Goal: Task Accomplishment & Management: Manage account settings

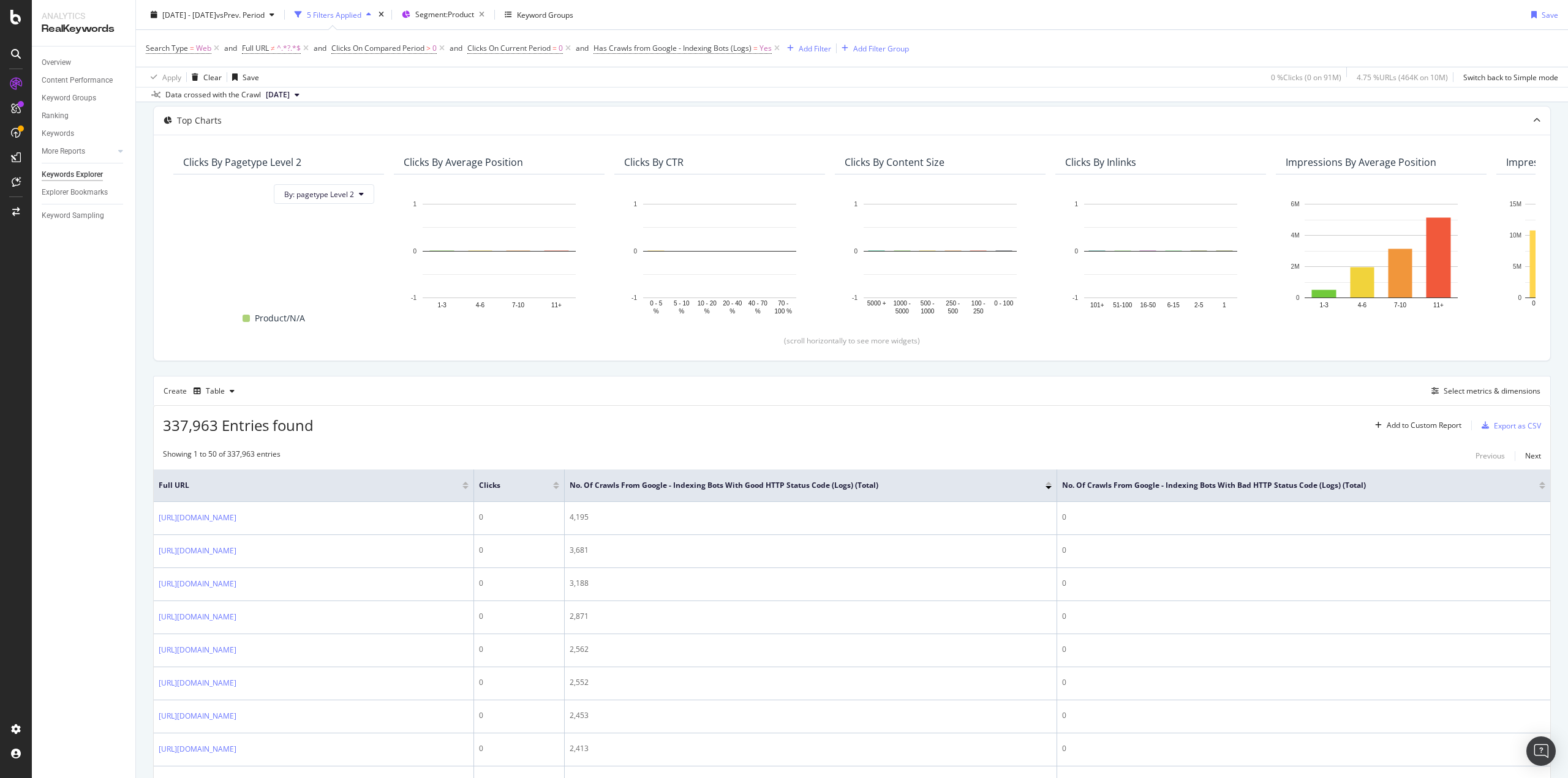
scroll to position [183, 0]
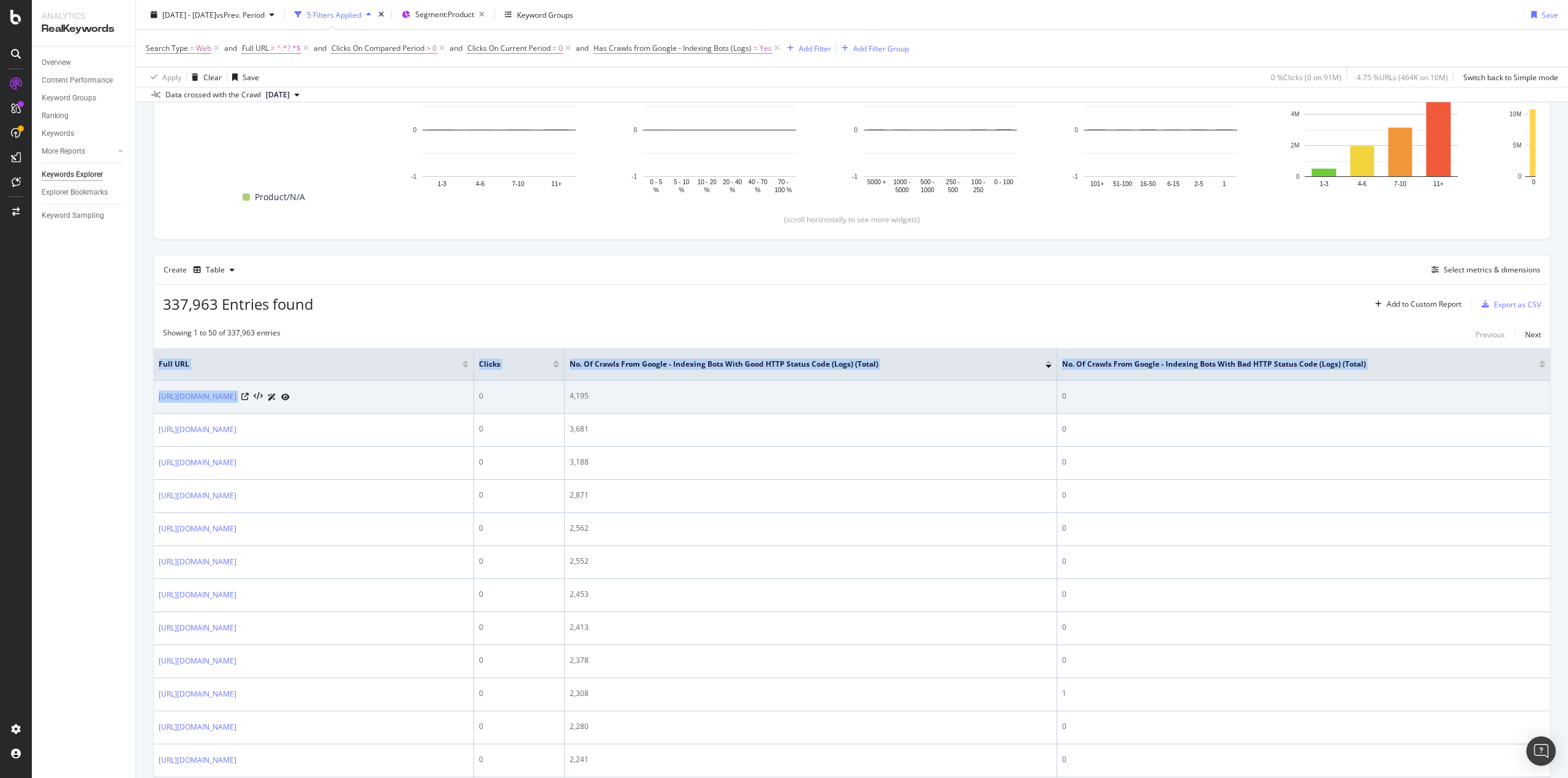
drag, startPoint x: 142, startPoint y: 392, endPoint x: 394, endPoint y: 411, distance: 252.7
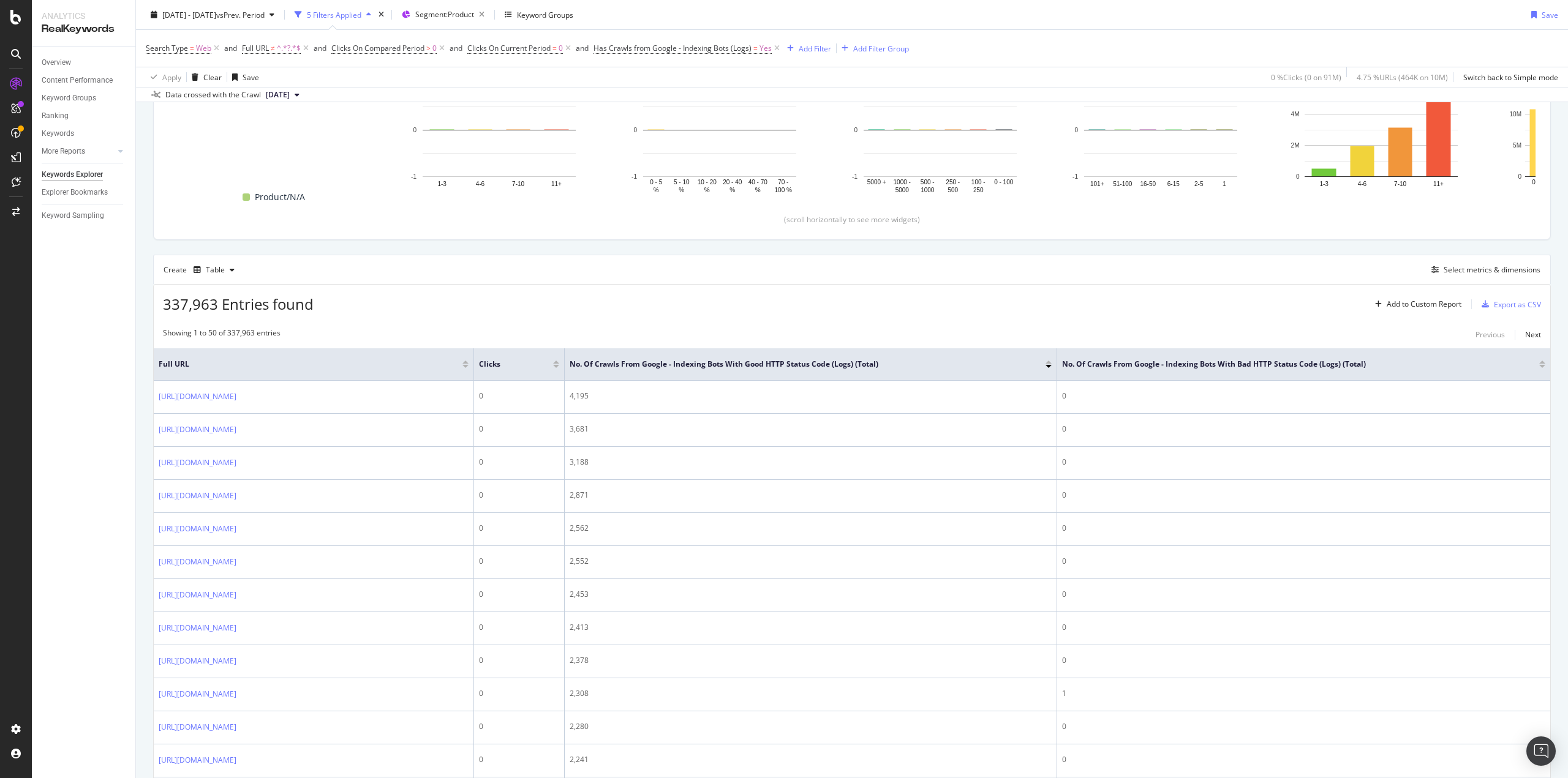
click at [121, 413] on div "Overview Content Performance Keyword Groups Ranking Keywords More Reports Count…" at bounding box center [84, 412] width 104 height 732
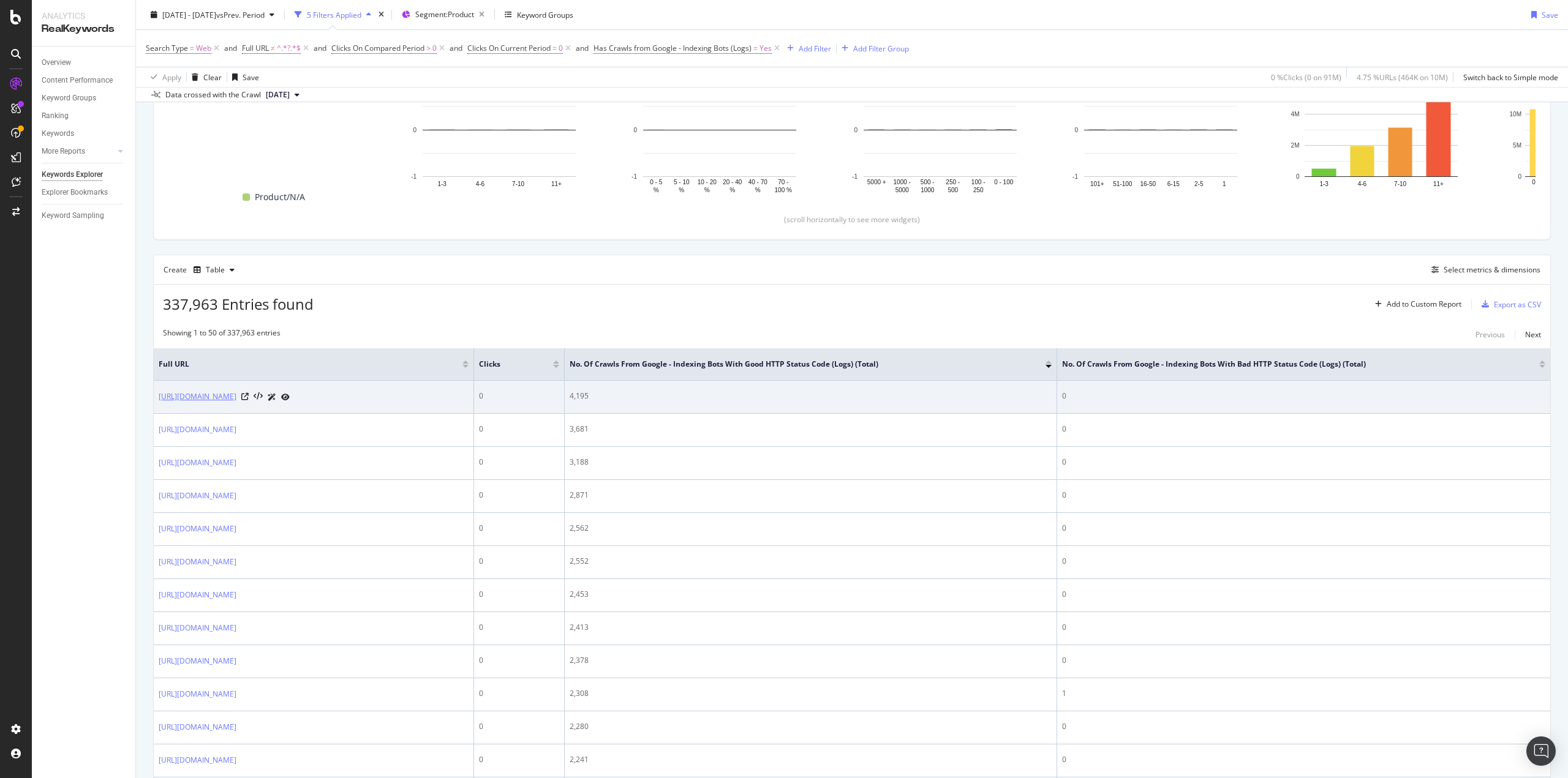
drag, startPoint x: 154, startPoint y: 398, endPoint x: 388, endPoint y: 394, distance: 234.0
click at [388, 394] on td "https://www.target.com/p/nintendo-switch-2-console/-/A-94693225" at bounding box center [314, 397] width 320 height 33
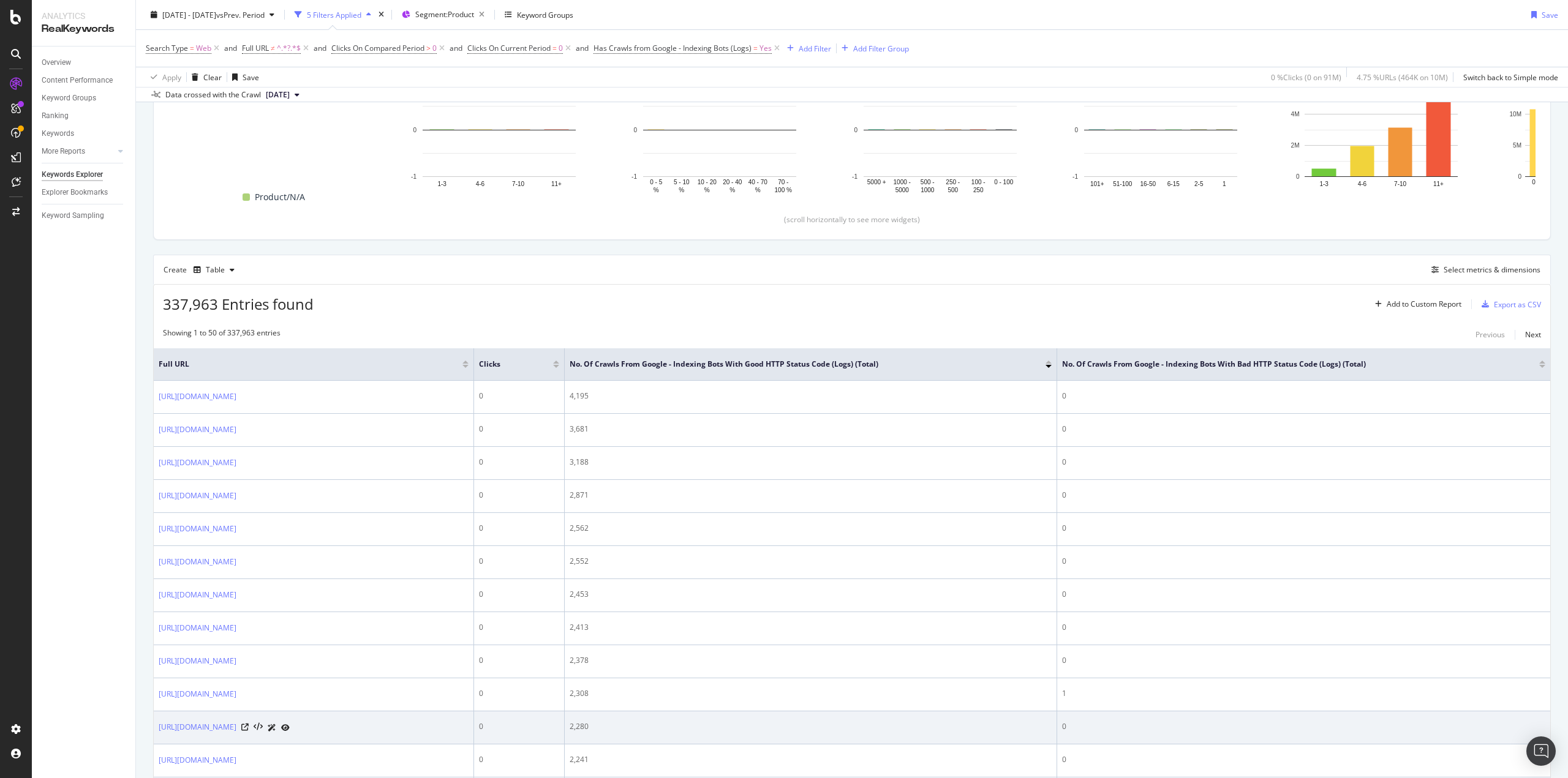
copy link "https://www.target.com/p/nintendo-switch-2-console/-/A-94693225"
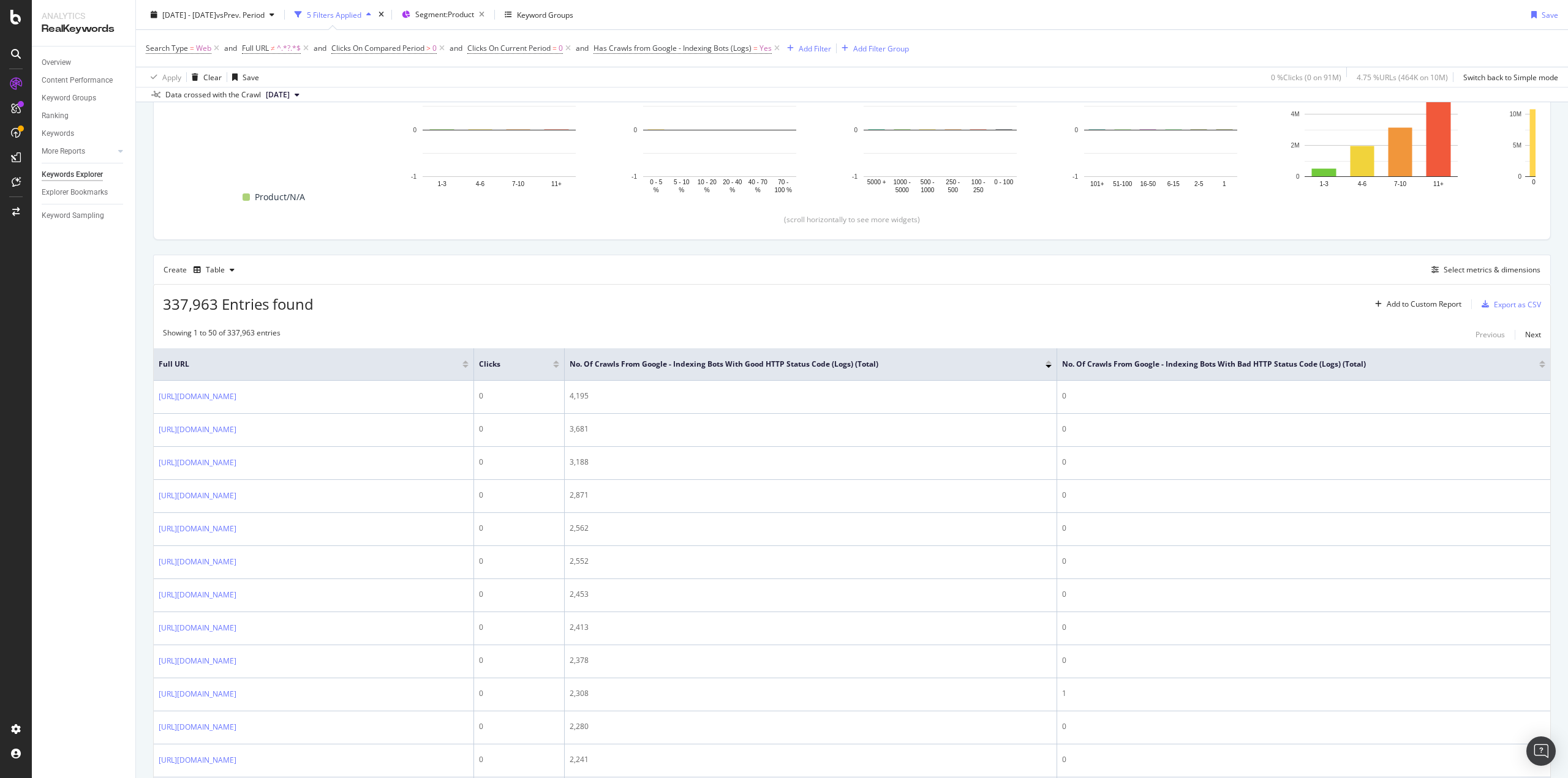
copy link "https://www.target.com/p/nintendo-switch-2-console/-/A-94693225"
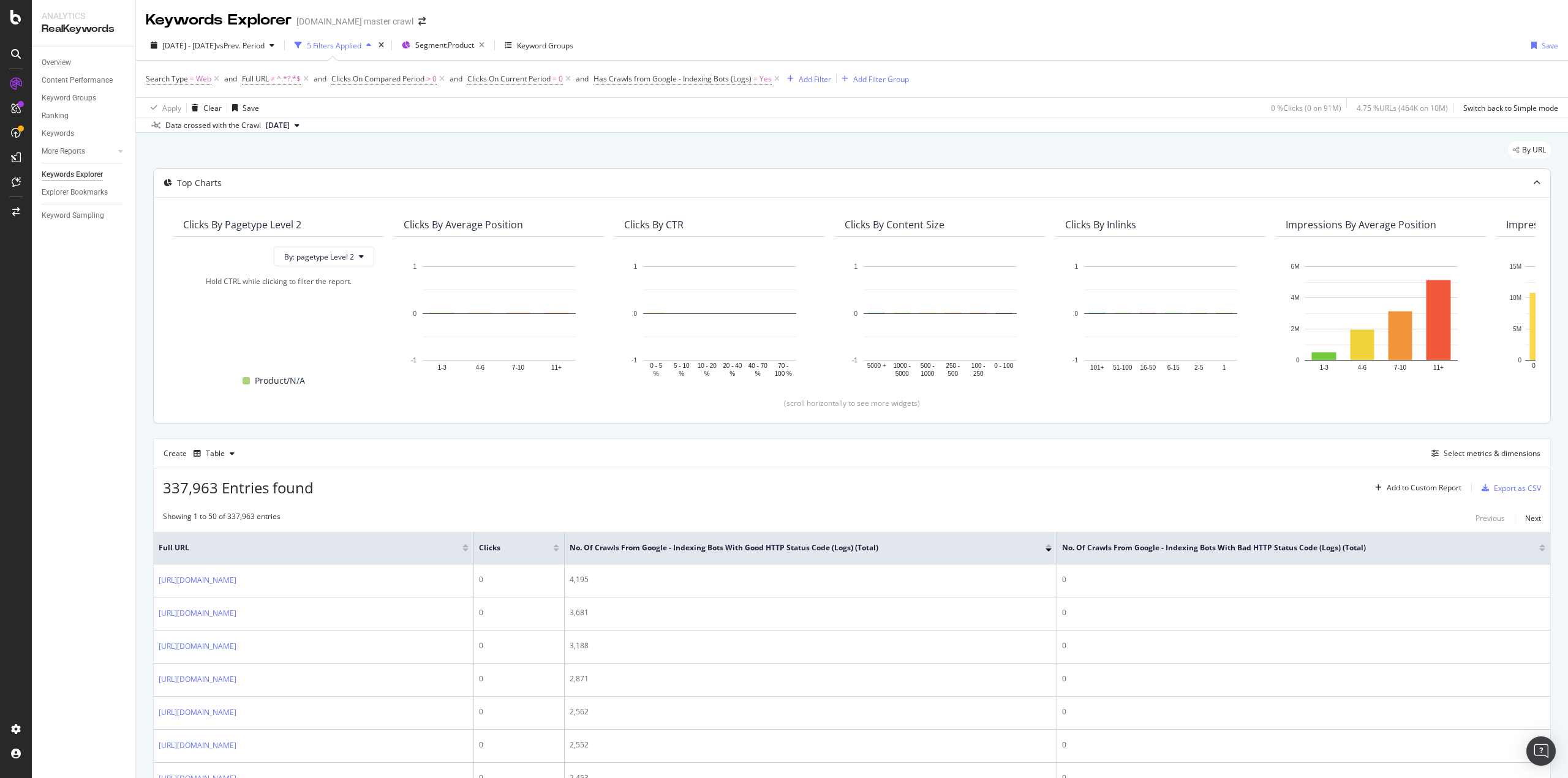
scroll to position [0, 0]
click at [203, 48] on span "2025 Jun. 22nd - Sep. 21st" at bounding box center [189, 46] width 54 height 10
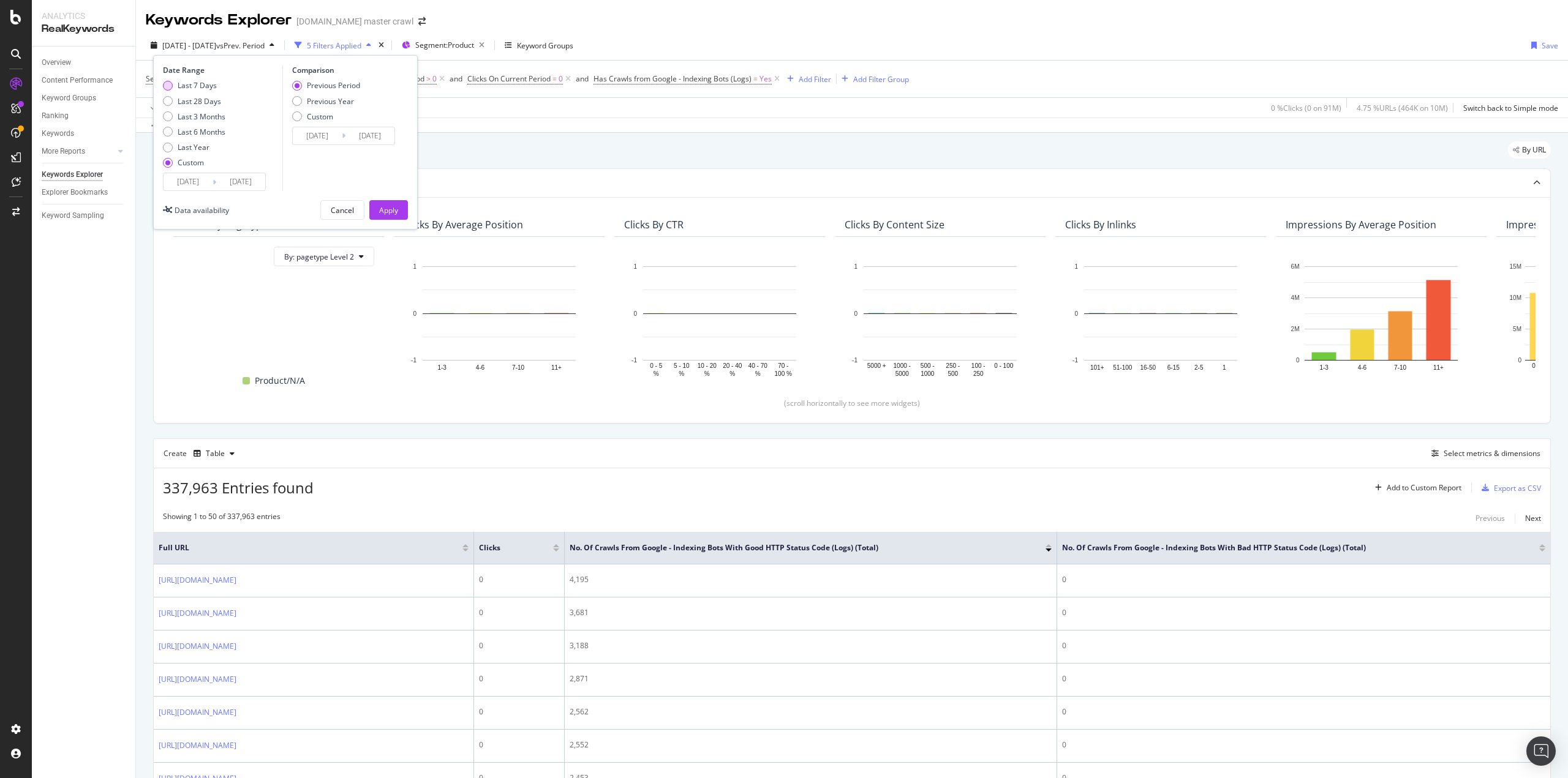
click at [195, 87] on div "Last 7 Days" at bounding box center [197, 85] width 39 height 10
type input "2025/09/24"
type input "2025/09/30"
type input "2025/09/17"
type input "2025/09/23"
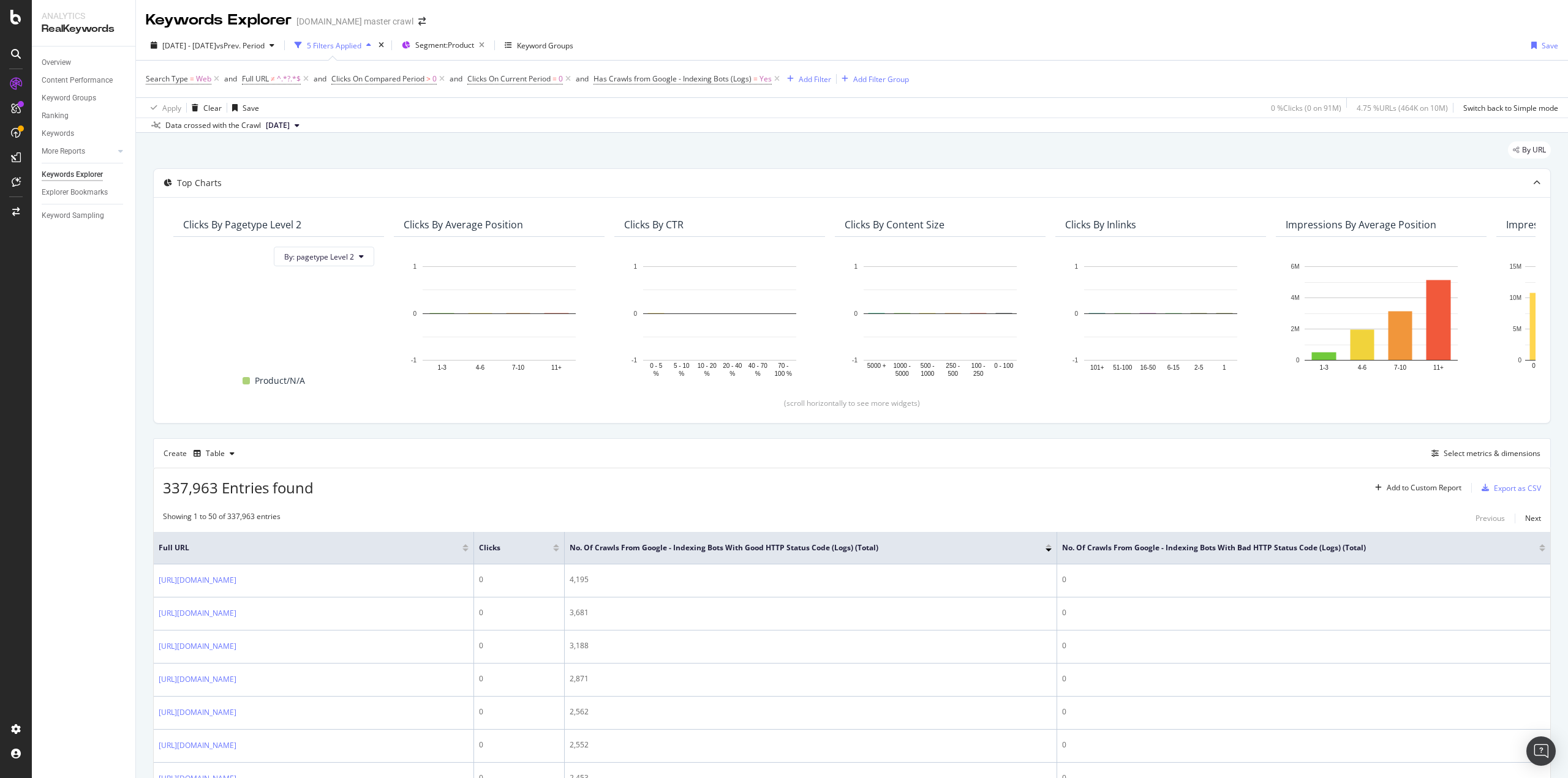
click at [306, 80] on icon at bounding box center [306, 78] width 10 height 12
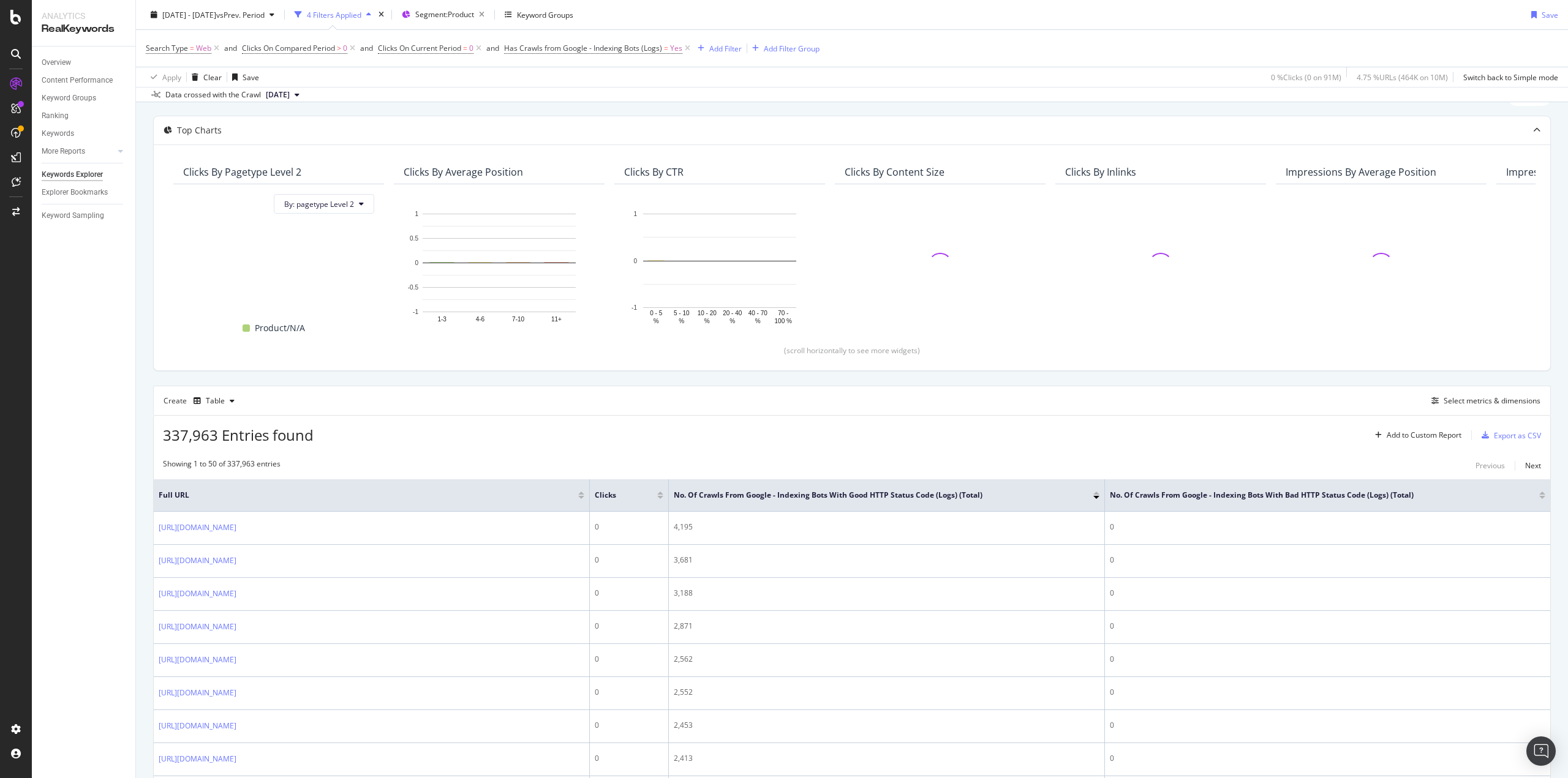
scroll to position [183, 0]
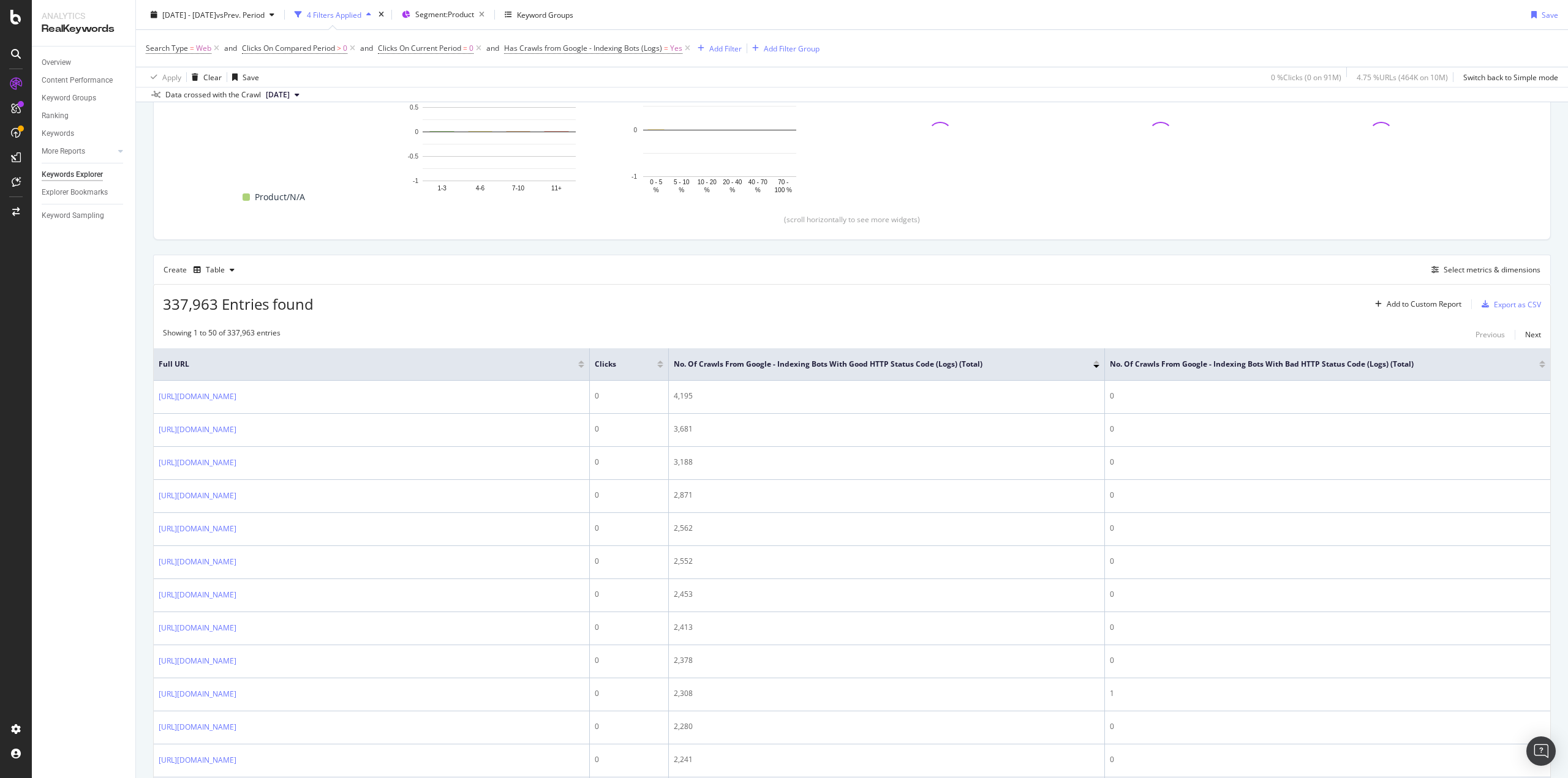
click at [1457, 259] on div "Create Table Select metrics & dimensions" at bounding box center [852, 269] width 1398 height 29
click at [1458, 264] on div "Select metrics & dimensions" at bounding box center [1491, 269] width 97 height 10
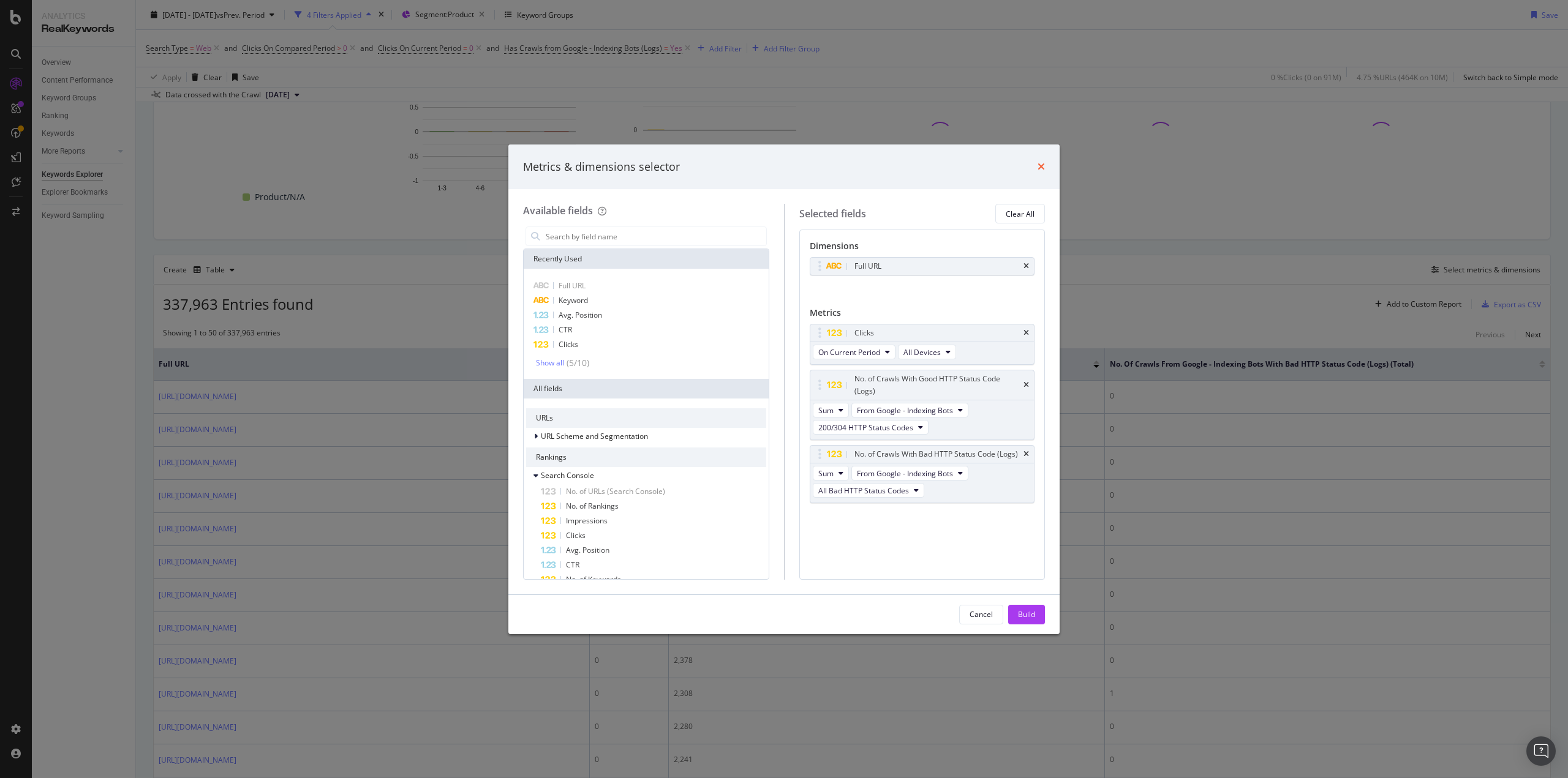
click at [1039, 163] on icon "times" at bounding box center [1042, 166] width 8 height 9
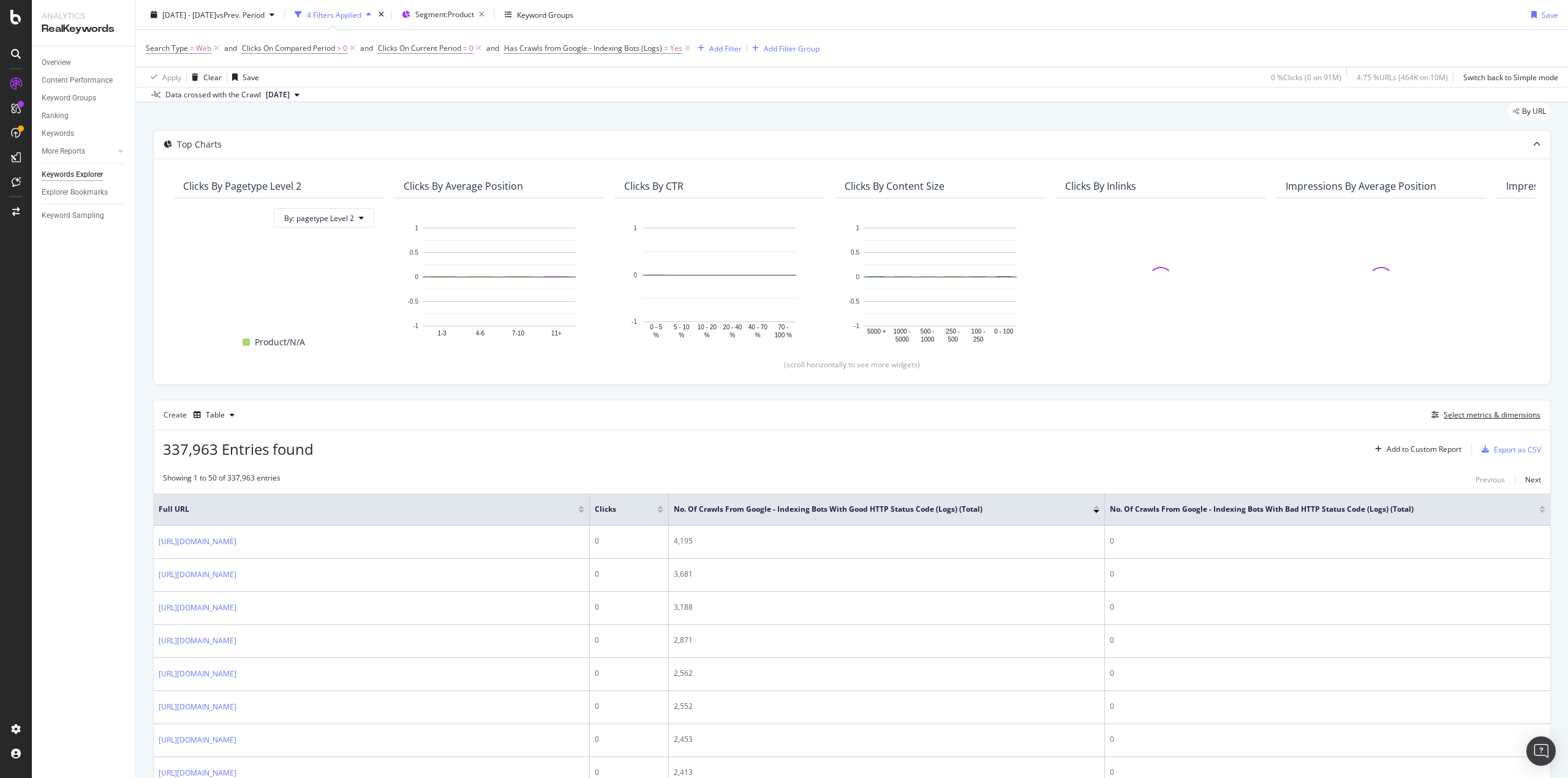
scroll to position [0, 0]
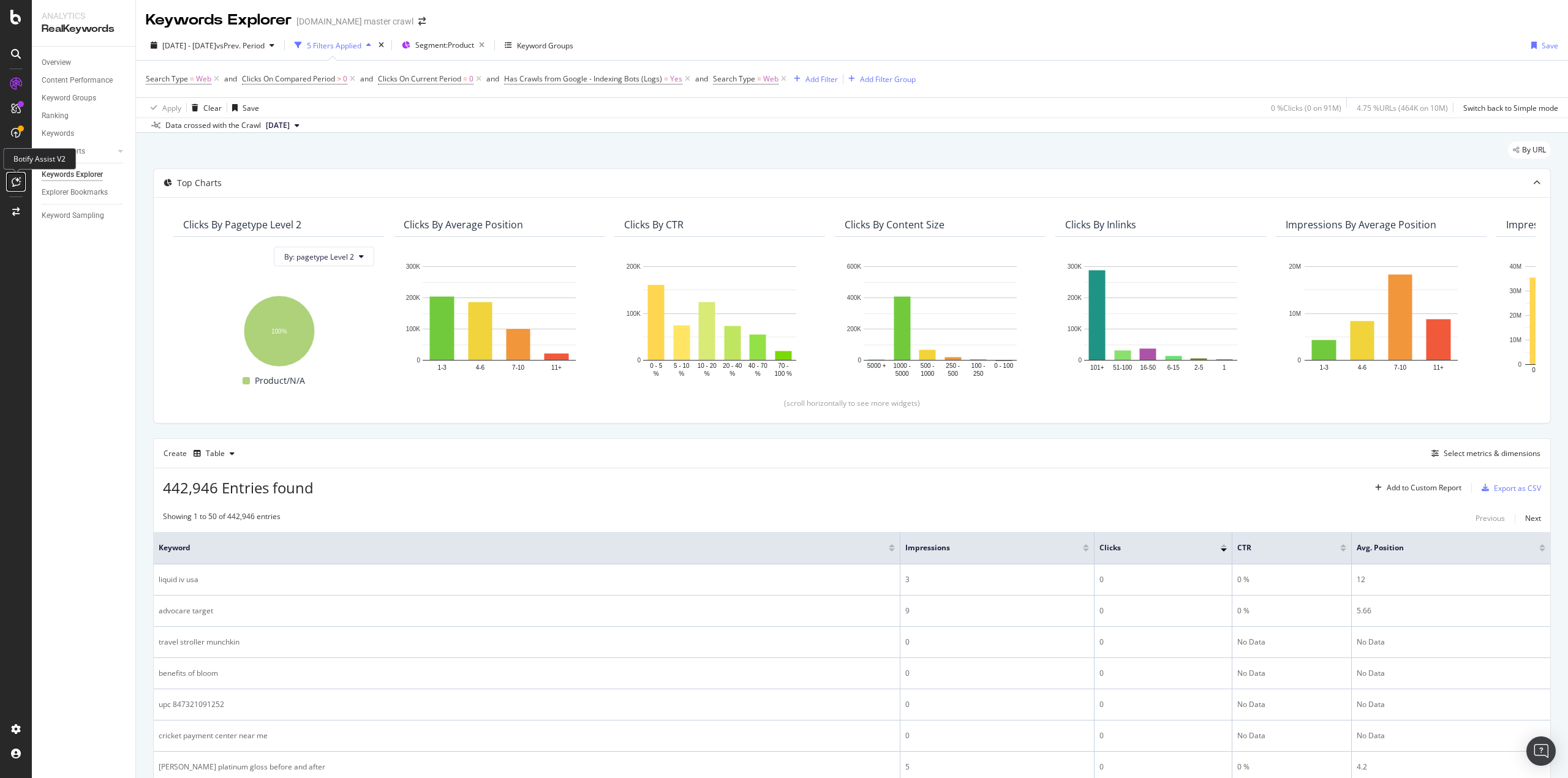
click at [15, 181] on icon at bounding box center [16, 182] width 9 height 9
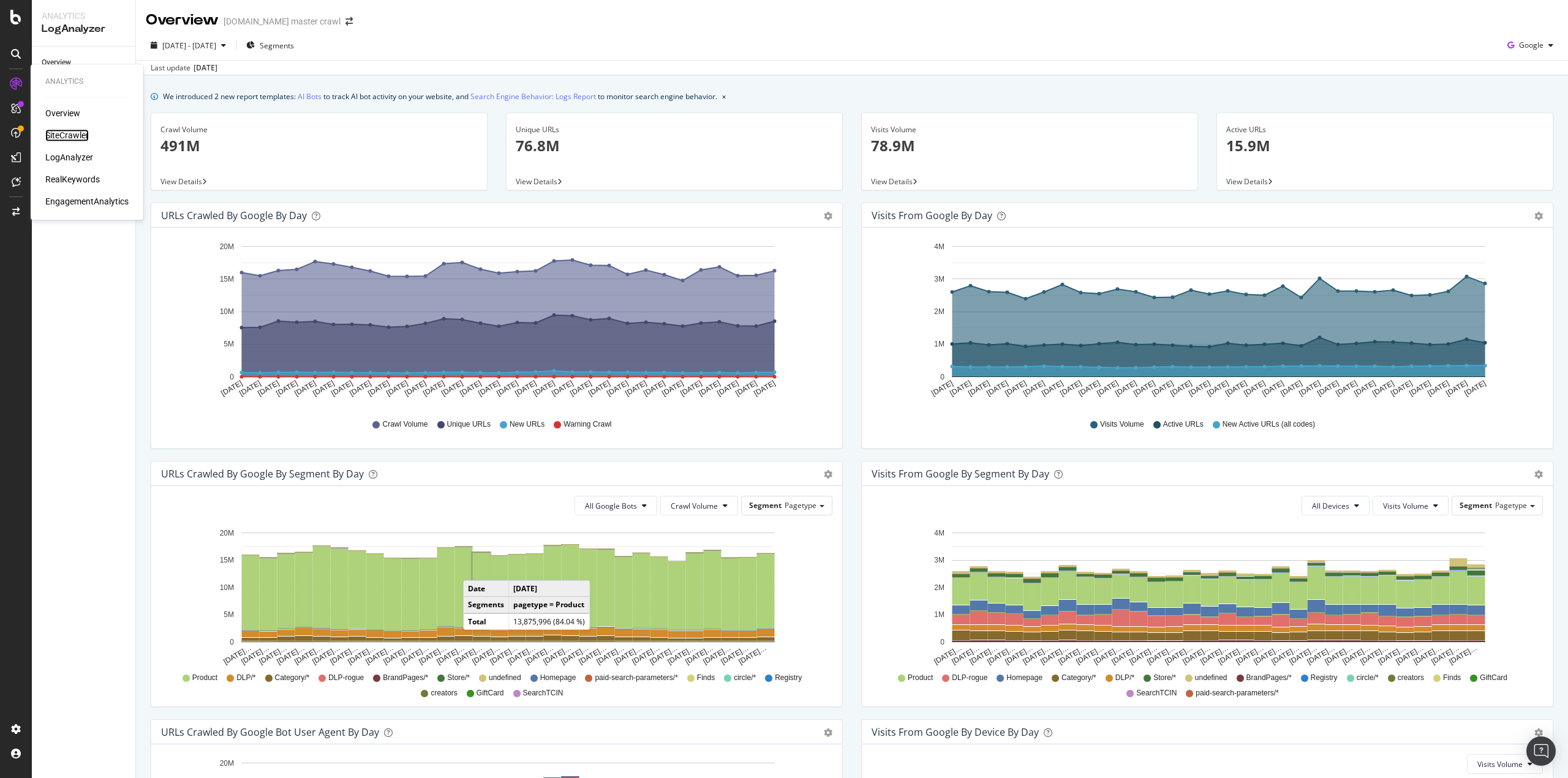
click at [68, 133] on div "SiteCrawler" at bounding box center [67, 135] width 44 height 12
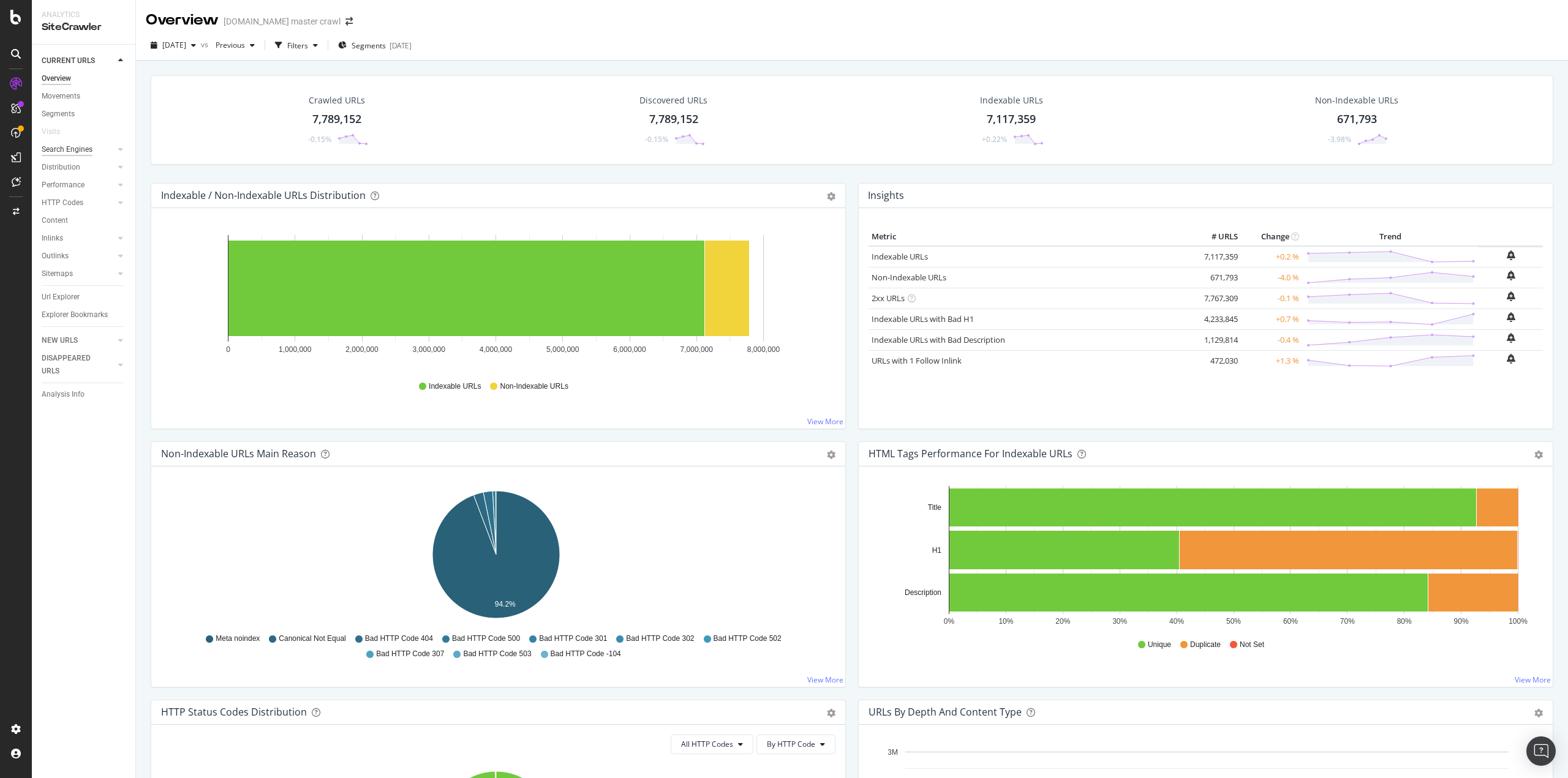
click at [80, 146] on div "Search Engines" at bounding box center [67, 150] width 51 height 13
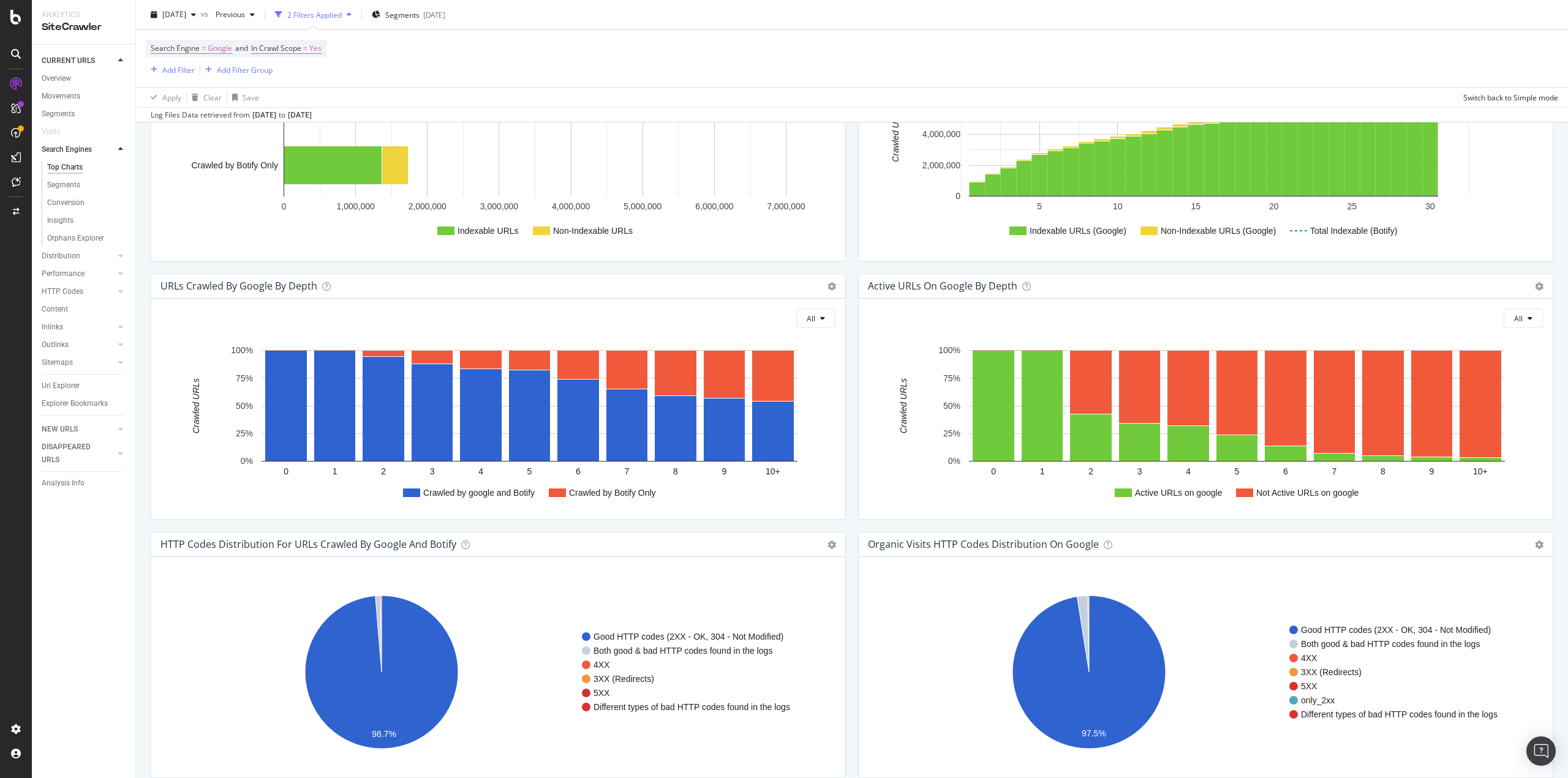
scroll to position [612, 0]
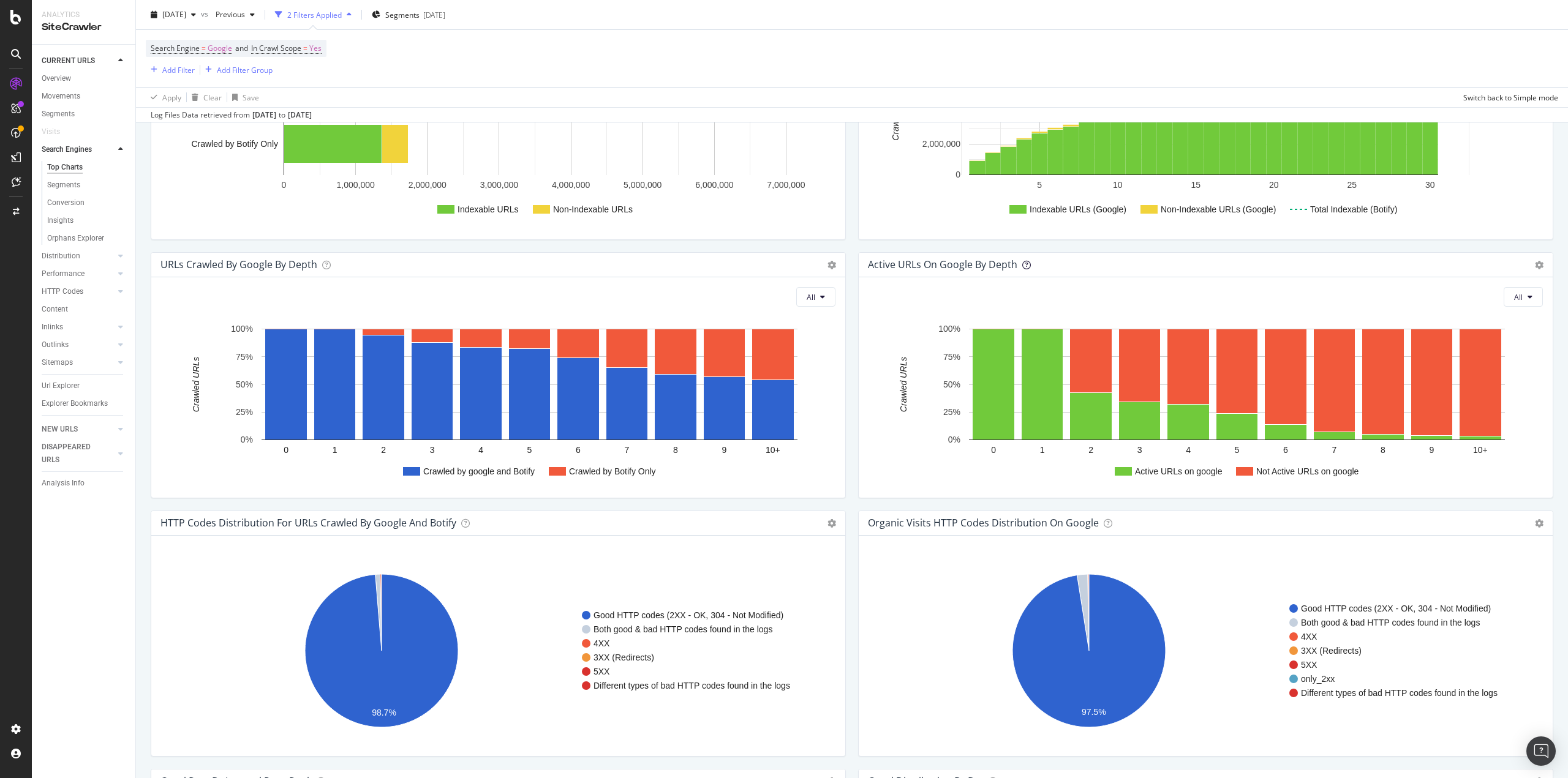
click at [1023, 264] on icon at bounding box center [1027, 265] width 9 height 9
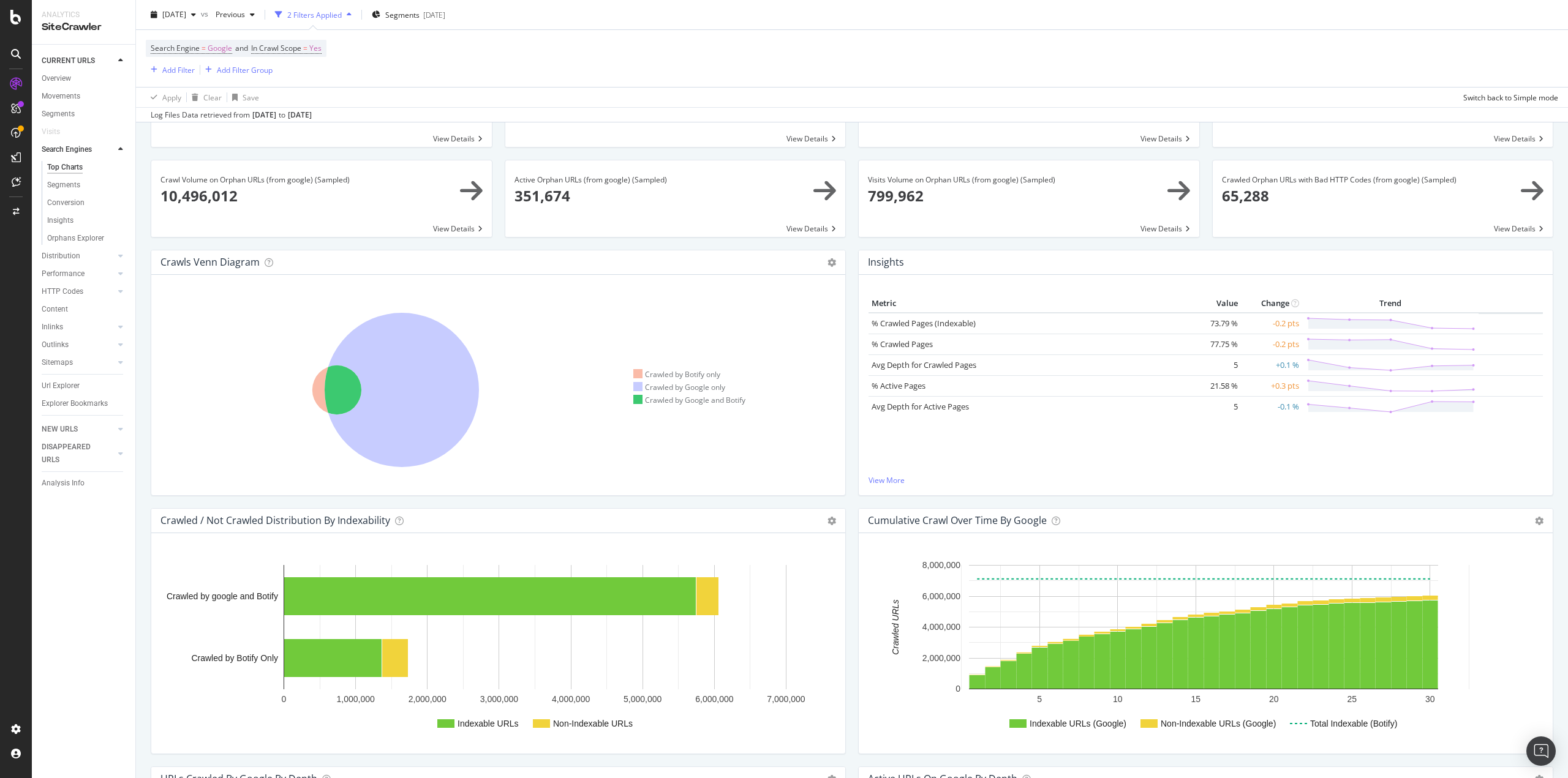
scroll to position [0, 0]
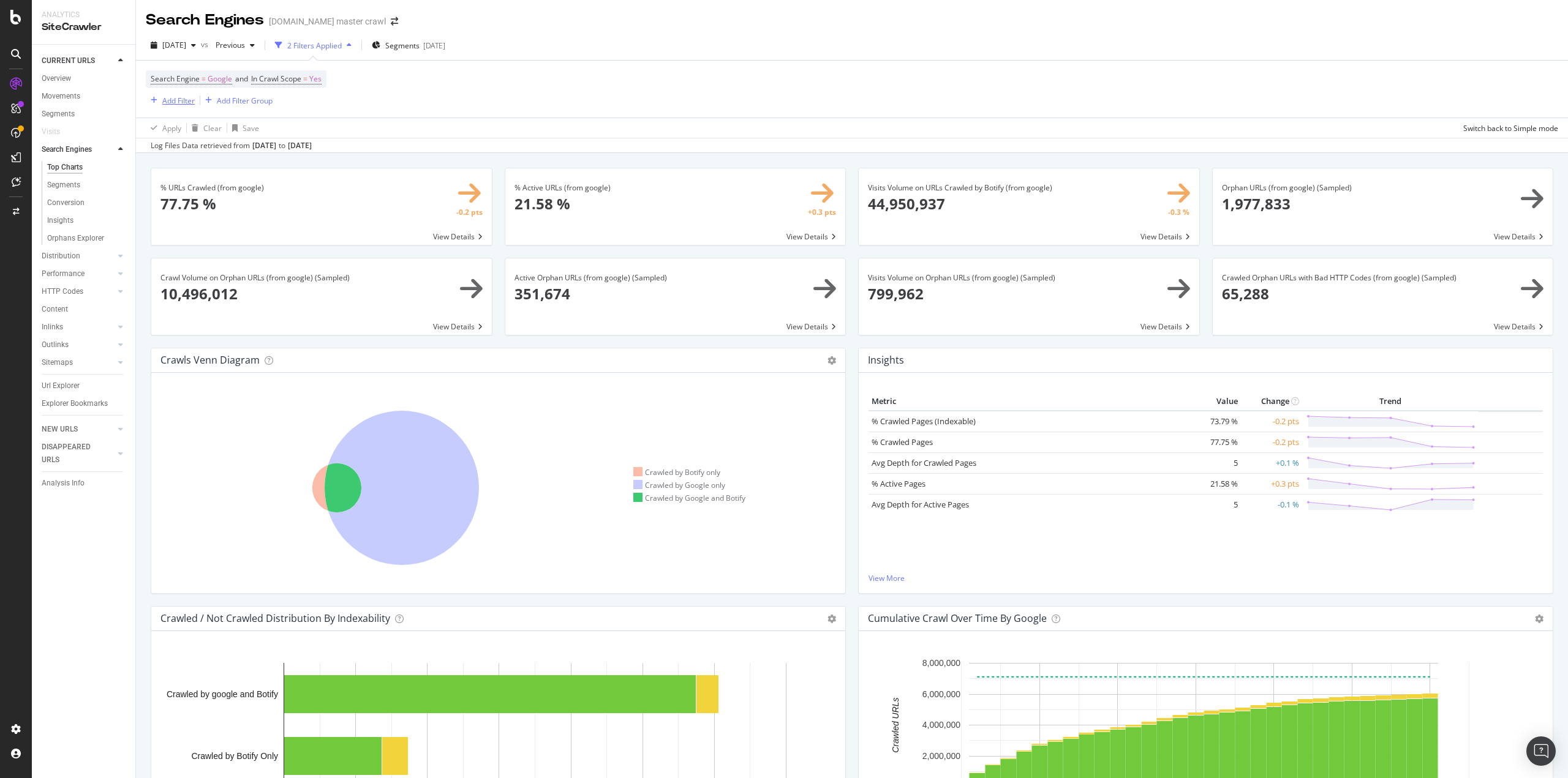
click at [181, 98] on div "Add Filter" at bounding box center [178, 101] width 32 height 10
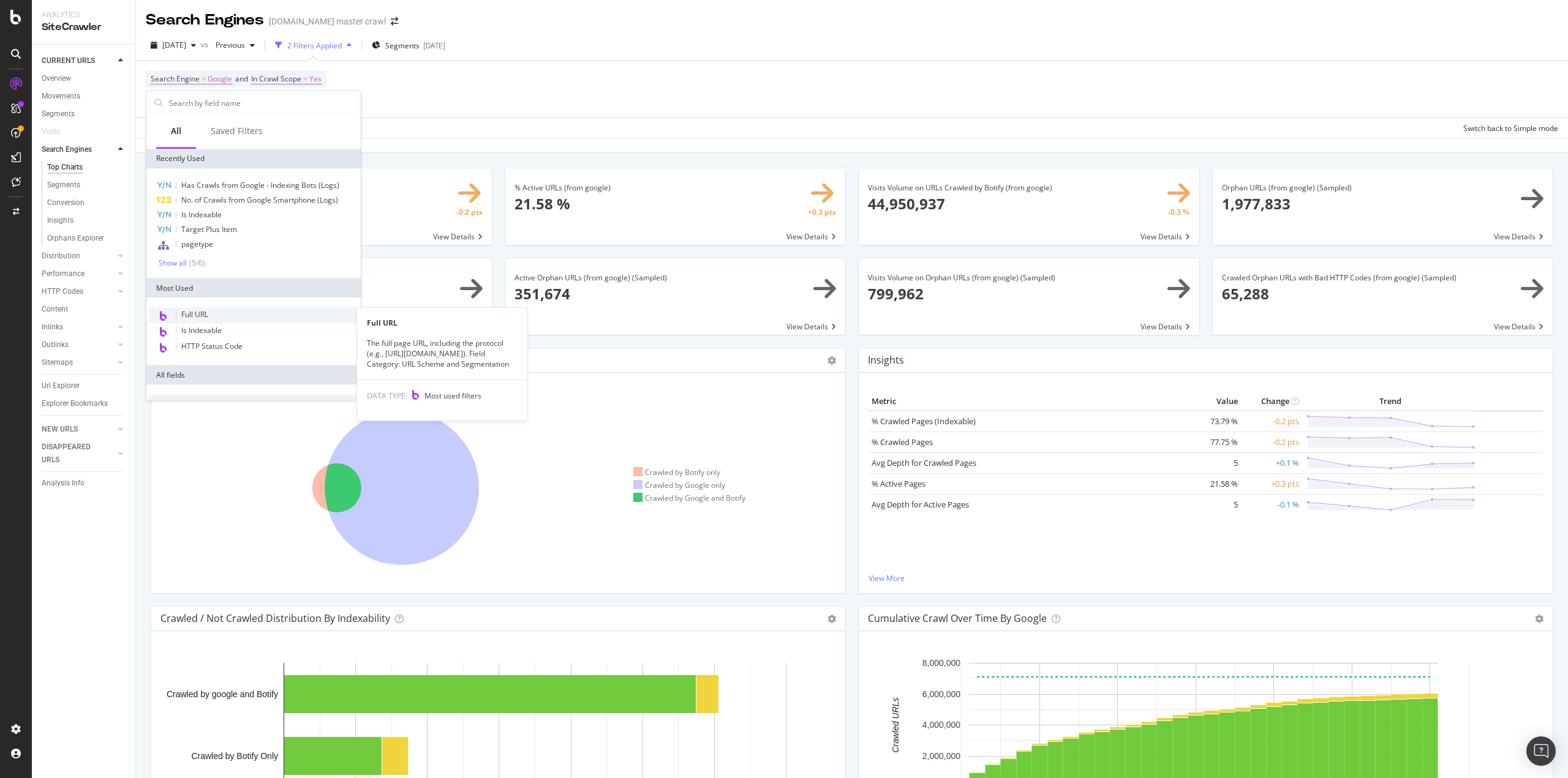
click at [228, 312] on div "Full URL" at bounding box center [253, 315] width 209 height 16
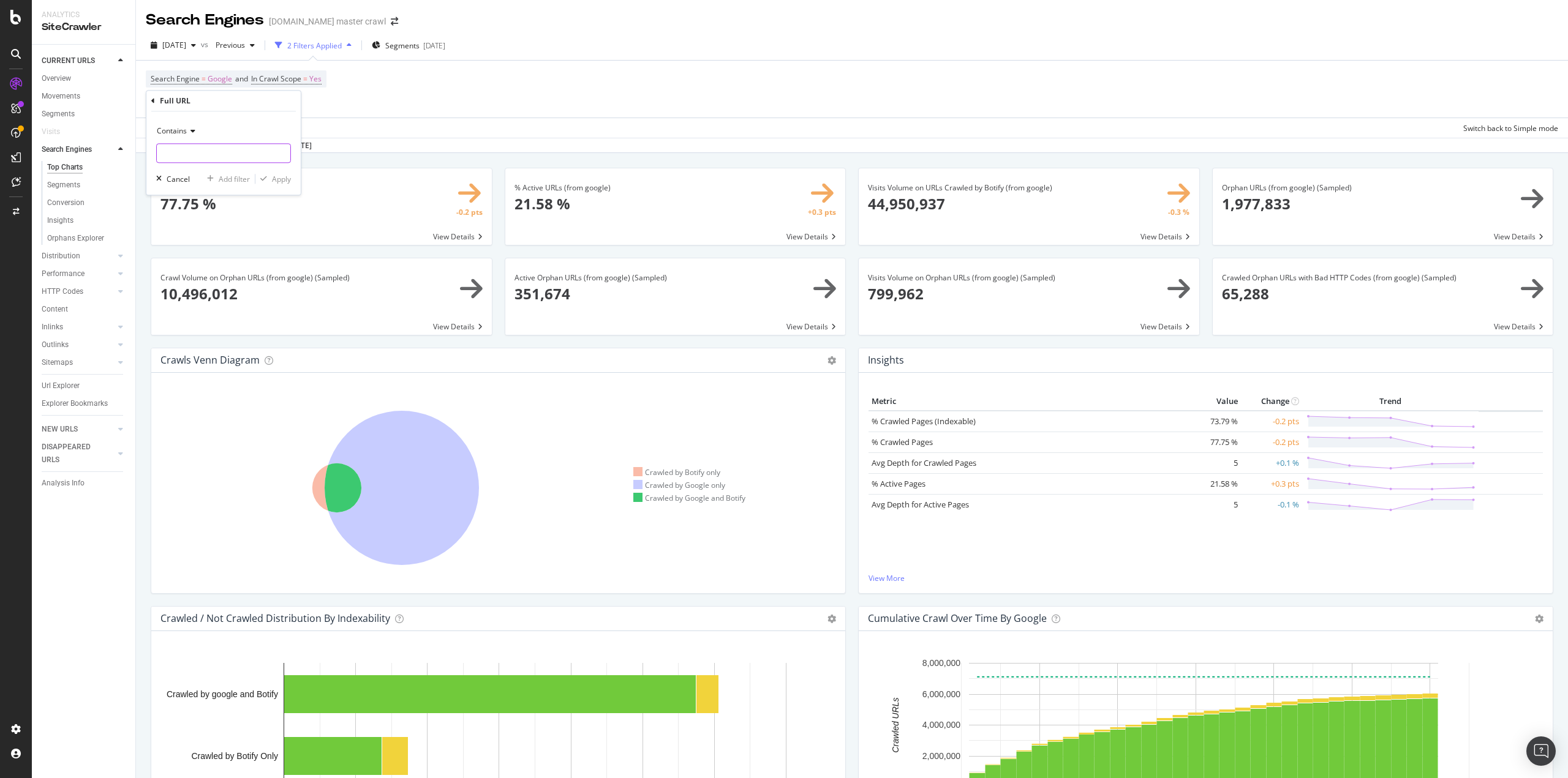
click at [165, 147] on input "text" at bounding box center [223, 153] width 134 height 20
type input "/p/"
click at [283, 180] on div "Apply" at bounding box center [282, 179] width 19 height 10
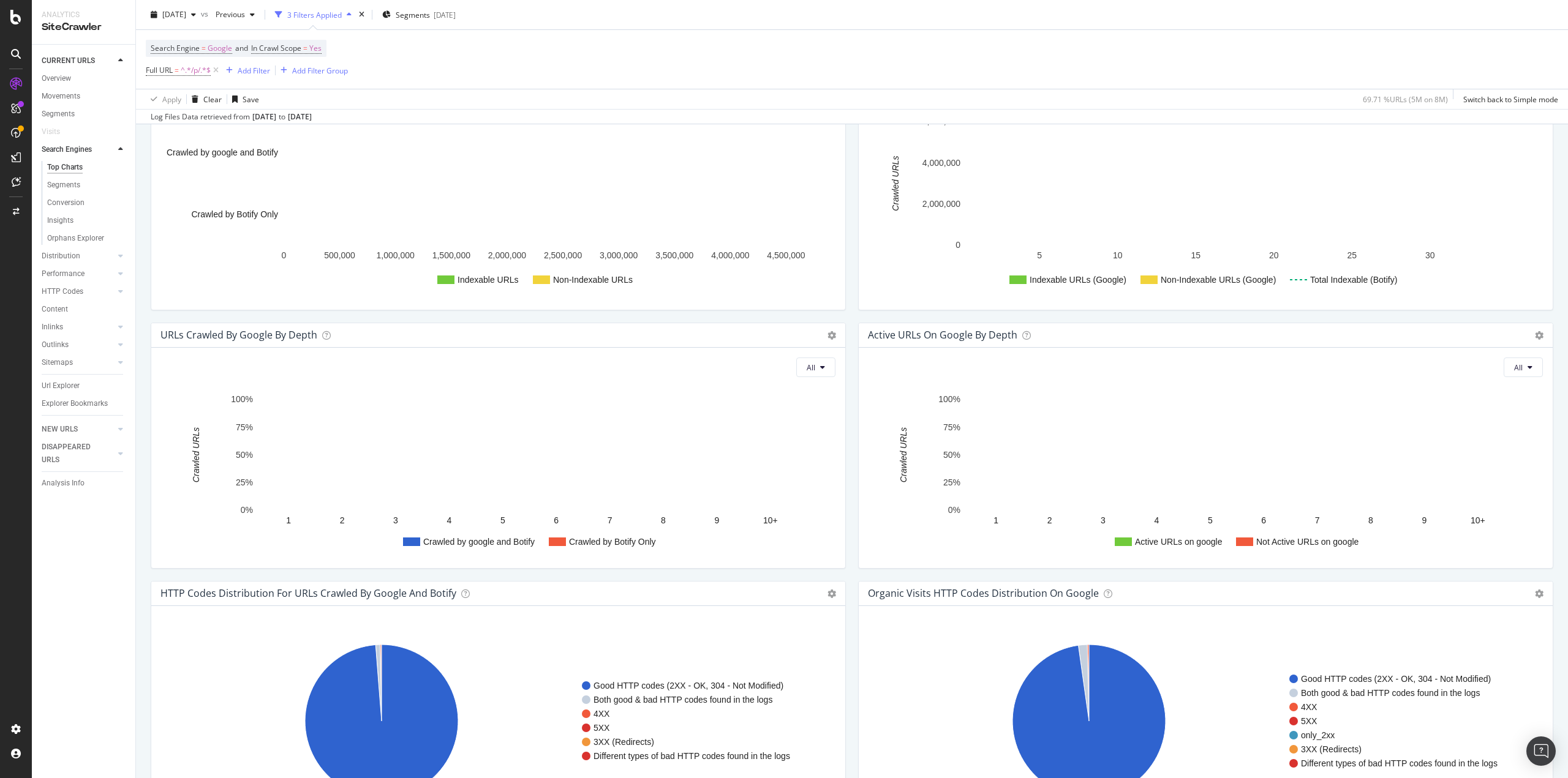
scroll to position [612, 0]
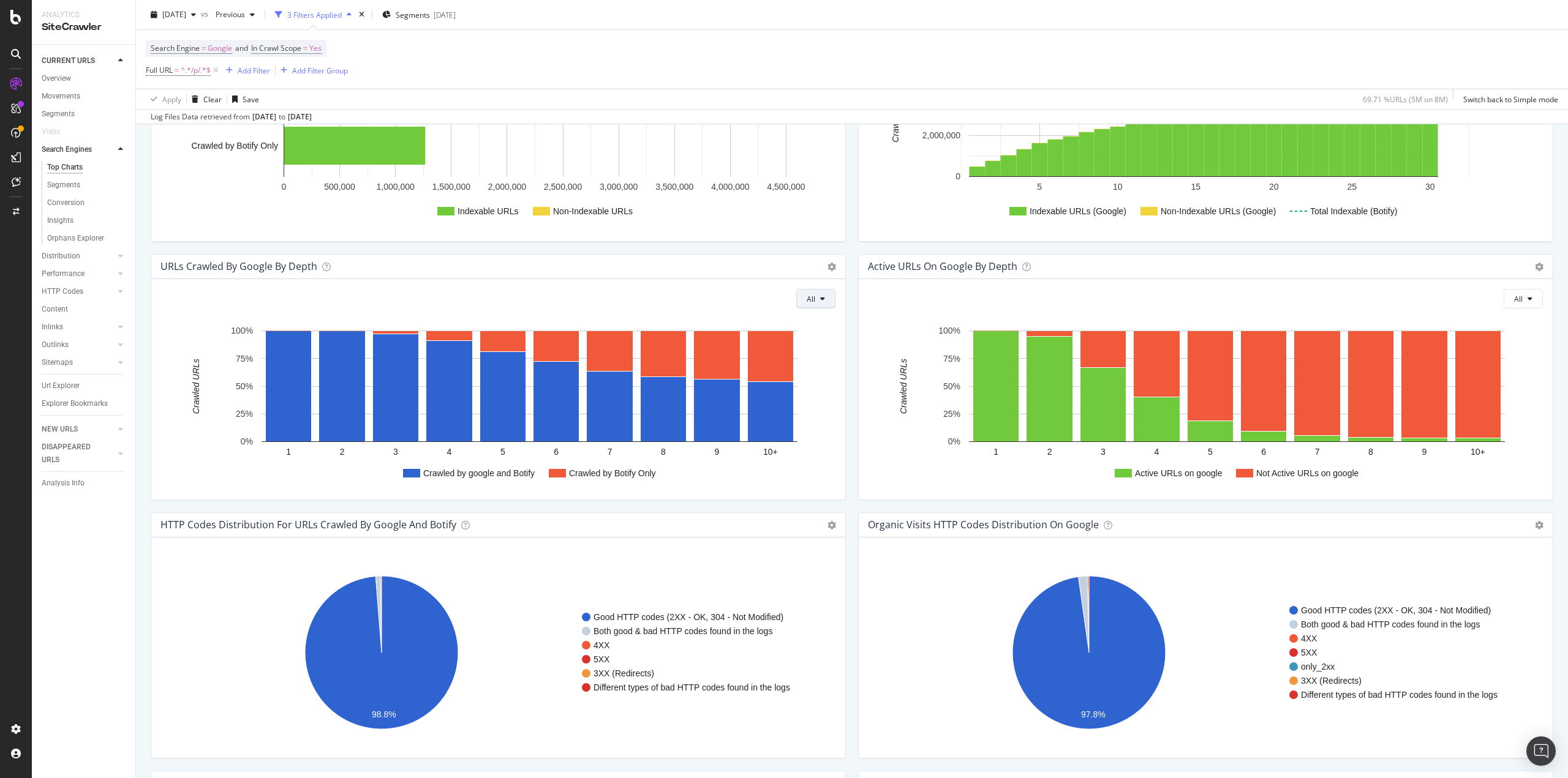
click at [822, 302] on button "All" at bounding box center [816, 299] width 39 height 20
click at [820, 342] on span "Indexable URLs" at bounding box center [837, 344] width 68 height 11
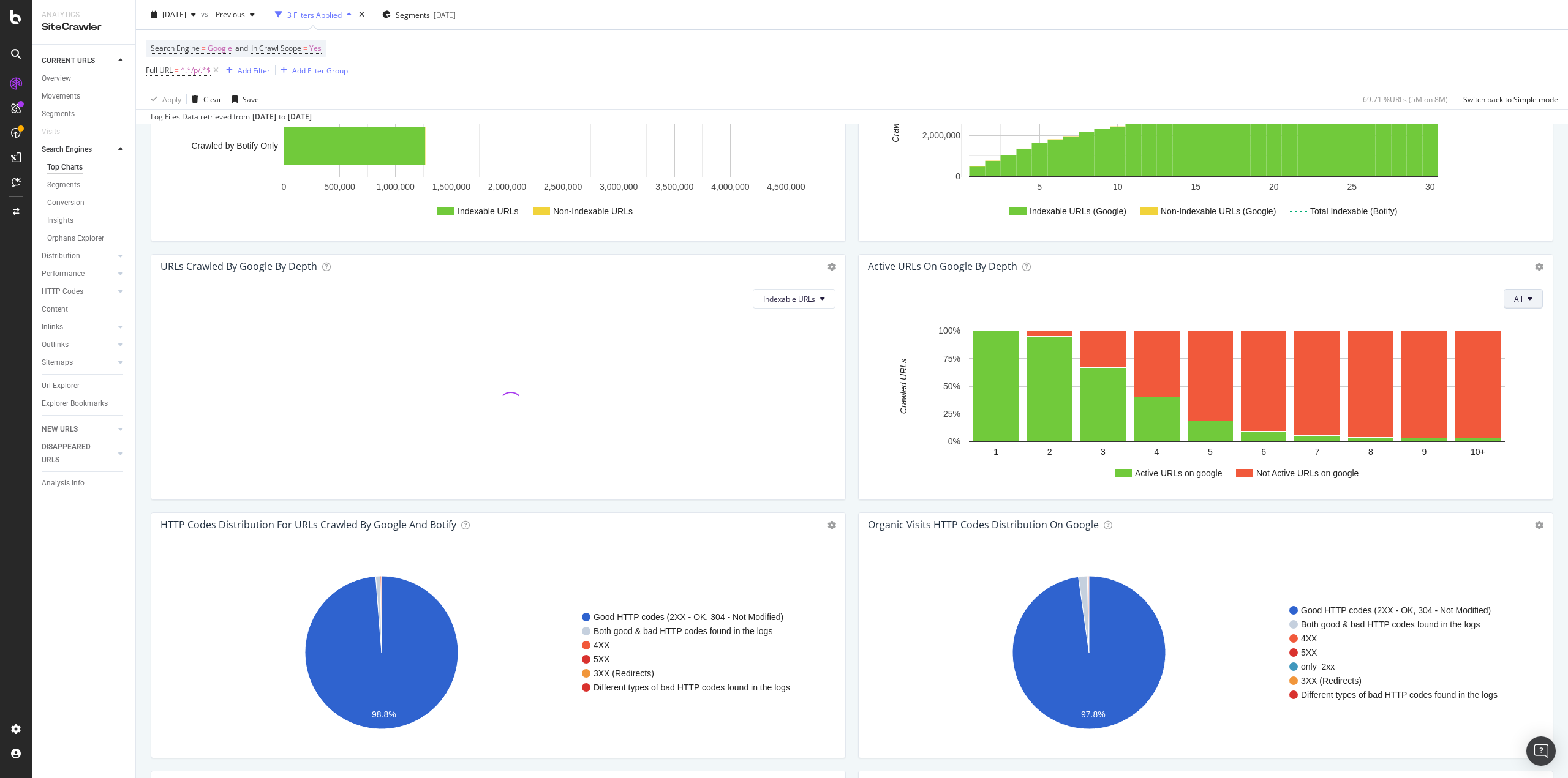
click at [1531, 302] on button "All" at bounding box center [1523, 299] width 39 height 20
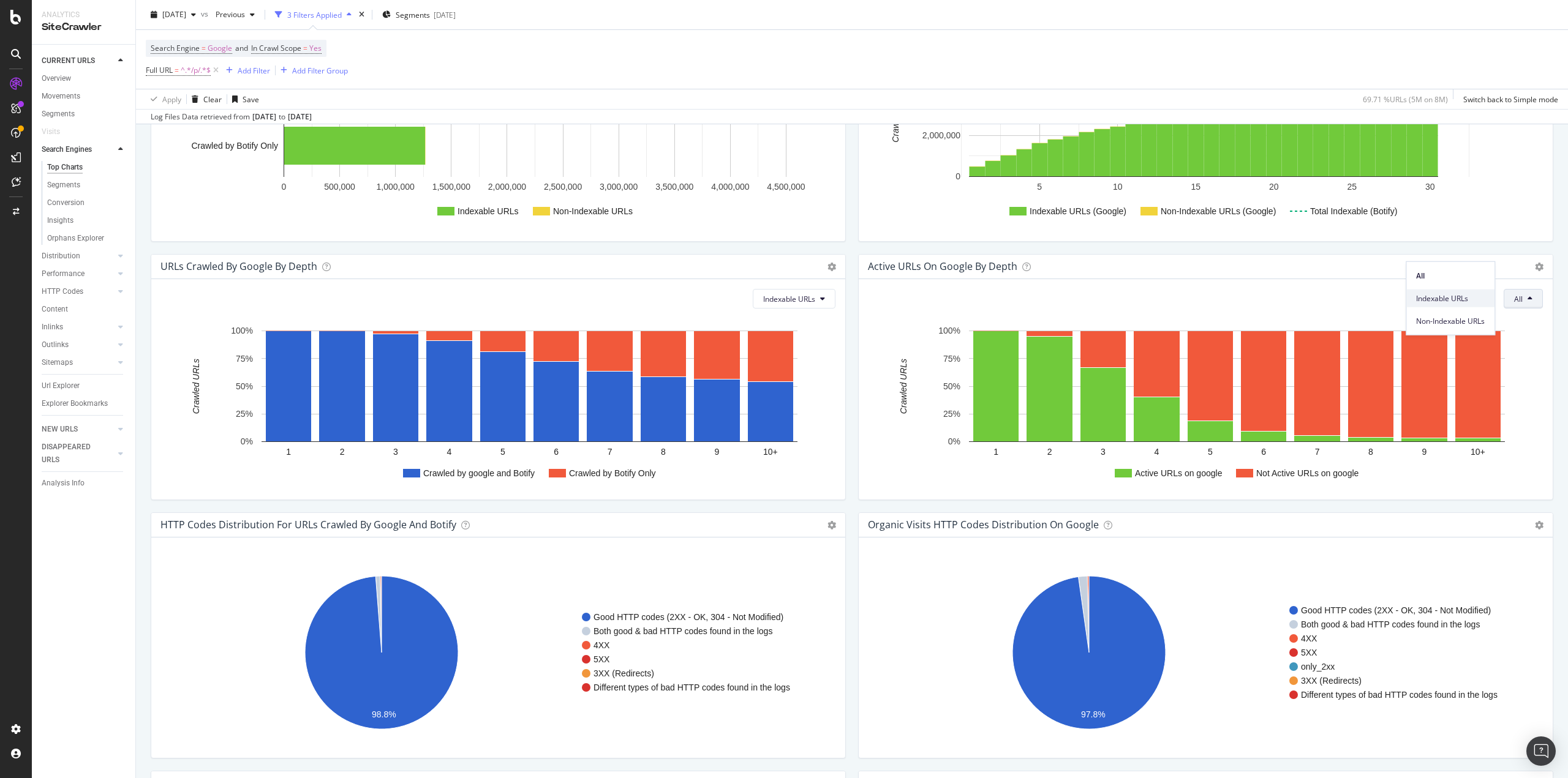
click at [1441, 299] on span "Indexable URLs" at bounding box center [1450, 298] width 68 height 11
click at [1154, 364] on rect "A chart." at bounding box center [1157, 364] width 46 height 66
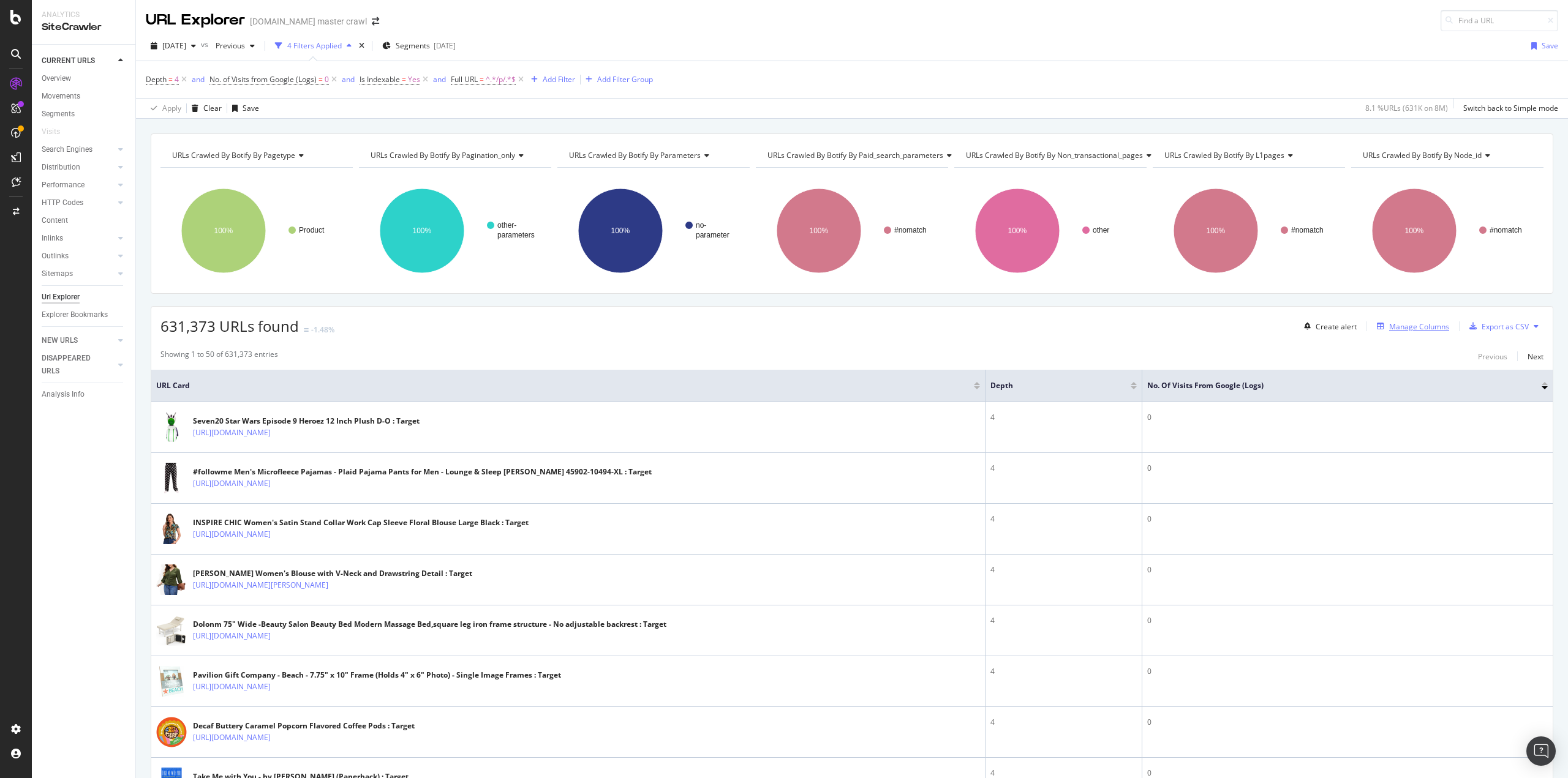
click at [1426, 328] on div "Manage Columns" at bounding box center [1419, 326] width 60 height 10
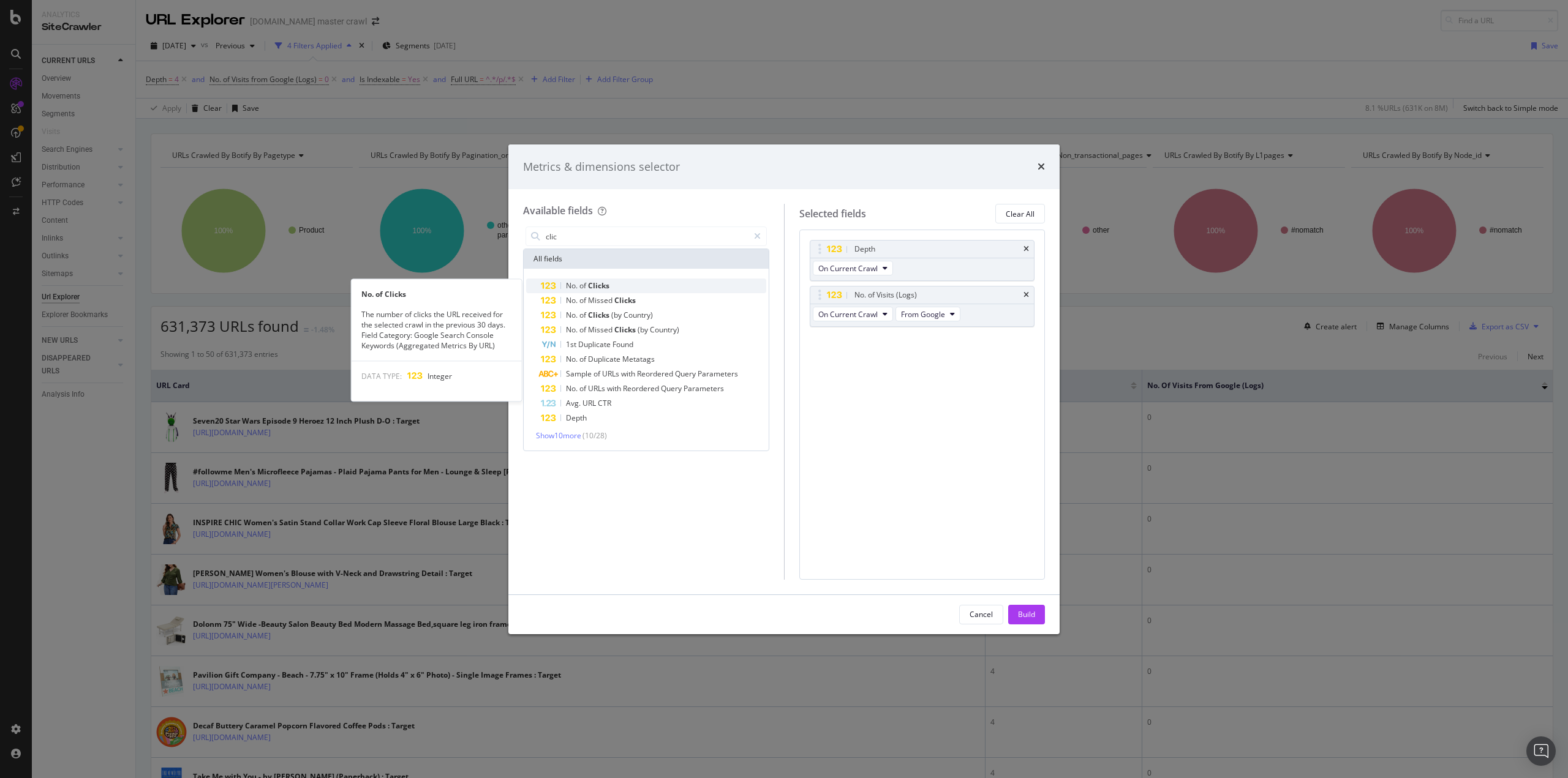
type input "clic"
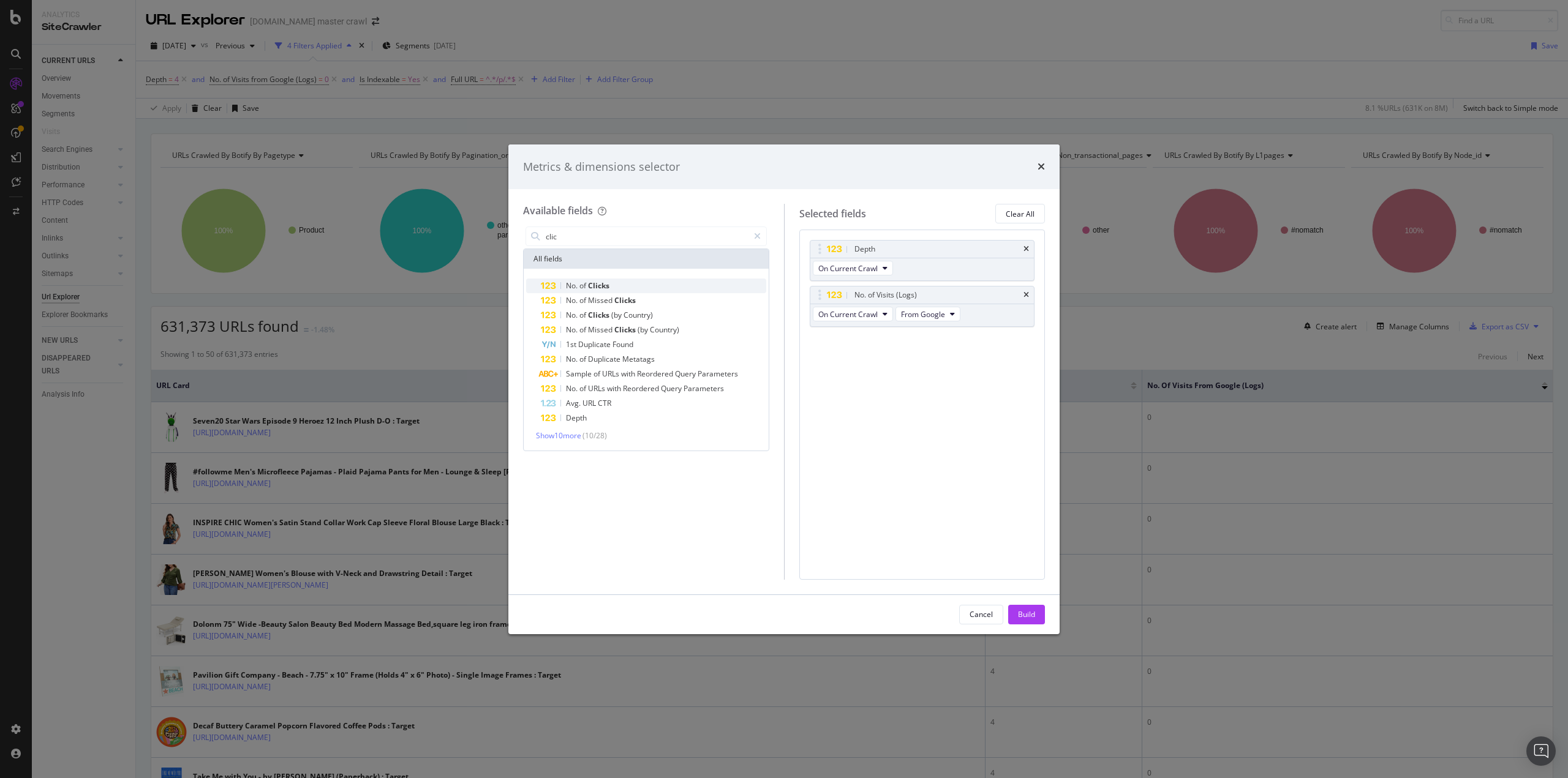
click at [676, 282] on div "No. of Clicks" at bounding box center [654, 285] width 225 height 15
click at [1021, 605] on div "Build" at bounding box center [1026, 614] width 17 height 18
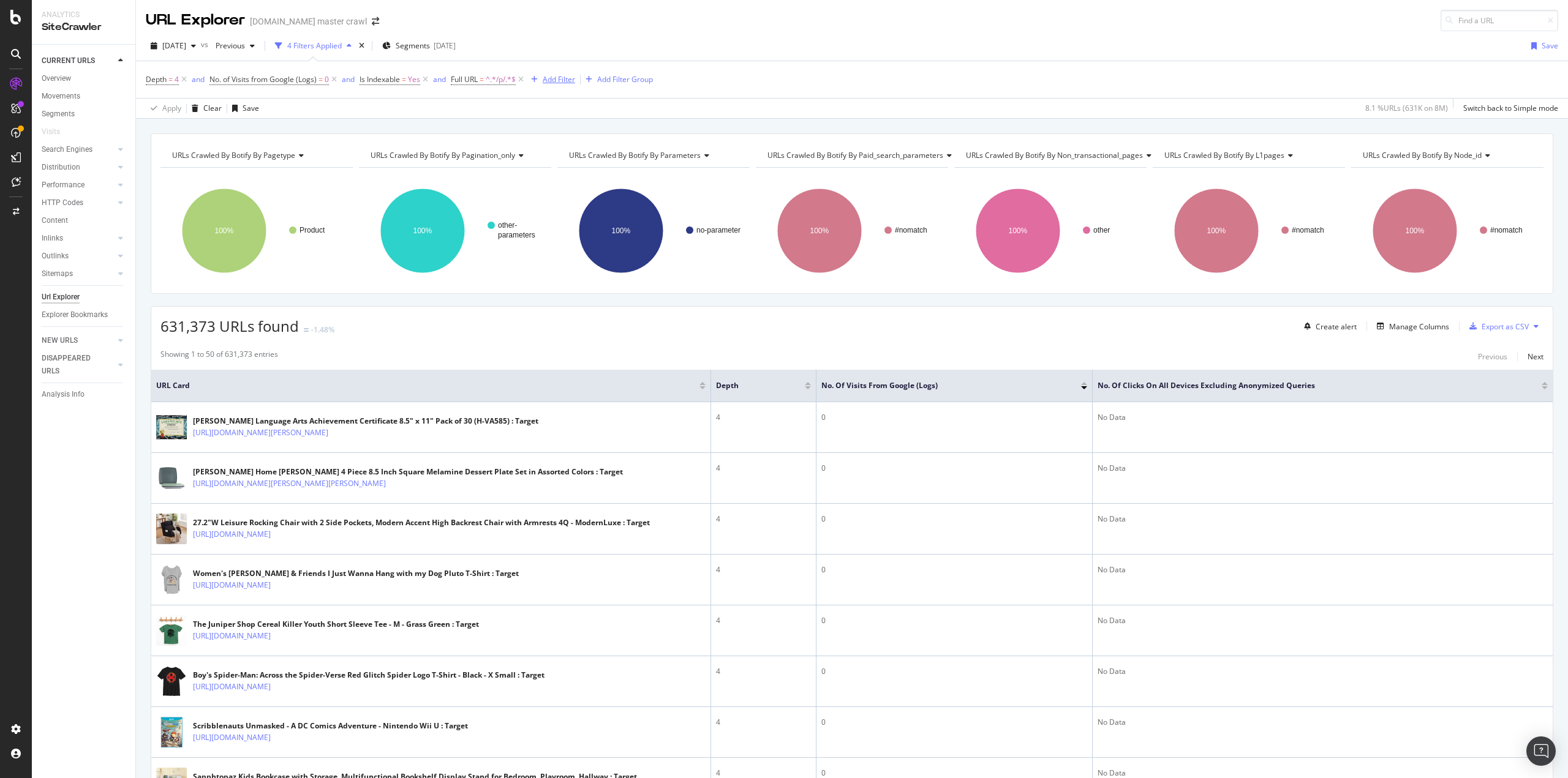
click at [555, 80] on div "Add Filter" at bounding box center [559, 79] width 32 height 10
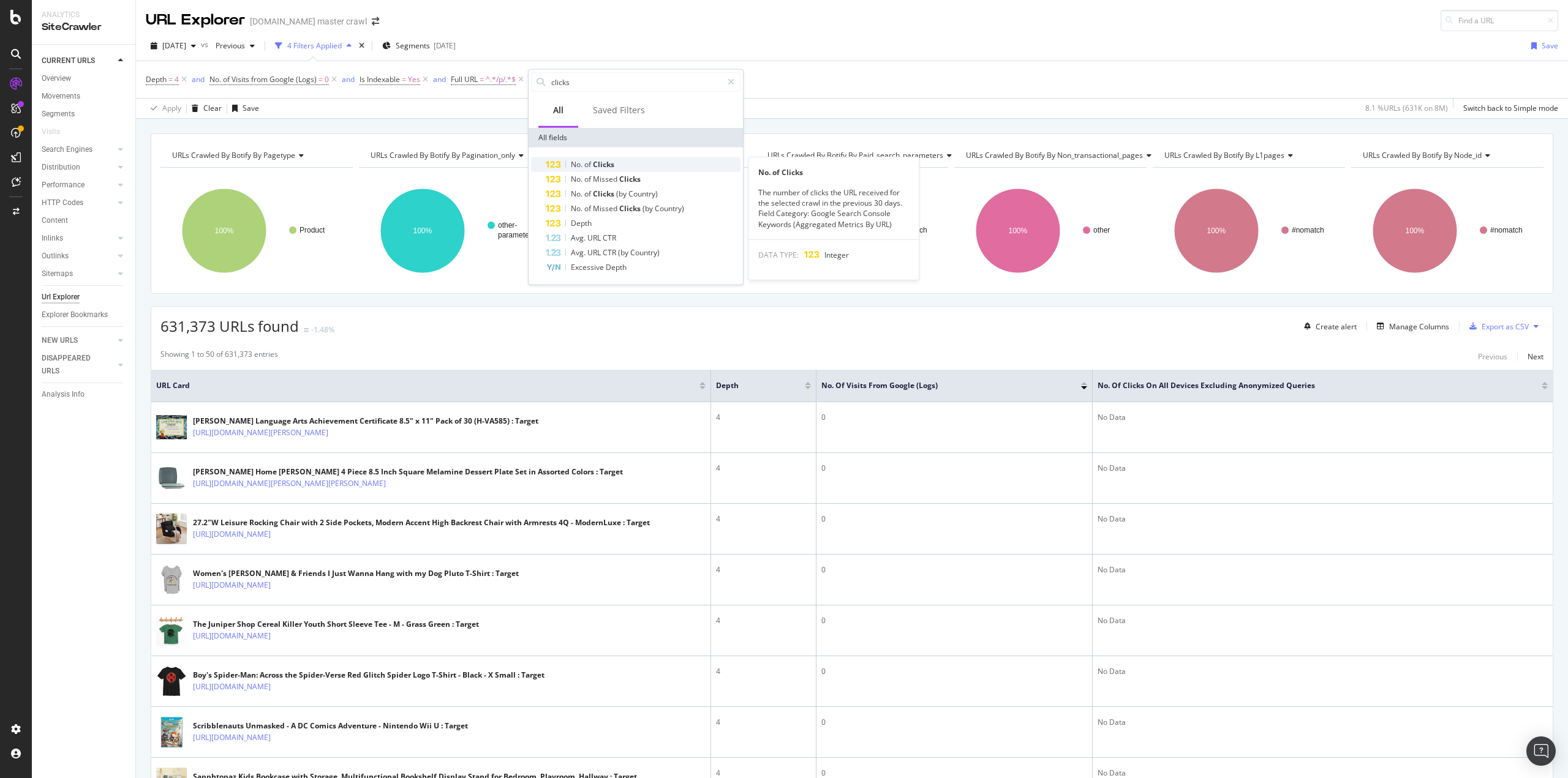
type input "clicks"
click at [606, 163] on span "Clicks" at bounding box center [604, 164] width 22 height 10
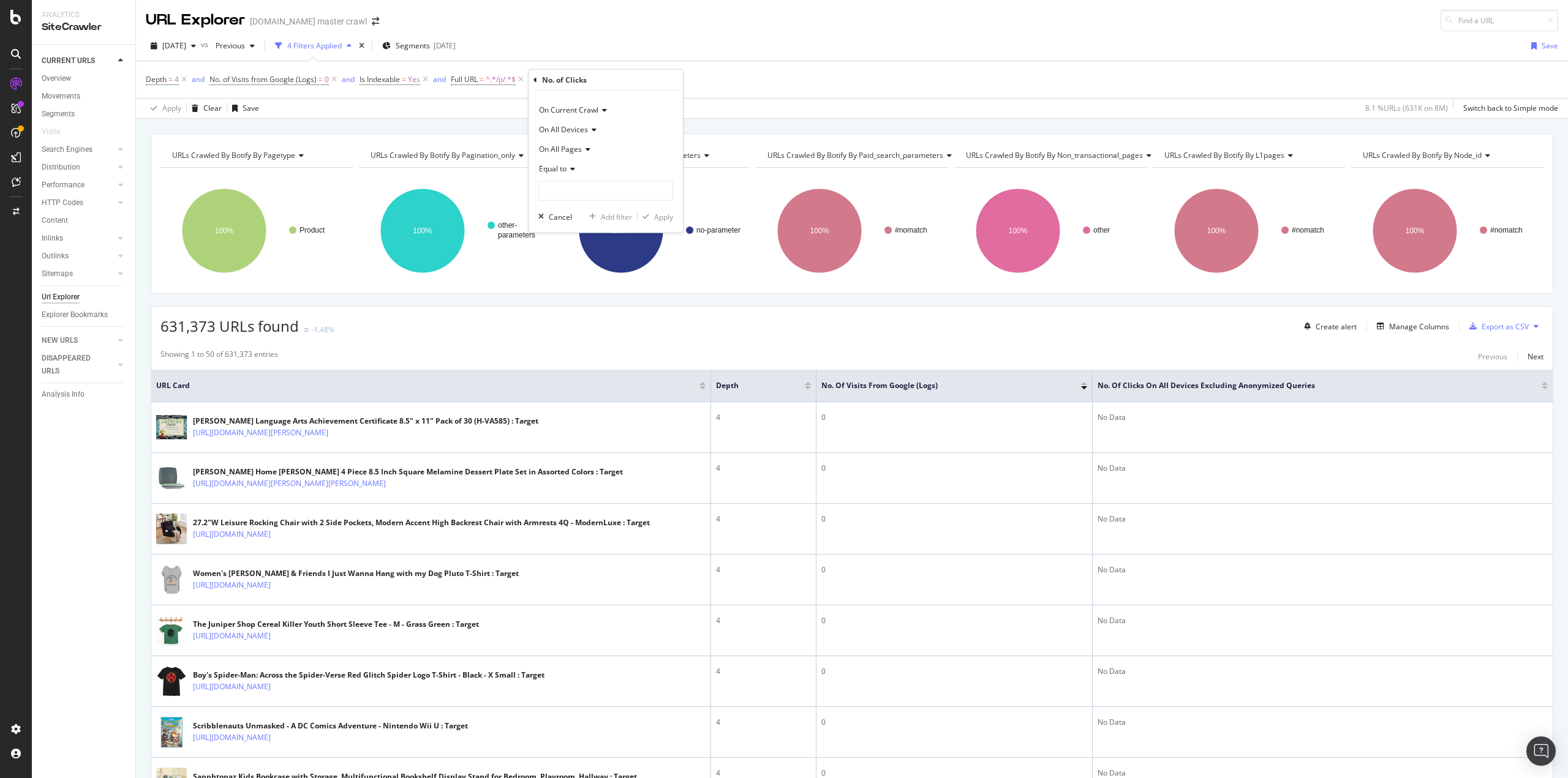
click at [571, 169] on icon at bounding box center [571, 169] width 9 height 8
click at [580, 254] on span "Greater than" at bounding box center [567, 257] width 44 height 10
click at [575, 183] on input "number" at bounding box center [606, 191] width 135 height 20
type input "1"
type input "0"
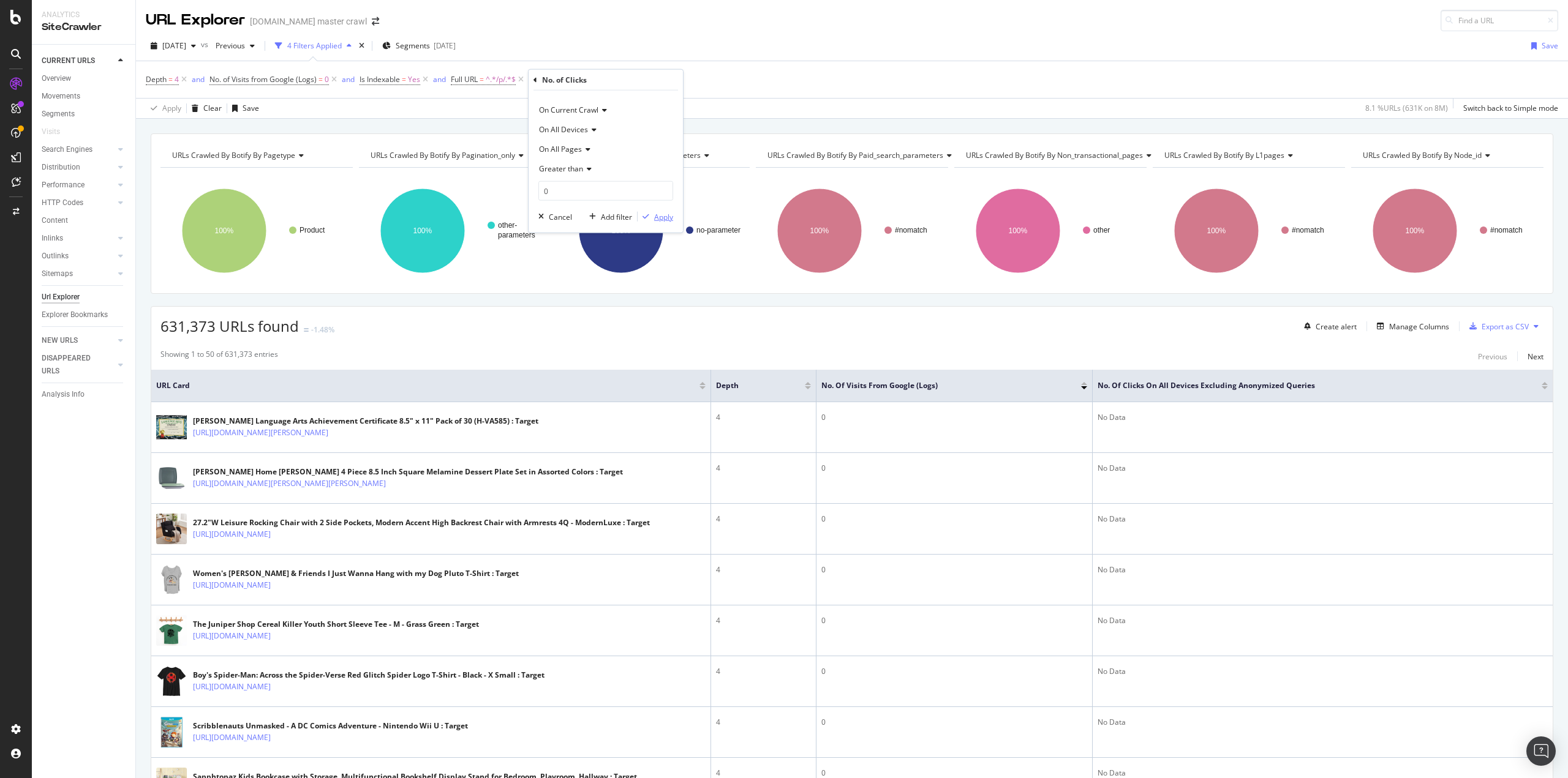
click at [659, 215] on div "Apply" at bounding box center [664, 216] width 19 height 10
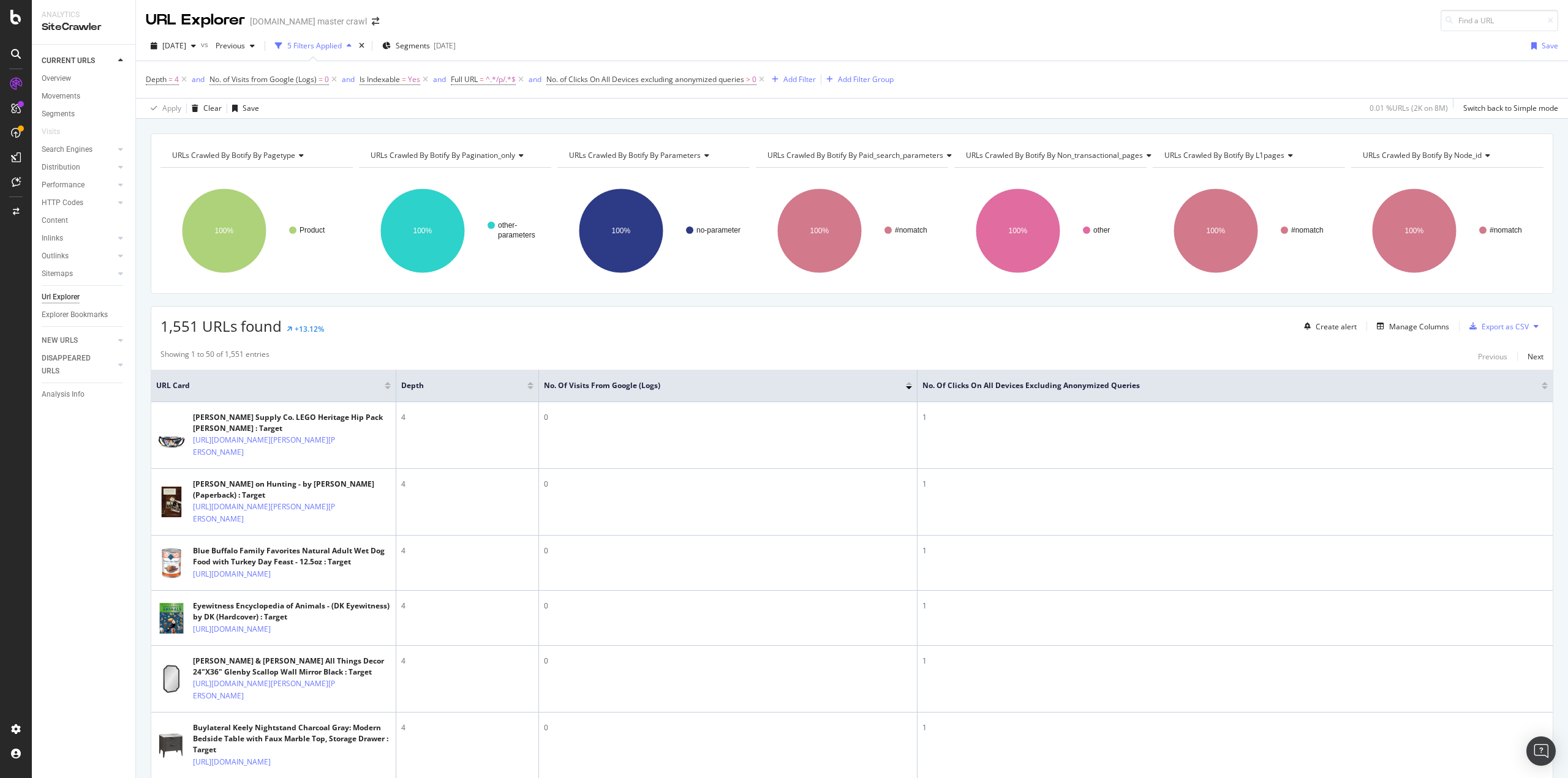
click at [46, 295] on div "Url Explorer" at bounding box center [61, 297] width 38 height 13
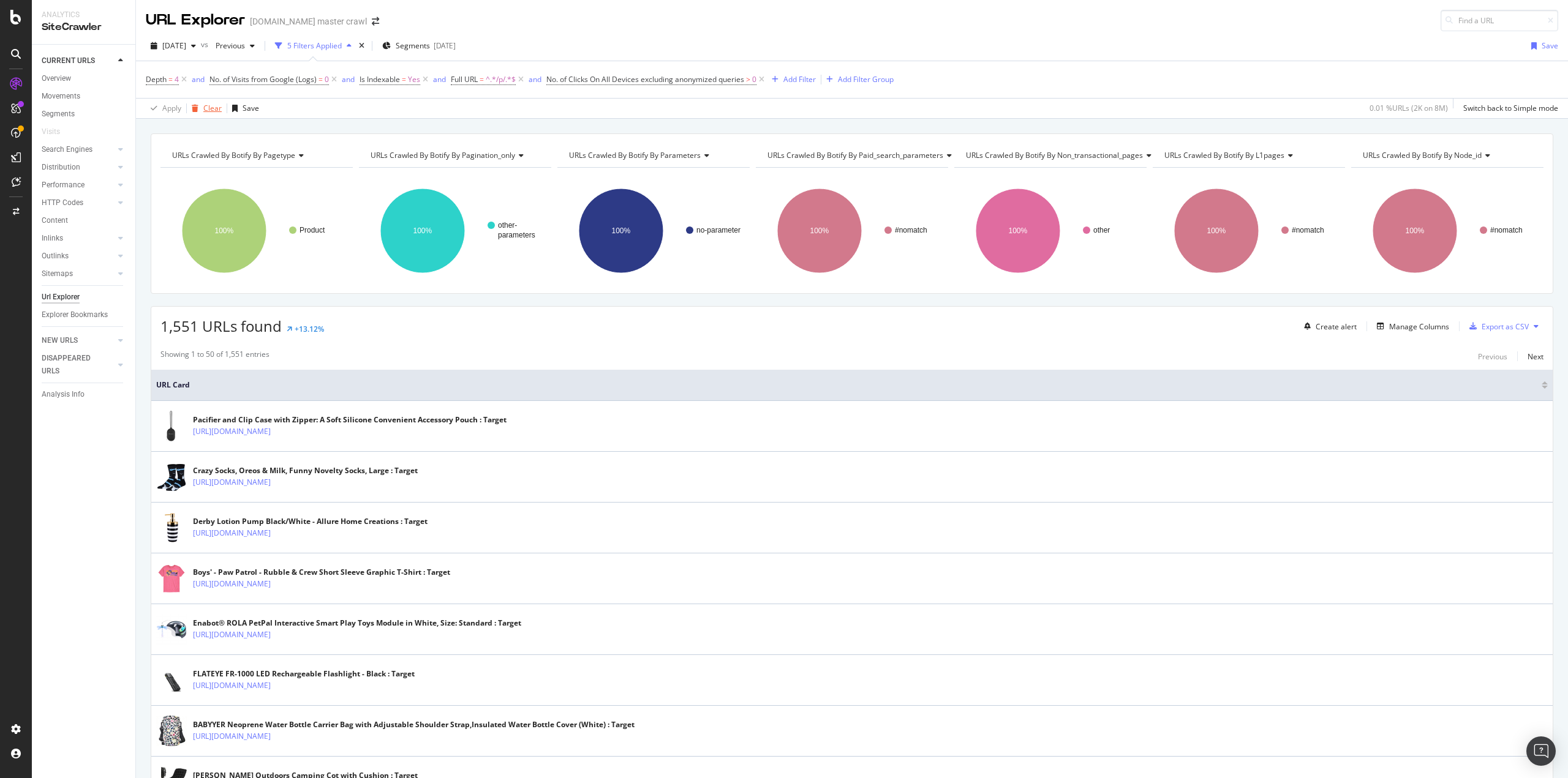
click at [209, 113] on div "Clear" at bounding box center [204, 108] width 35 height 18
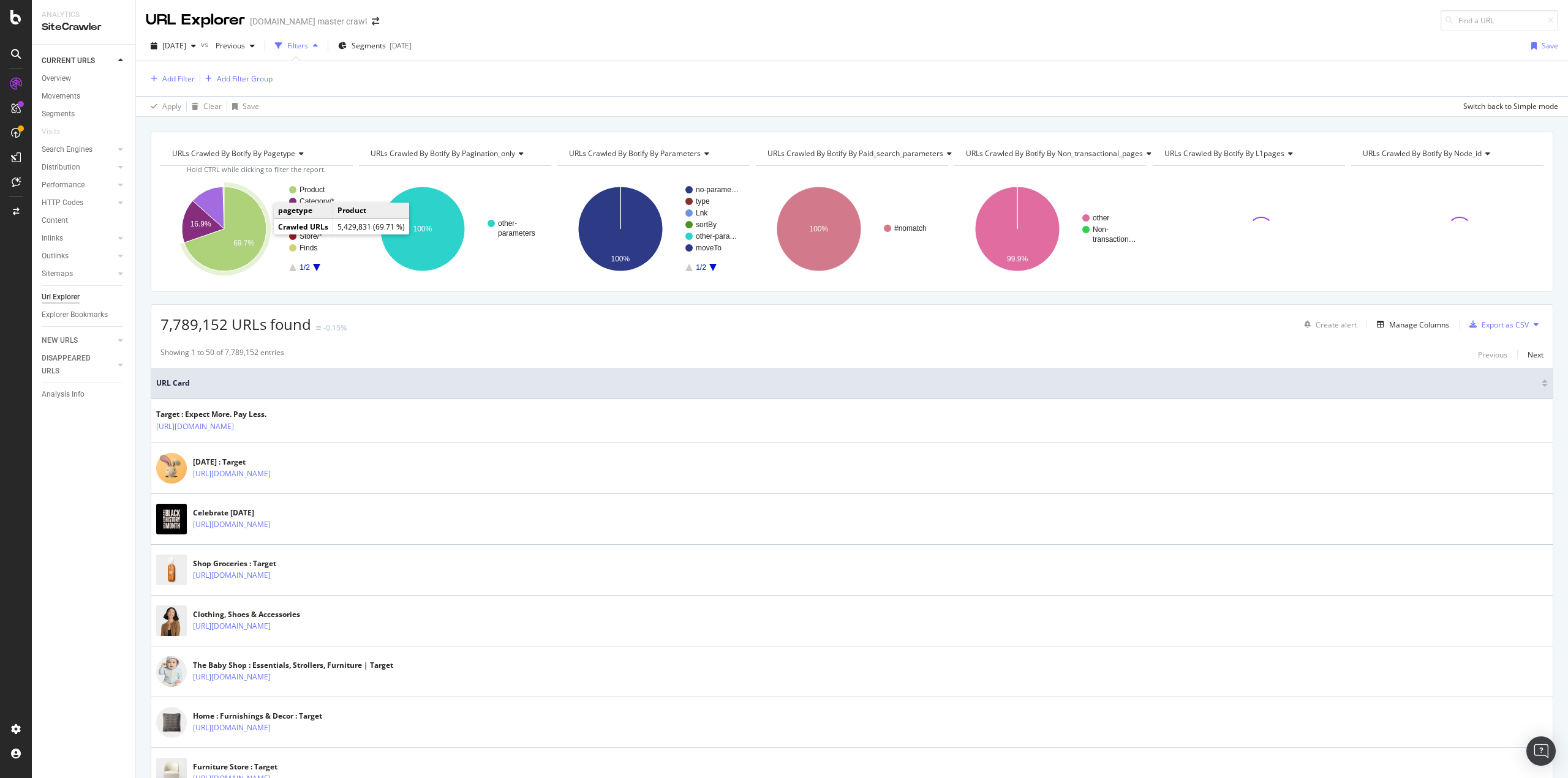
click at [242, 227] on icon "A chart." at bounding box center [225, 229] width 82 height 85
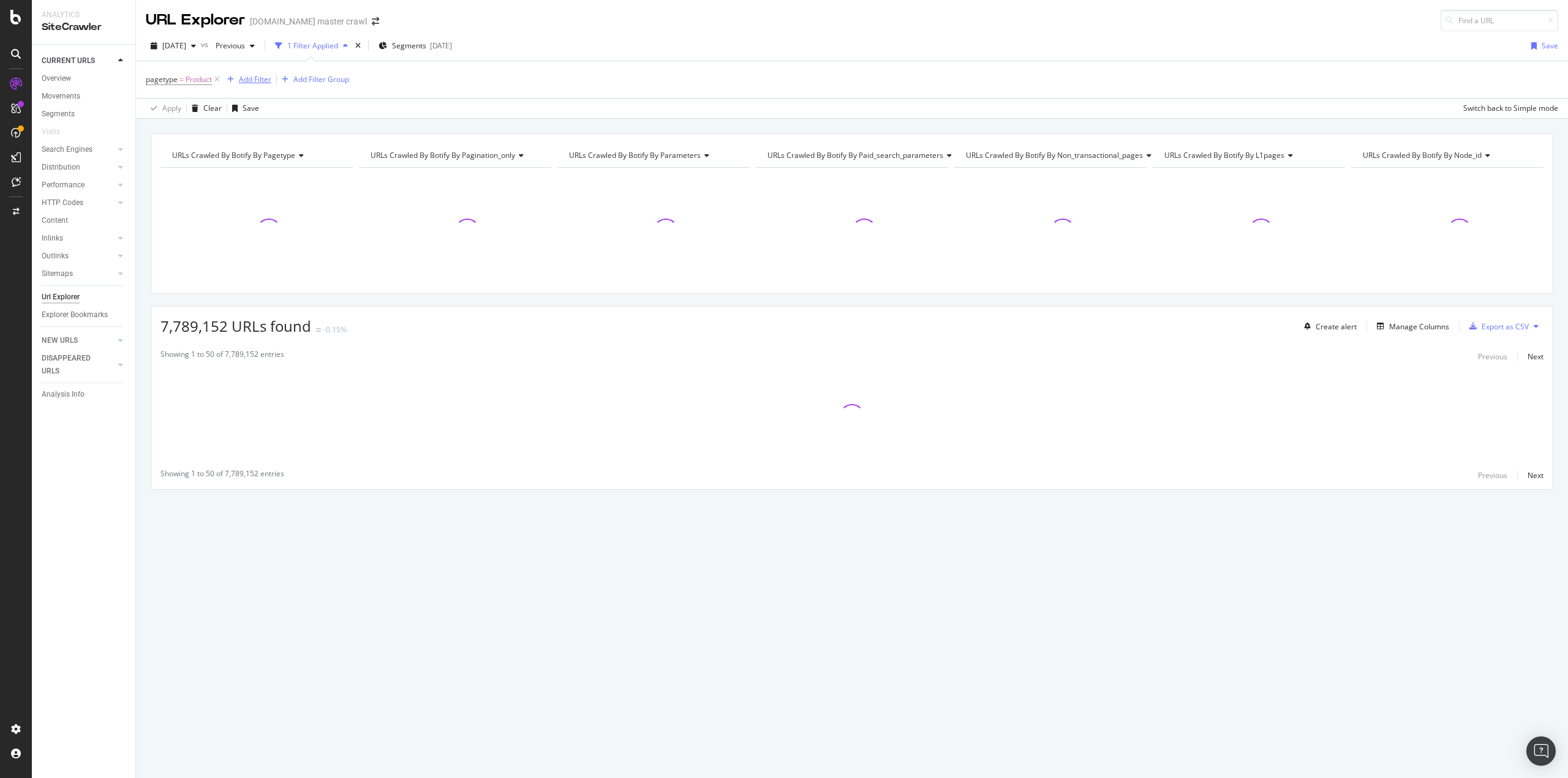
click at [262, 85] on div "Add Filter" at bounding box center [246, 79] width 49 height 13
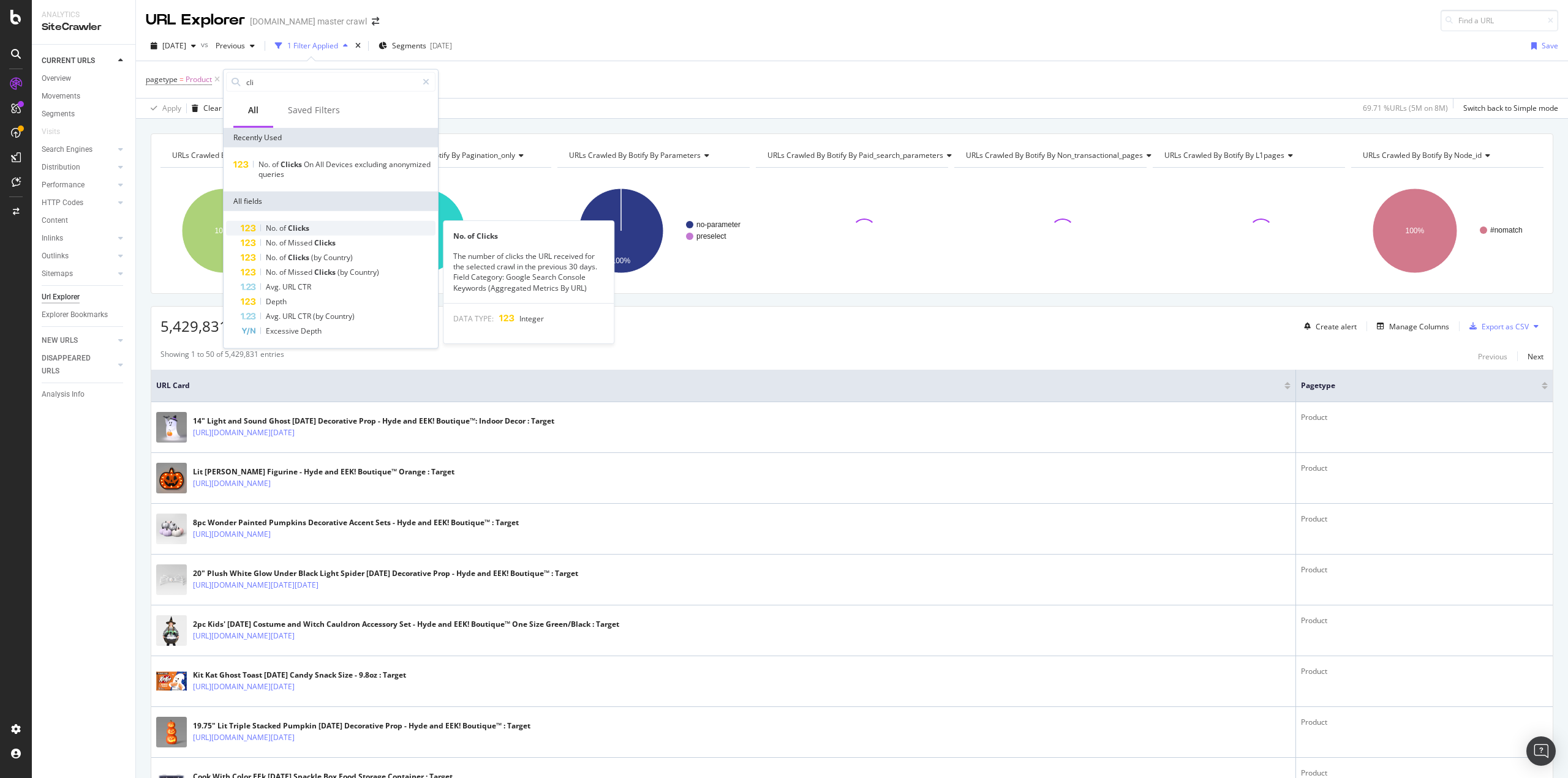
type input "cli"
click at [305, 223] on span "Clicks" at bounding box center [299, 228] width 22 height 10
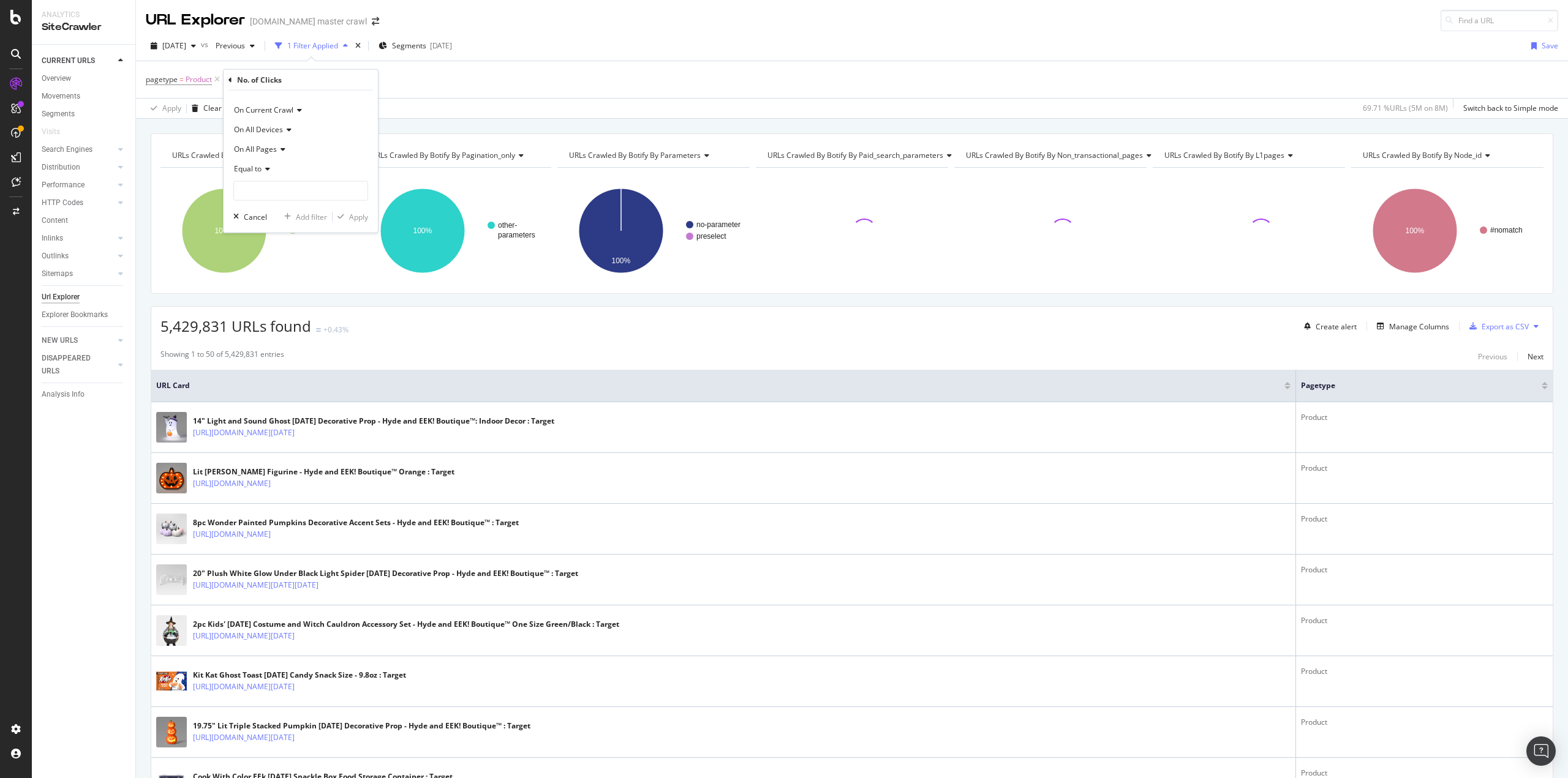
click at [266, 170] on icon at bounding box center [266, 169] width 9 height 8
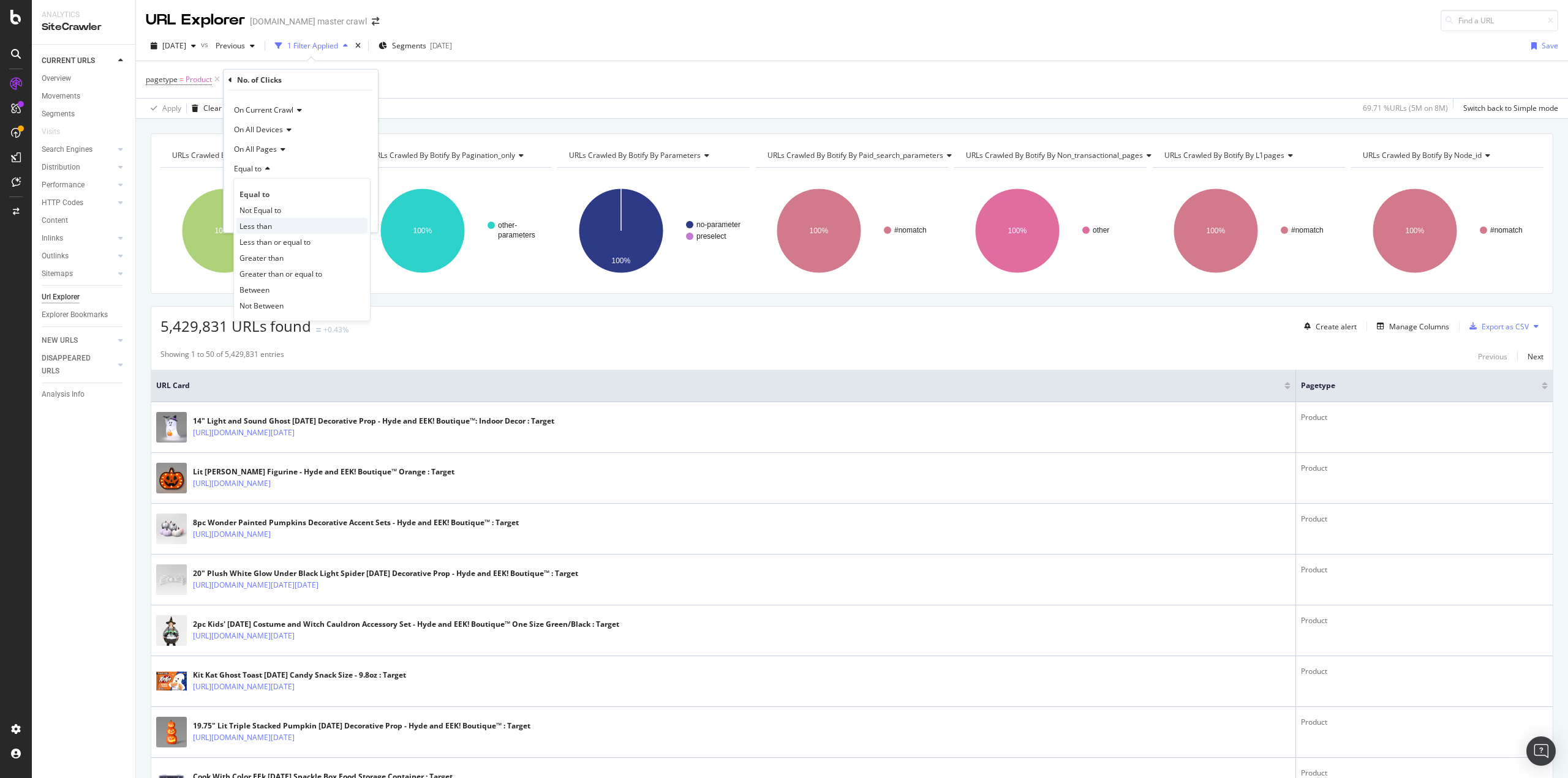
click at [264, 223] on span "Less than" at bounding box center [255, 225] width 32 height 10
click at [262, 166] on span "Less than" at bounding box center [250, 168] width 32 height 10
click at [266, 192] on span "Equal to" at bounding box center [253, 194] width 28 height 10
click at [266, 192] on input "number" at bounding box center [301, 191] width 135 height 20
type input "0"
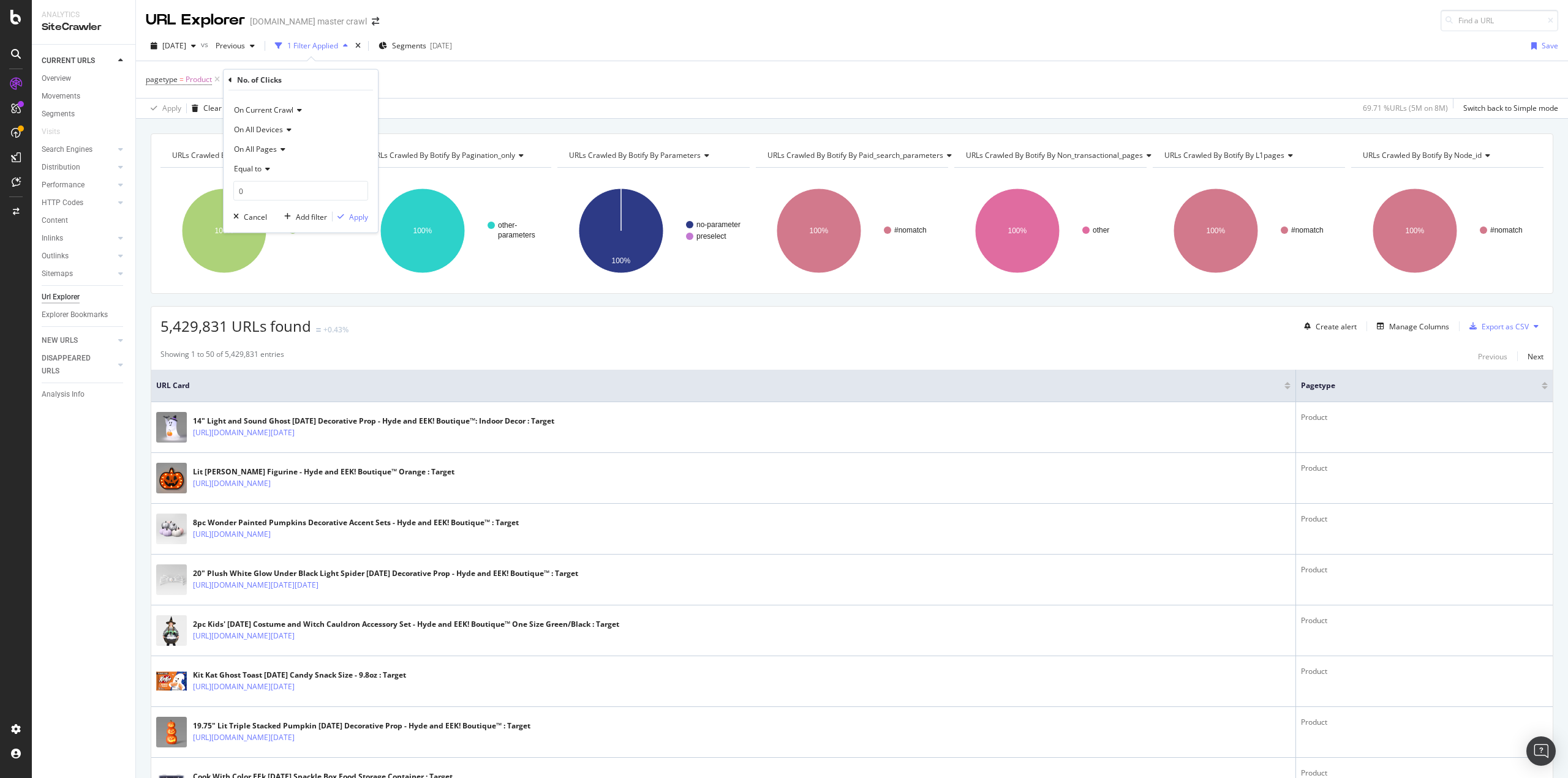
click at [650, 68] on div "pagetype = Product Add Filter Add Filter Group" at bounding box center [852, 80] width 1412 height 37
click at [387, 83] on span "No. of Clicks On All Devices excluding anonymized queries" at bounding box center [341, 79] width 198 height 10
click at [606, 124] on div "URLs Crawled By Botify By pagetype Chart (by Value) Table Expand Export as CSV …" at bounding box center [852, 133] width 1432 height 29
click at [471, 73] on span "No. of Clicks On All Devices excluding anonymized queries = missing value" at bounding box center [378, 79] width 273 height 17
click at [434, 79] on span "No. of Clicks On All Devices excluding anonymized queries" at bounding box center [341, 79] width 198 height 10
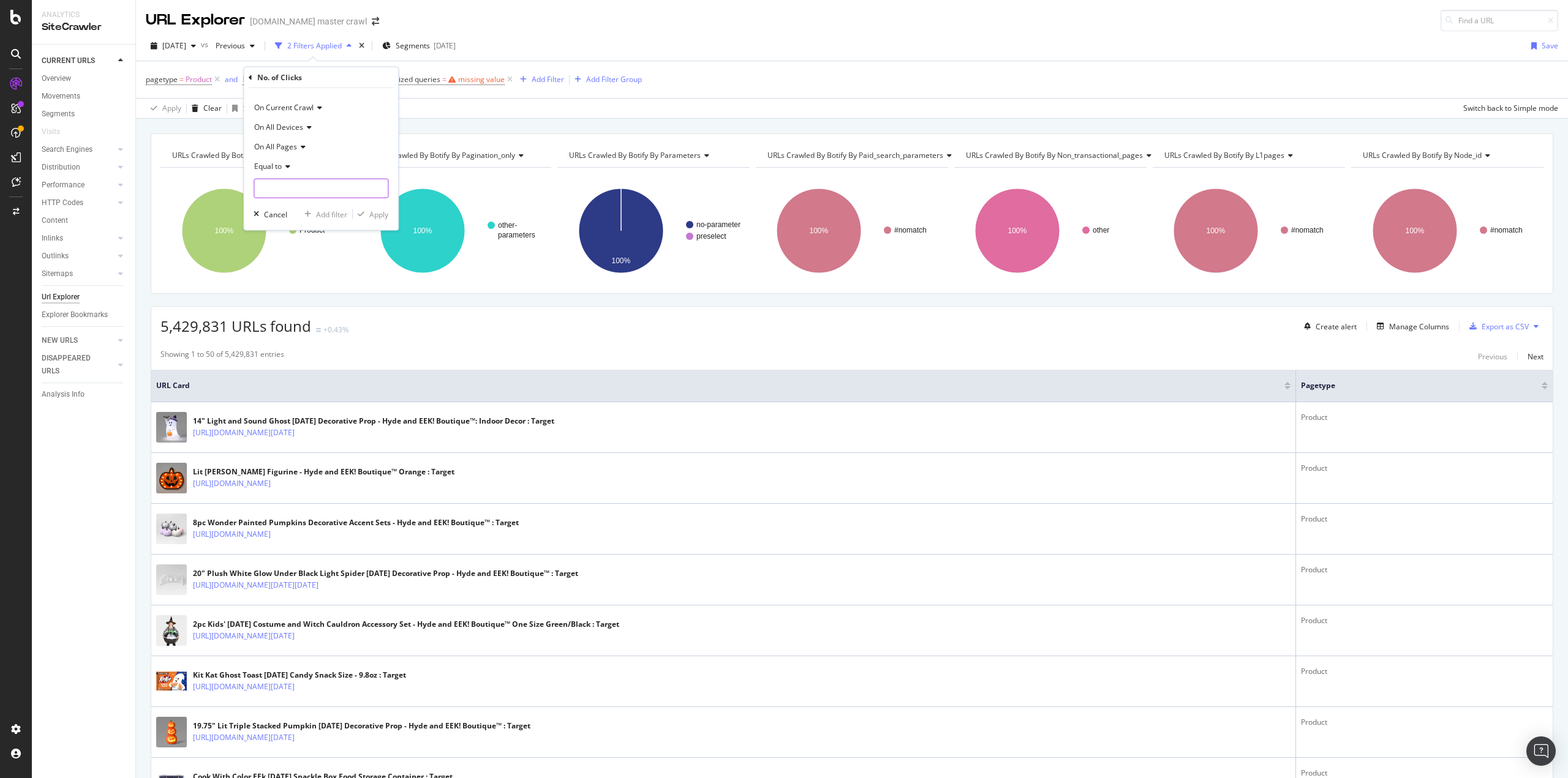
click at [301, 189] on input "number" at bounding box center [321, 188] width 135 height 20
type input "0"
click at [375, 214] on div "Apply" at bounding box center [379, 214] width 19 height 10
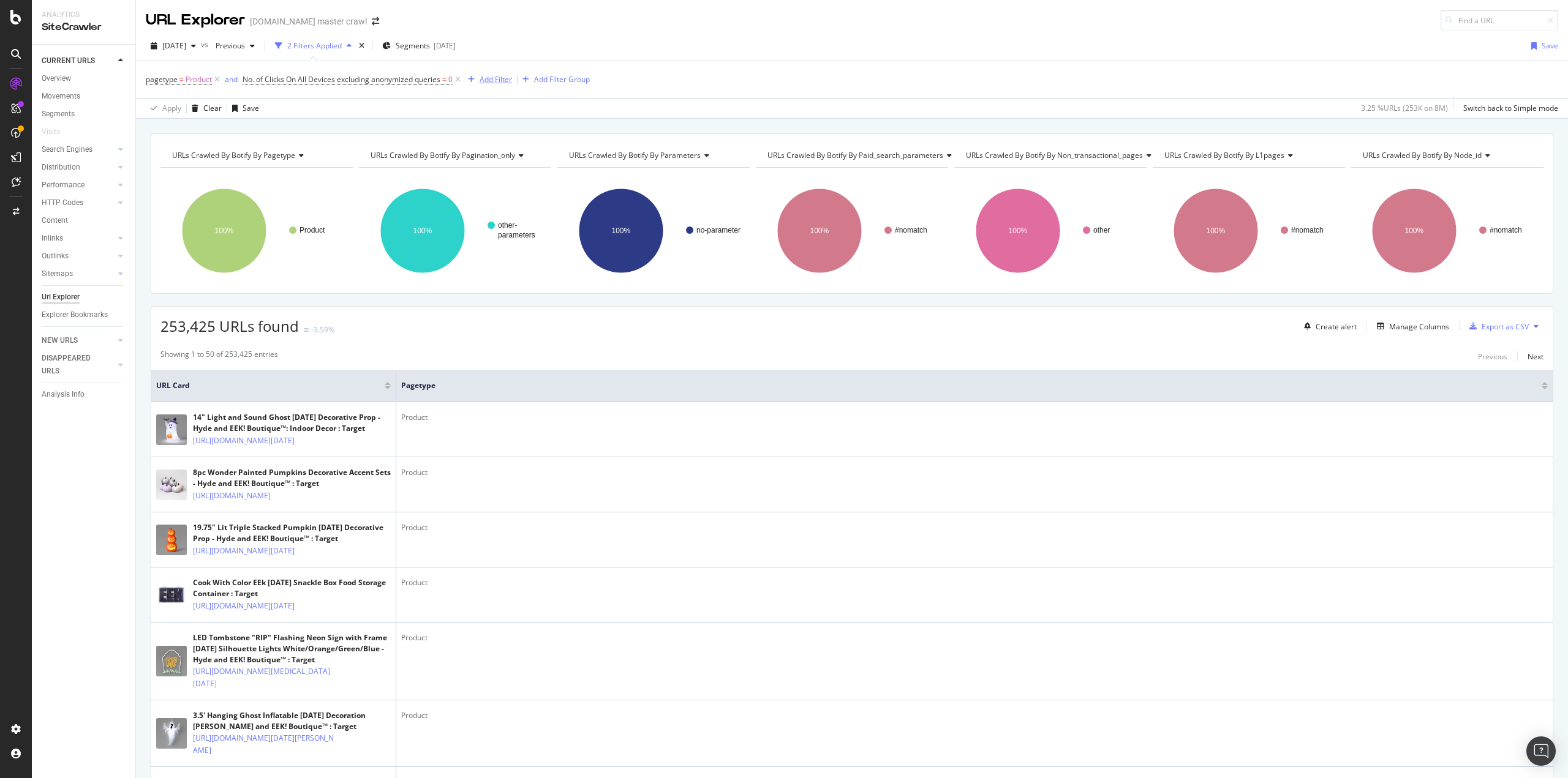
click at [492, 82] on div "Add Filter" at bounding box center [495, 79] width 32 height 10
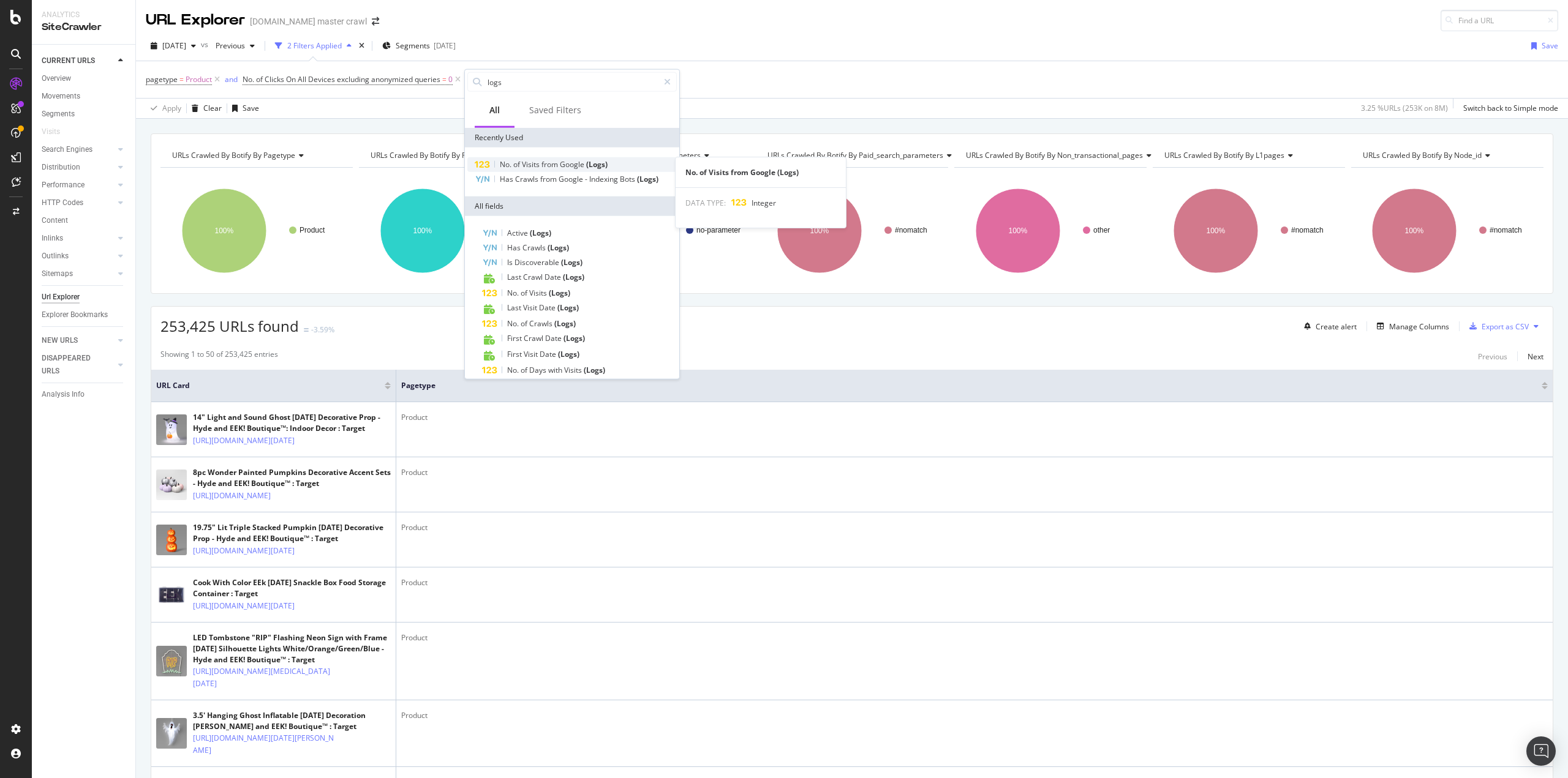
type input "logs"
click at [558, 161] on span "from" at bounding box center [551, 164] width 18 height 10
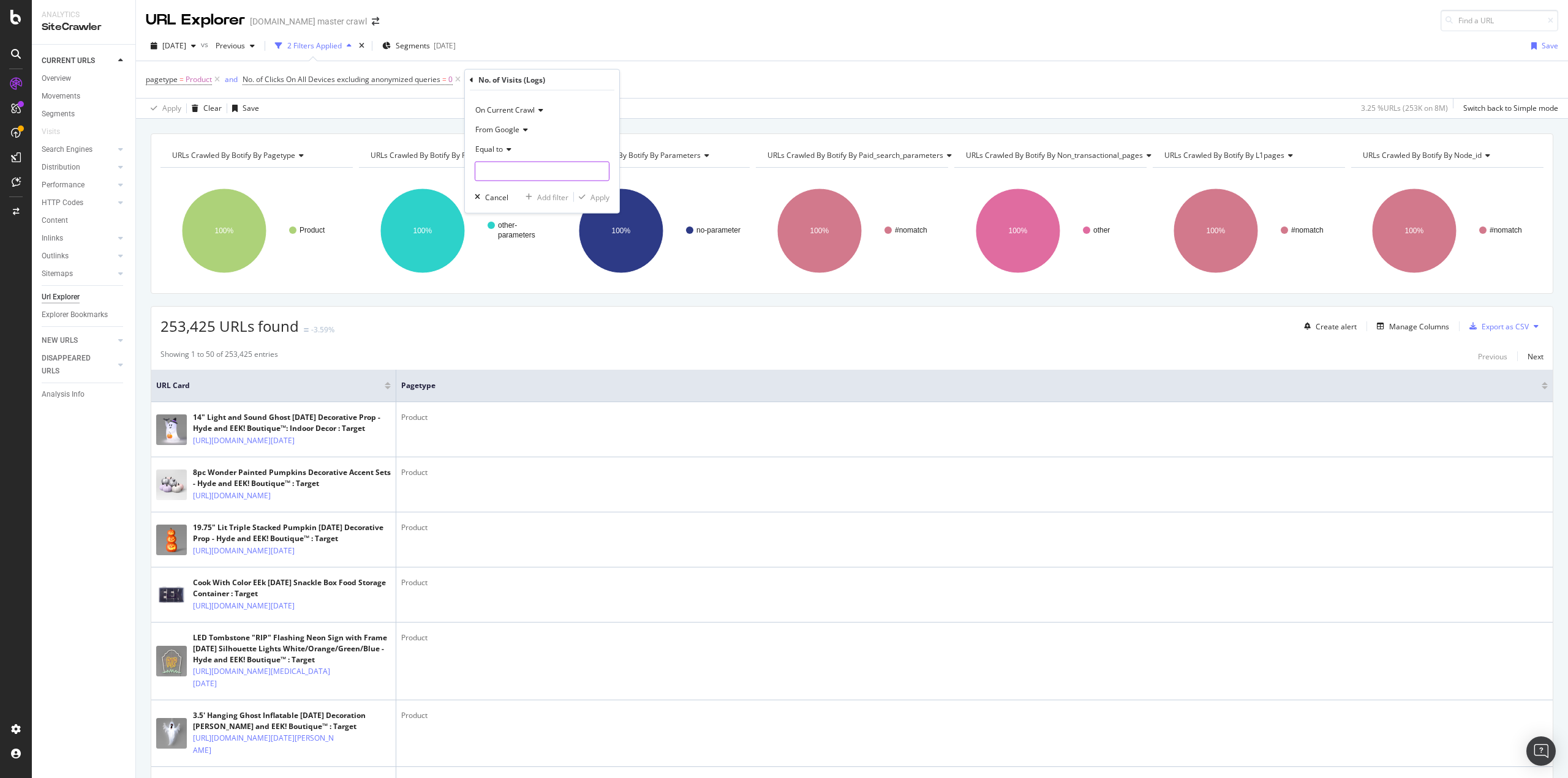
click at [503, 170] on input "number" at bounding box center [542, 171] width 135 height 20
type input "0"
click at [596, 195] on div "Apply" at bounding box center [600, 197] width 19 height 10
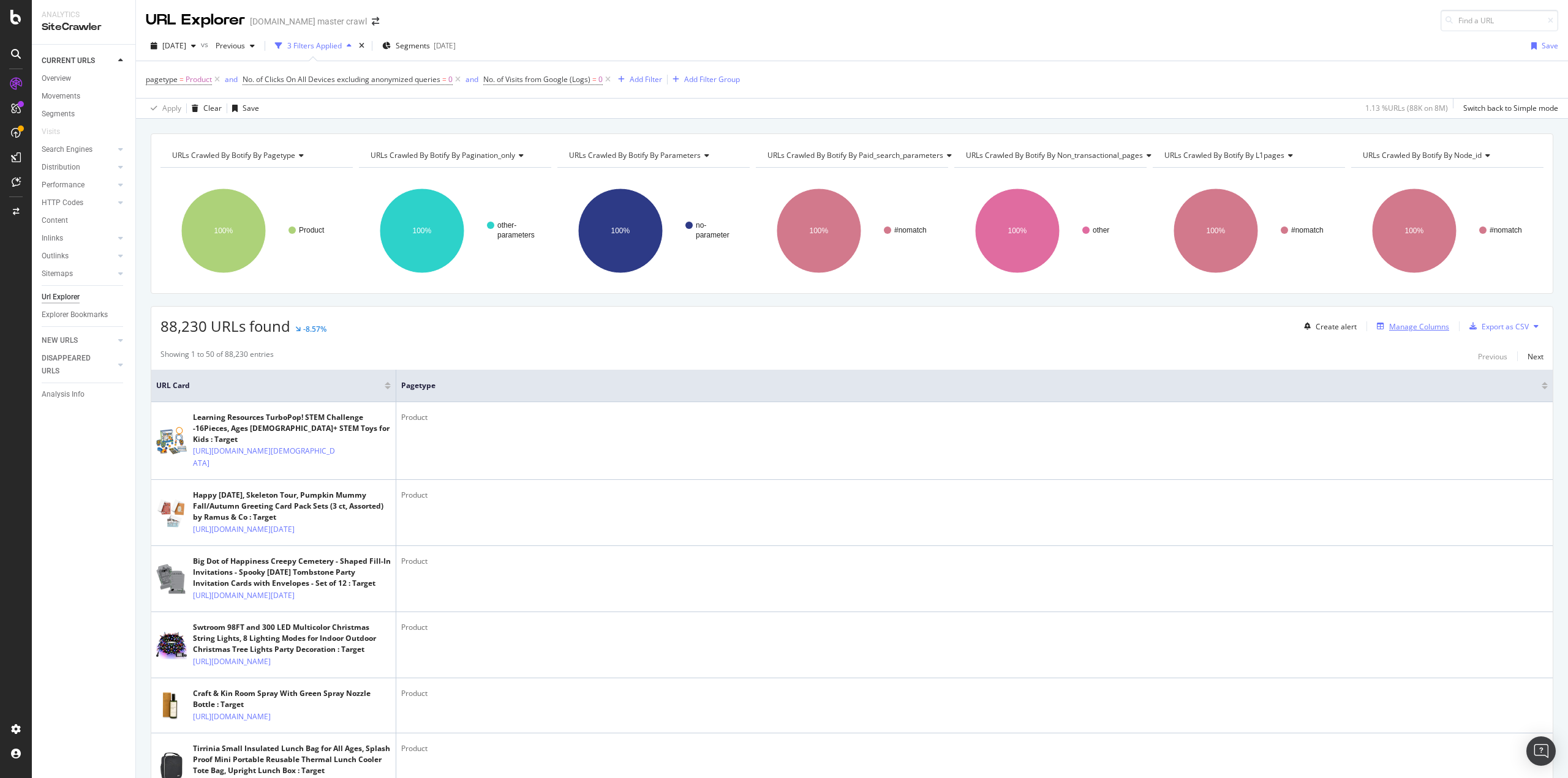
click at [1424, 331] on div "Manage Columns" at bounding box center [1410, 326] width 77 height 13
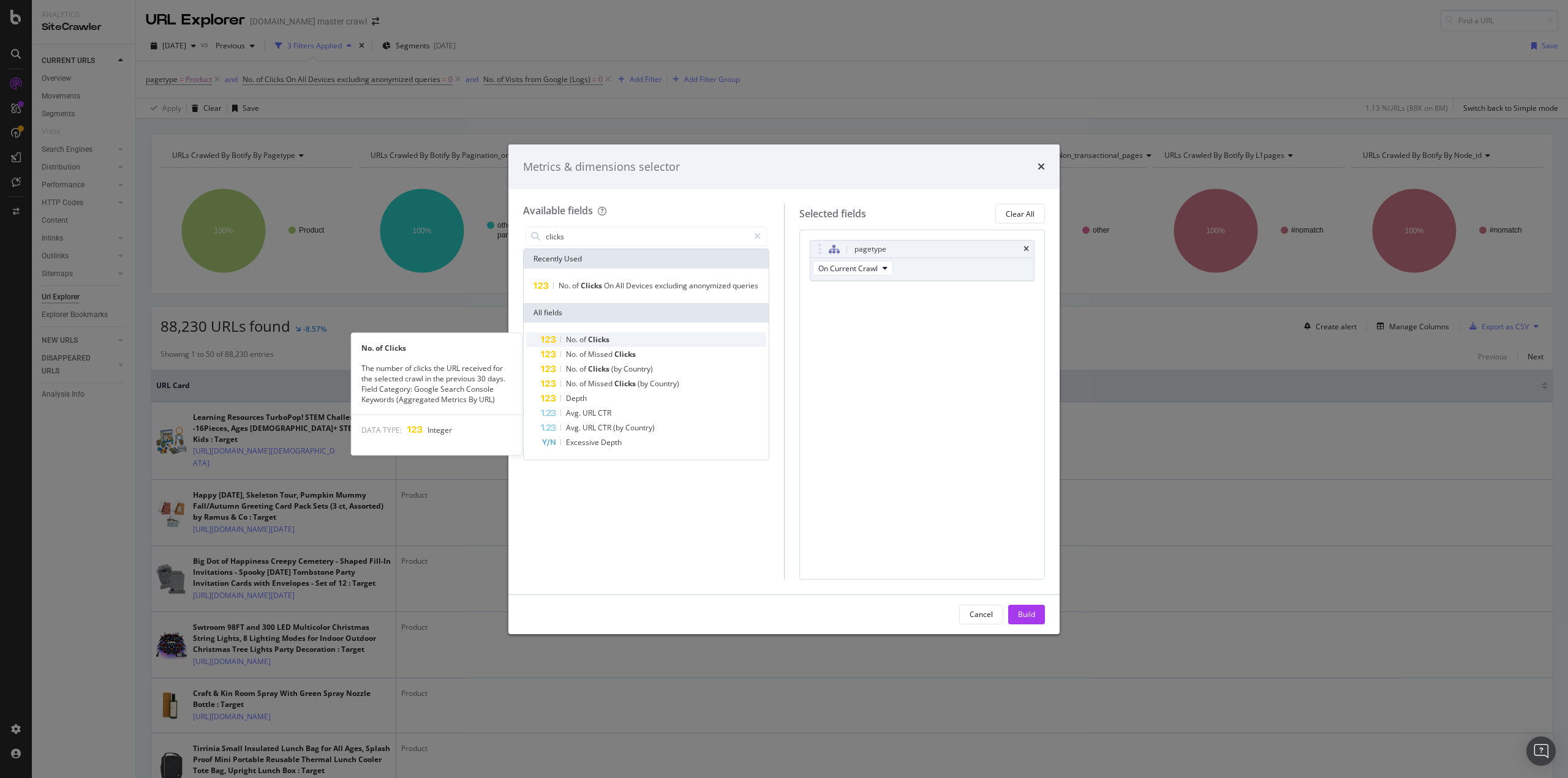
type input "clicks"
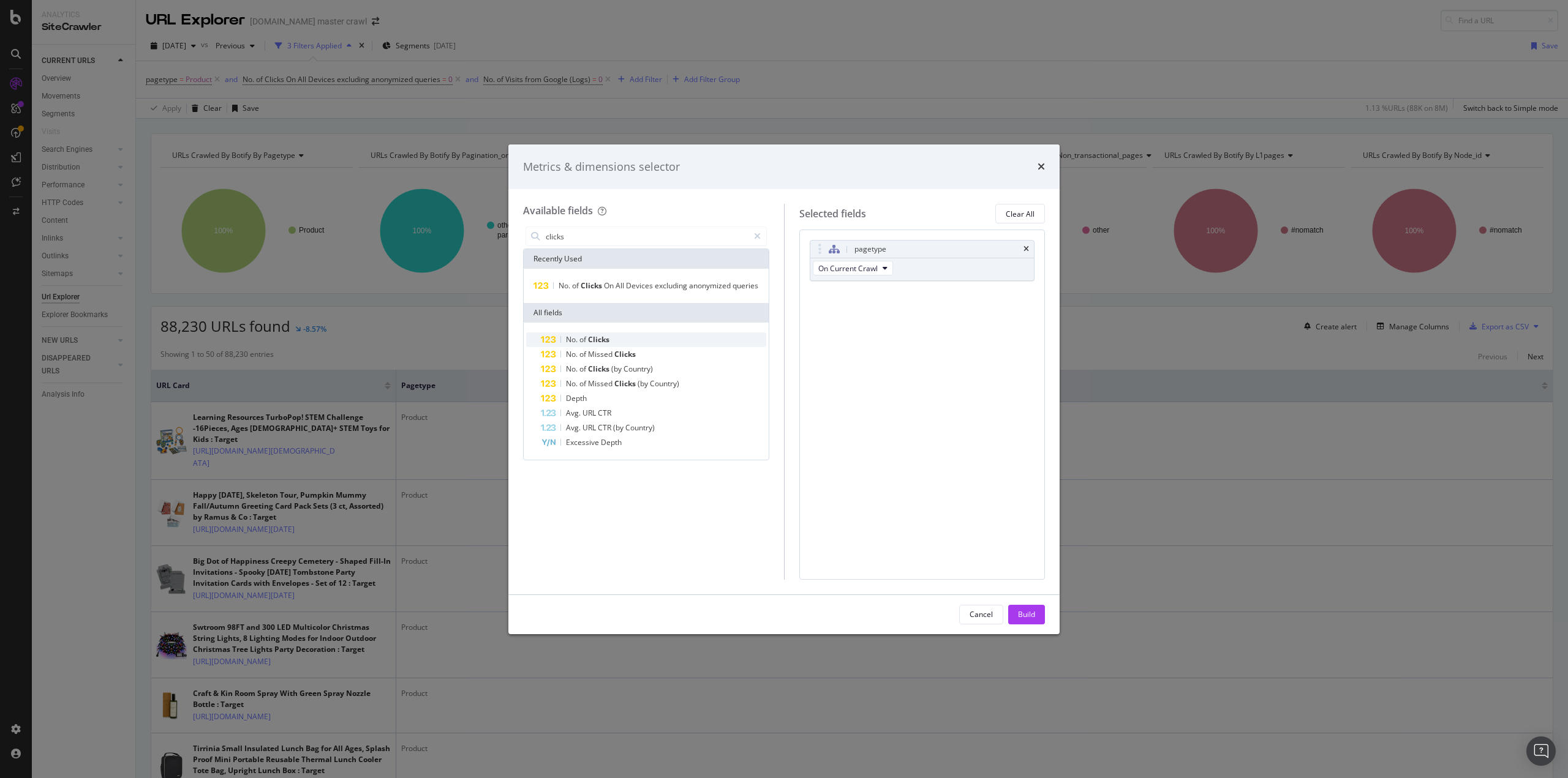
click at [564, 340] on div "No. of Clicks" at bounding box center [654, 340] width 225 height 15
click at [1027, 610] on div "Build" at bounding box center [1026, 614] width 17 height 10
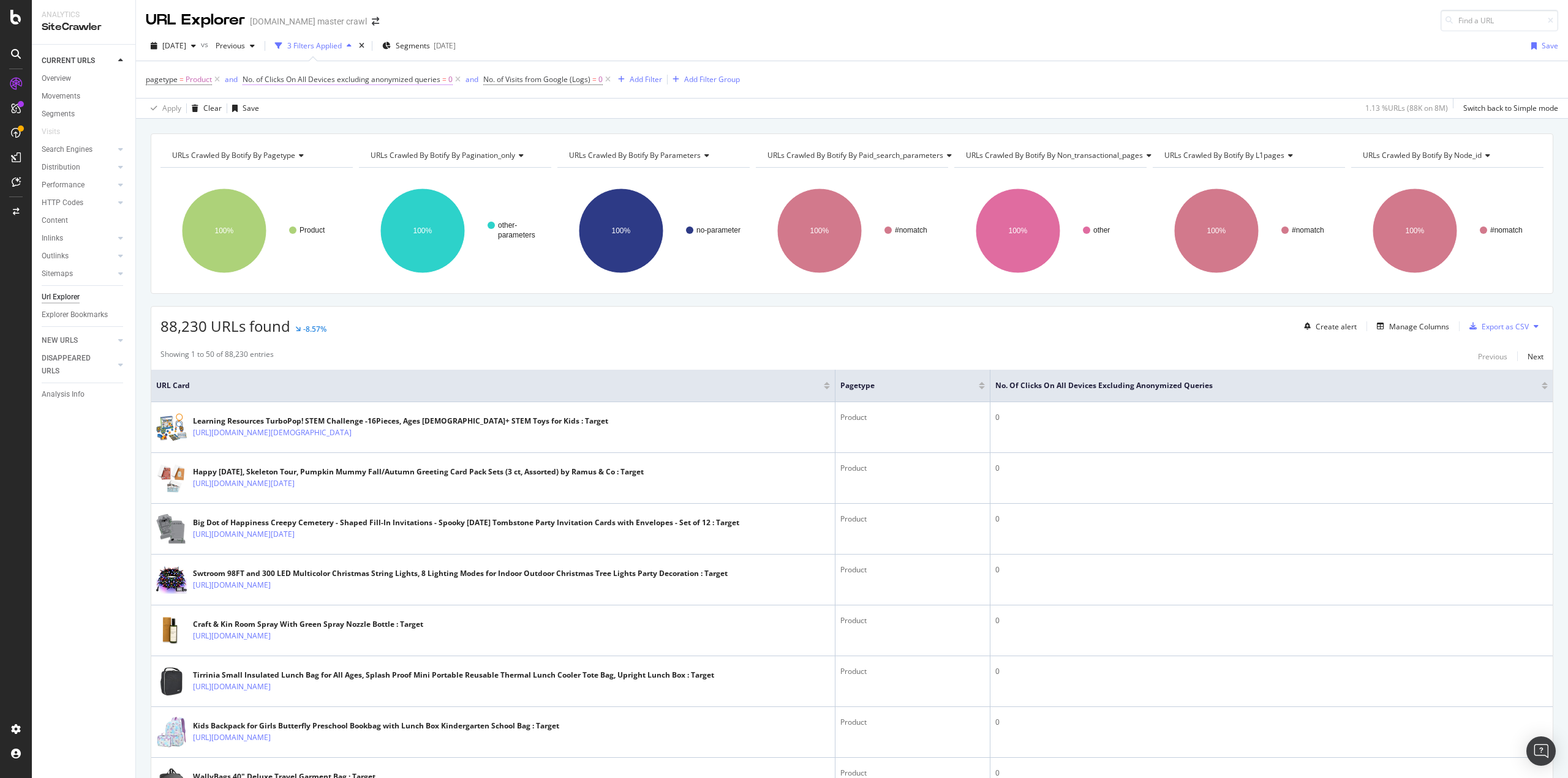
click at [411, 80] on span "No. of Clicks On All Devices excluding anonymized queries" at bounding box center [341, 79] width 198 height 10
click at [316, 216] on div "button" at bounding box center [308, 214] width 16 height 8
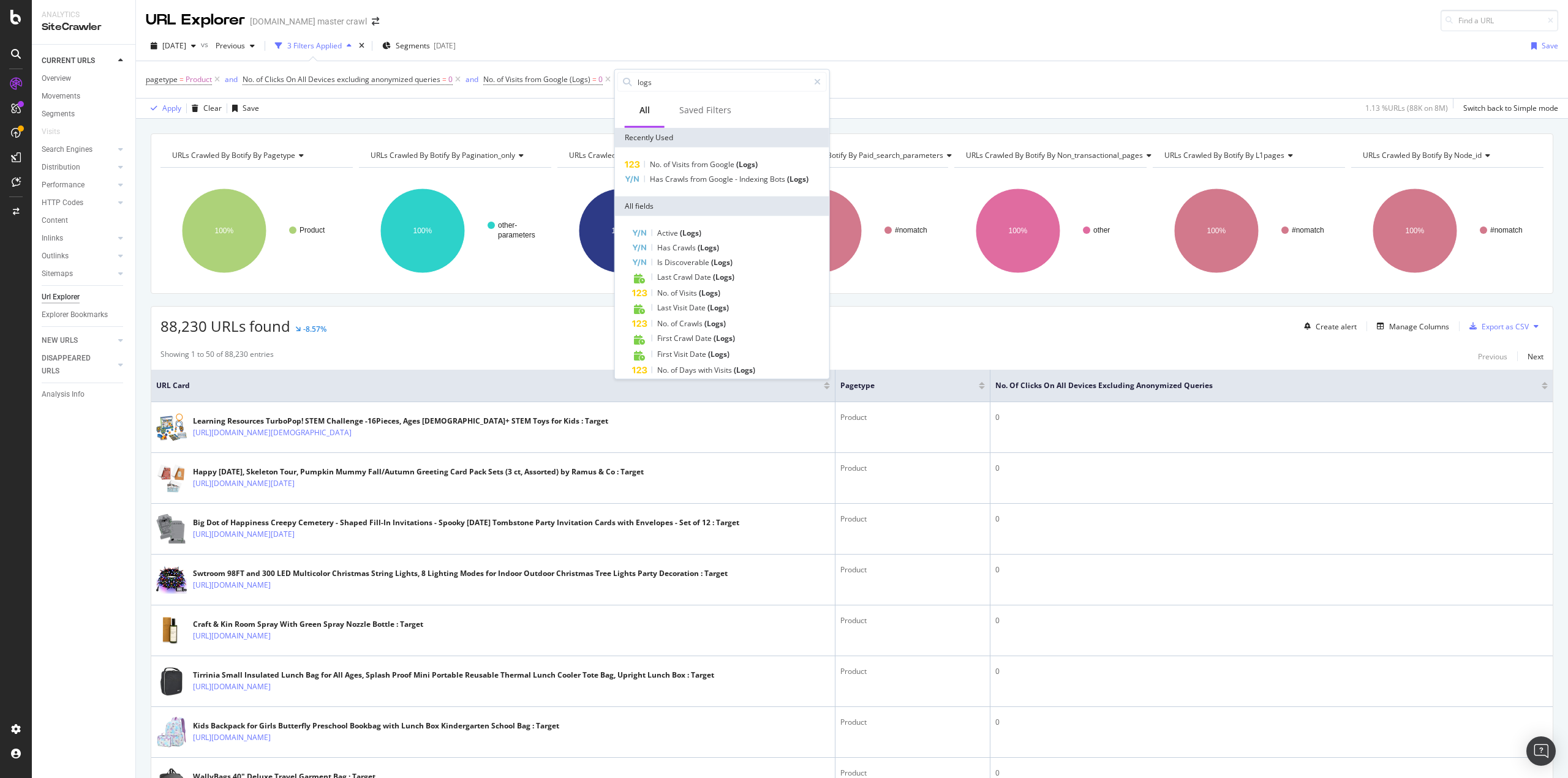
click at [900, 65] on div "pagetype = Product and No. of Clicks On All Devices excluding anonymized querie…" at bounding box center [852, 80] width 1412 height 37
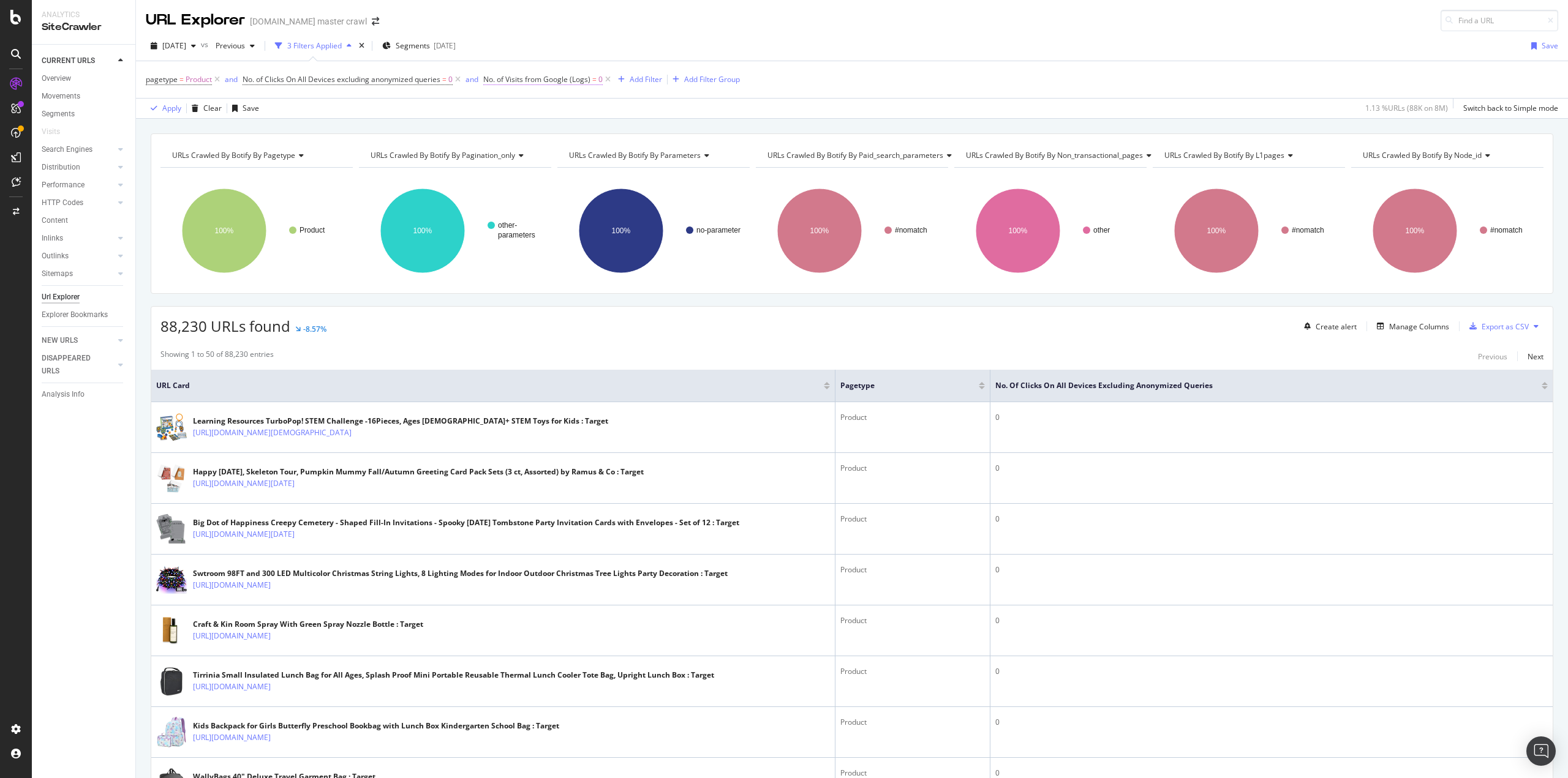
click at [559, 76] on span "No. of Visits from Google (Logs)" at bounding box center [537, 79] width 107 height 10
click at [551, 163] on input "0" at bounding box center [562, 169] width 135 height 20
click at [560, 163] on input "number" at bounding box center [562, 169] width 135 height 20
click at [543, 156] on div "Equal to" at bounding box center [562, 158] width 135 height 42
click at [535, 171] on input "number" at bounding box center [562, 169] width 135 height 20
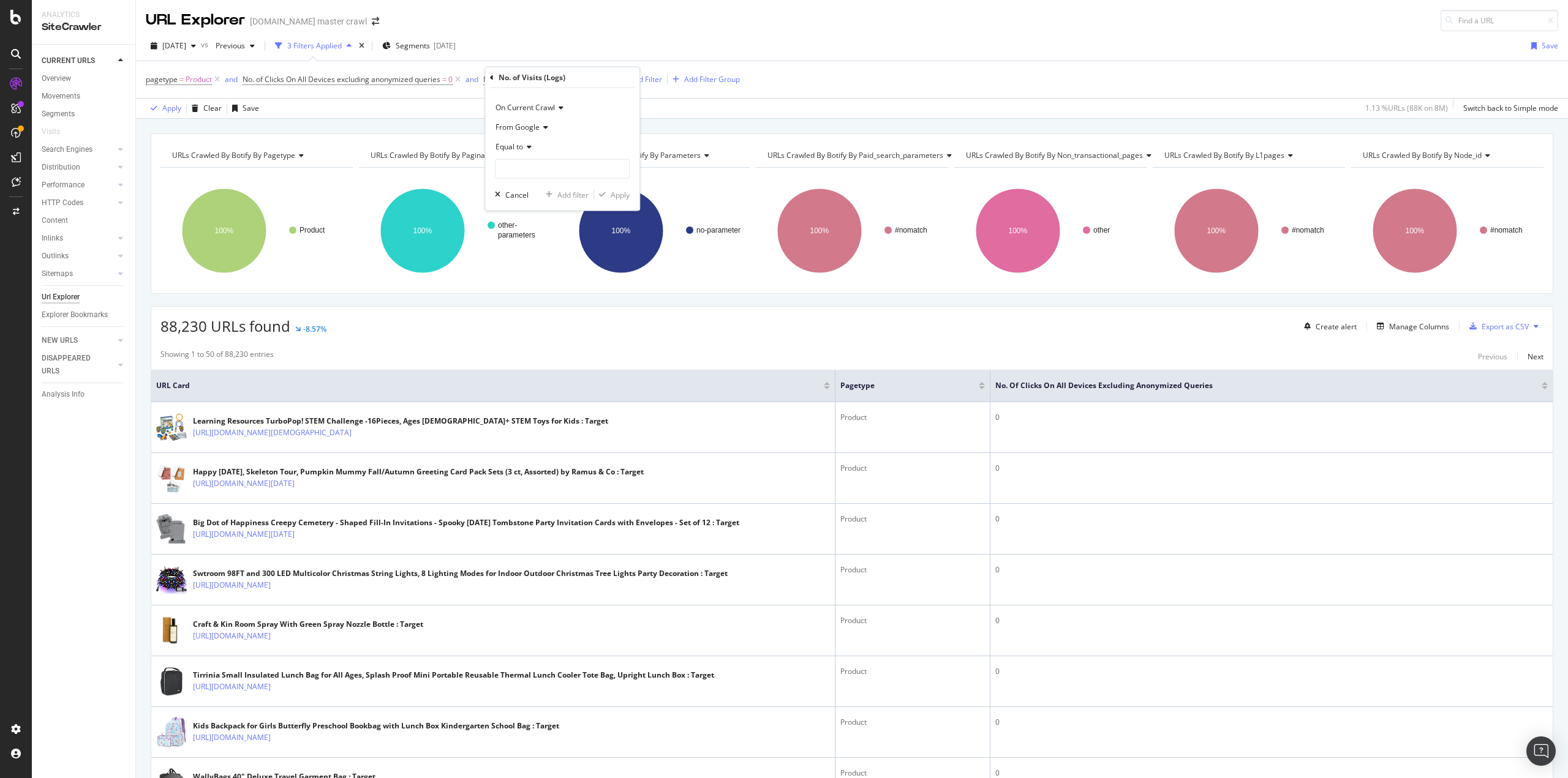
click at [492, 78] on icon at bounding box center [492, 77] width 4 height 8
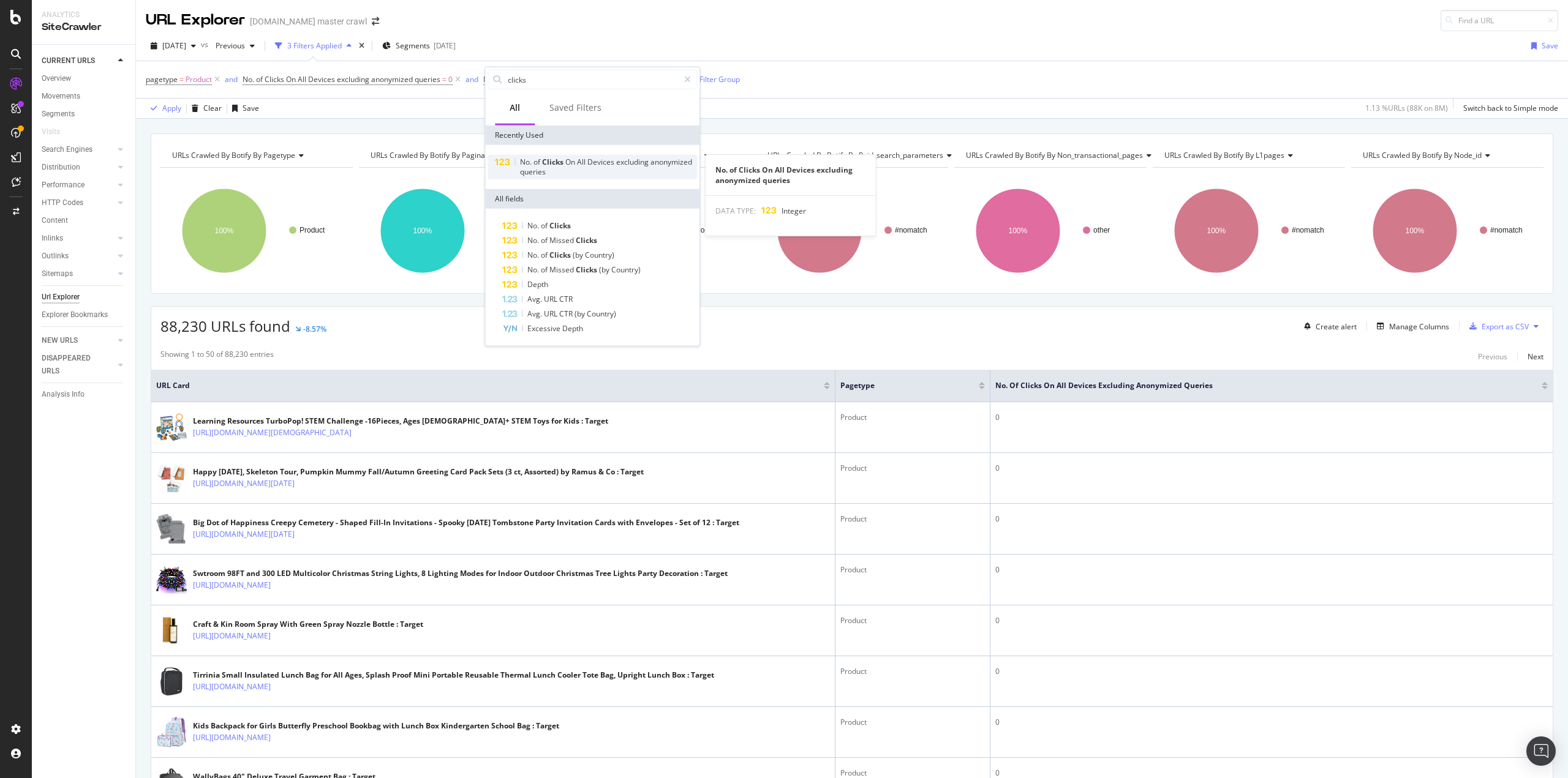
type input "clicks"
click at [549, 173] on div "No. of Clicks On All Devices excluding anonymized queries" at bounding box center [609, 167] width 177 height 20
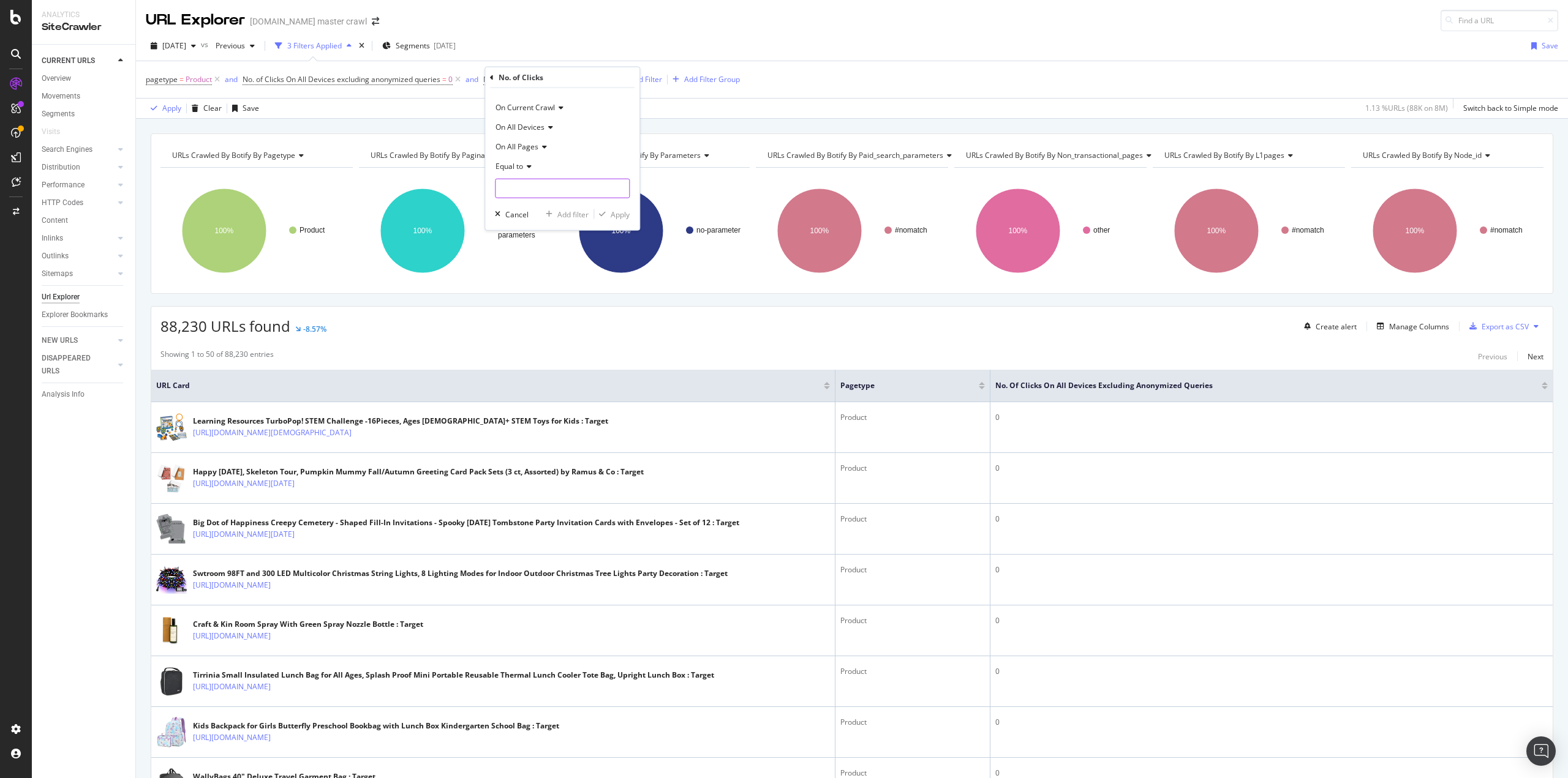
click at [538, 182] on input "number" at bounding box center [562, 188] width 135 height 20
click at [537, 149] on span "On All Pages" at bounding box center [517, 147] width 43 height 10
click at [588, 140] on div "On All Pages" at bounding box center [562, 147] width 135 height 20
click at [569, 185] on input "number" at bounding box center [562, 188] width 135 height 20
type input "1"
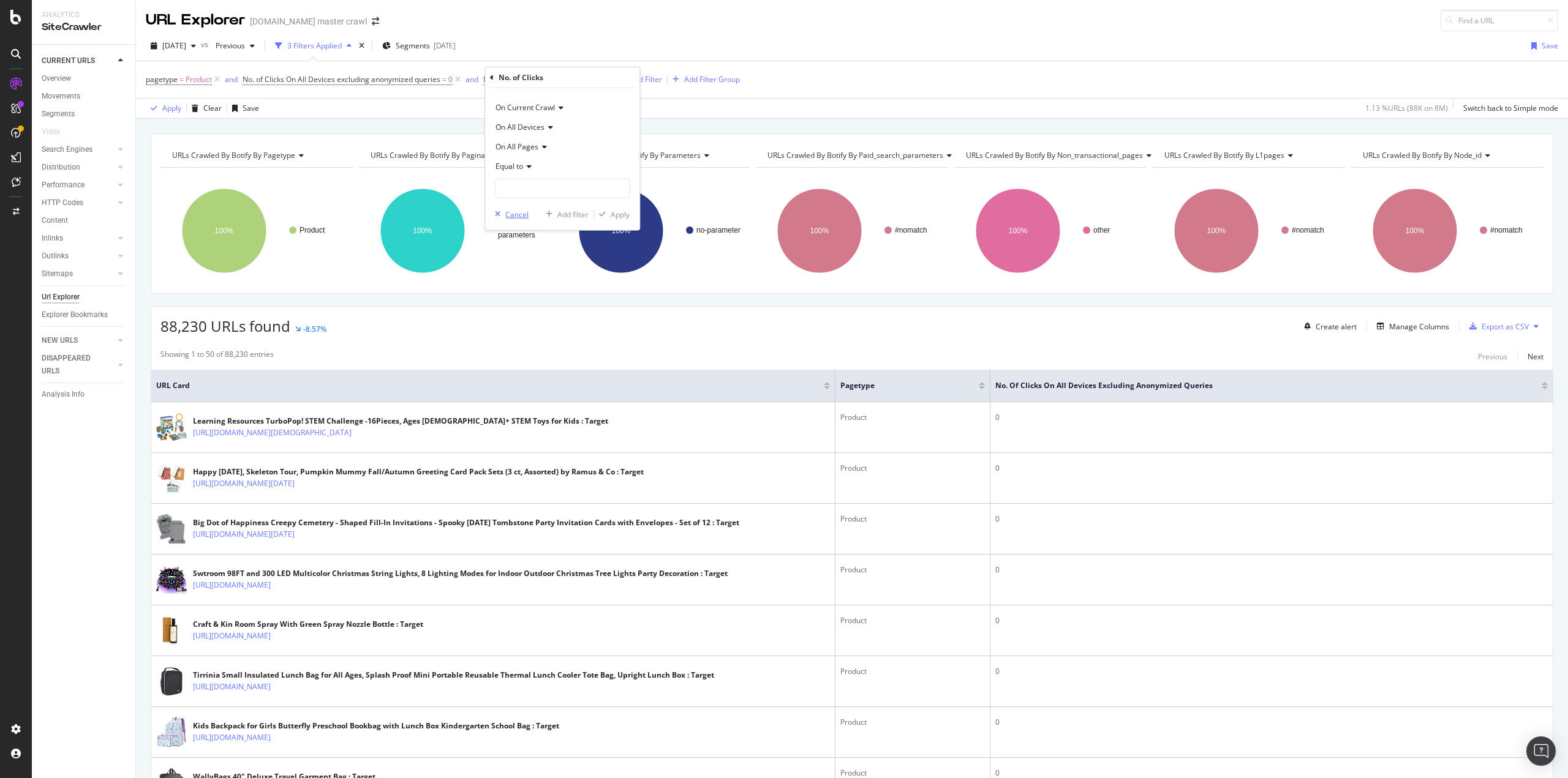
click at [511, 218] on div "Cancel" at bounding box center [517, 214] width 23 height 10
click at [459, 80] on icon at bounding box center [457, 79] width 10 height 12
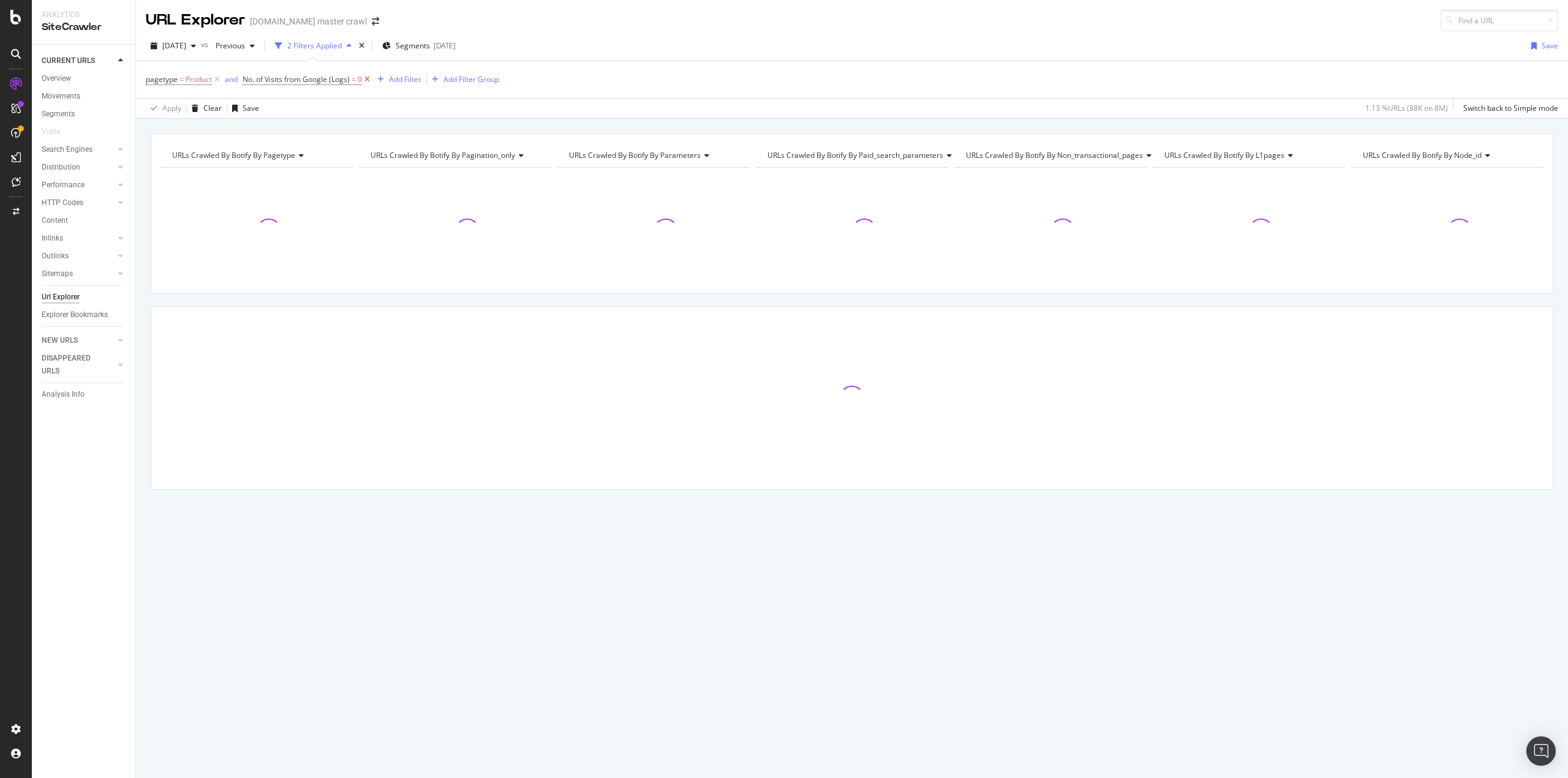
click at [370, 78] on icon at bounding box center [367, 79] width 10 height 12
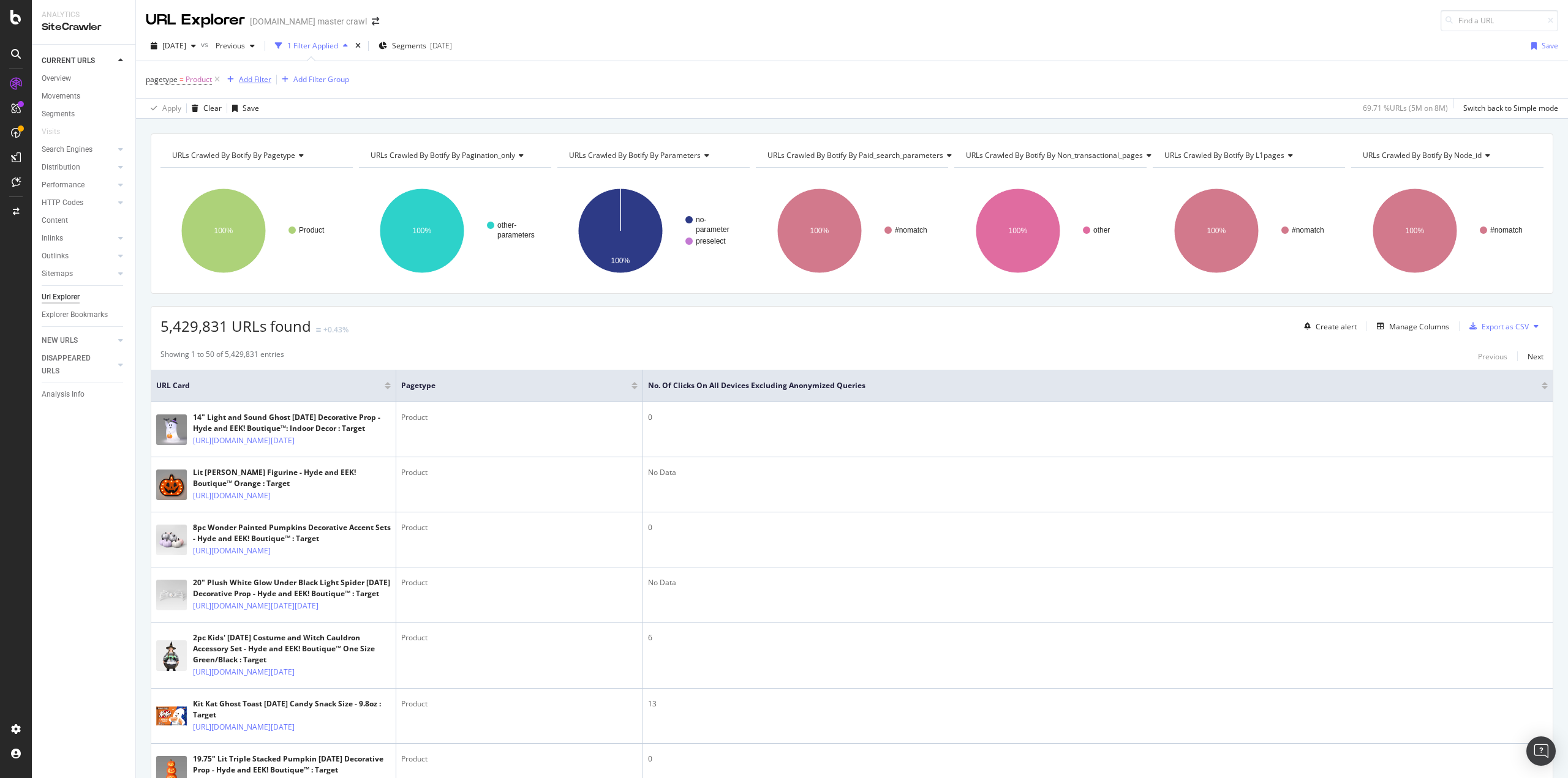
click at [247, 82] on div "Add Filter" at bounding box center [255, 79] width 32 height 10
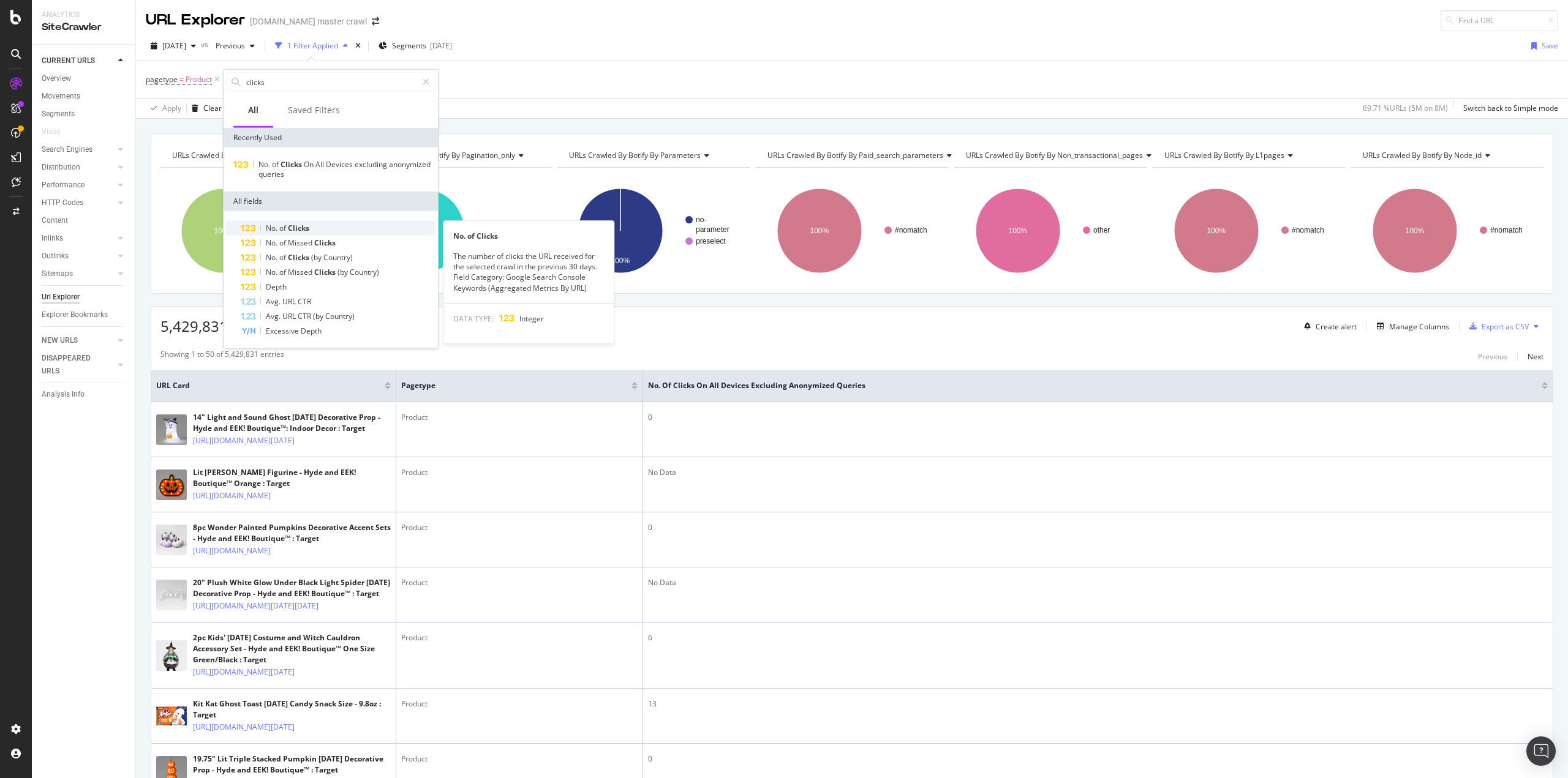
click at [308, 229] on span "Clicks" at bounding box center [299, 228] width 22 height 10
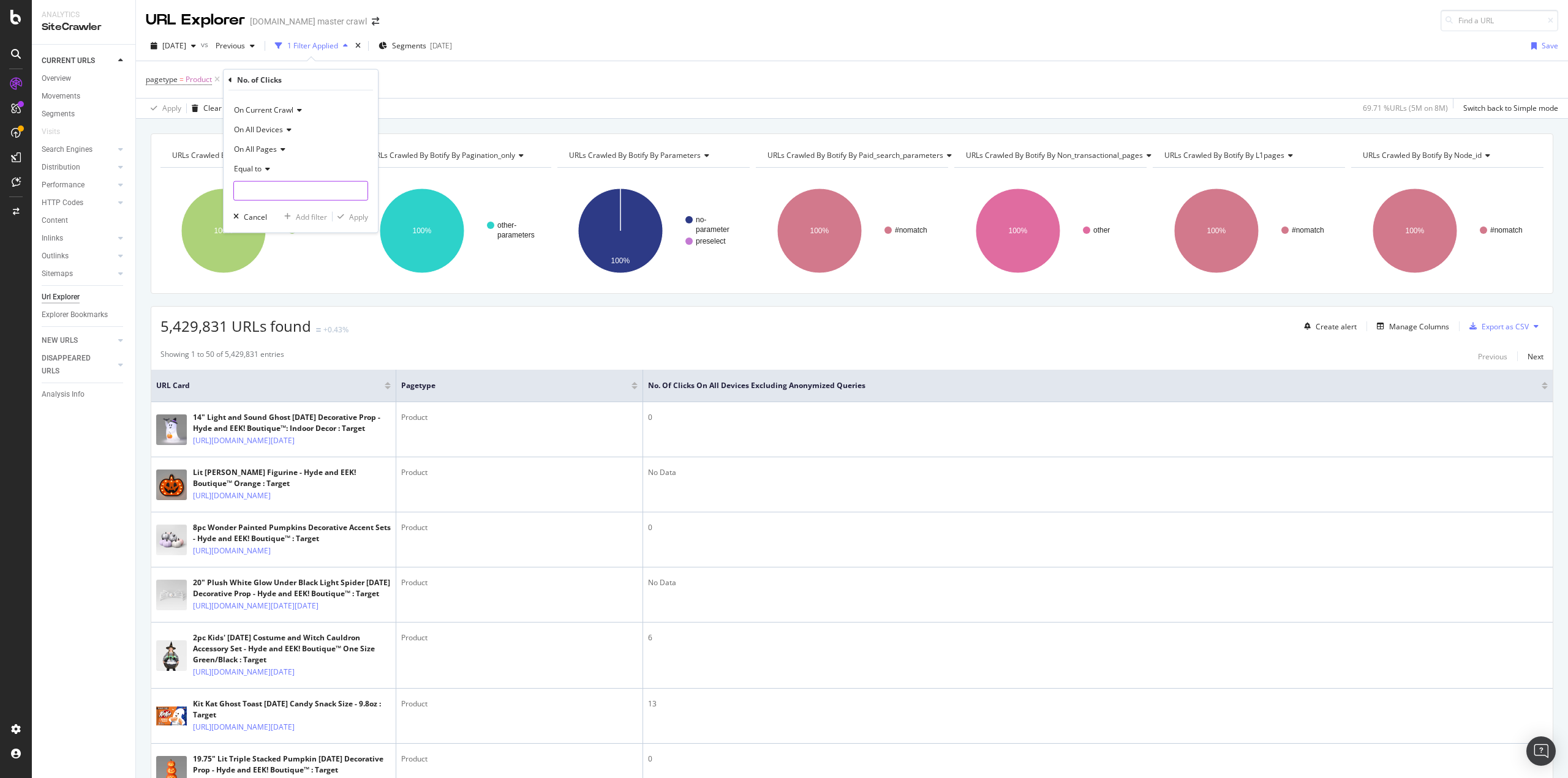
click at [287, 194] on input "number" at bounding box center [301, 191] width 135 height 20
click at [268, 171] on icon at bounding box center [266, 169] width 9 height 8
click at [327, 140] on div "On All Pages" at bounding box center [301, 149] width 135 height 20
click at [506, 83] on div "pagetype = Product Add Filter Add Filter Group" at bounding box center [852, 80] width 1412 height 37
click at [423, 77] on span "No. of Clicks On All Devices excluding anonymized queries" at bounding box center [341, 79] width 198 height 10
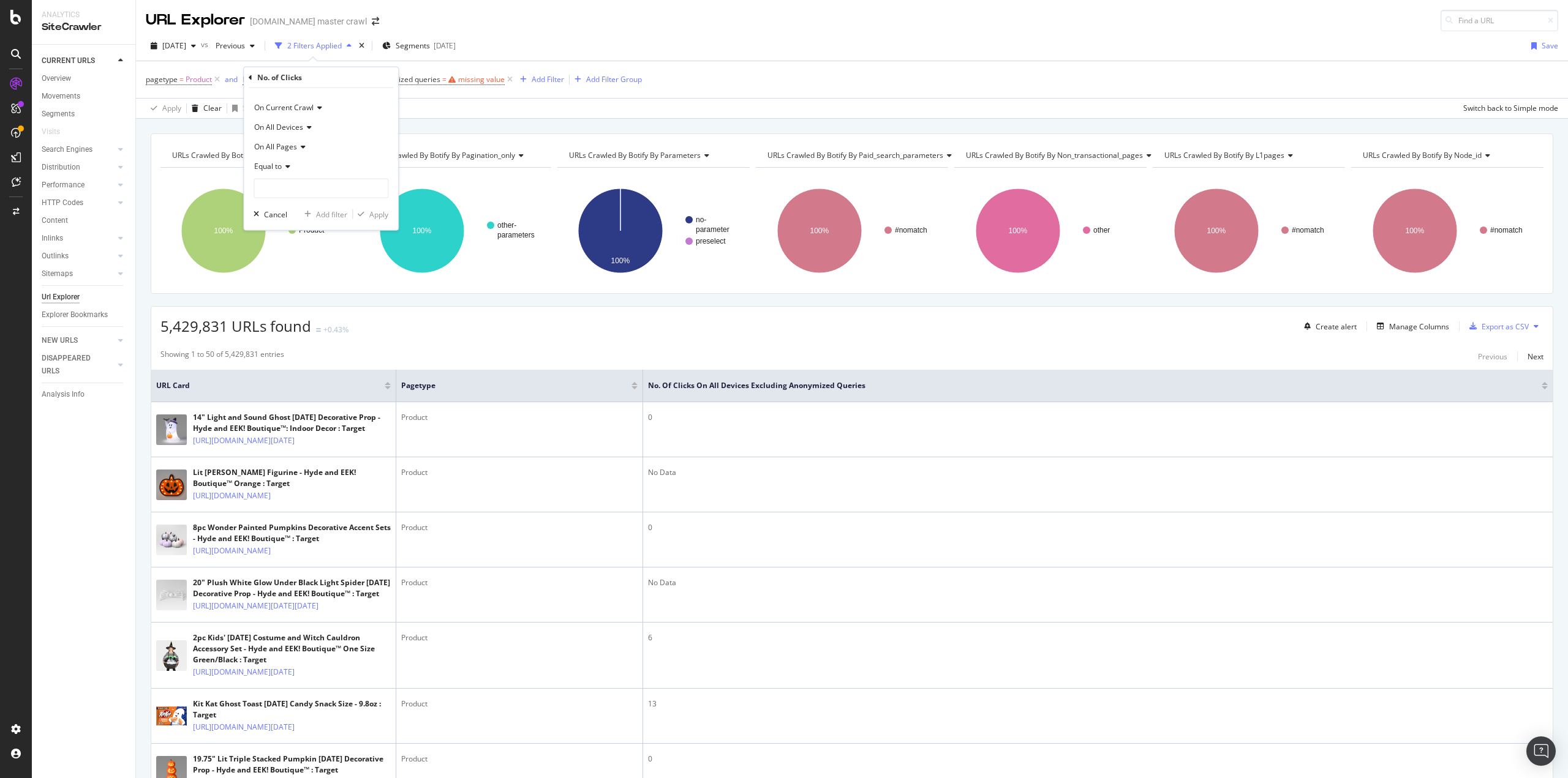
click at [286, 162] on div "Equal to" at bounding box center [321, 166] width 135 height 20
click at [452, 120] on div "URLs Crawled By Botify By pagetype Chart (by Value) Table Expand Export as CSV …" at bounding box center [852, 133] width 1432 height 29
click at [292, 82] on span "No. of Clicks On All Devices excluding anonymized queries" at bounding box center [341, 79] width 198 height 10
click at [273, 106] on span "On Current Crawl" at bounding box center [284, 108] width 59 height 10
click at [273, 106] on span "On Current Crawl" at bounding box center [284, 108] width 59 height 10
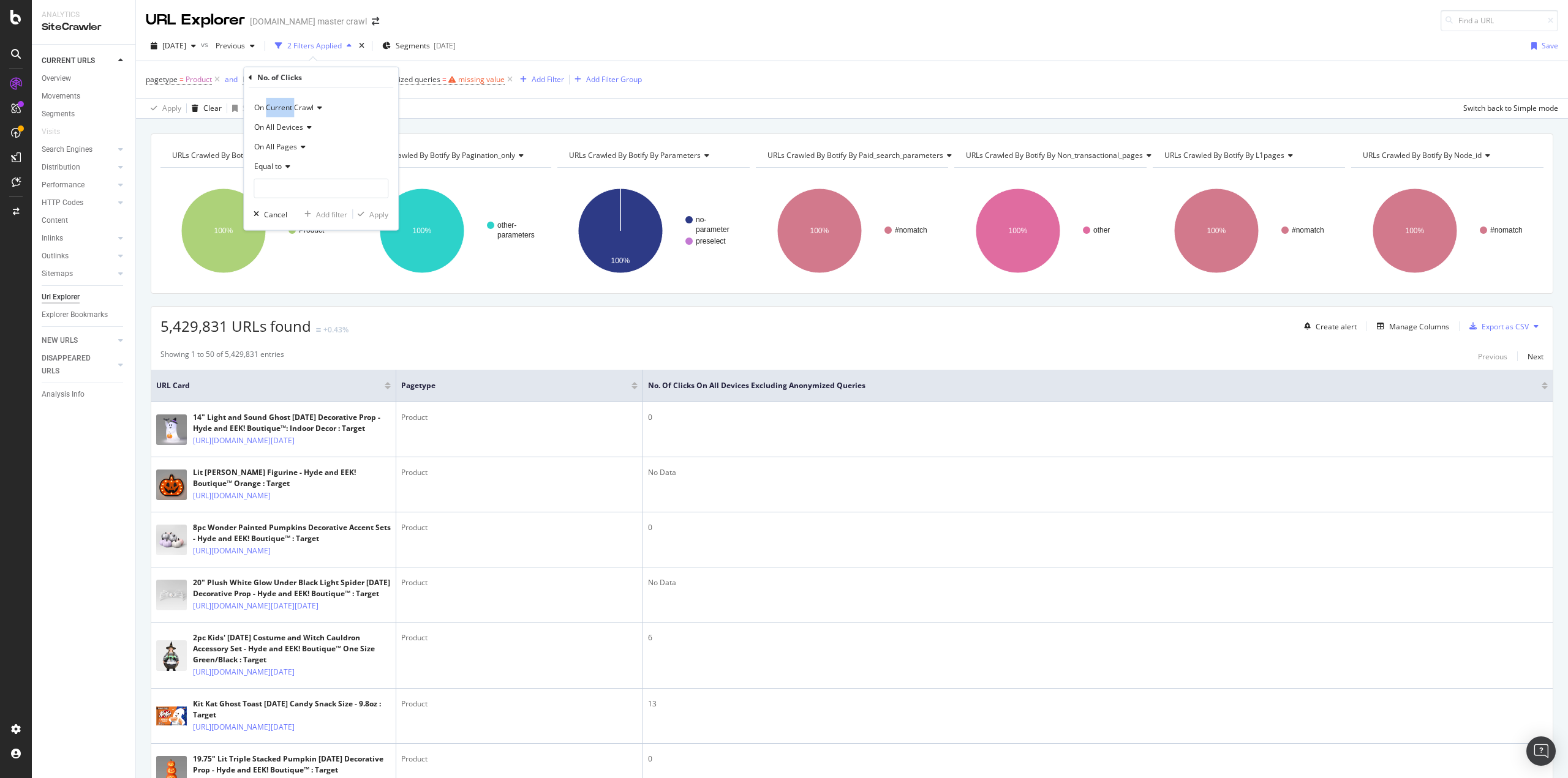
click at [250, 75] on icon at bounding box center [251, 77] width 4 height 8
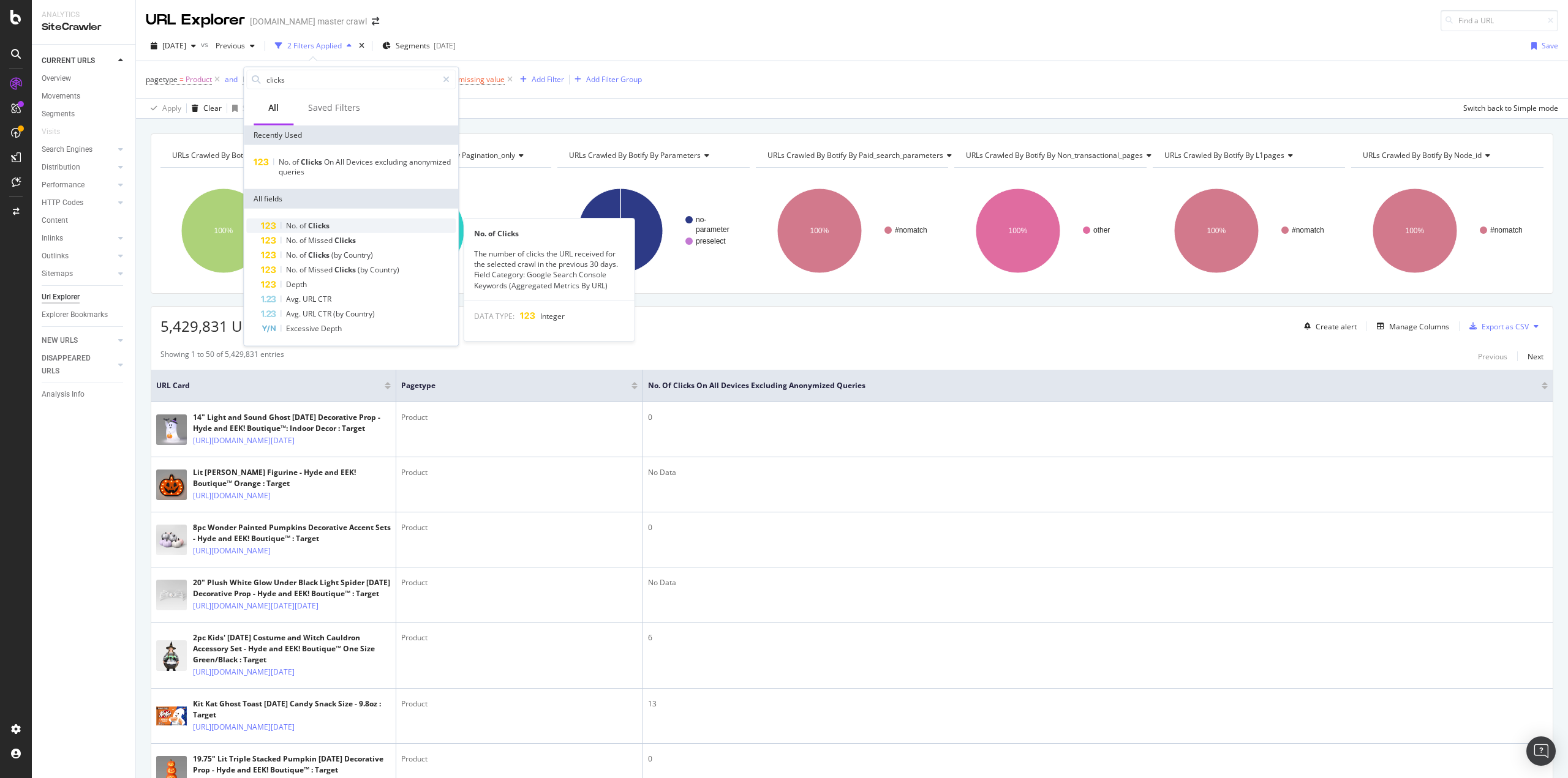
click at [304, 225] on span "of" at bounding box center [304, 225] width 9 height 10
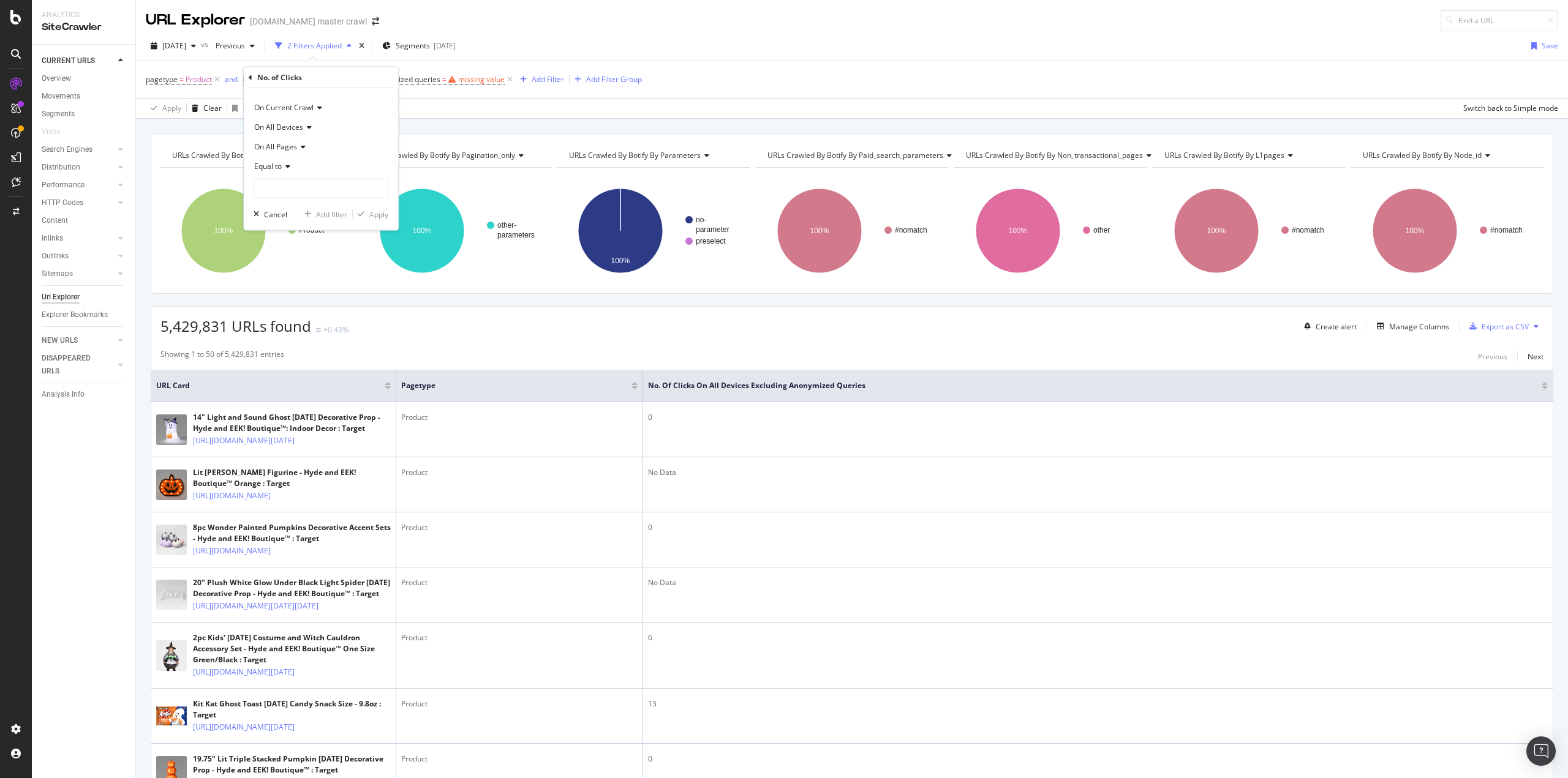
click at [290, 168] on icon at bounding box center [286, 166] width 9 height 8
click at [292, 223] on div "Less than" at bounding box center [322, 223] width 131 height 16
click at [296, 192] on input "number" at bounding box center [321, 188] width 135 height 20
type input "1"
click at [385, 214] on div "Apply" at bounding box center [379, 214] width 19 height 10
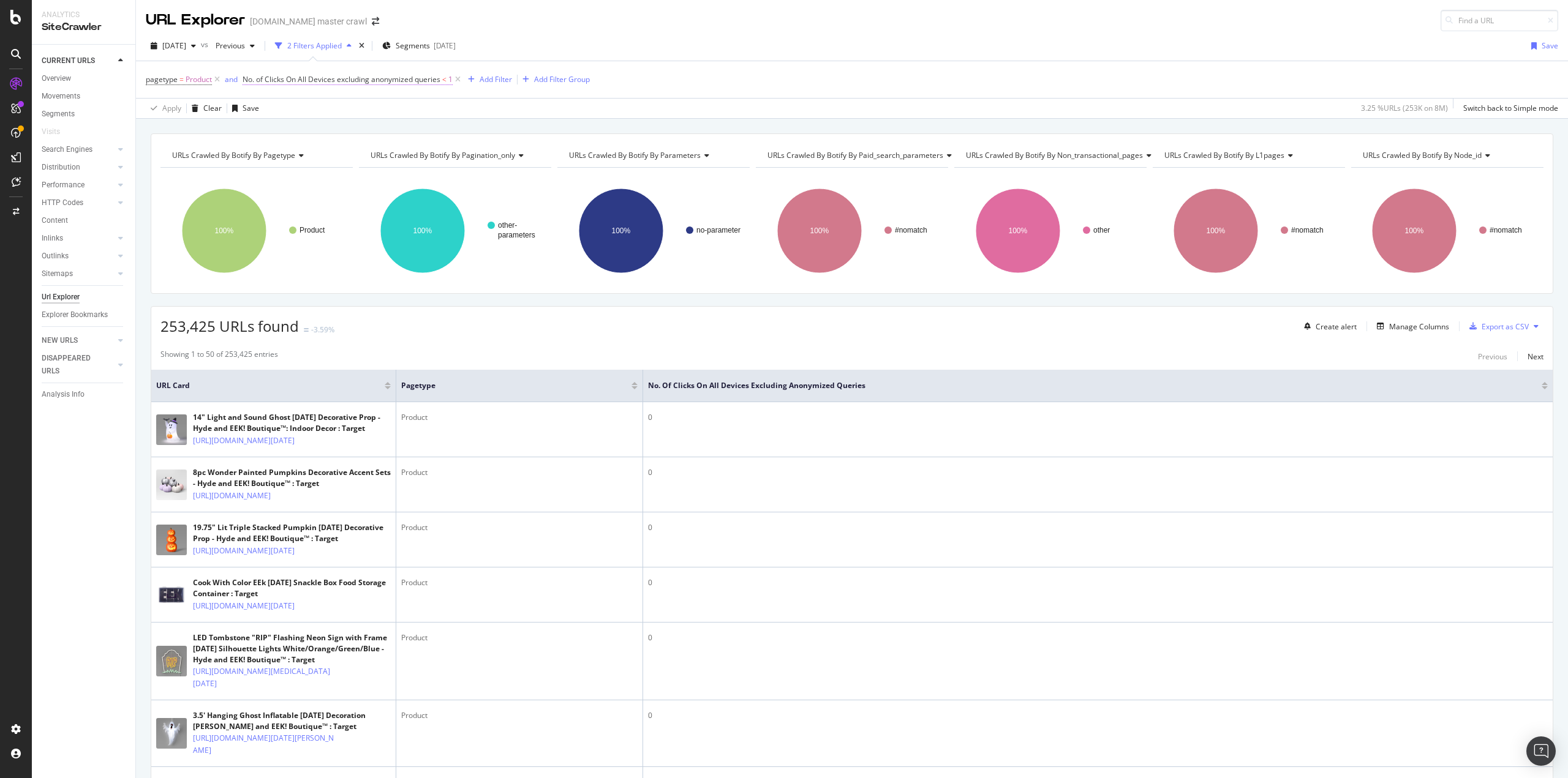
click at [335, 79] on span "No. of Clicks On All Devices excluding anonymized queries" at bounding box center [341, 79] width 198 height 10
click at [252, 79] on div "No. of Clicks" at bounding box center [321, 77] width 144 height 21
click at [247, 75] on div "No. of Clicks On Current Crawl On All Devices On All Pages Less than 1 Cancel A…" at bounding box center [321, 148] width 154 height 163
click at [251, 78] on icon at bounding box center [251, 77] width 4 height 8
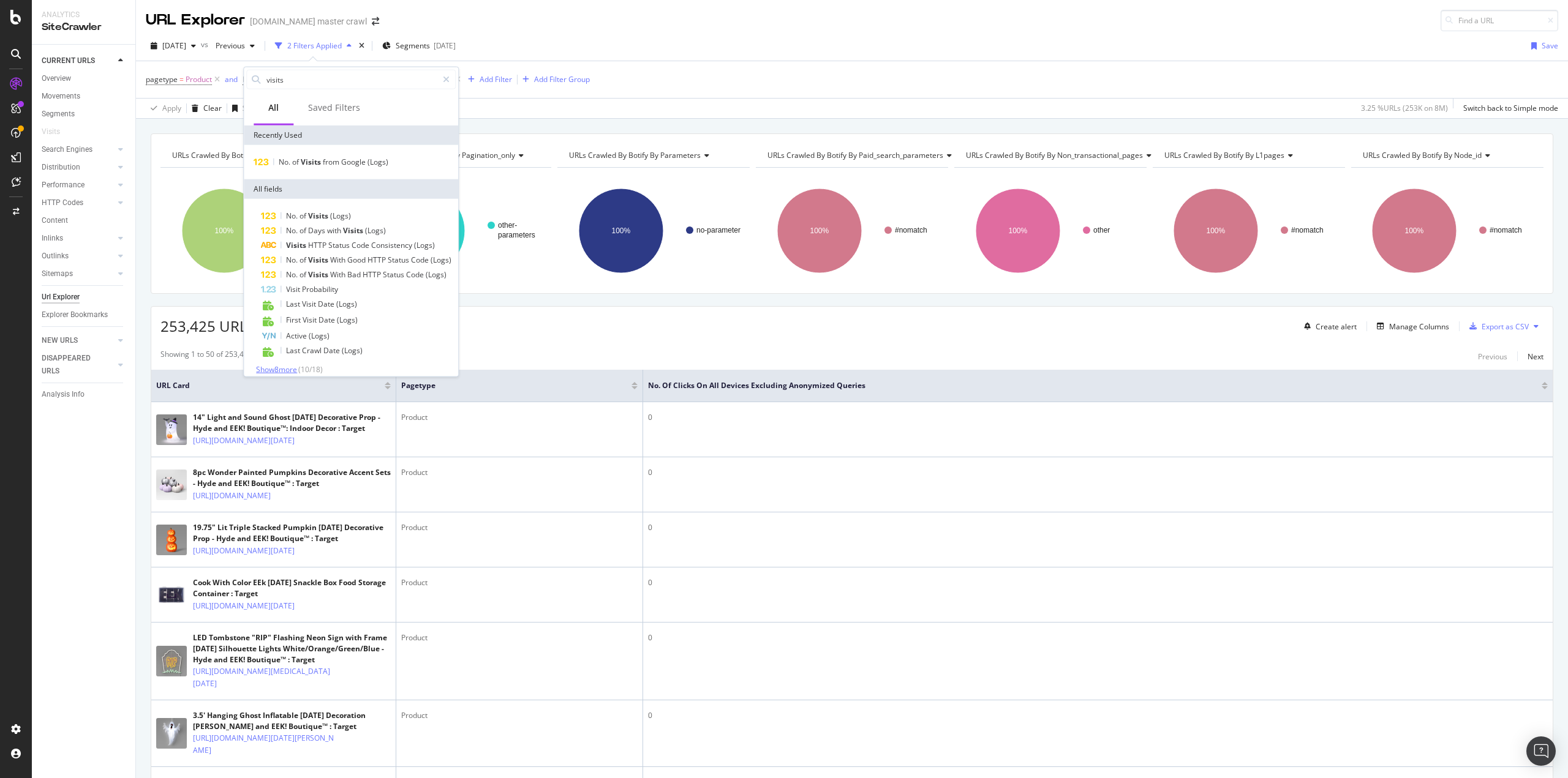
type input "visits"
click at [293, 372] on span "Show 8 more" at bounding box center [277, 369] width 41 height 10
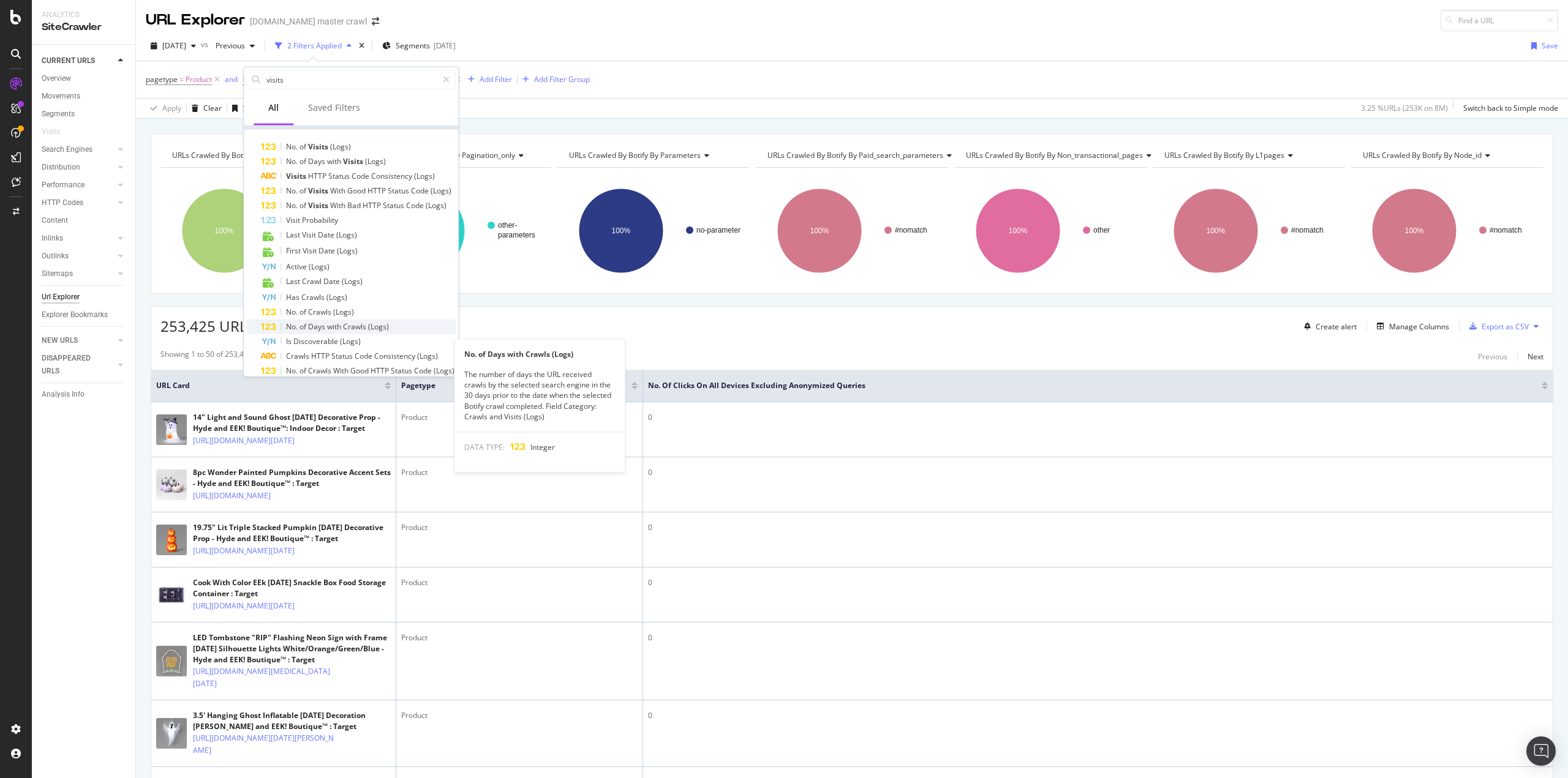
scroll to position [49, 0]
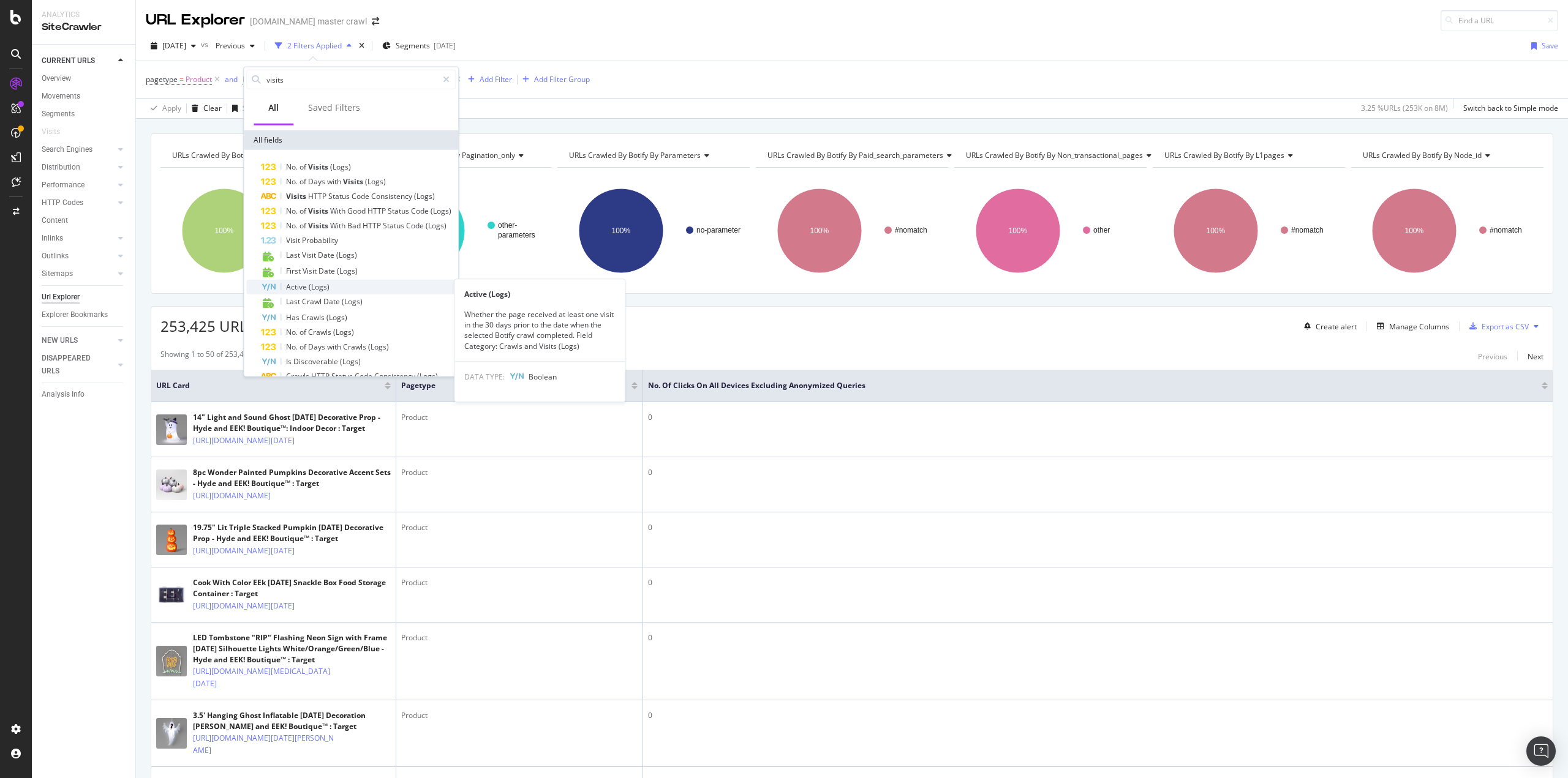
click at [310, 287] on span "(Logs)" at bounding box center [319, 287] width 21 height 10
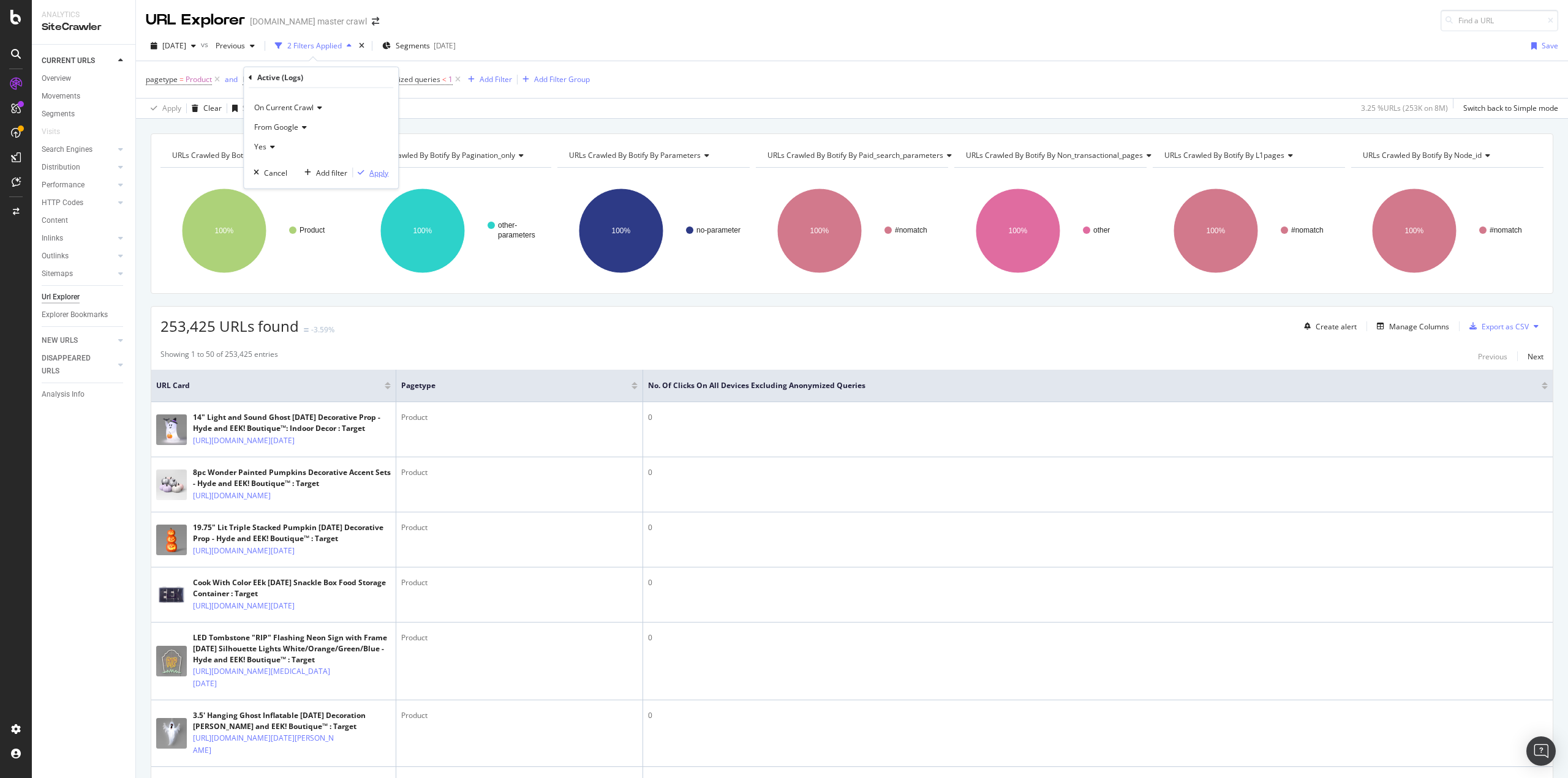
click at [376, 173] on div "Apply" at bounding box center [379, 172] width 19 height 10
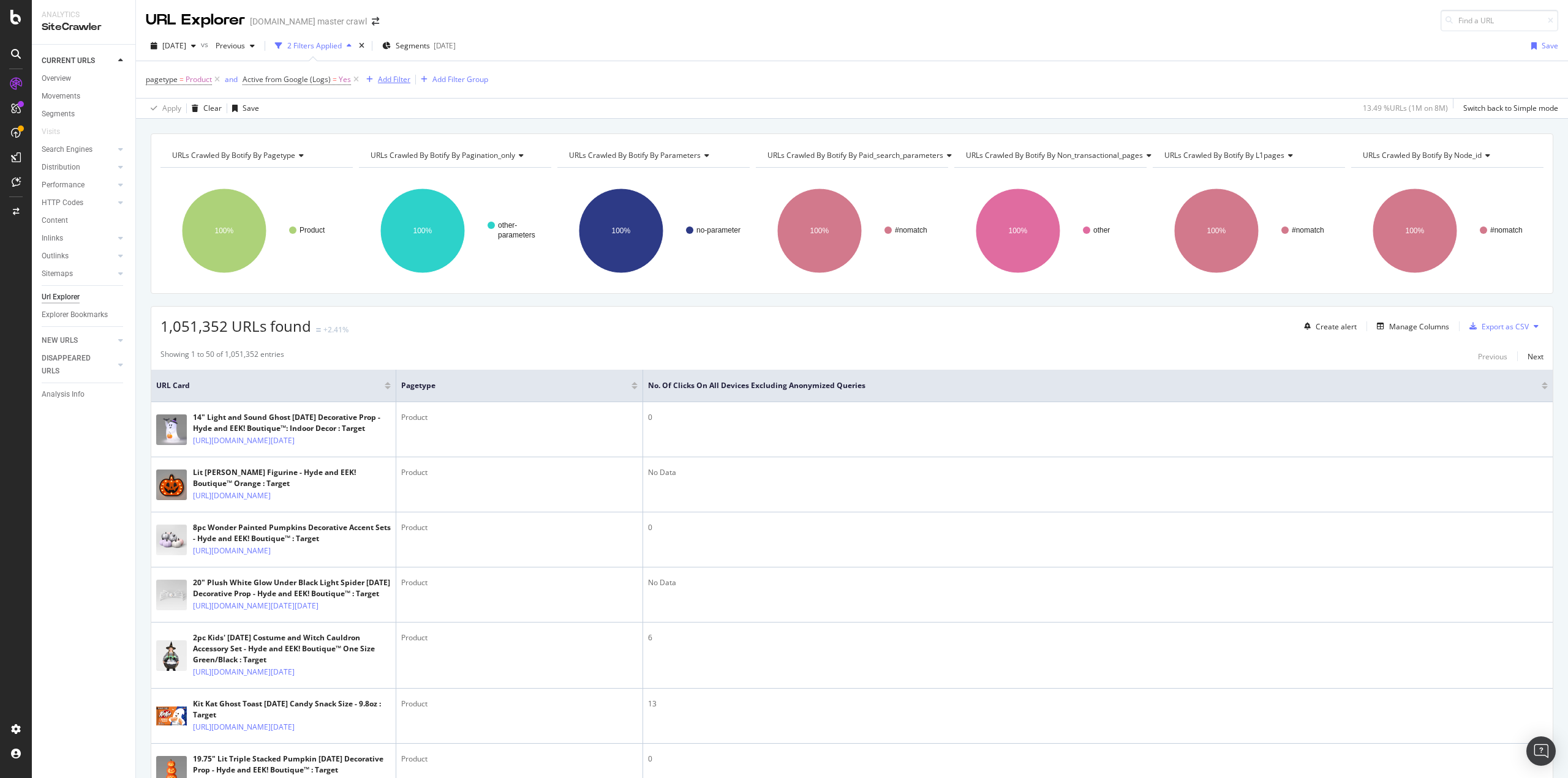
click at [386, 77] on div "Add Filter" at bounding box center [394, 79] width 32 height 10
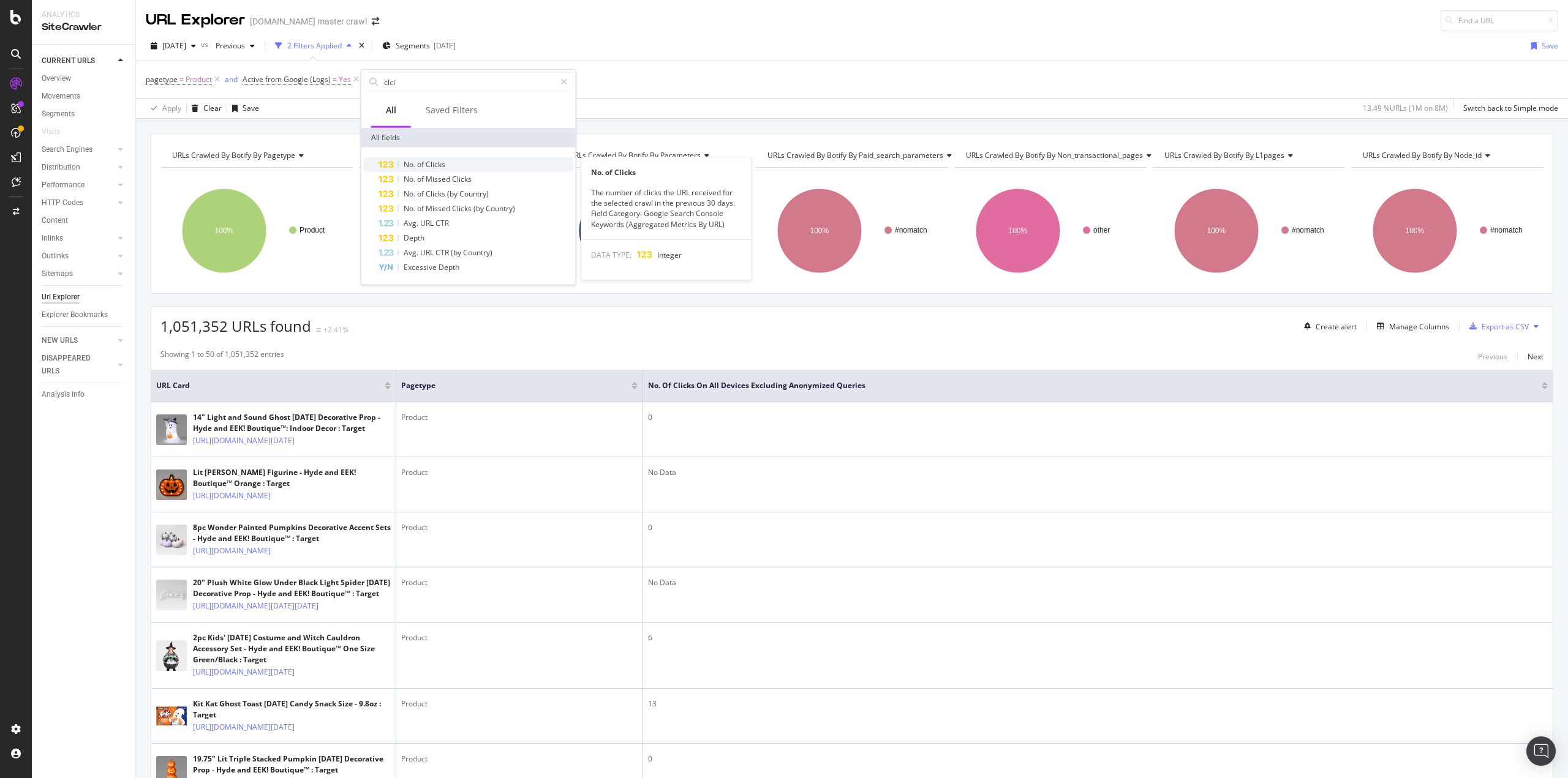
type input "clci"
click at [401, 162] on div "No. of Clicks" at bounding box center [476, 164] width 195 height 15
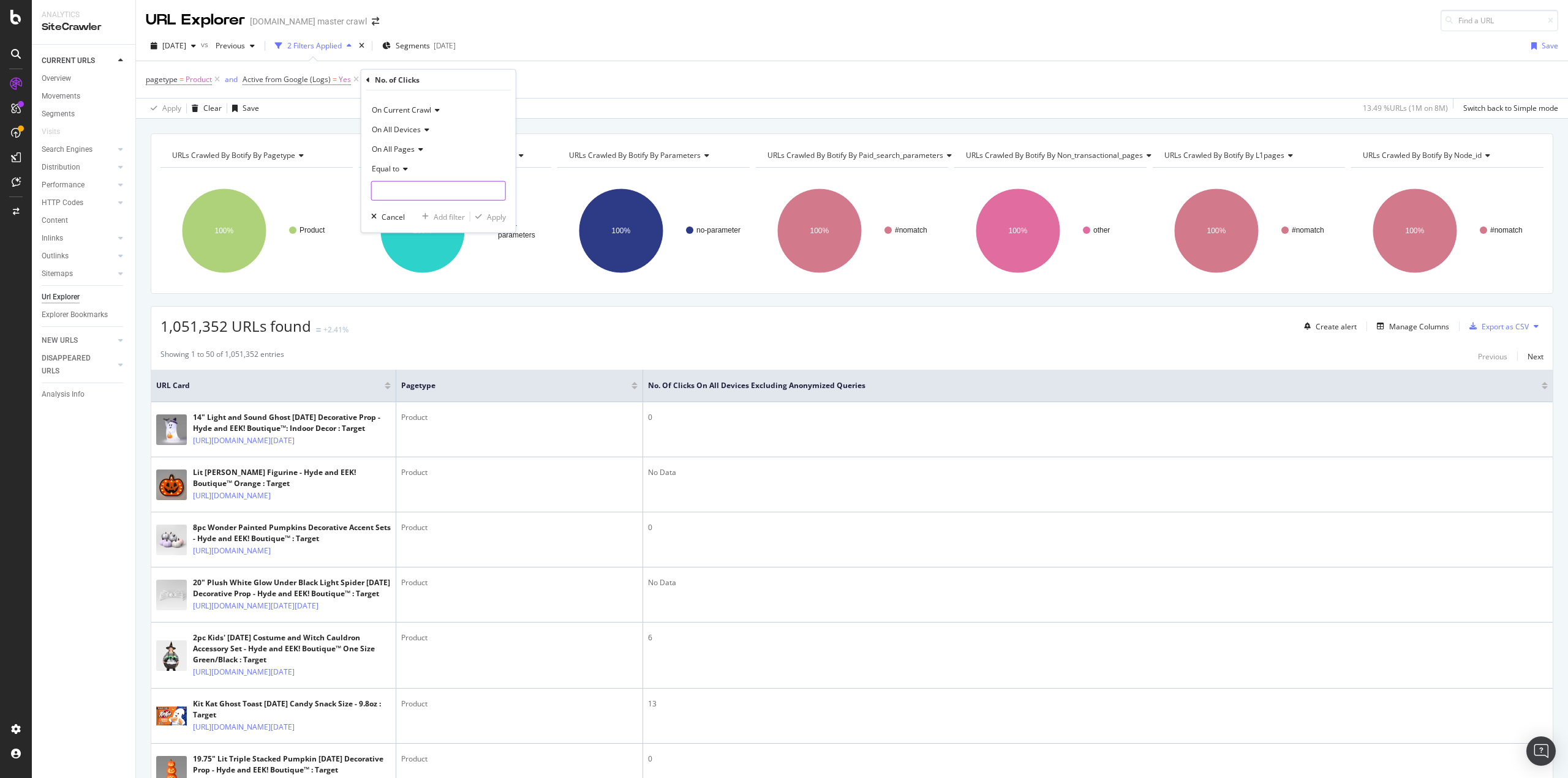
click at [431, 184] on input "number" at bounding box center [439, 191] width 135 height 20
click at [405, 166] on icon at bounding box center [404, 169] width 9 height 8
click at [408, 262] on div "Greater than" at bounding box center [439, 257] width 131 height 16
click at [420, 184] on input "number" at bounding box center [439, 191] width 135 height 20
type input "0"
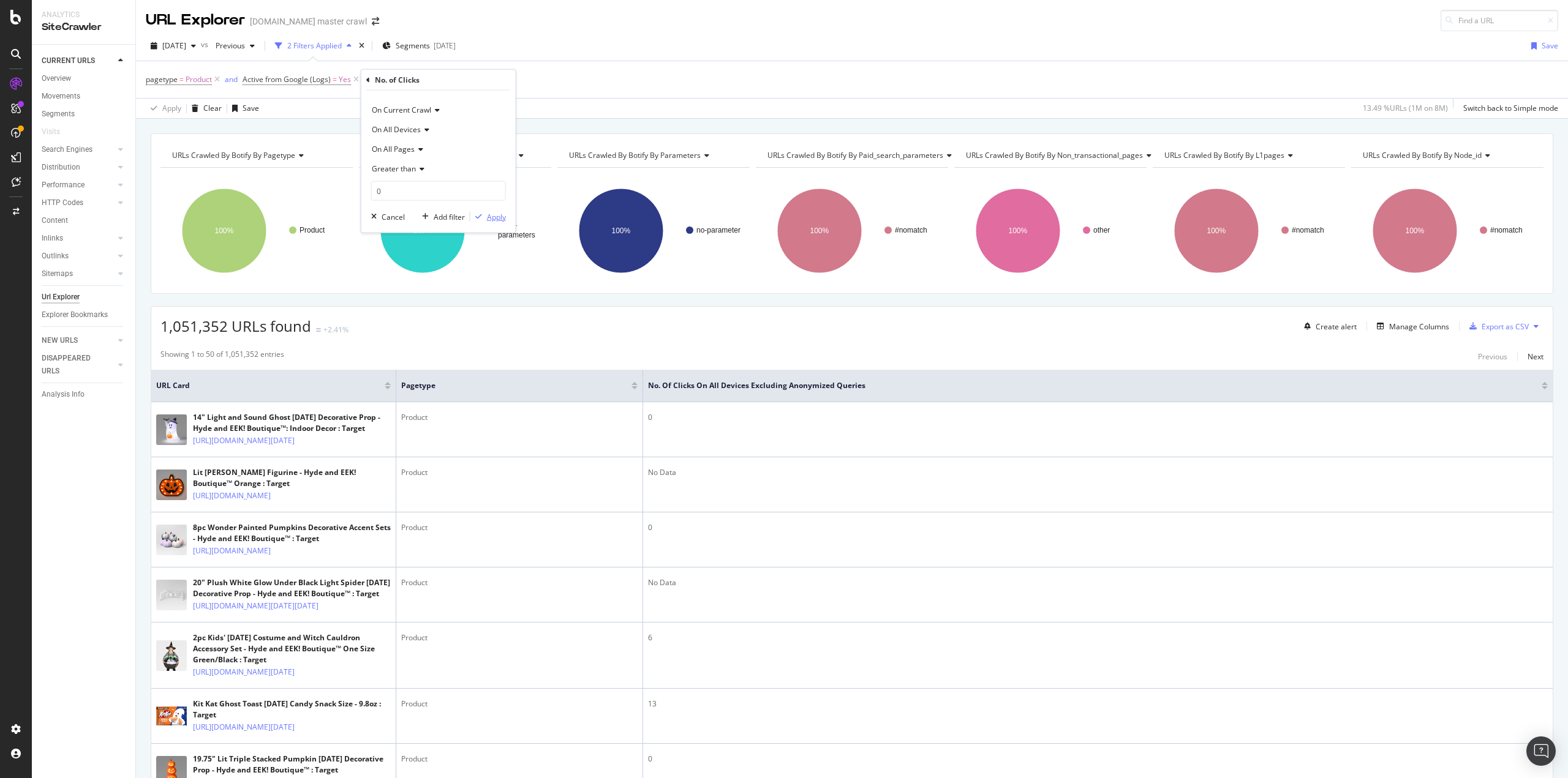
click at [499, 214] on div "Apply" at bounding box center [497, 216] width 19 height 10
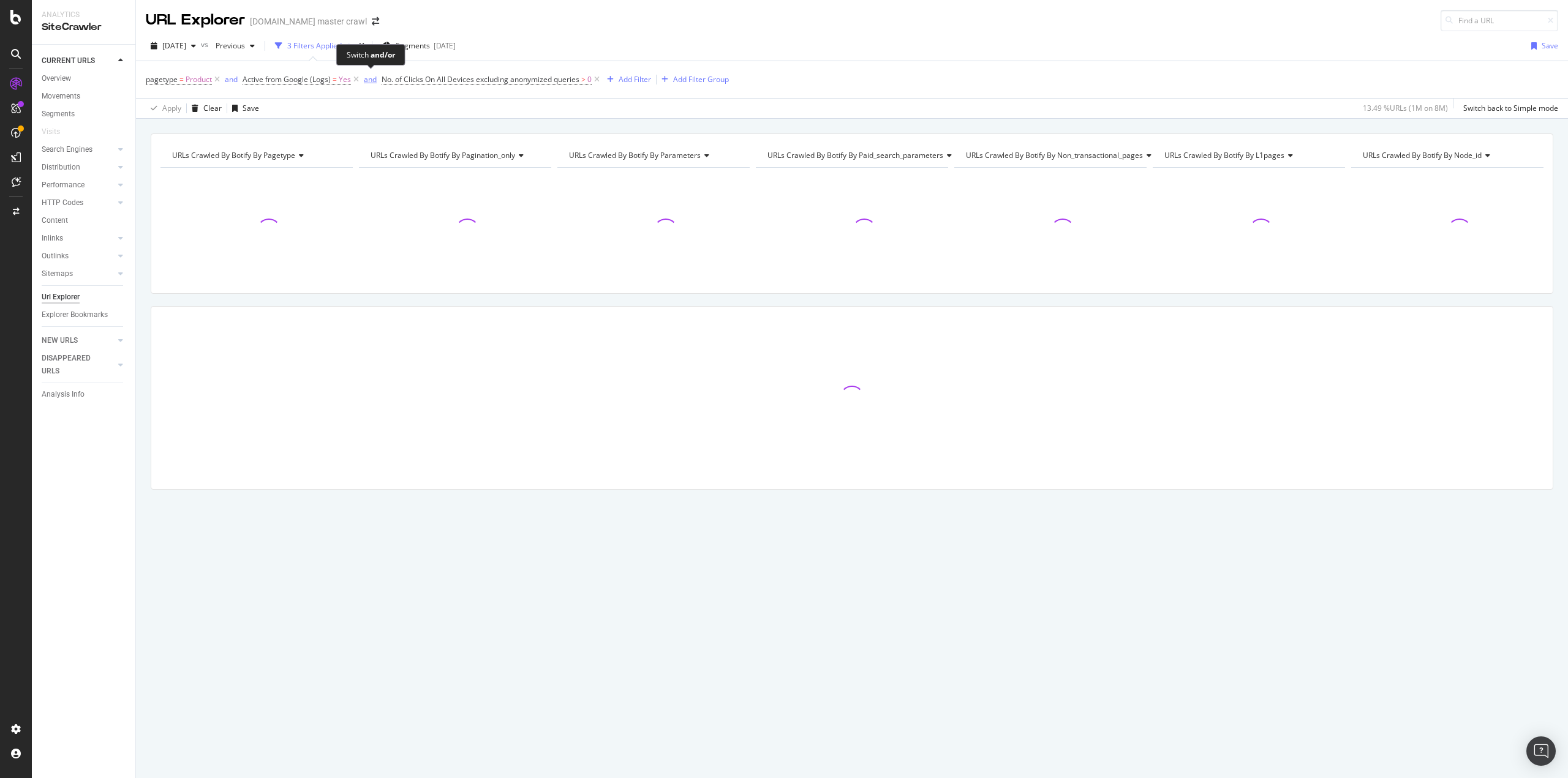
click at [372, 80] on div "and" at bounding box center [370, 79] width 13 height 10
click at [230, 78] on div "or" at bounding box center [228, 79] width 8 height 10
click at [220, 81] on icon at bounding box center [217, 79] width 10 height 12
click at [497, 82] on icon at bounding box center [500, 79] width 10 height 12
click at [258, 82] on icon at bounding box center [259, 79] width 10 height 12
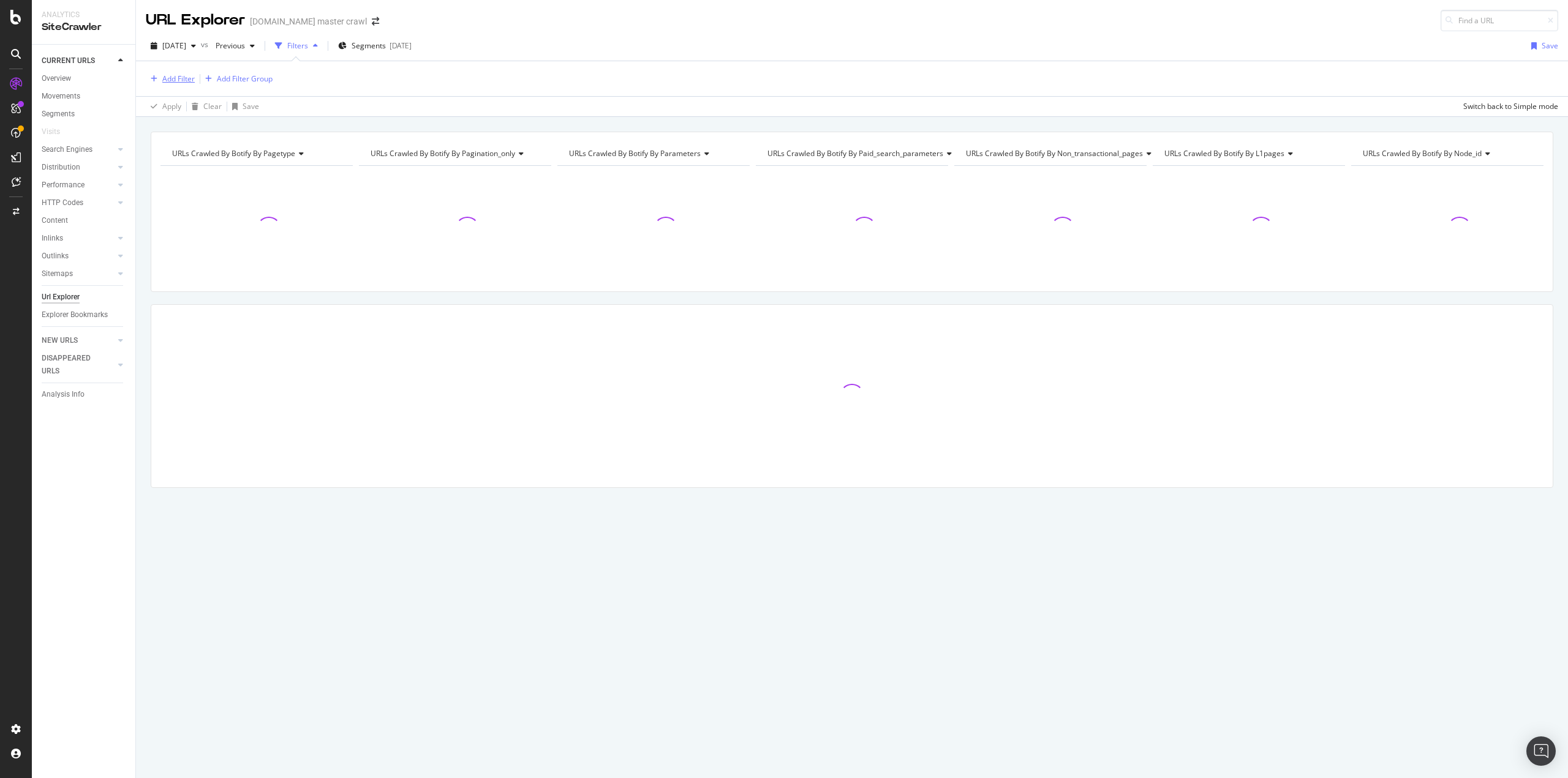
click at [180, 76] on div "Add Filter" at bounding box center [178, 78] width 32 height 10
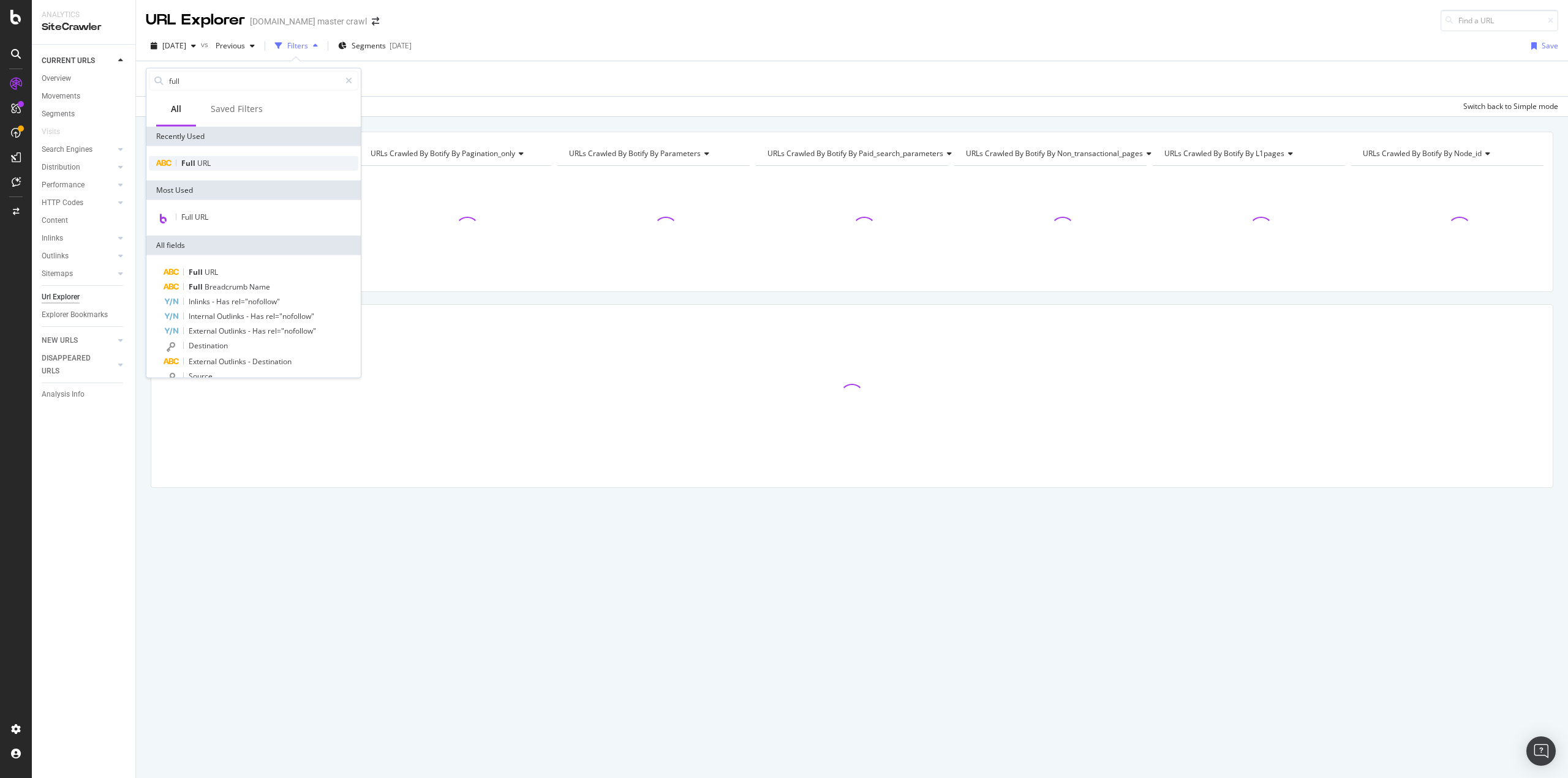
type input "full"
click at [259, 167] on div "Full URL" at bounding box center [253, 163] width 209 height 15
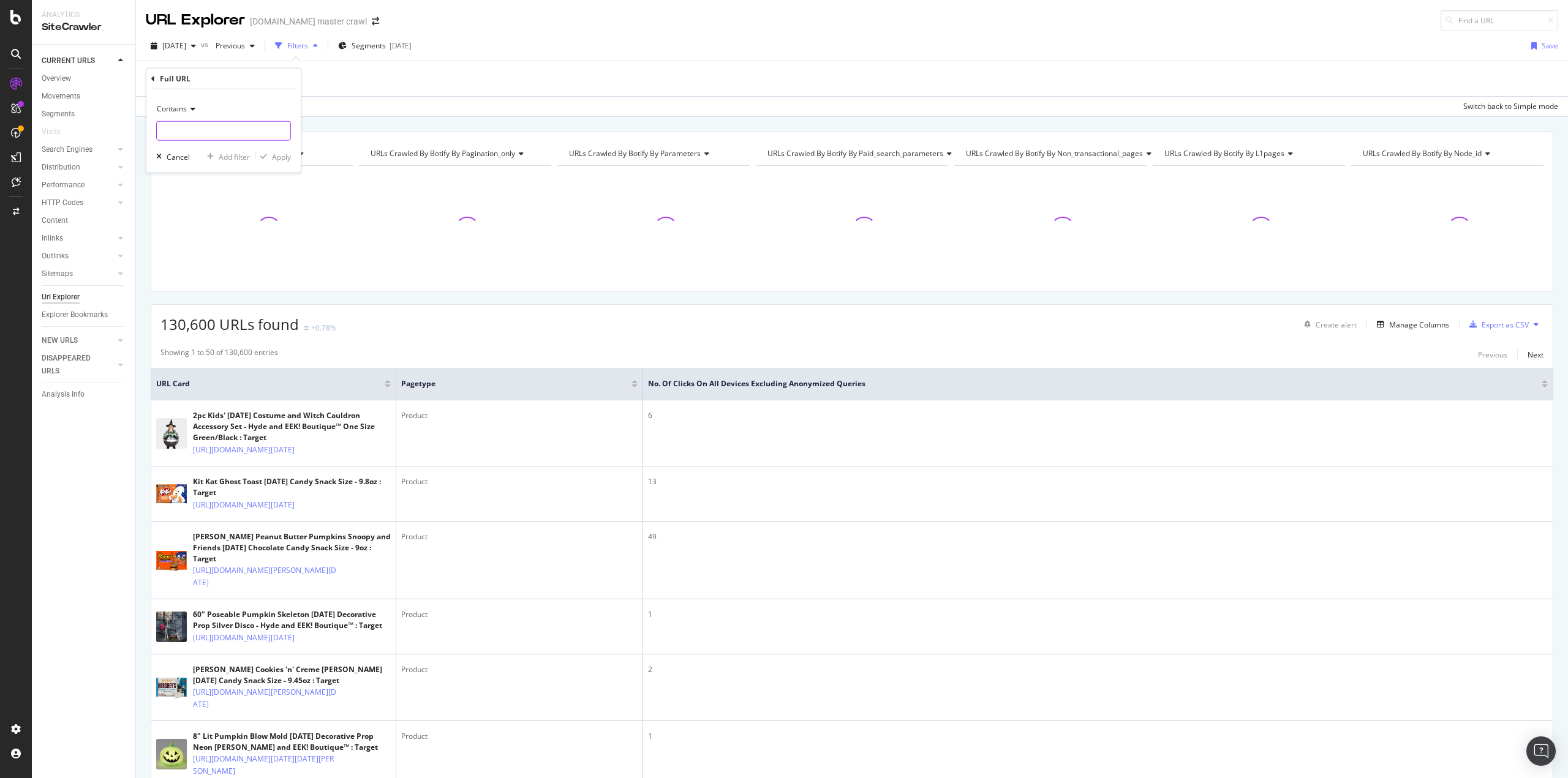
click at [202, 125] on input "text" at bounding box center [223, 131] width 134 height 20
type input "/p/"
click at [285, 159] on div "Apply" at bounding box center [282, 156] width 19 height 10
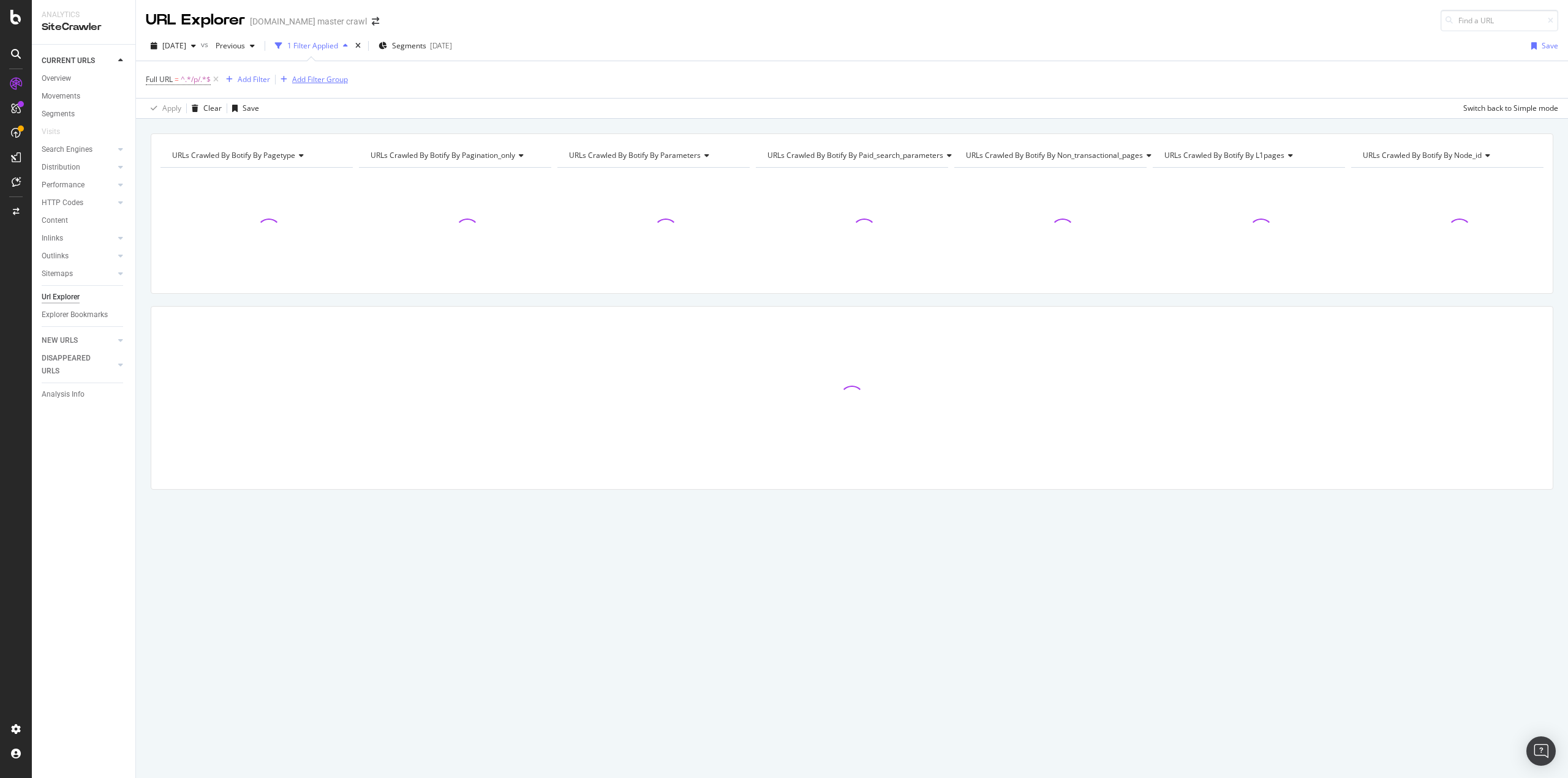
click at [323, 78] on div "Add Filter Group" at bounding box center [320, 79] width 56 height 10
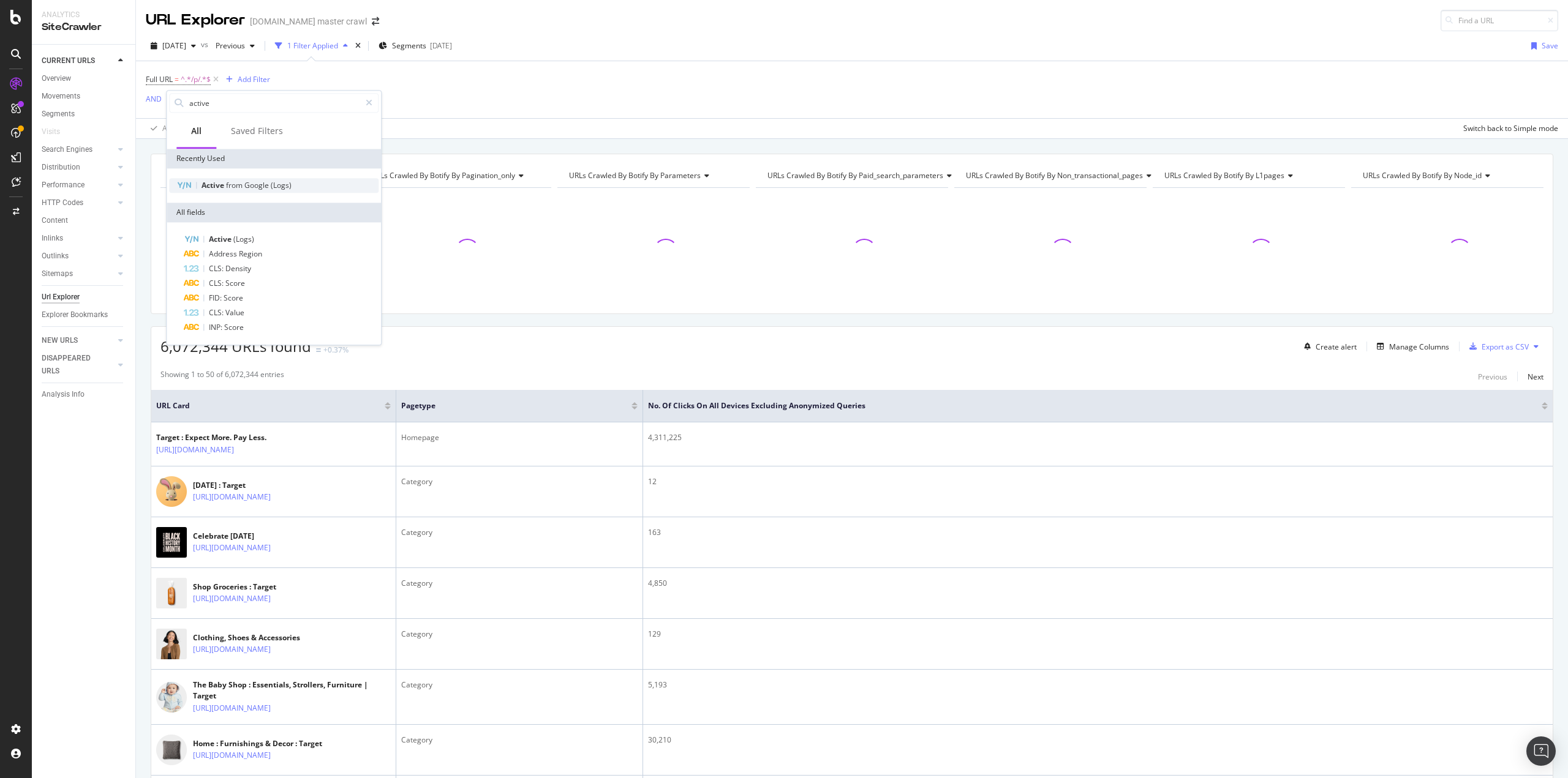
type input "active"
click at [254, 183] on span "Google" at bounding box center [258, 185] width 27 height 10
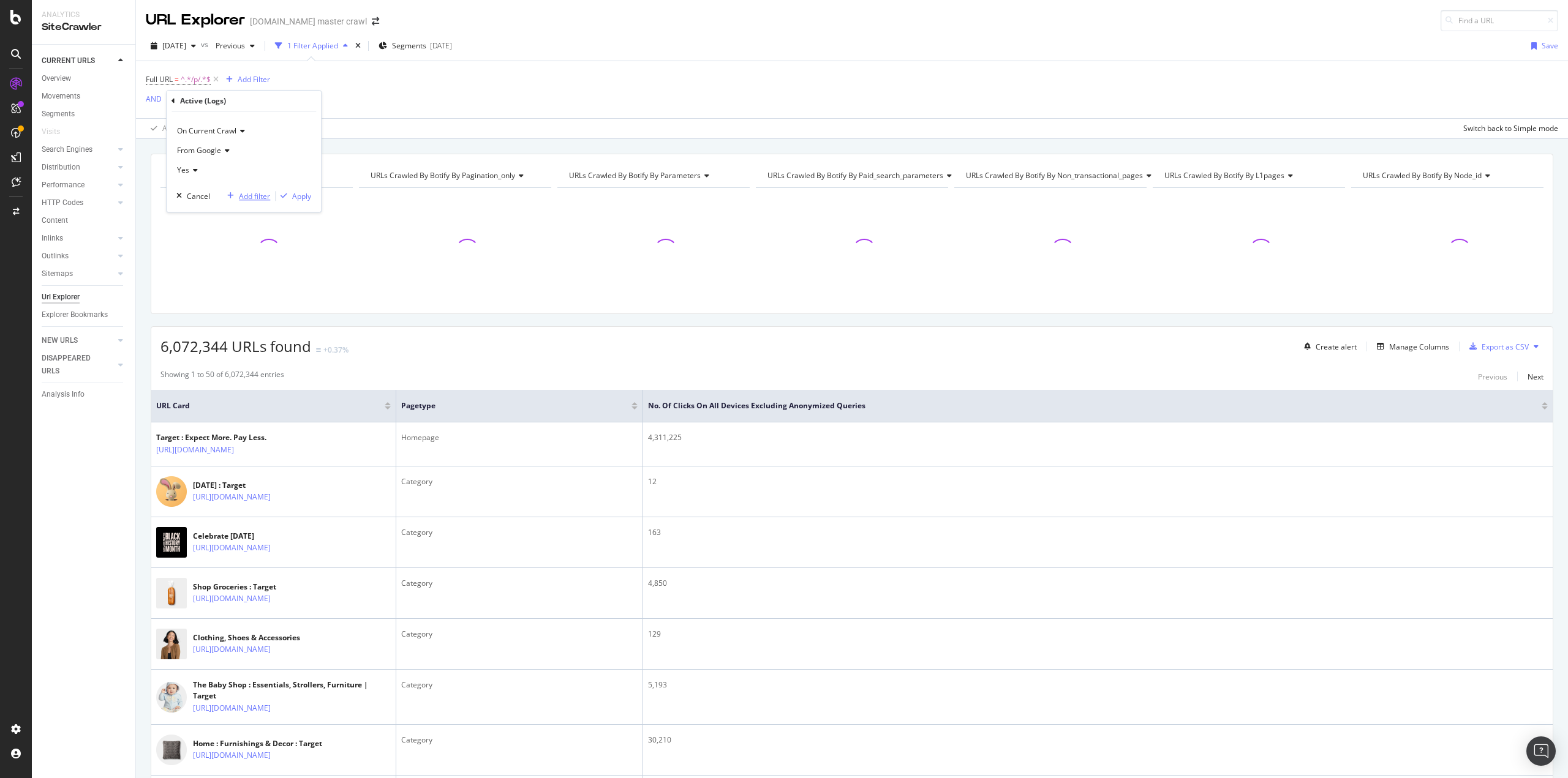
click at [256, 197] on div "Add filter" at bounding box center [254, 196] width 31 height 10
click at [313, 107] on div "Add Filter" at bounding box center [309, 101] width 49 height 13
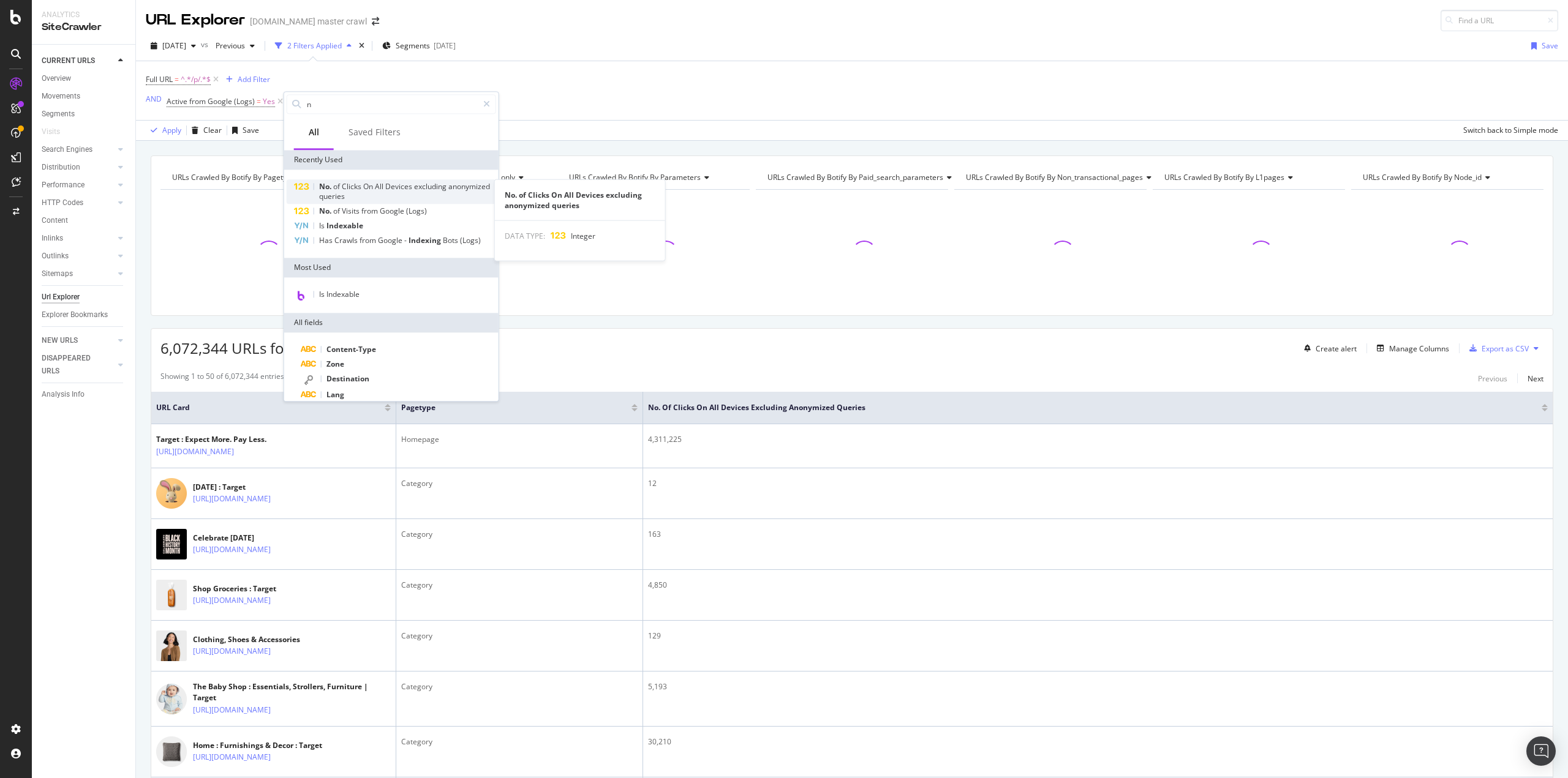
type input "n"
click at [392, 190] on span "Devices" at bounding box center [399, 187] width 28 height 10
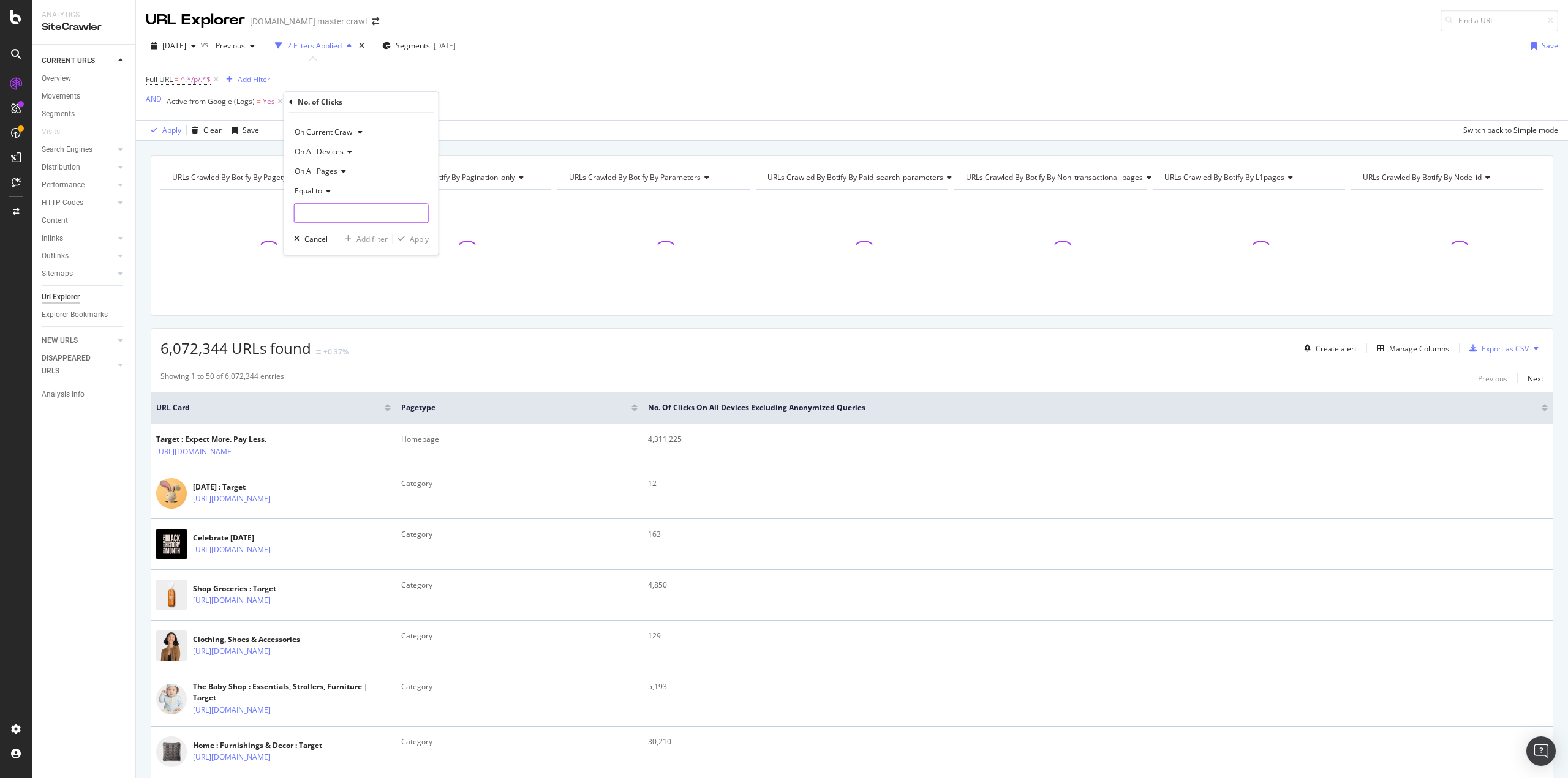
click at [340, 209] on input "number" at bounding box center [361, 213] width 135 height 20
click at [329, 193] on icon at bounding box center [327, 191] width 9 height 8
click at [339, 278] on span "Greater than" at bounding box center [322, 280] width 44 height 10
click at [308, 212] on input "number" at bounding box center [361, 213] width 135 height 20
type input "0"
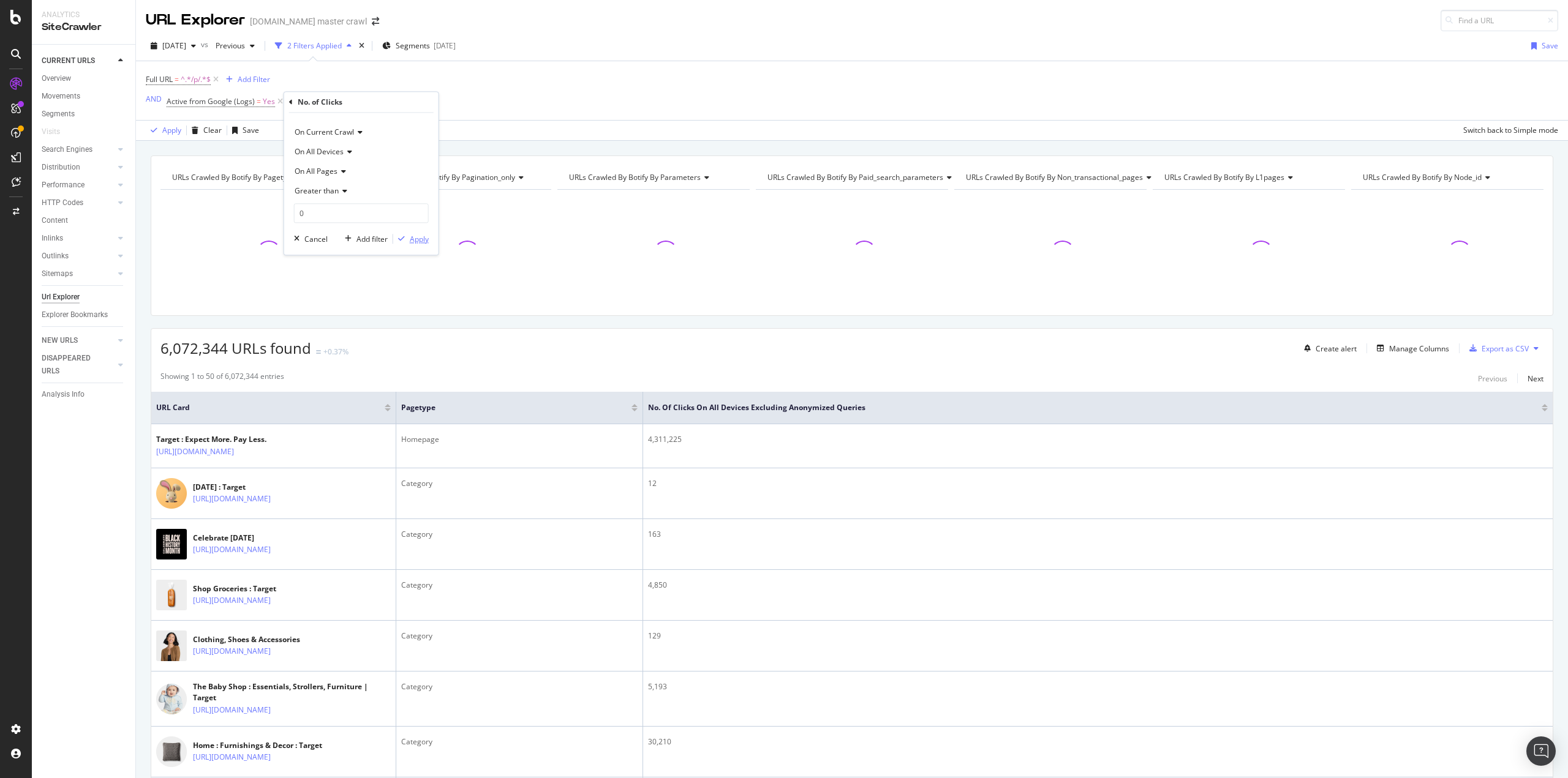
click at [417, 240] on div "Apply" at bounding box center [420, 239] width 19 height 10
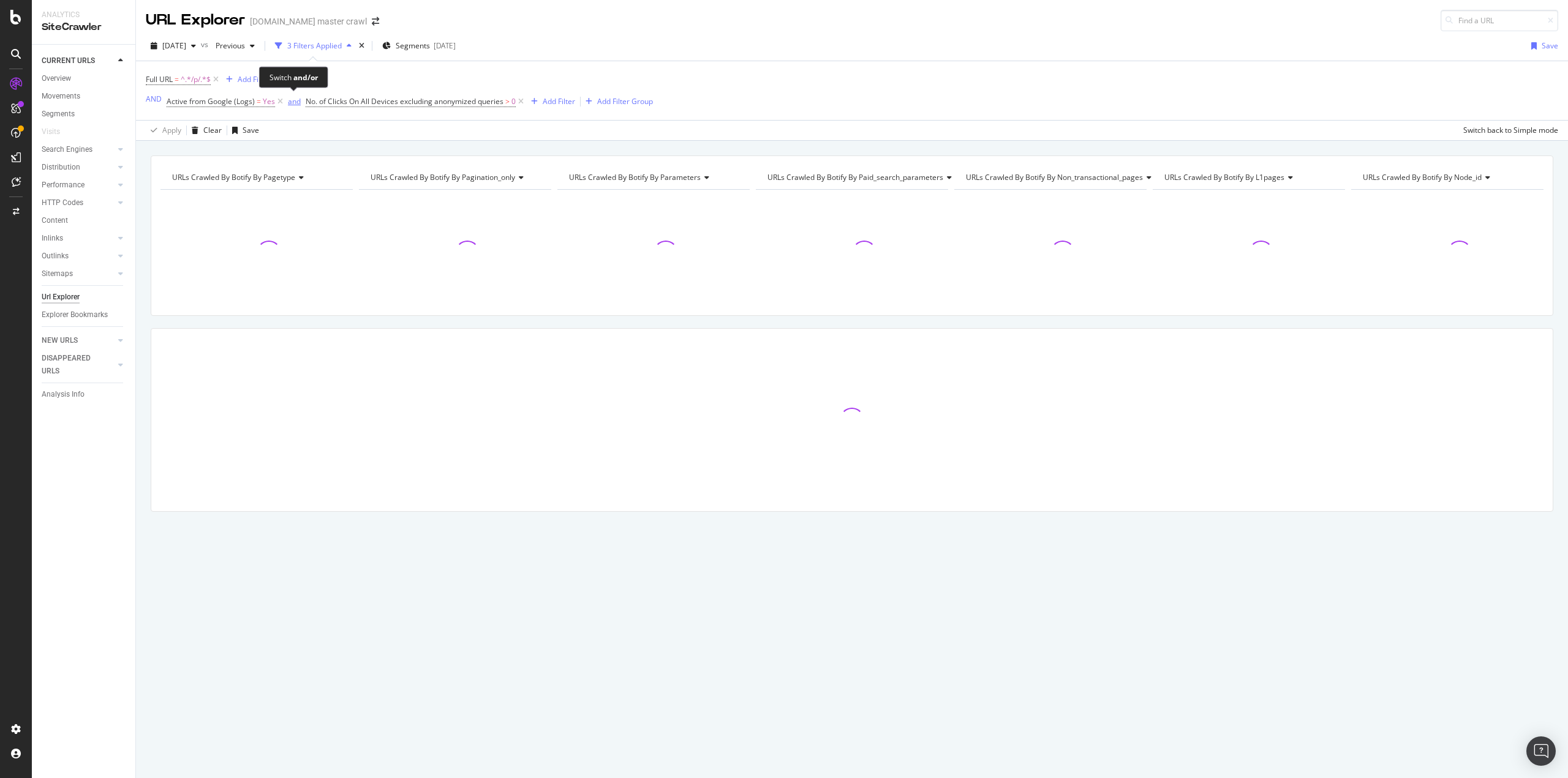
click at [293, 104] on div "and" at bounding box center [294, 101] width 13 height 10
click at [248, 135] on div "Save" at bounding box center [243, 130] width 32 height 18
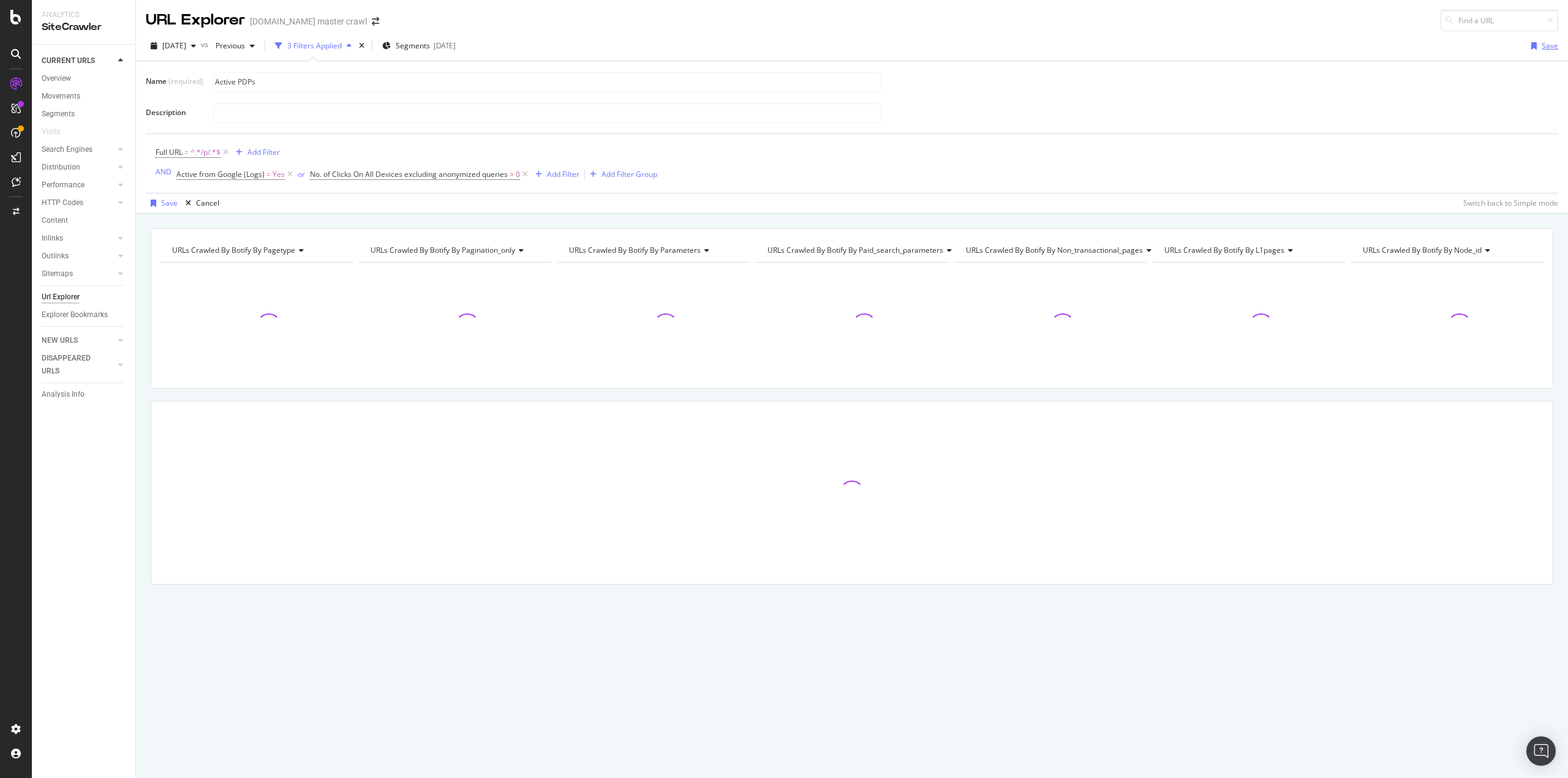
type input "Active PDPs"
click at [1548, 49] on div "Save" at bounding box center [1550, 46] width 16 height 10
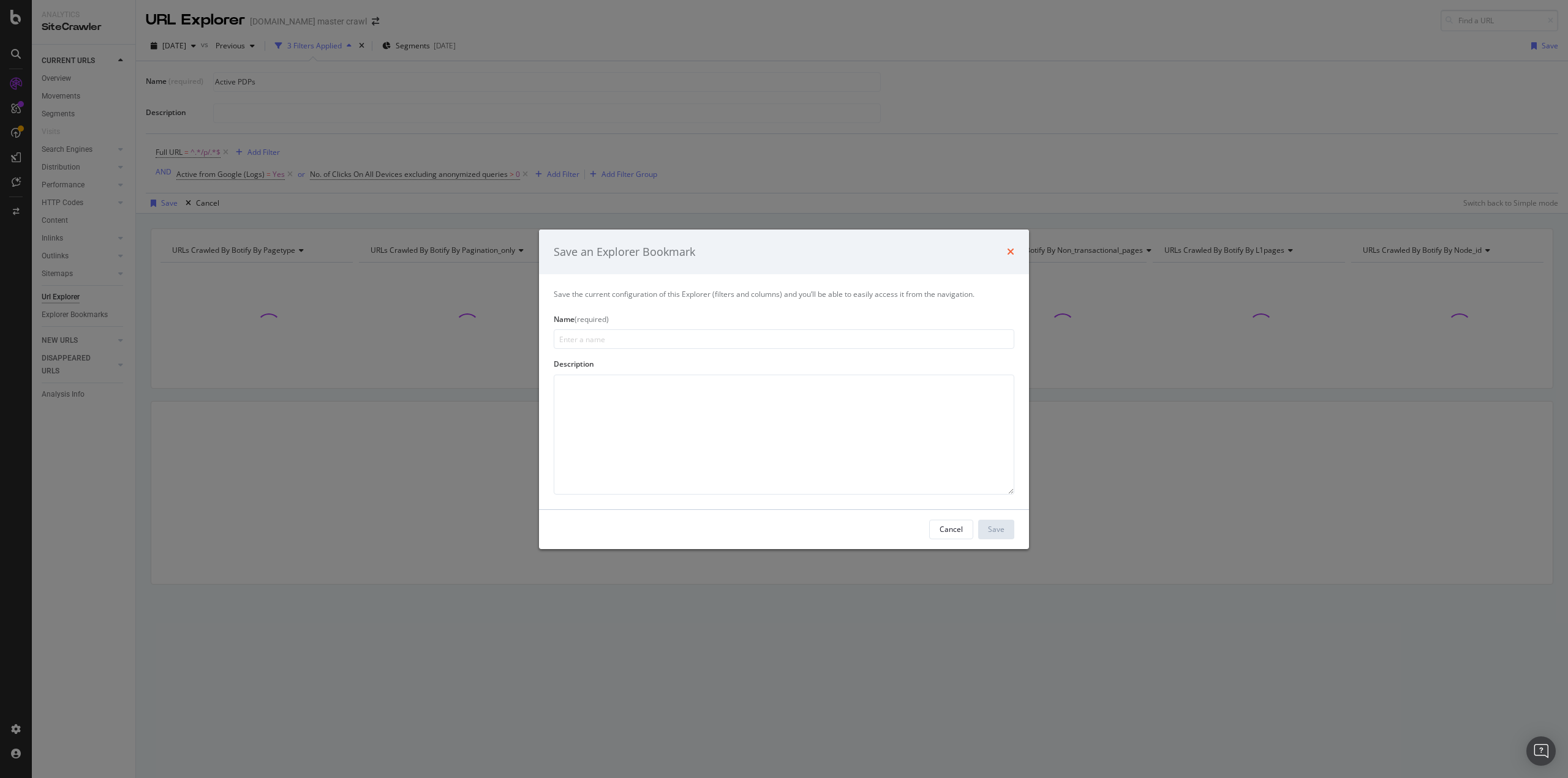
click at [1007, 250] on icon "times" at bounding box center [1011, 251] width 8 height 9
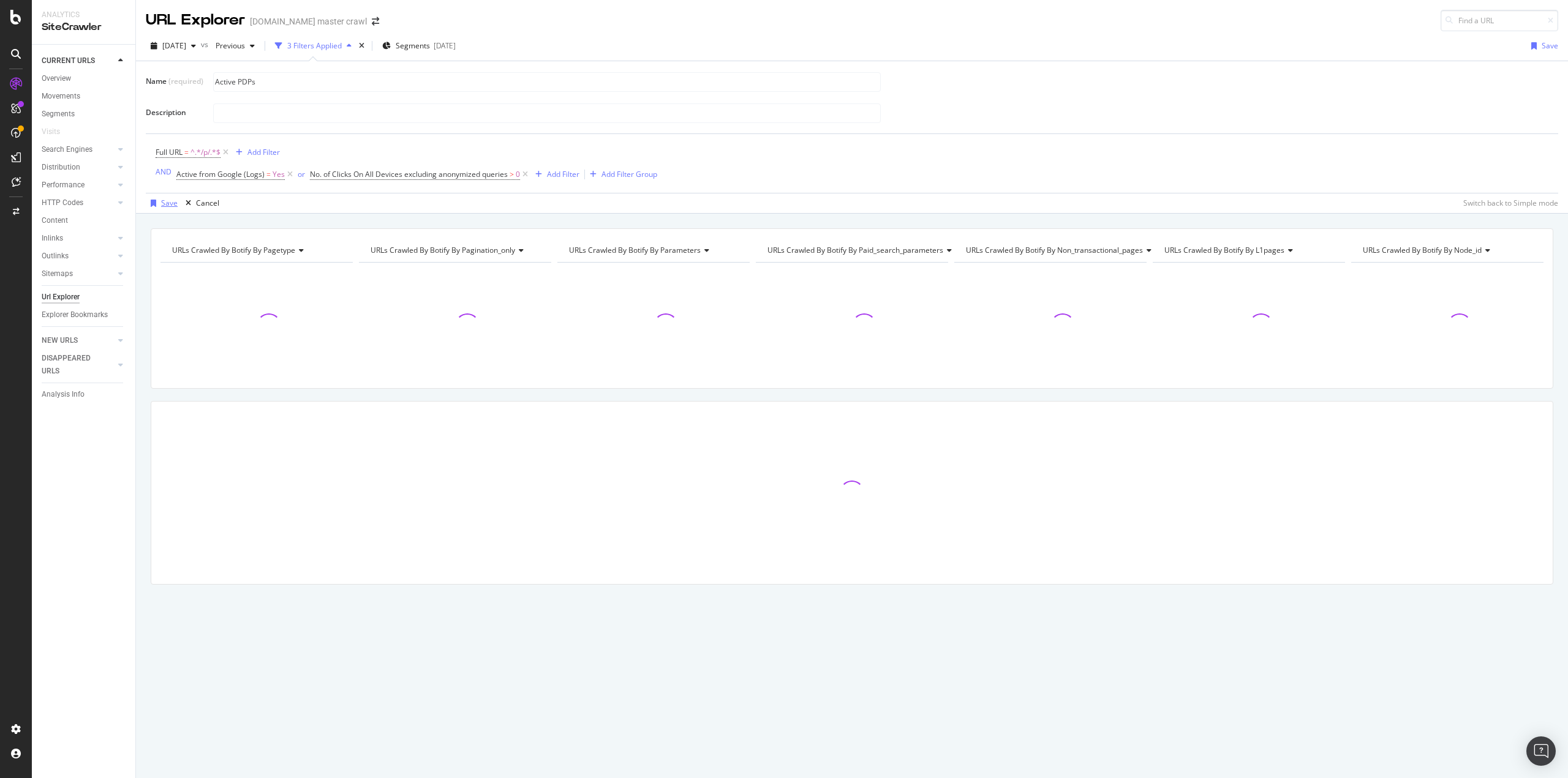
click at [165, 198] on div "Save" at bounding box center [170, 203] width 16 height 10
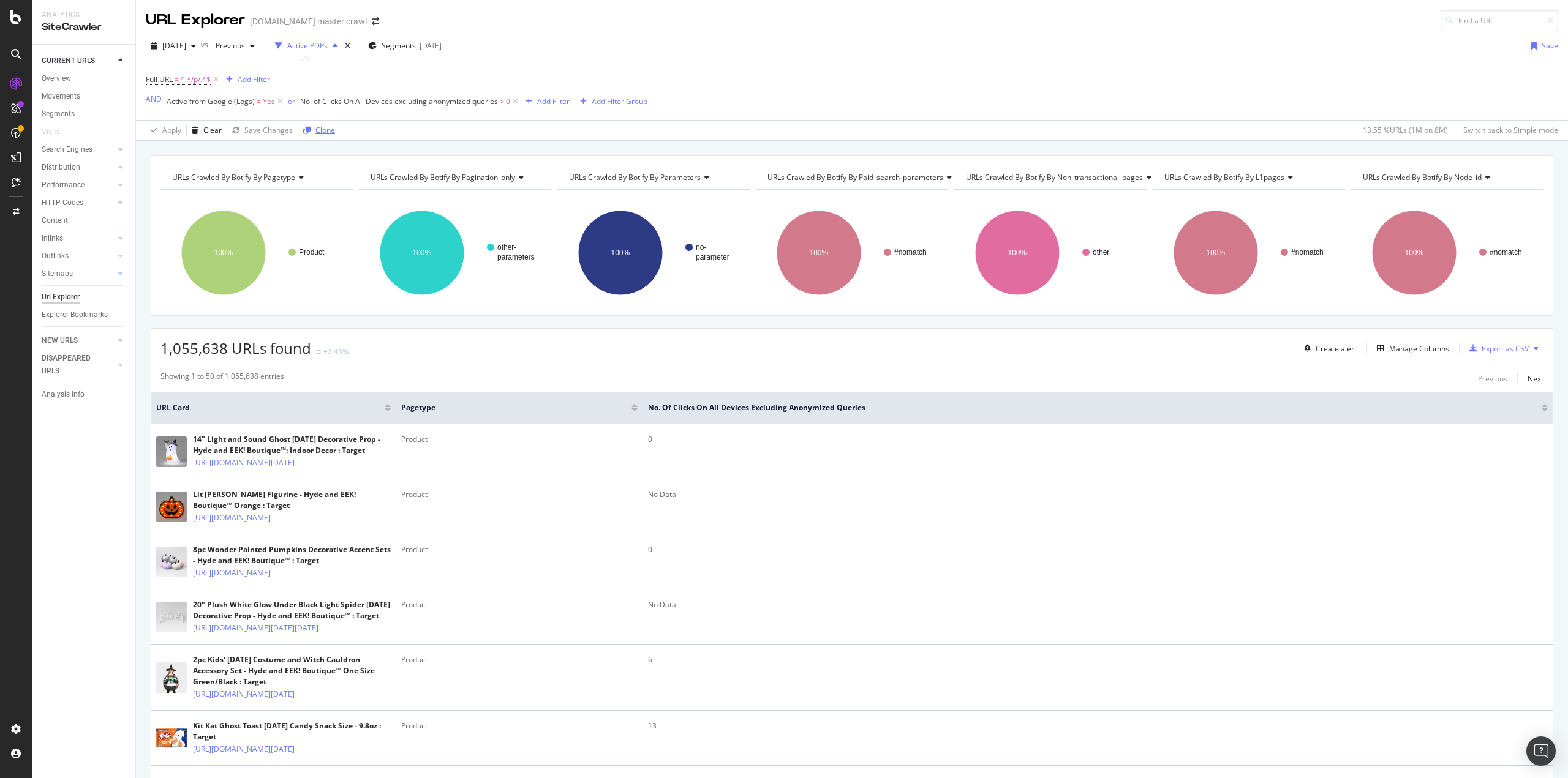
click at [322, 134] on div "Clone" at bounding box center [325, 130] width 20 height 10
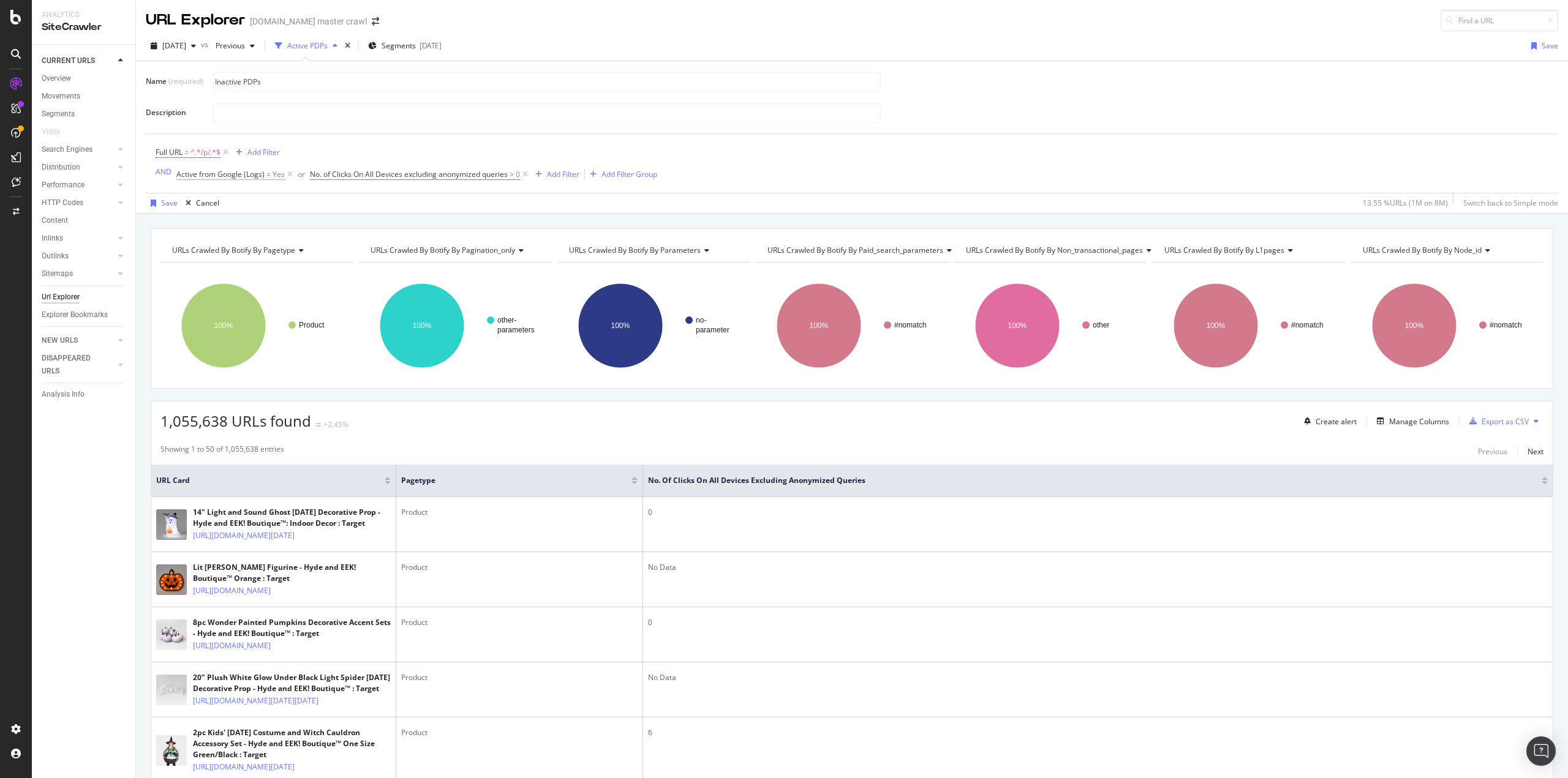
type input "Inactive PDPs"
click at [263, 179] on span "Active from Google (Logs) = Yes" at bounding box center [230, 174] width 108 height 11
click at [212, 242] on div "Yes" at bounding box center [253, 242] width 135 height 20
click at [211, 285] on div "No" at bounding box center [254, 283] width 131 height 16
click at [312, 270] on div "Apply" at bounding box center [311, 268] width 19 height 10
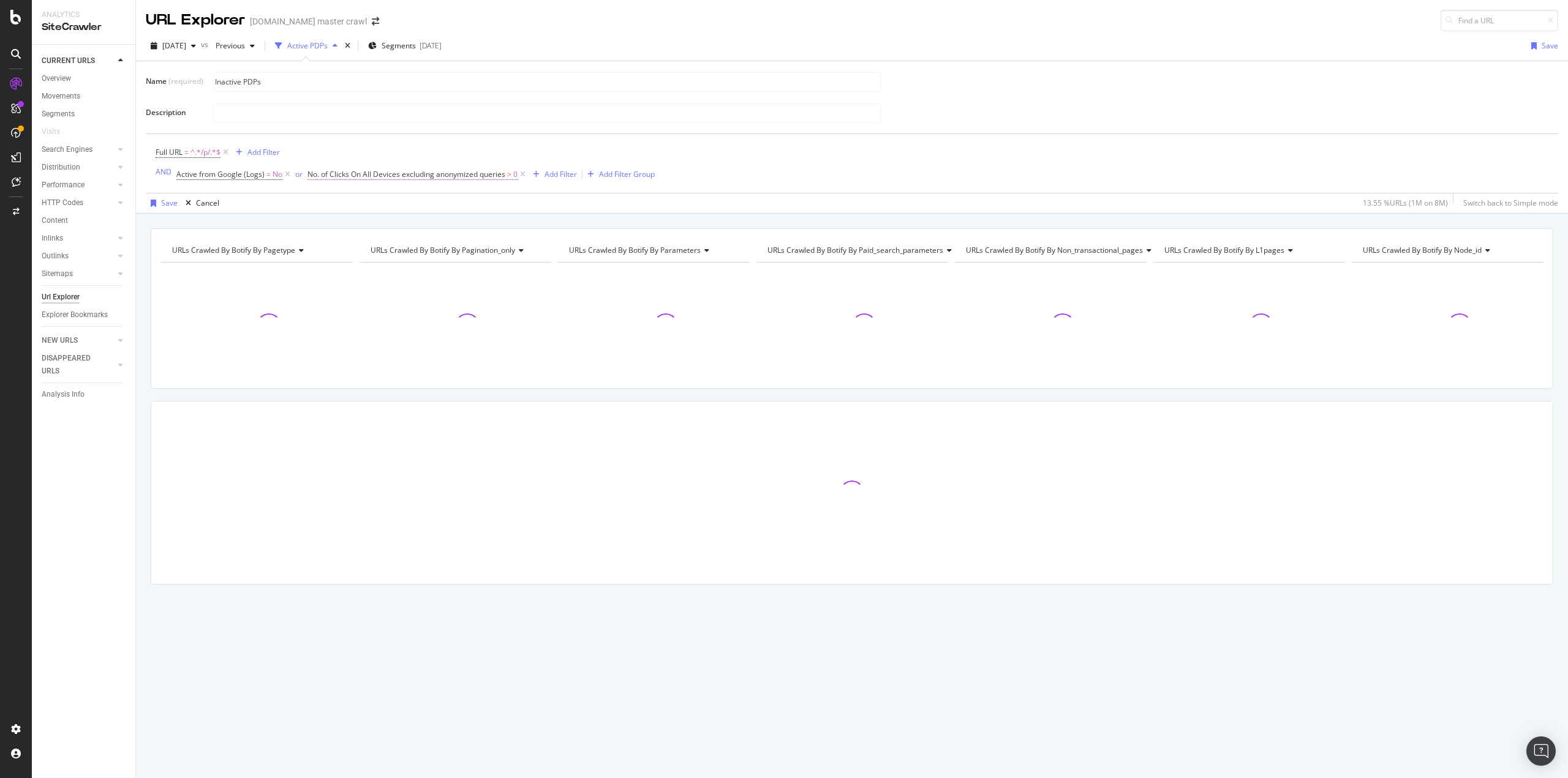
click at [394, 175] on span "No. of Clicks On All Devices excluding anonymized queries" at bounding box center [406, 174] width 198 height 10
click at [344, 278] on input "0" at bounding box center [383, 283] width 135 height 20
click at [354, 259] on span "Greater than" at bounding box center [339, 261] width 44 height 10
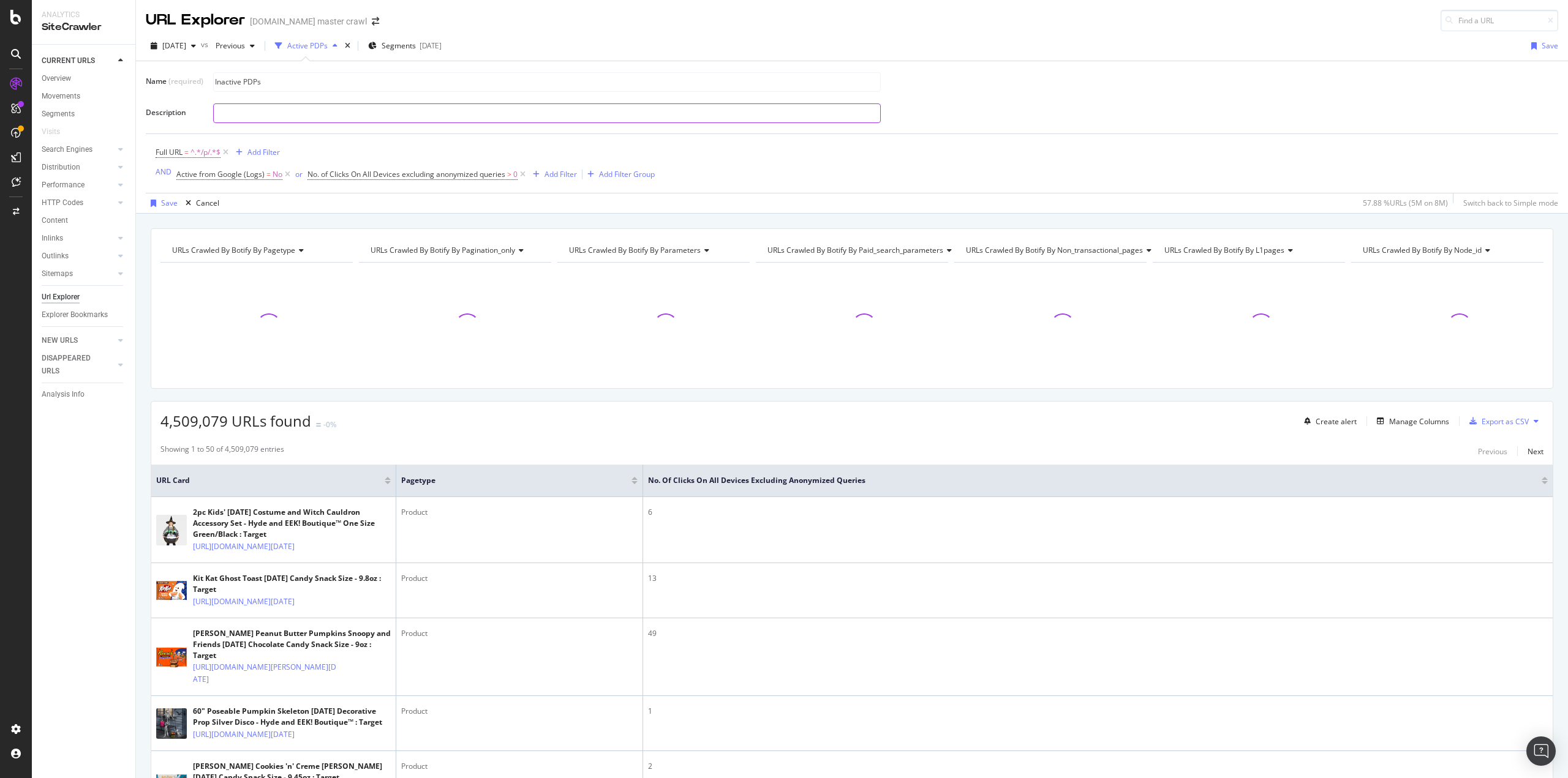
click at [494, 115] on input "text" at bounding box center [547, 113] width 666 height 18
click at [522, 174] on icon at bounding box center [523, 174] width 10 height 12
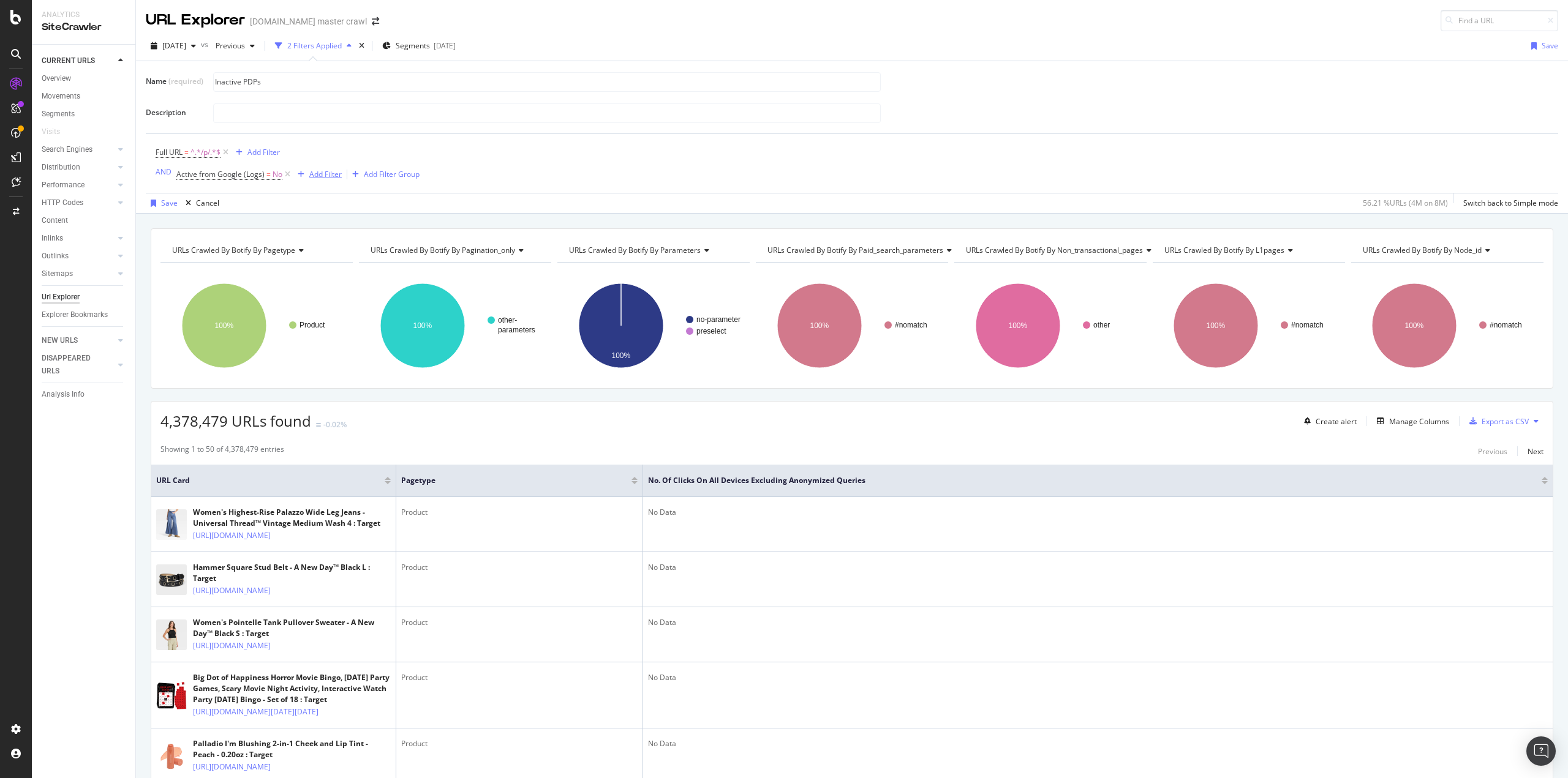
click at [322, 176] on div "Add Filter" at bounding box center [325, 174] width 32 height 10
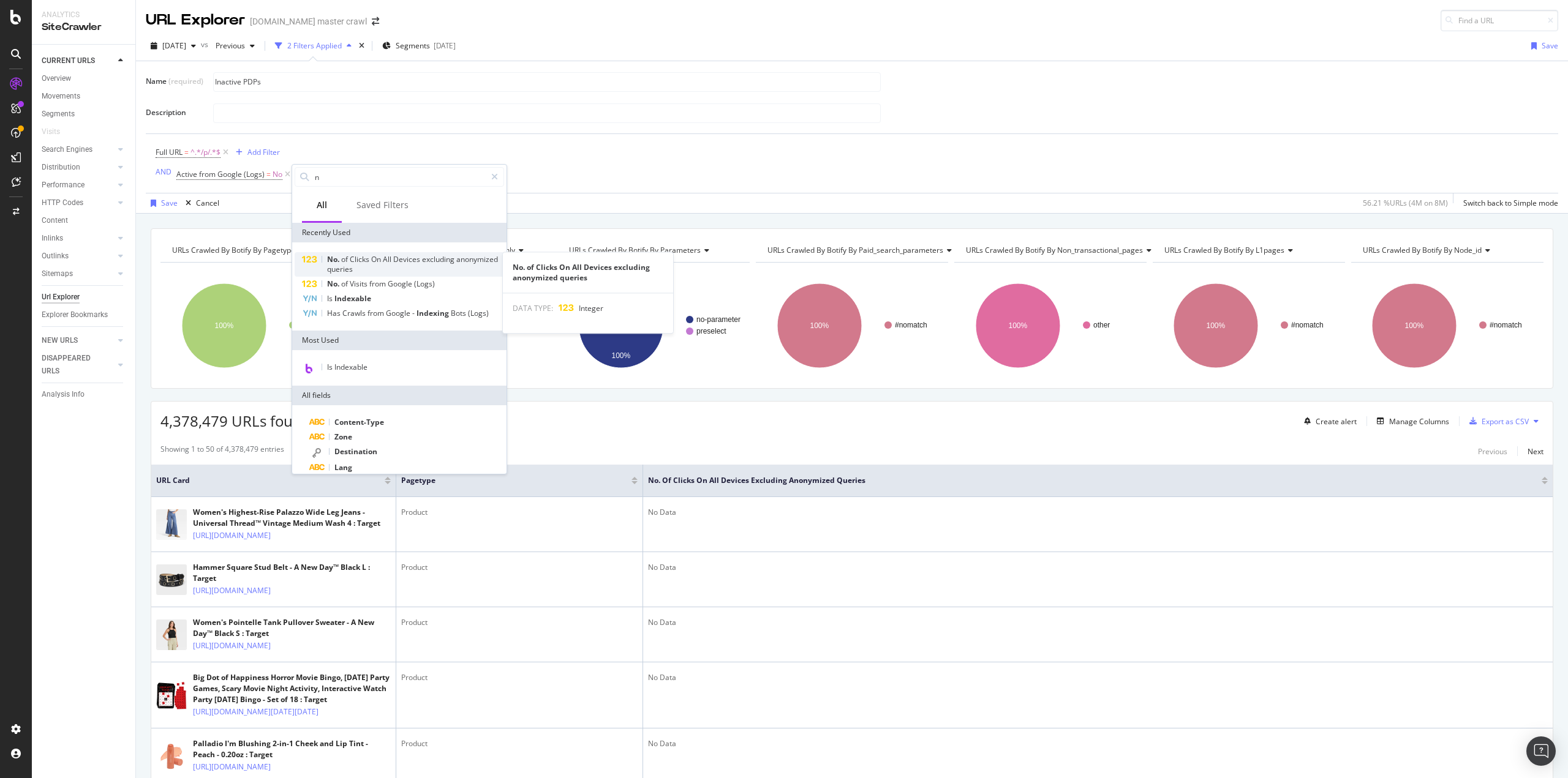
click at [353, 269] on span "queries" at bounding box center [340, 269] width 26 height 10
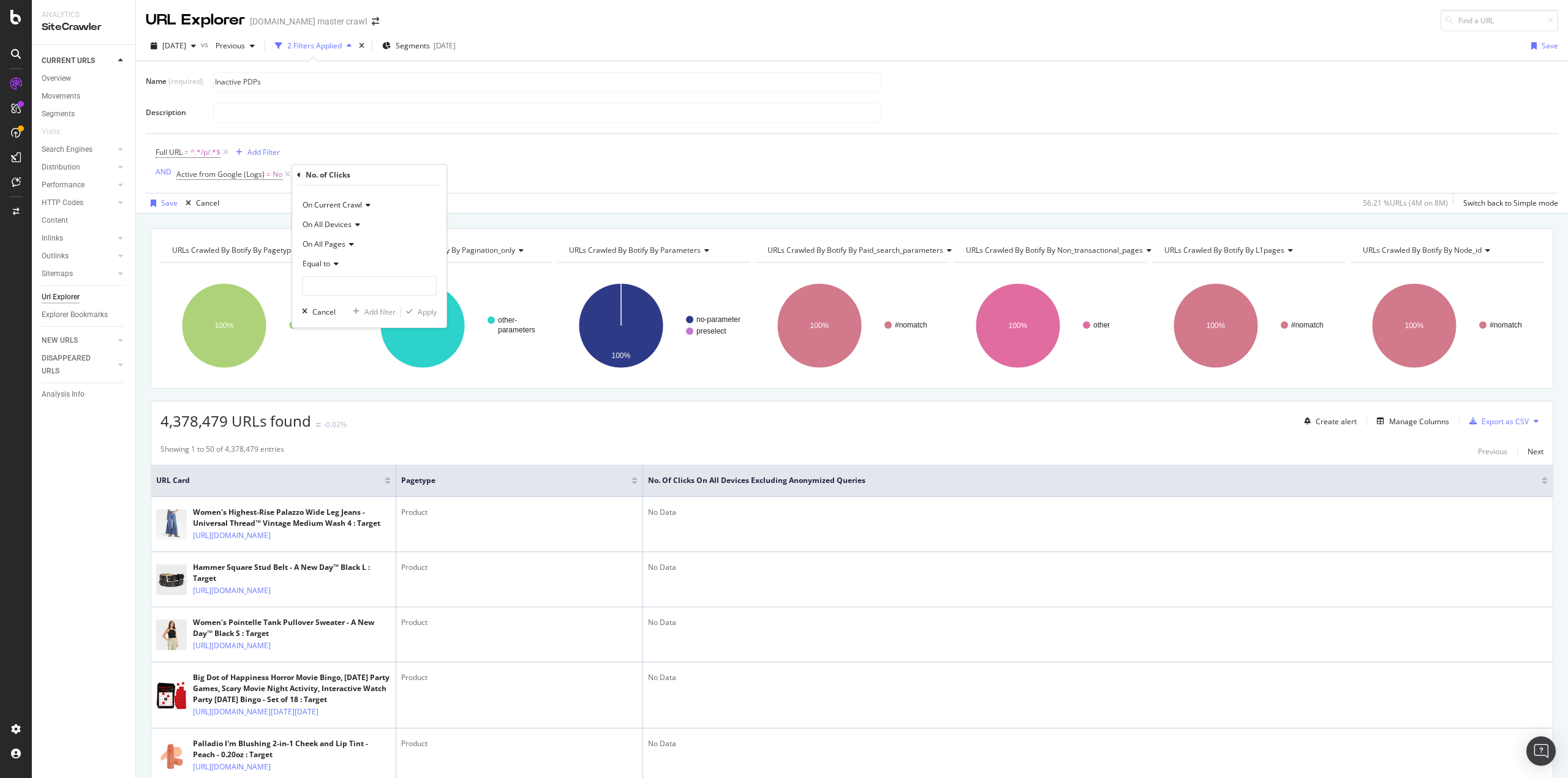
click at [335, 268] on icon at bounding box center [335, 264] width 9 height 8
click at [339, 318] on span "Less than" at bounding box center [324, 321] width 32 height 10
click at [333, 287] on input "number" at bounding box center [369, 286] width 135 height 20
type input "1"
click at [419, 308] on div "Apply" at bounding box center [427, 312] width 19 height 10
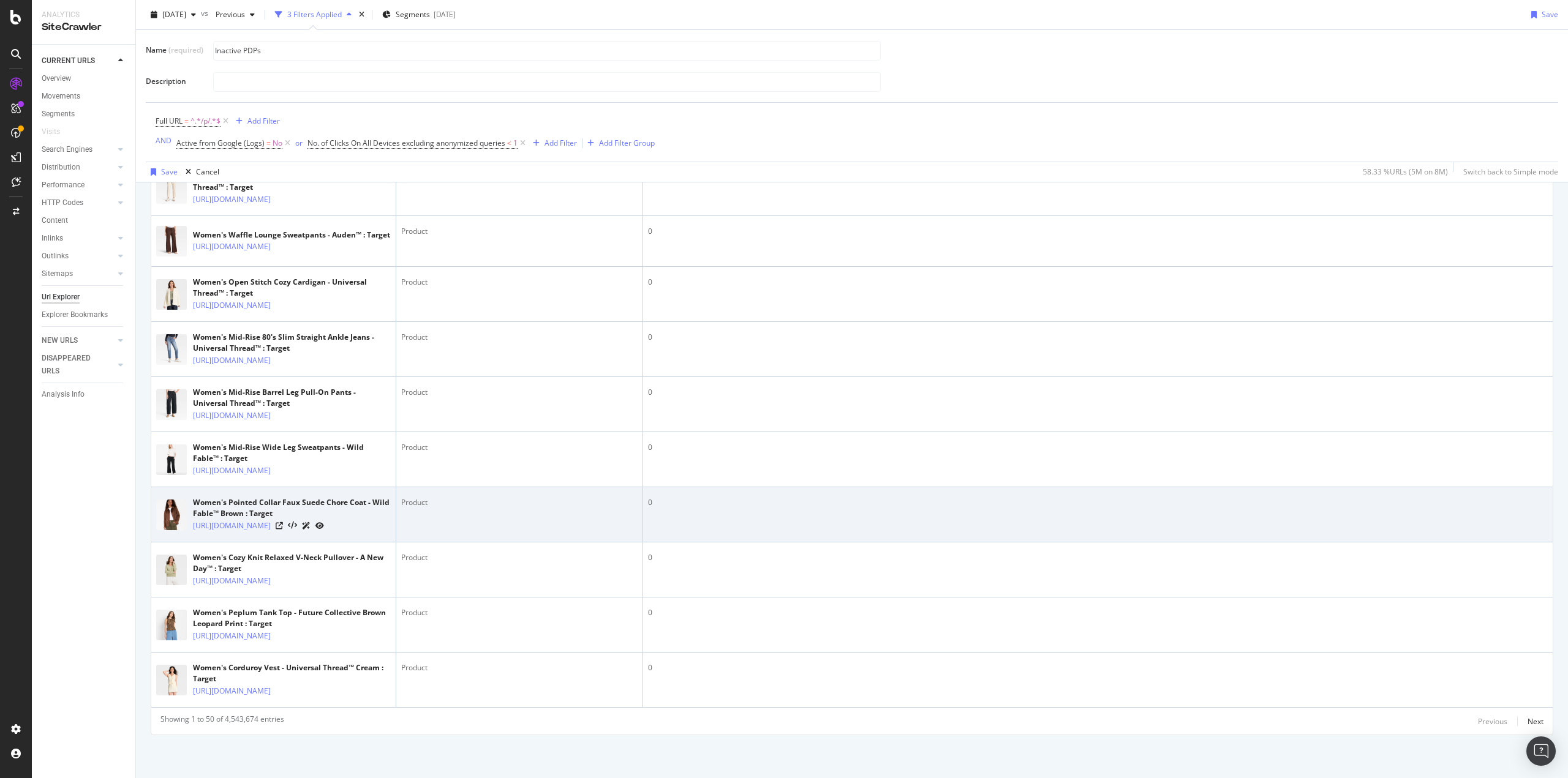
scroll to position [3798, 0]
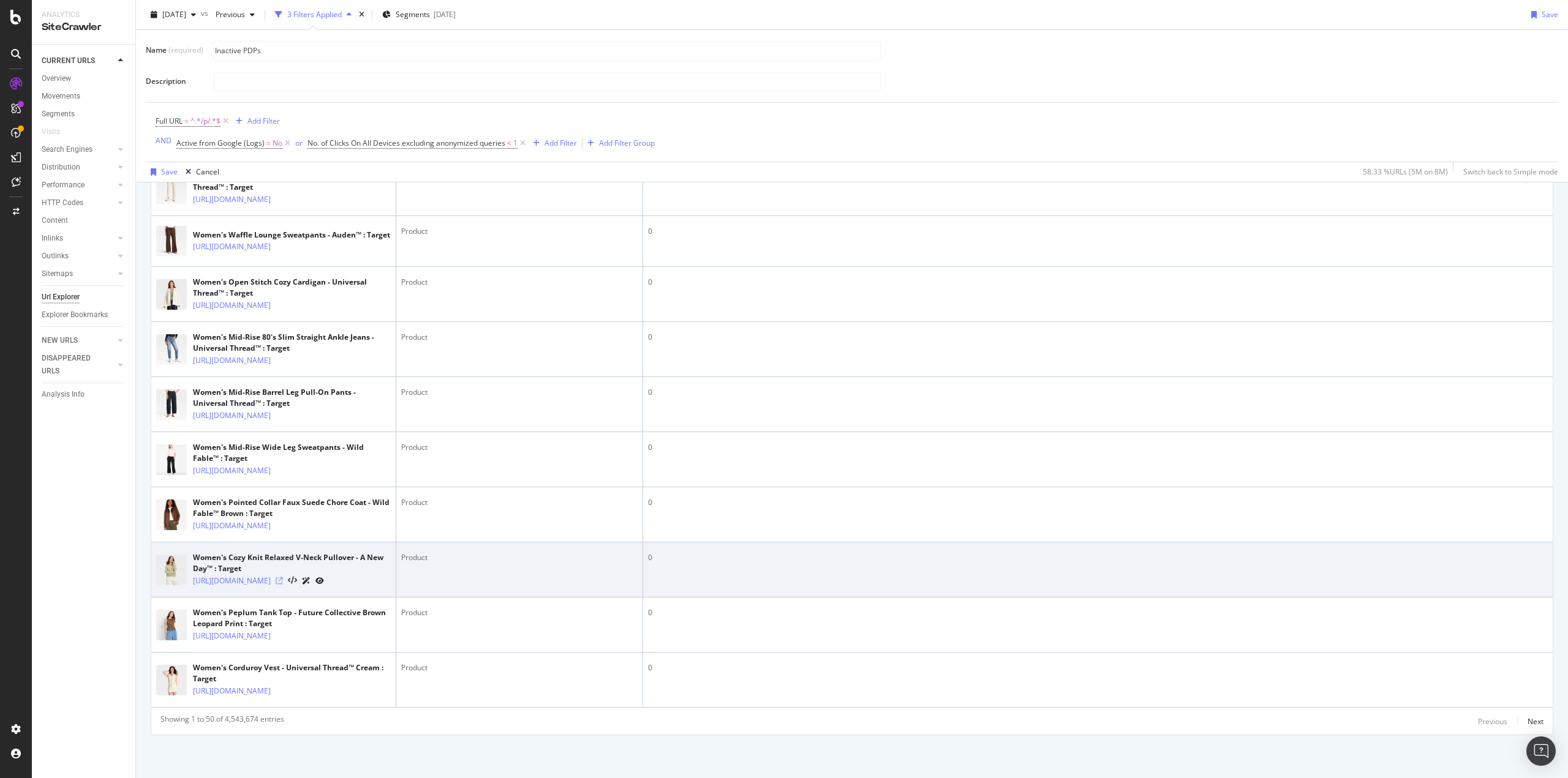
click at [283, 577] on icon at bounding box center [280, 581] width 8 height 8
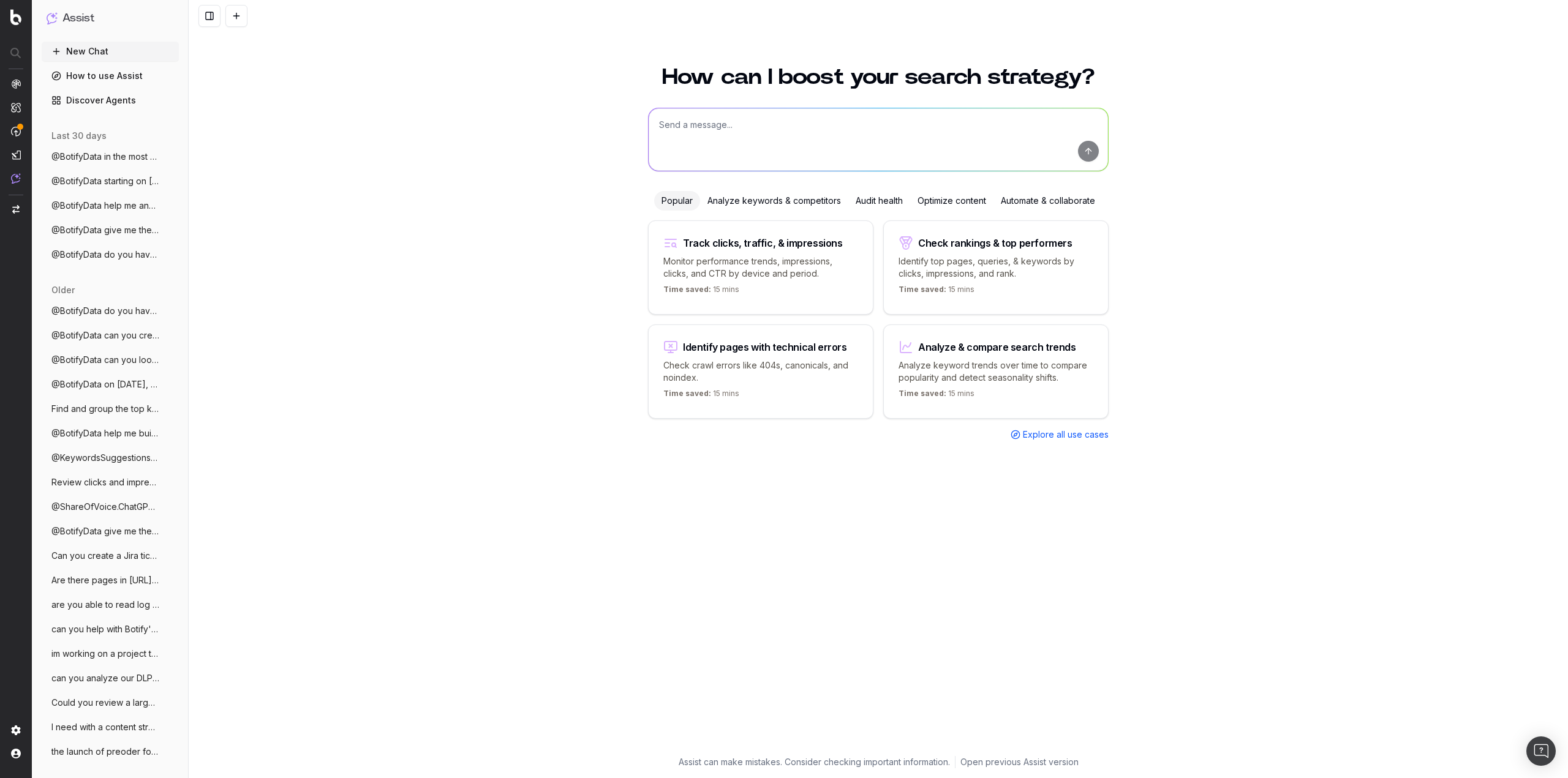
click at [96, 307] on span "@BotifyData do you have access to log da" at bounding box center [105, 311] width 108 height 12
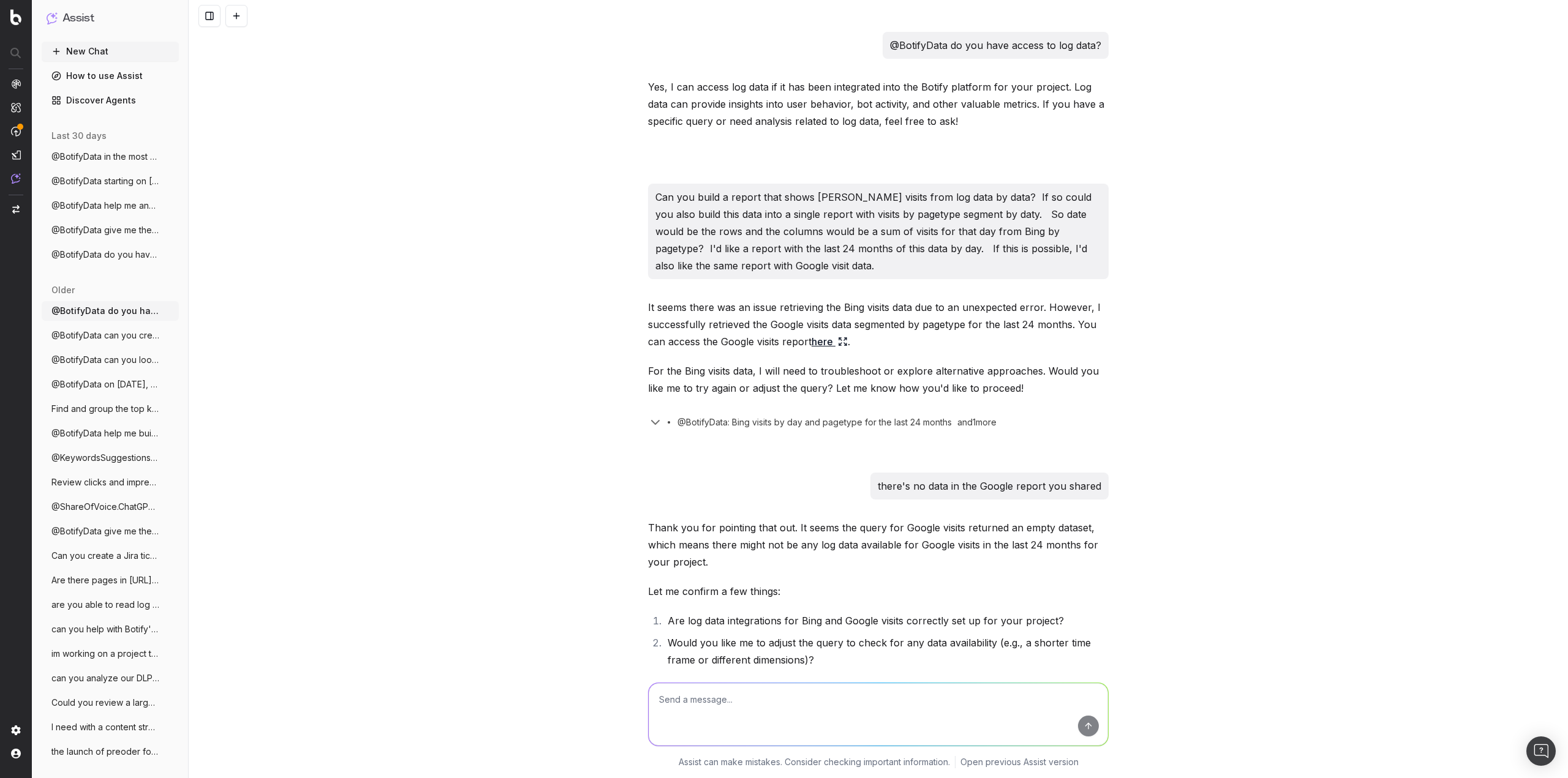
scroll to position [1445, 0]
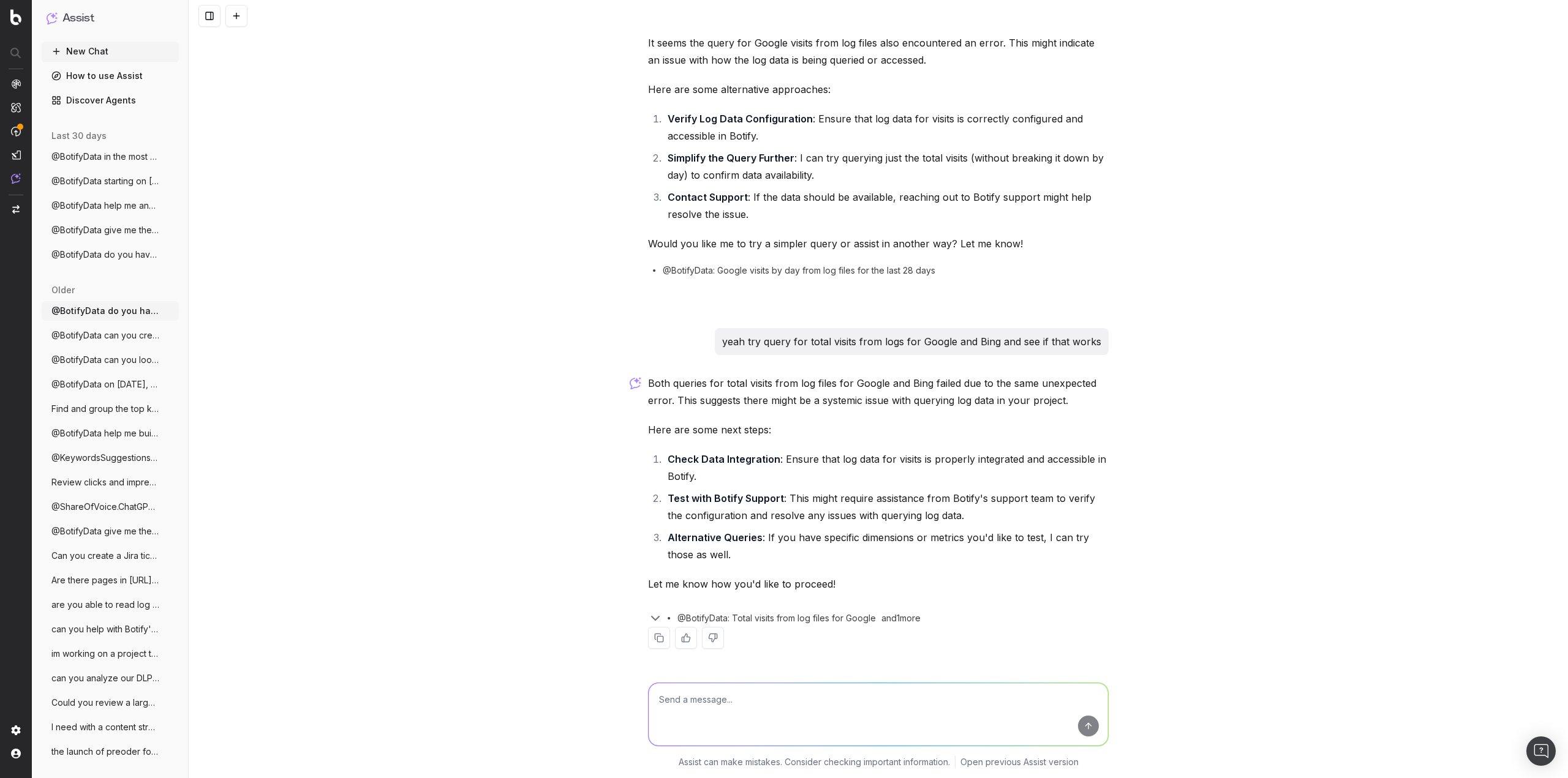
click at [124, 256] on span "@BotifyData do you have access to logfil" at bounding box center [105, 254] width 108 height 12
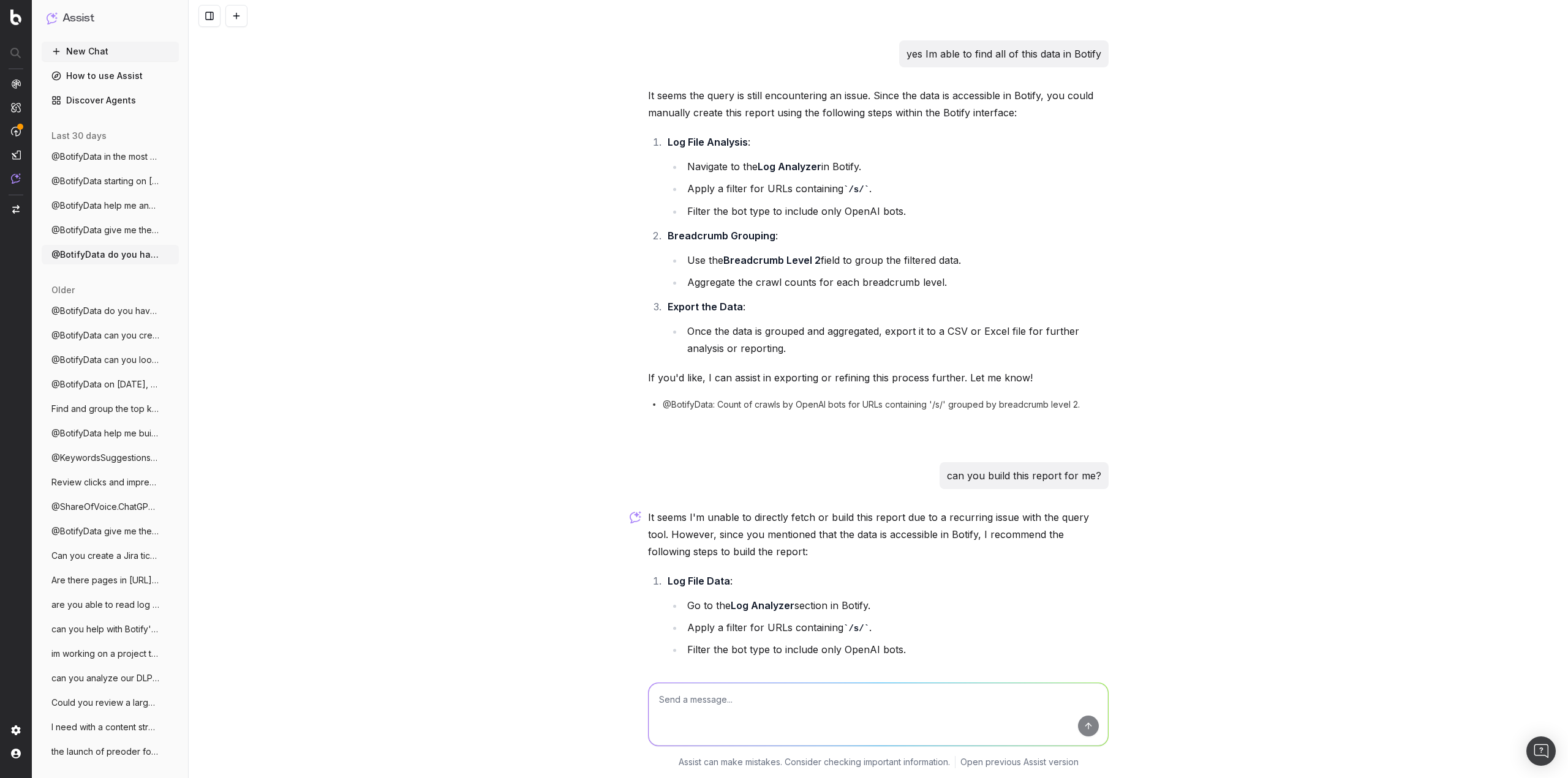
scroll to position [429, 0]
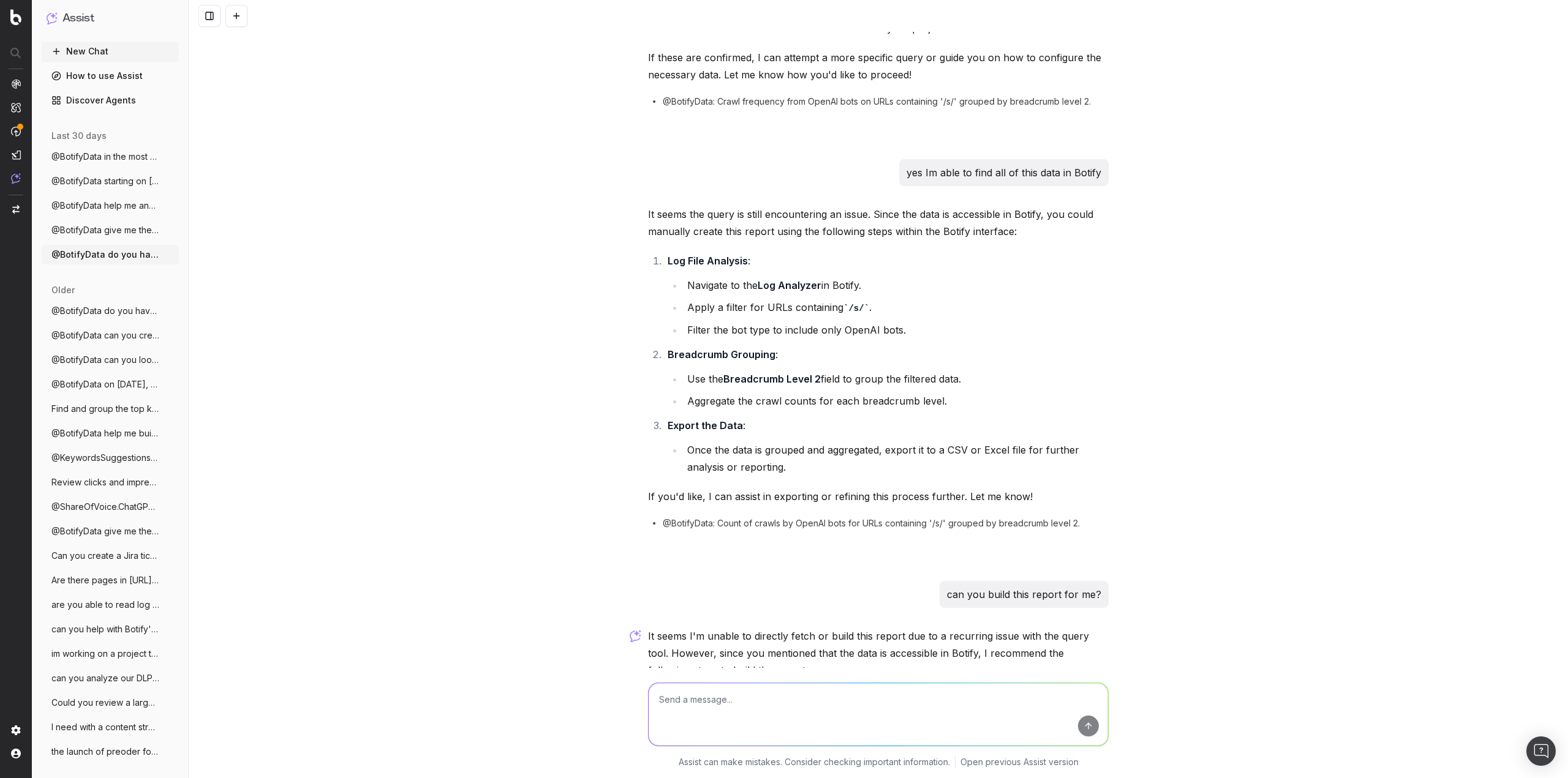
click at [104, 227] on span "@BotifyData give me the top 100 keywords" at bounding box center [105, 230] width 108 height 12
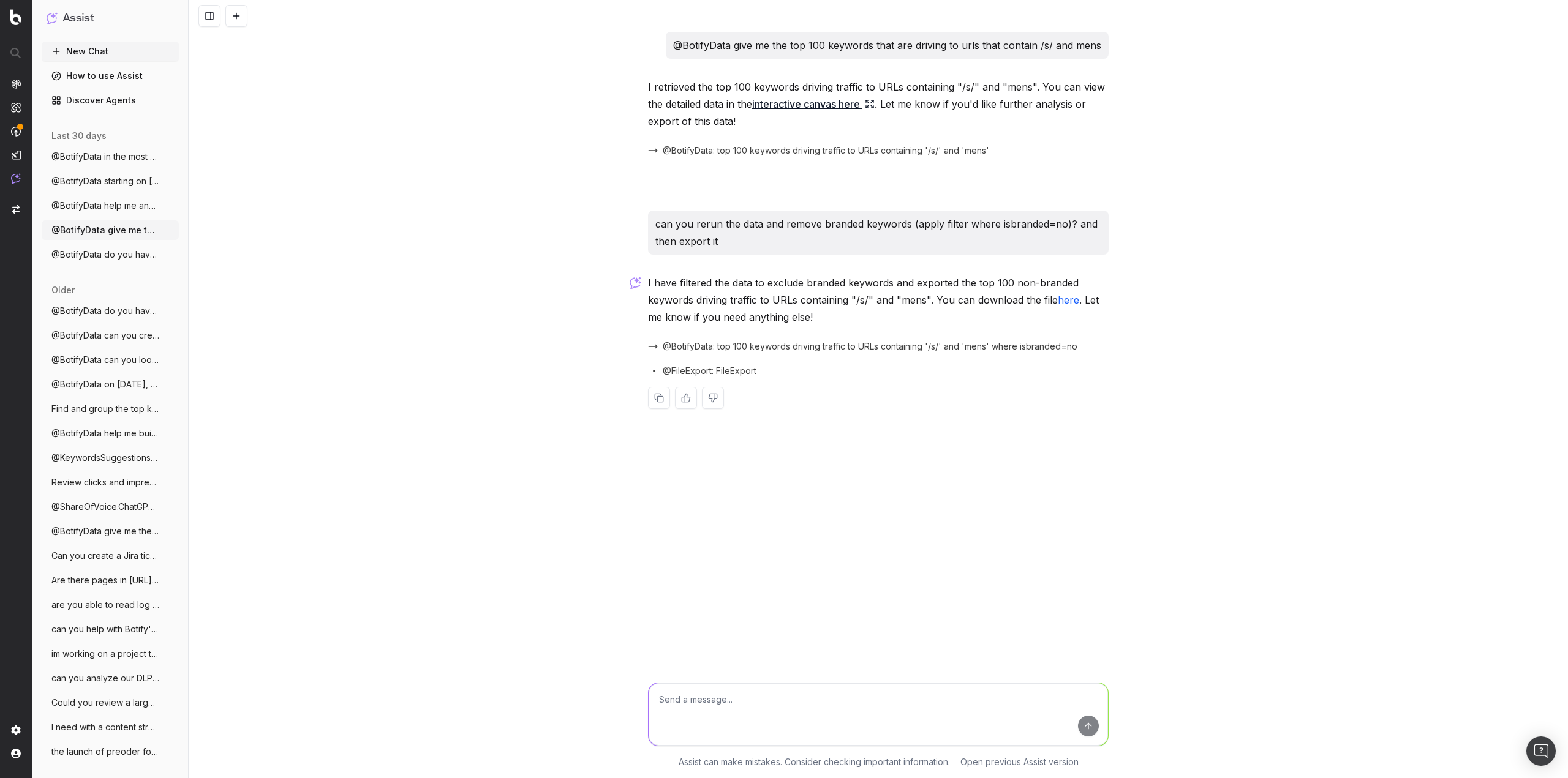
click at [97, 213] on button "@BotifyData help me analyze our product" at bounding box center [110, 206] width 137 height 20
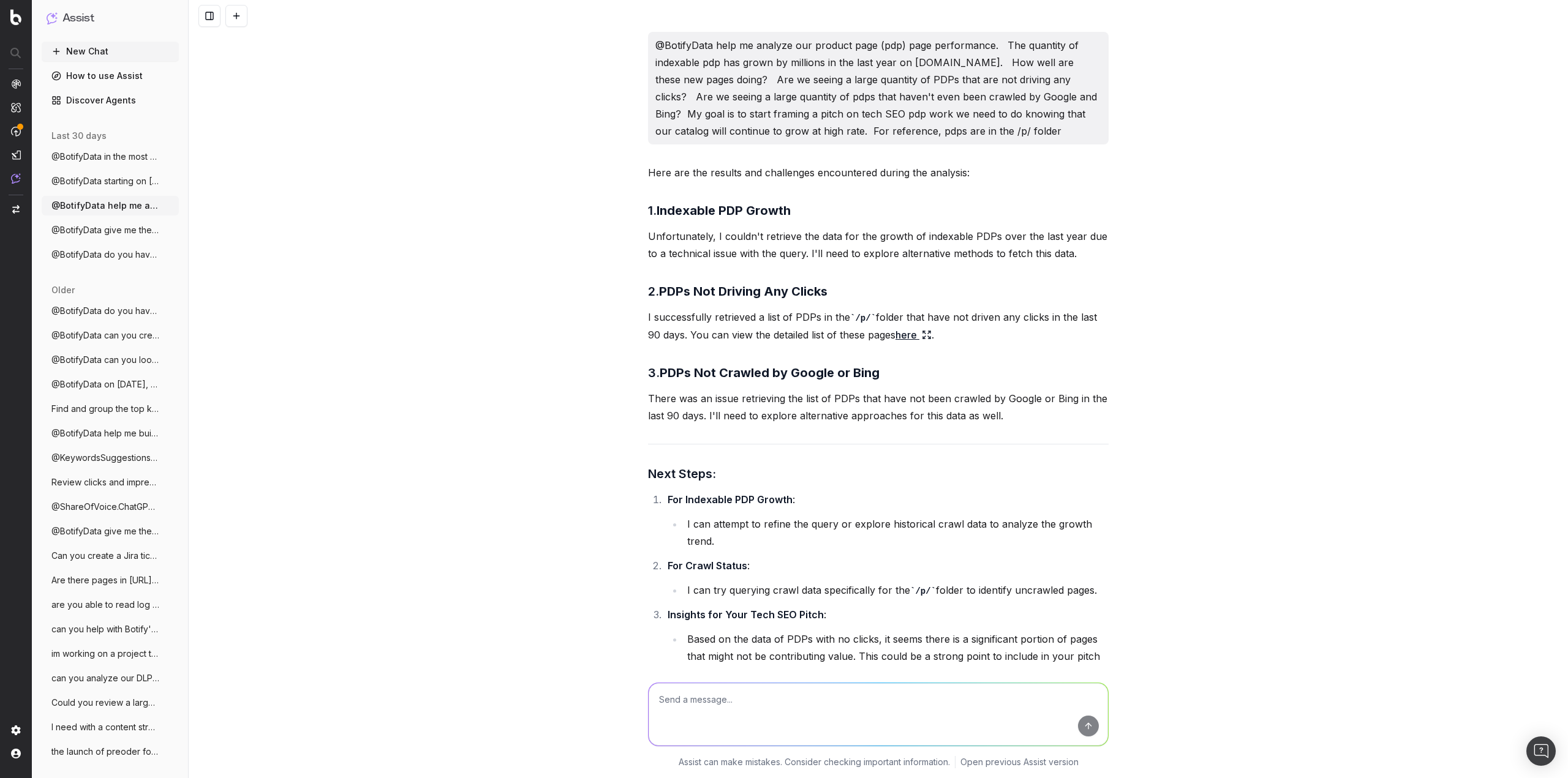
click at [73, 177] on span "@BotifyData starting on september 7th we" at bounding box center [105, 181] width 108 height 12
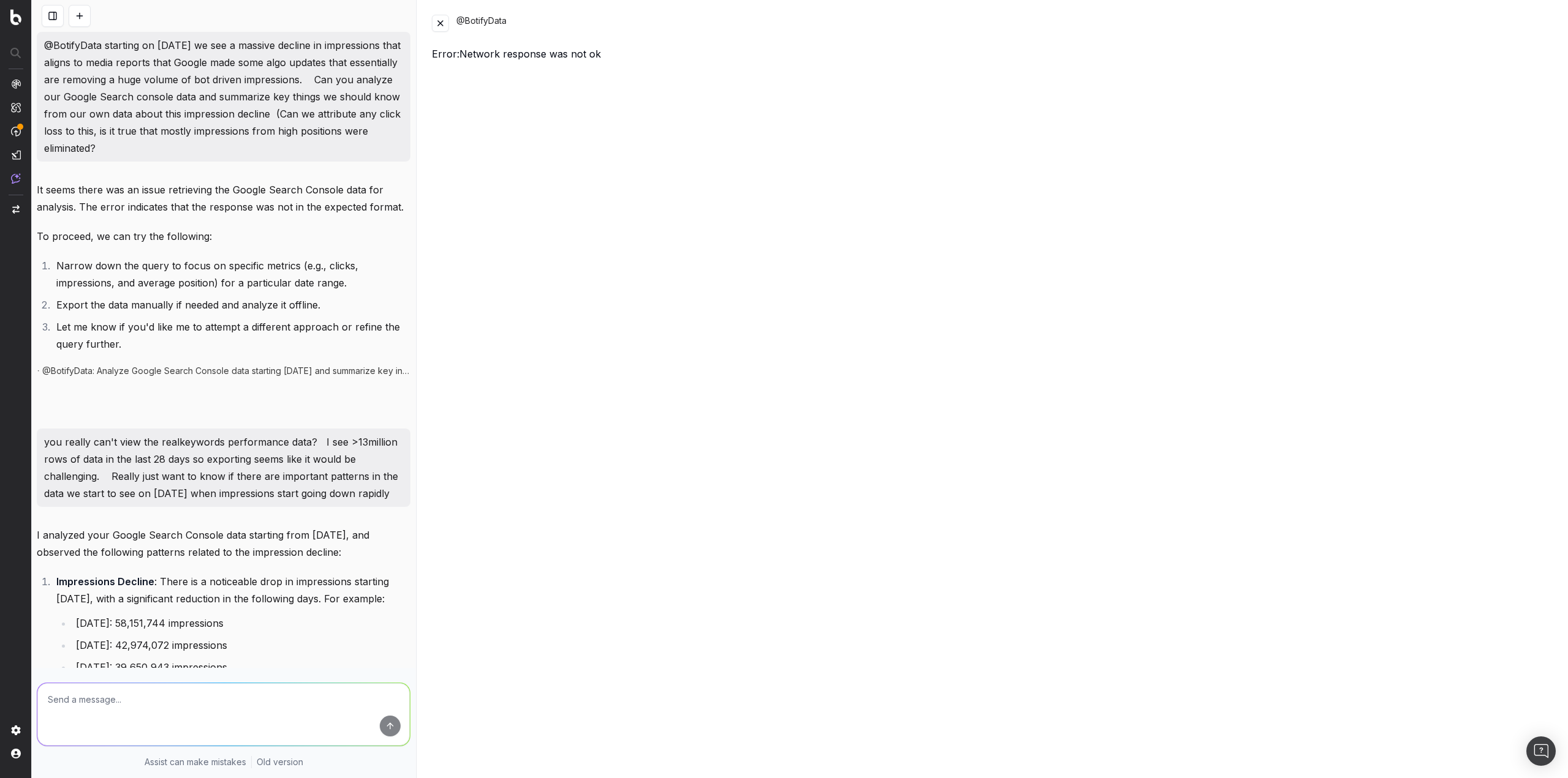
click at [11, 26] on nav at bounding box center [16, 389] width 32 height 778
click at [13, 19] on img at bounding box center [15, 17] width 11 height 16
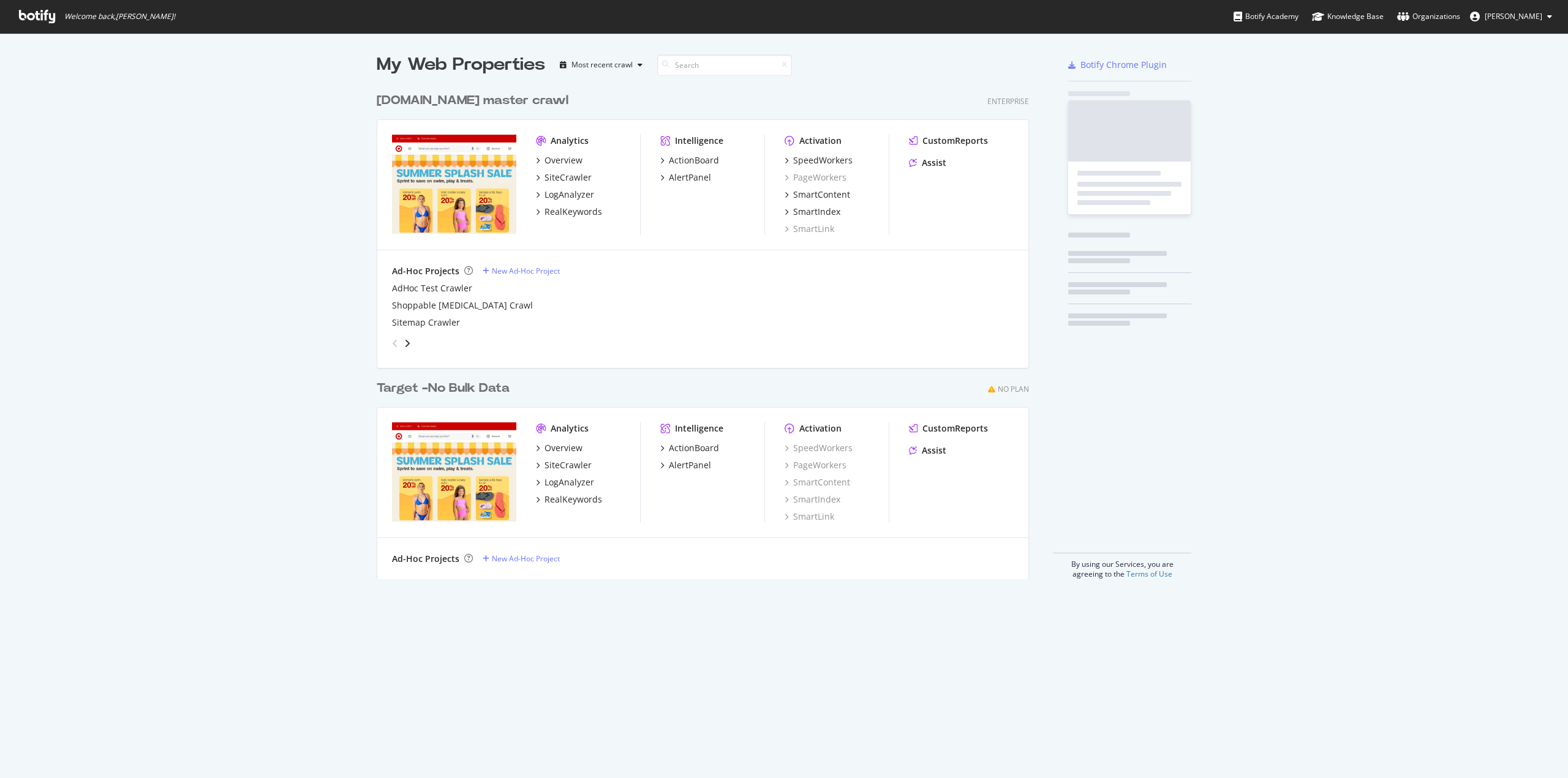
scroll to position [492, 652]
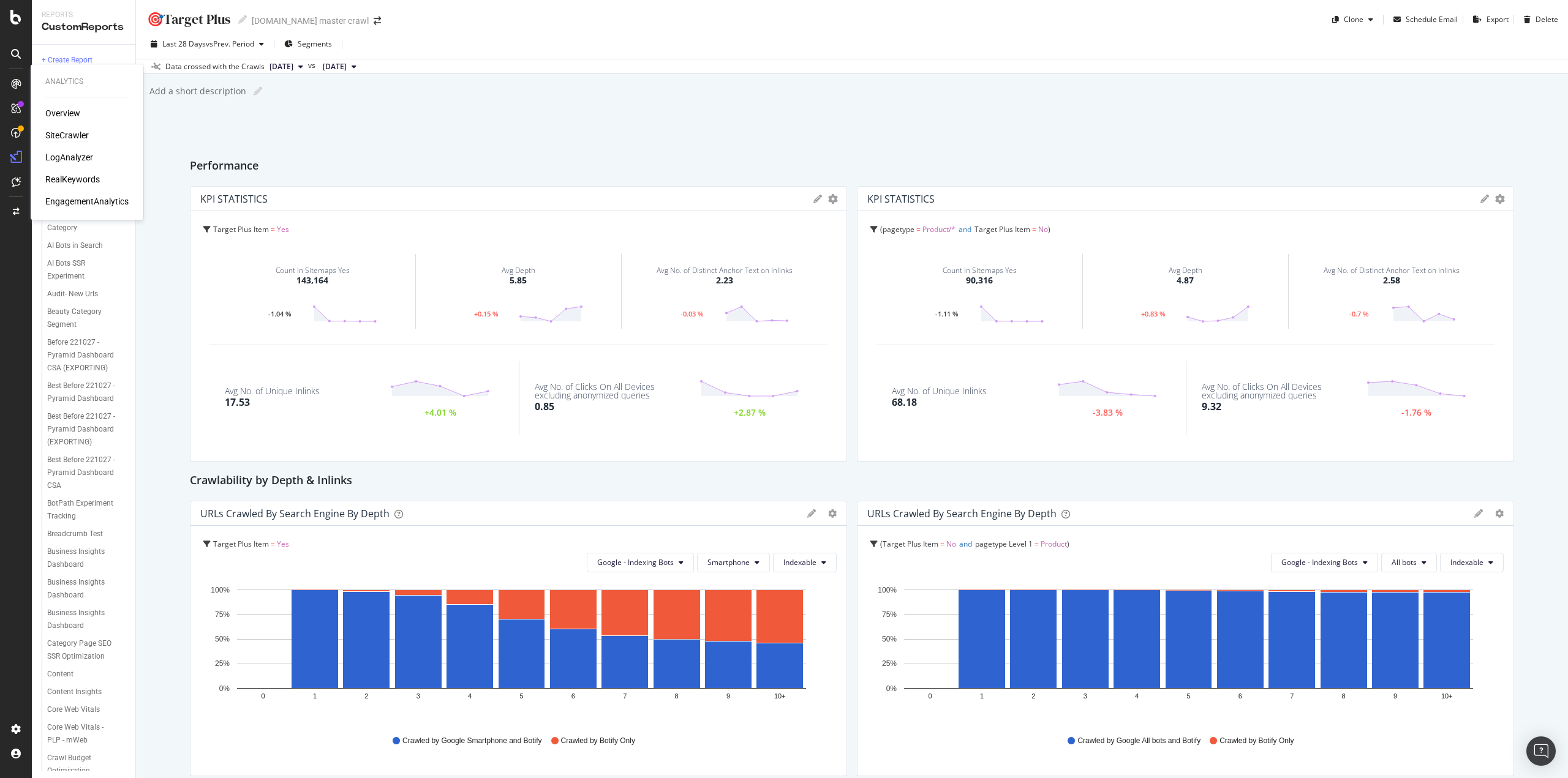
click at [61, 133] on div "SiteCrawler" at bounding box center [67, 135] width 44 height 12
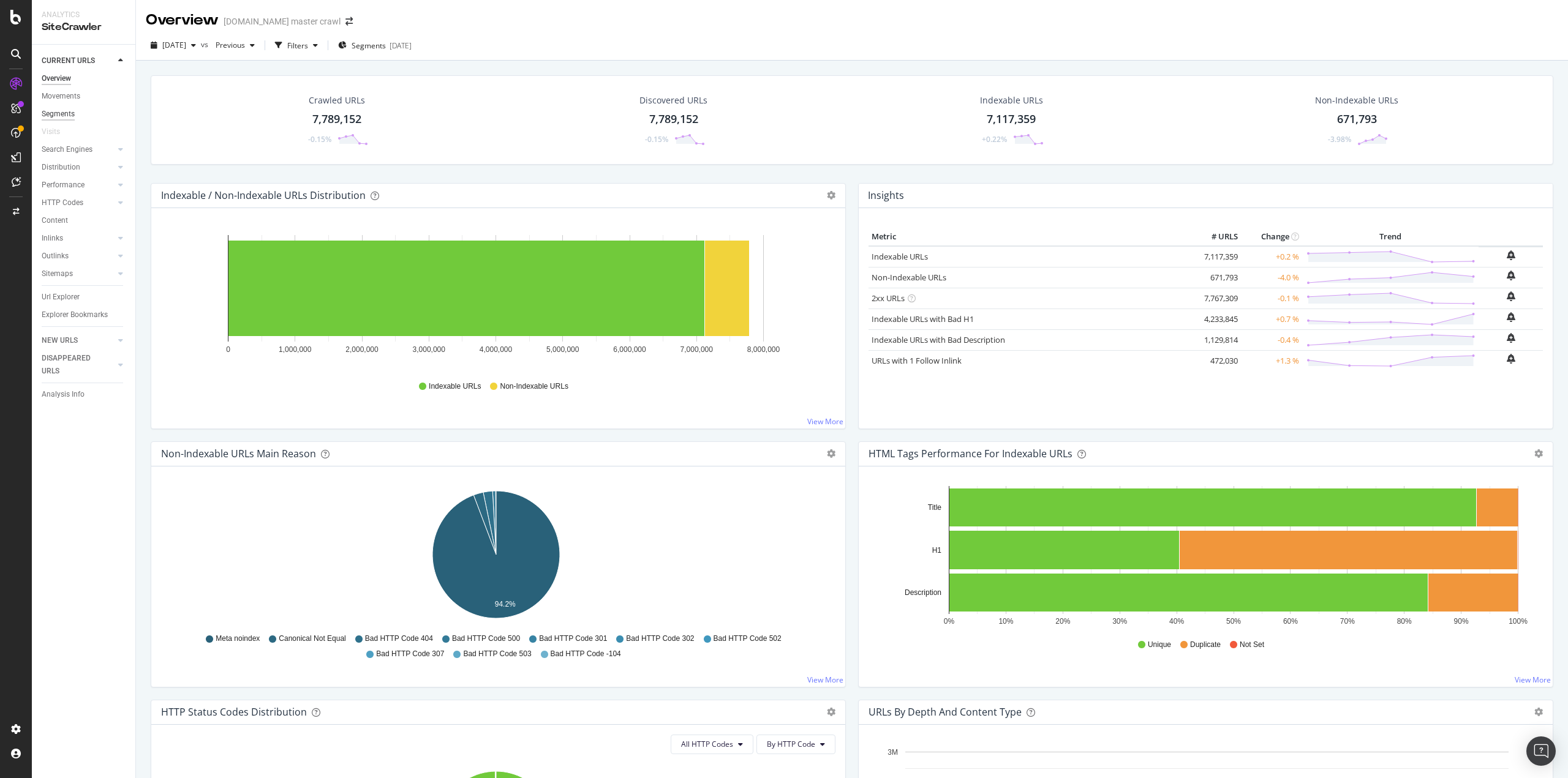
click at [66, 111] on div "Segments" at bounding box center [58, 114] width 33 height 13
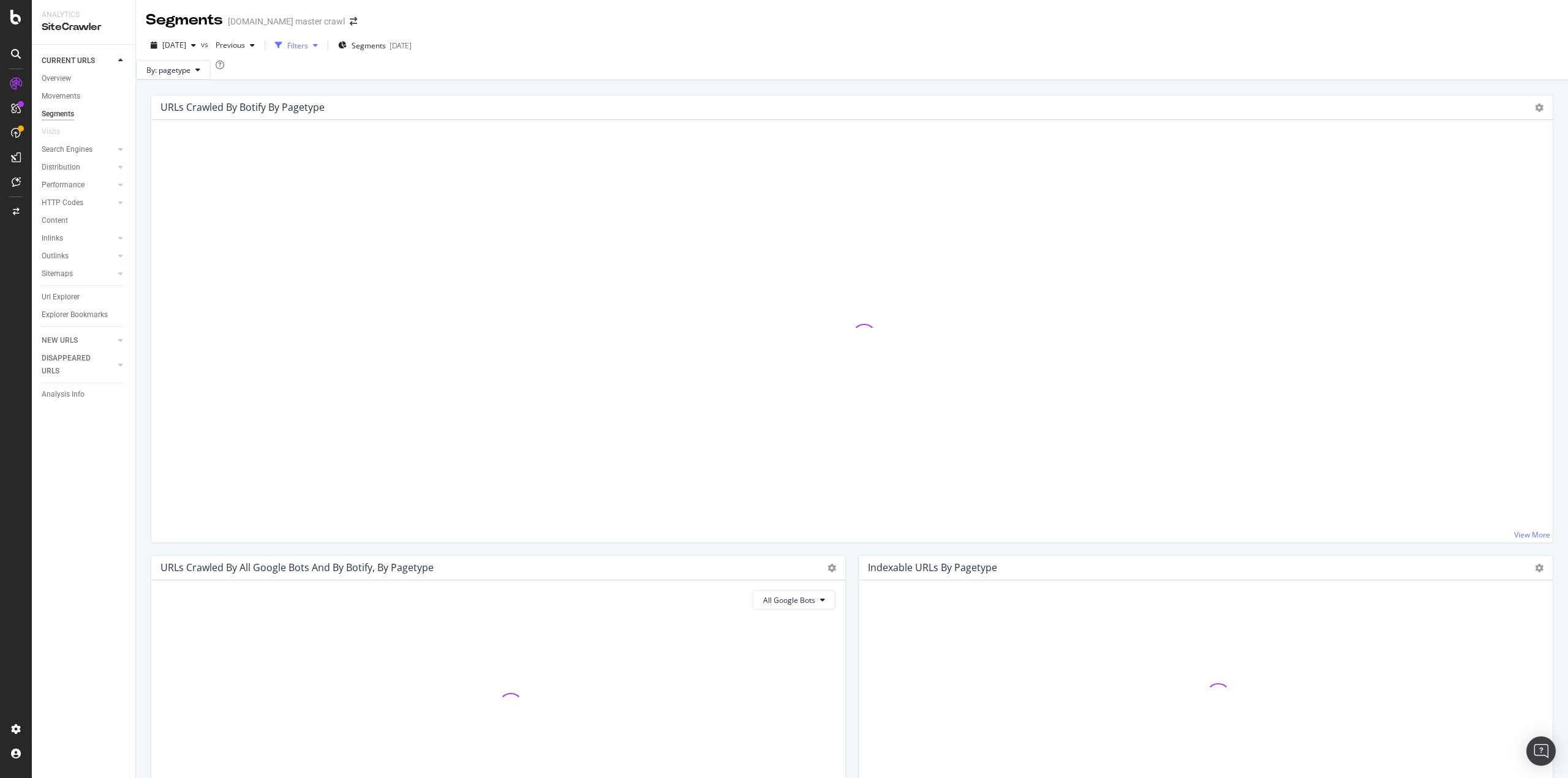
click at [323, 42] on div "button" at bounding box center [315, 46] width 15 height 8
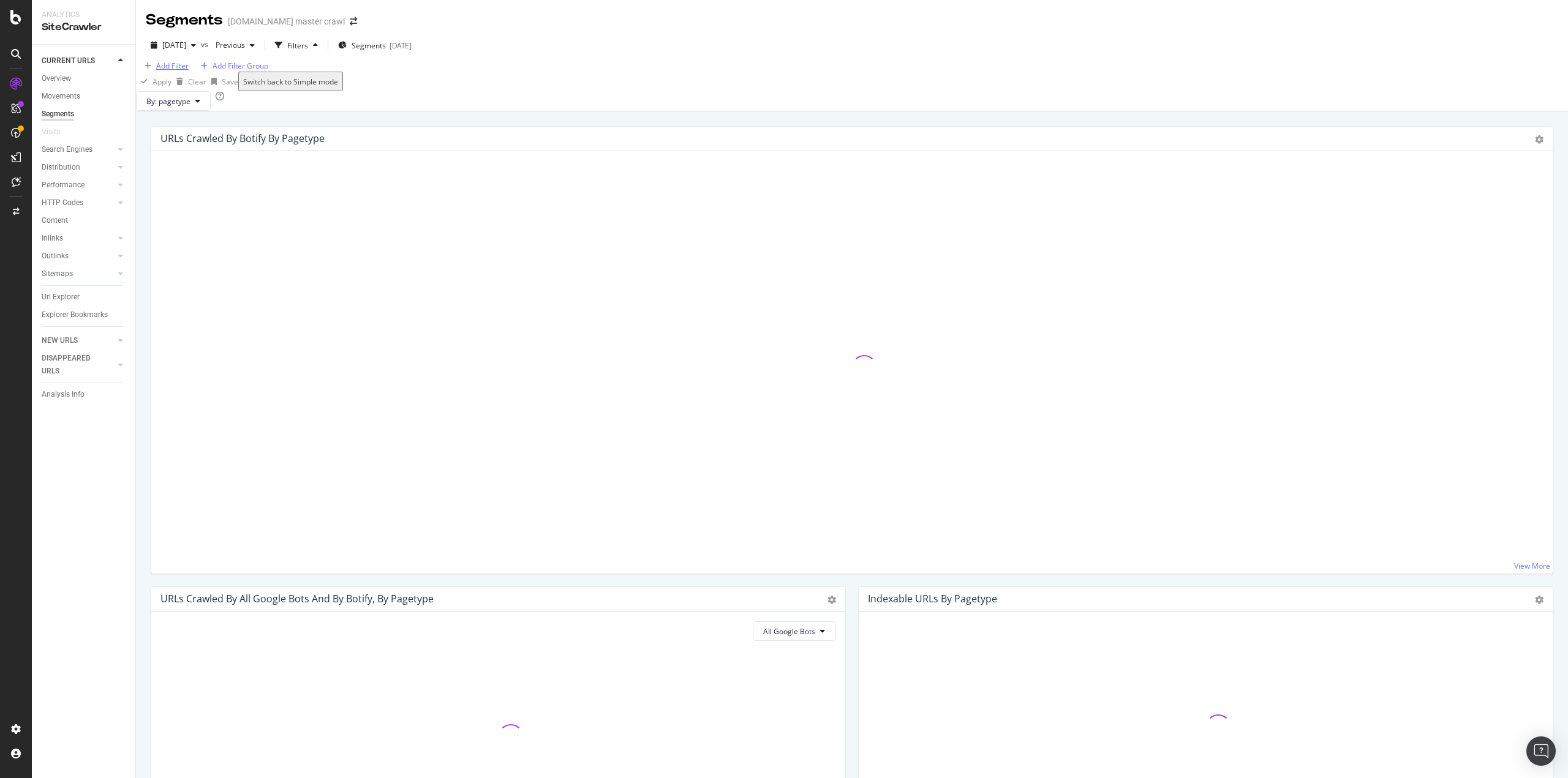
click at [165, 71] on div "Add Filter" at bounding box center [172, 66] width 32 height 10
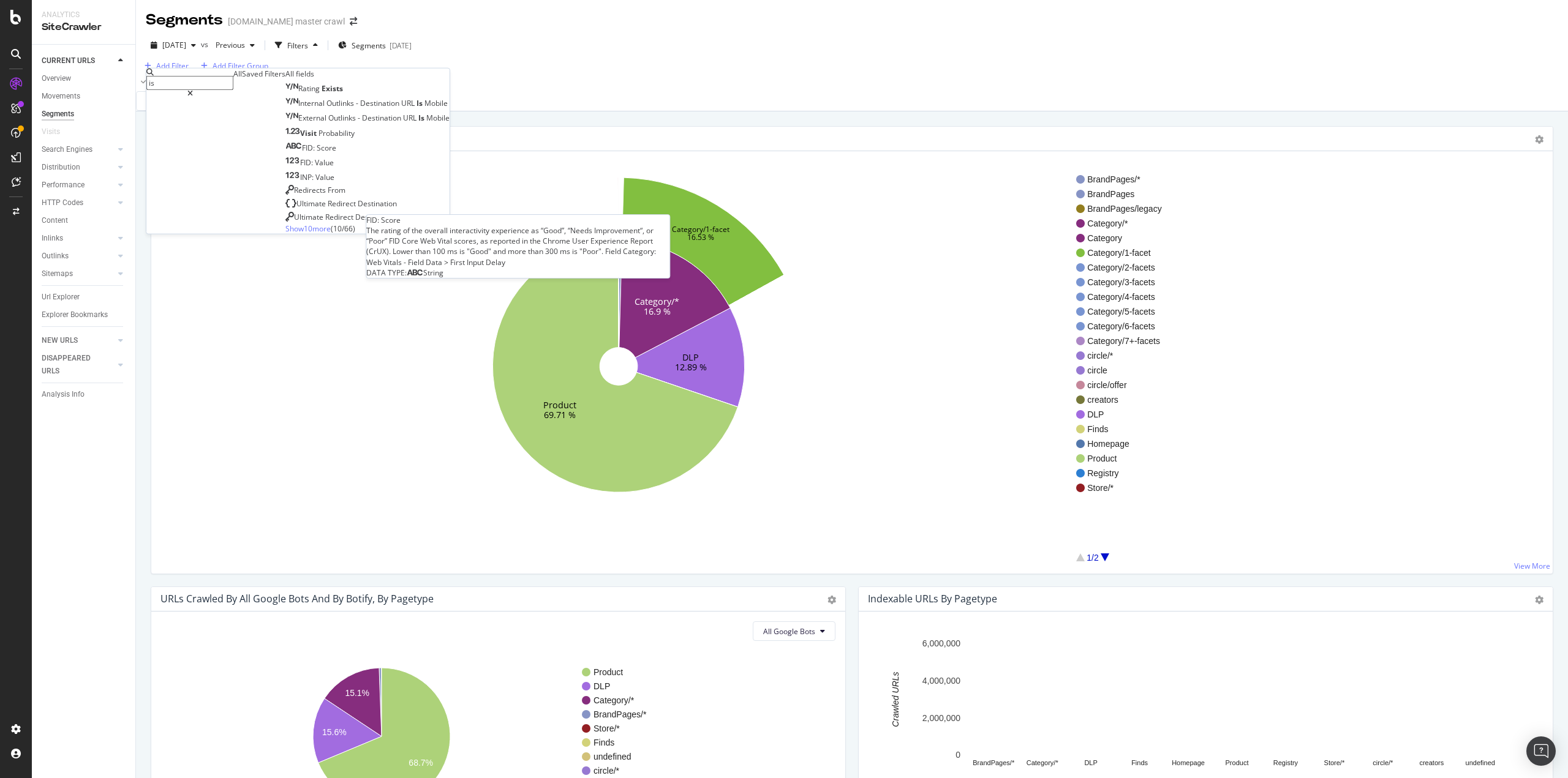
type input "i"
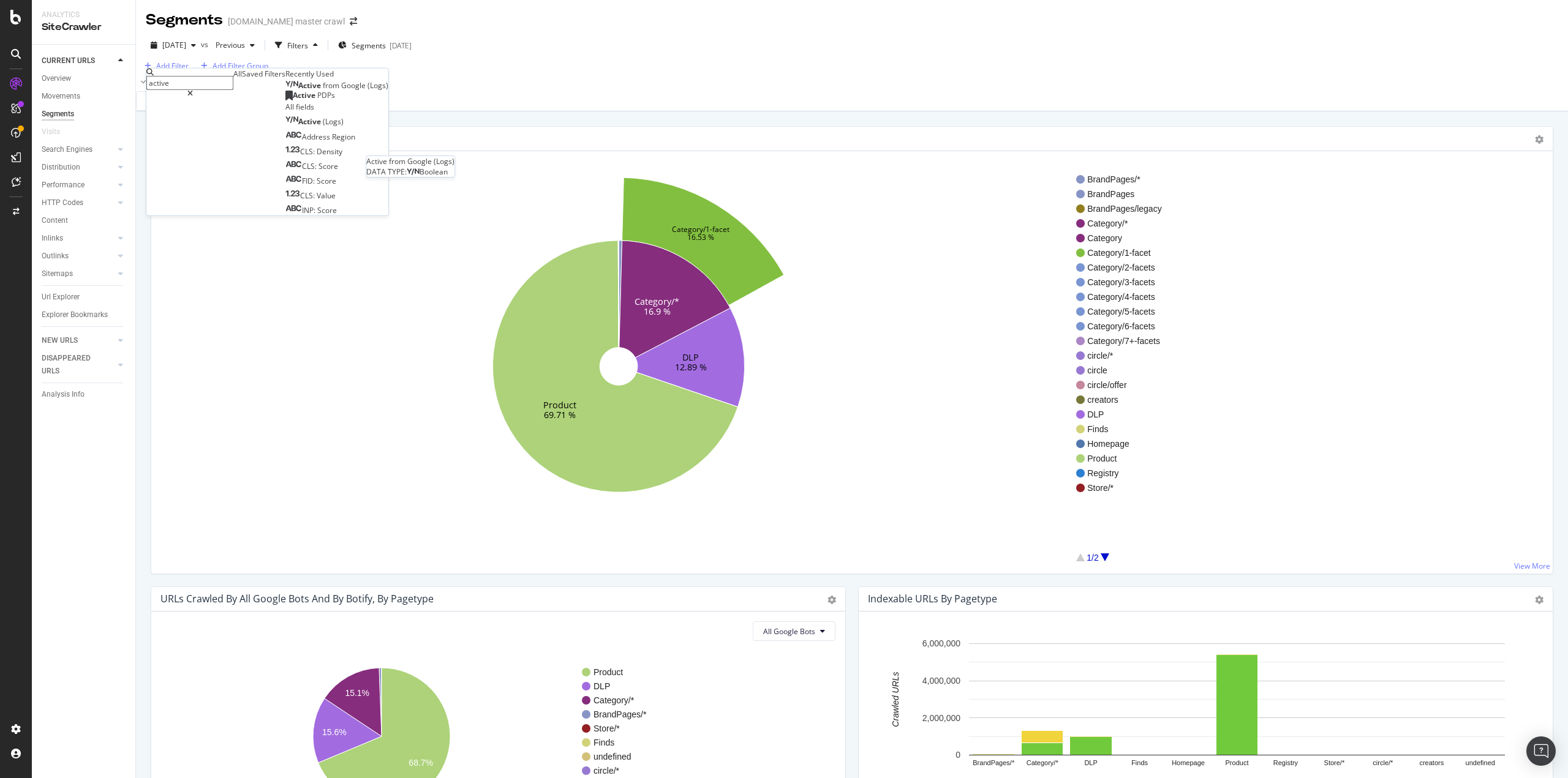
type input "active"
click at [341, 90] on span "Google" at bounding box center [354, 85] width 27 height 10
click at [358, 113] on div "Apply" at bounding box center [368, 108] width 19 height 10
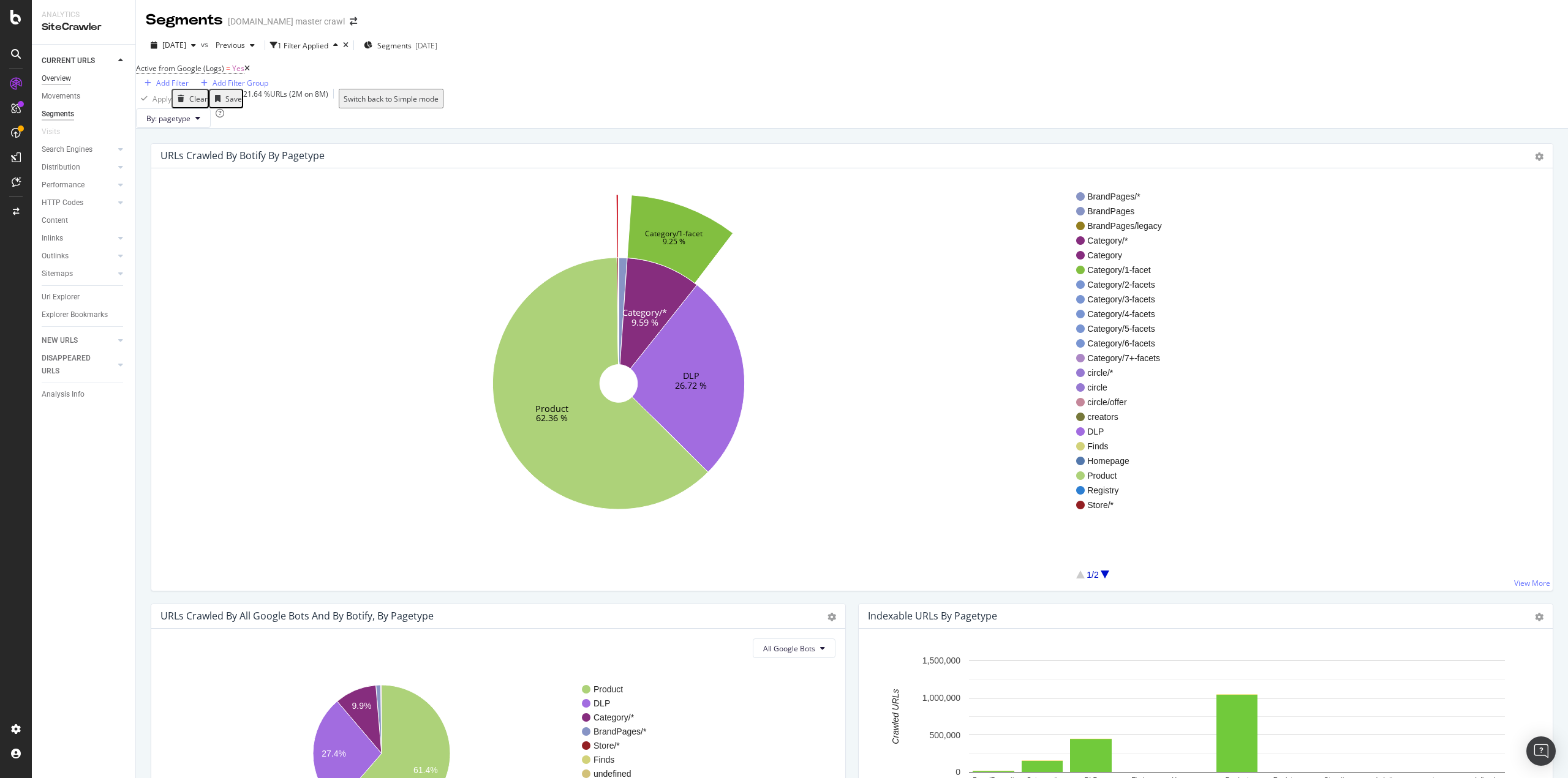
click at [68, 77] on div "Overview" at bounding box center [56, 78] width 29 height 13
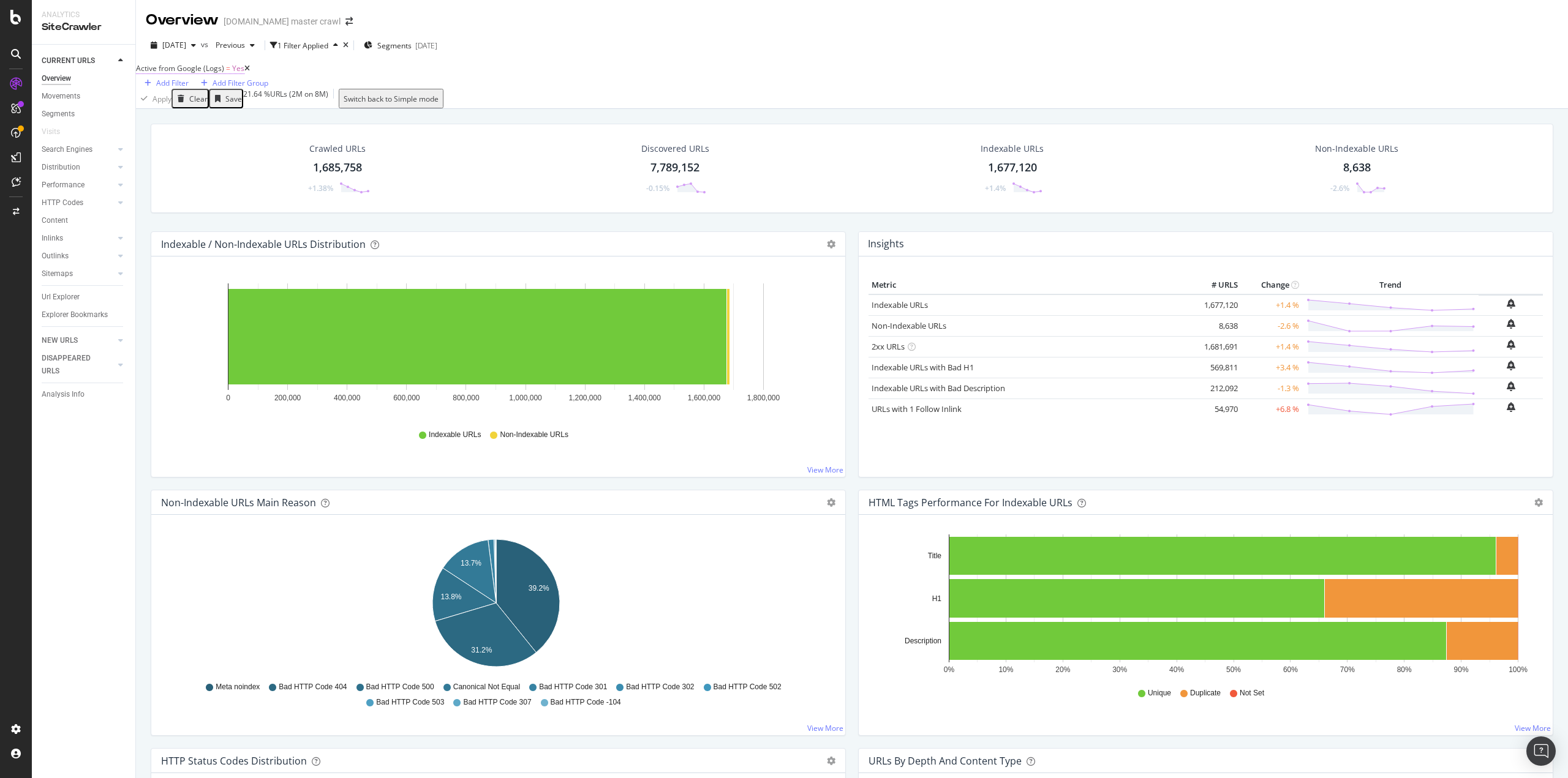
click at [197, 73] on span "Active from Google (Logs)" at bounding box center [180, 68] width 88 height 10
click at [378, 118] on div "Overview target.com master crawl 2025 Sep. 29th vs Previous 1 Filter Applied Se…" at bounding box center [852, 389] width 1432 height 778
click at [189, 82] on div "Add Filter" at bounding box center [172, 83] width 32 height 10
click at [363, 80] on div "Saved Filters" at bounding box center [380, 75] width 44 height 10
click at [509, 99] on div "Apply Clear Save 21.64 % URLs ( 2M on 8M ) Switch back to Simple mode" at bounding box center [852, 98] width 1432 height 20
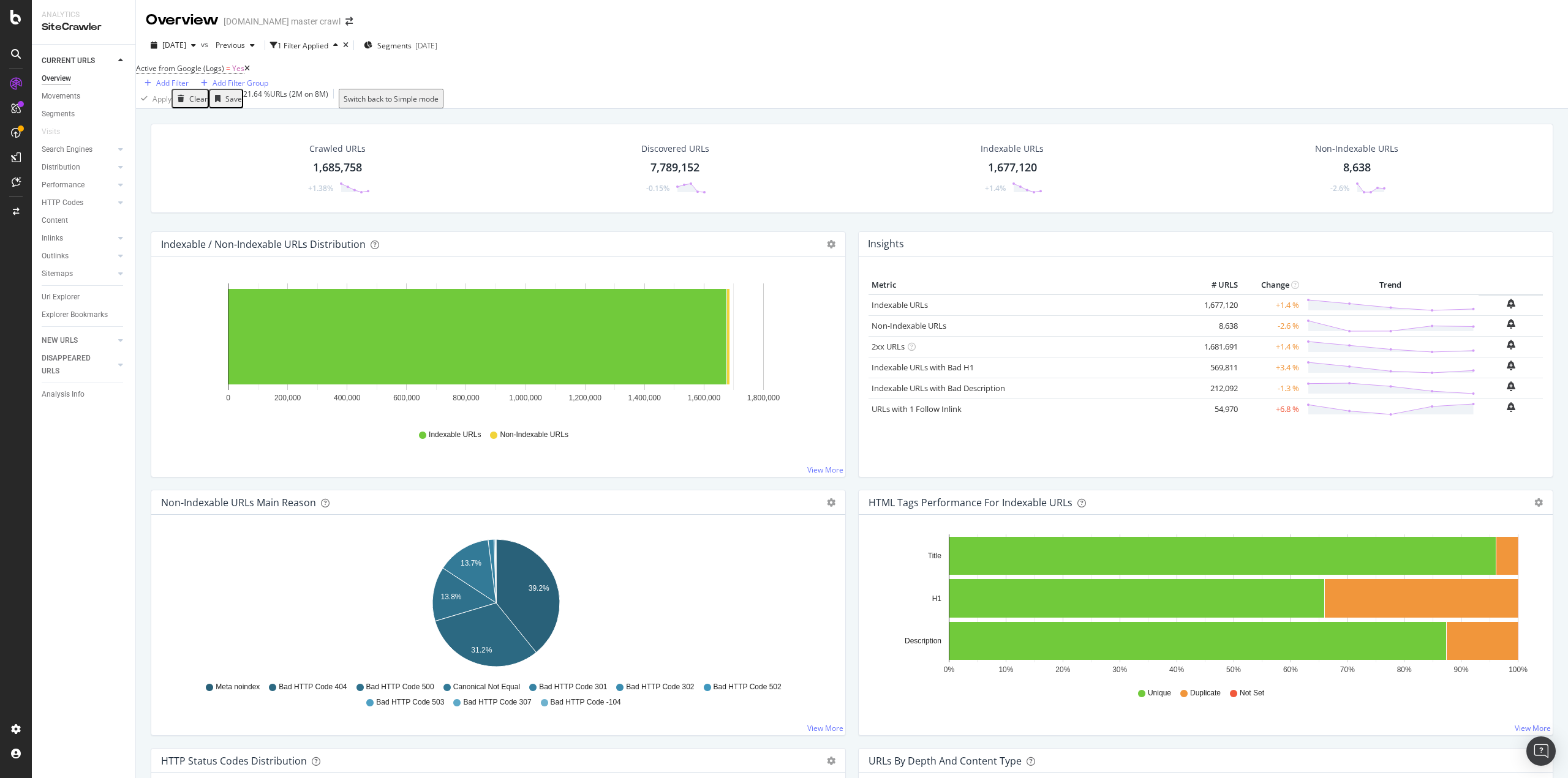
click at [250, 72] on icon at bounding box center [247, 69] width 6 height 8
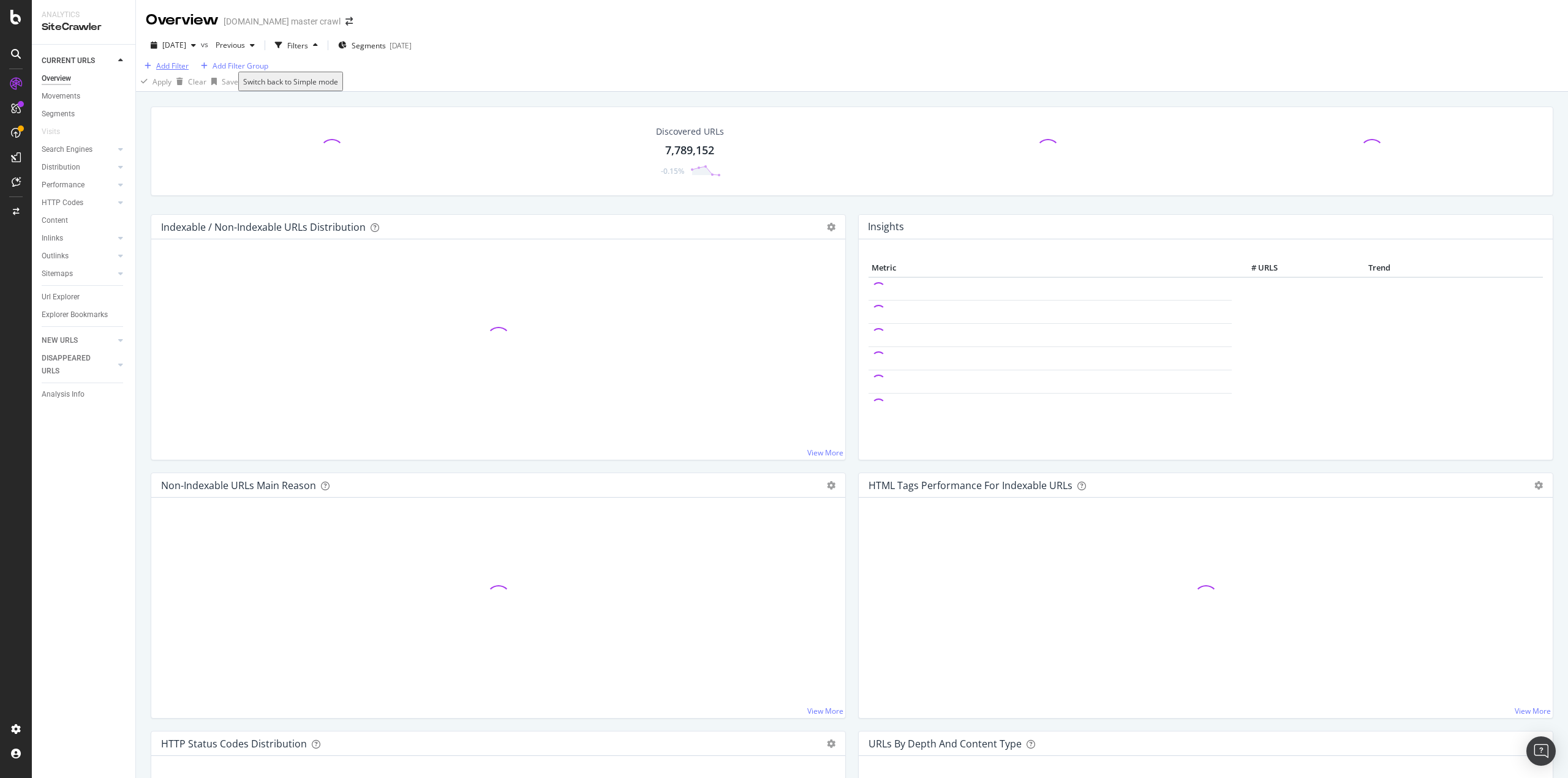
click at [171, 71] on div "Add Filter" at bounding box center [172, 66] width 32 height 10
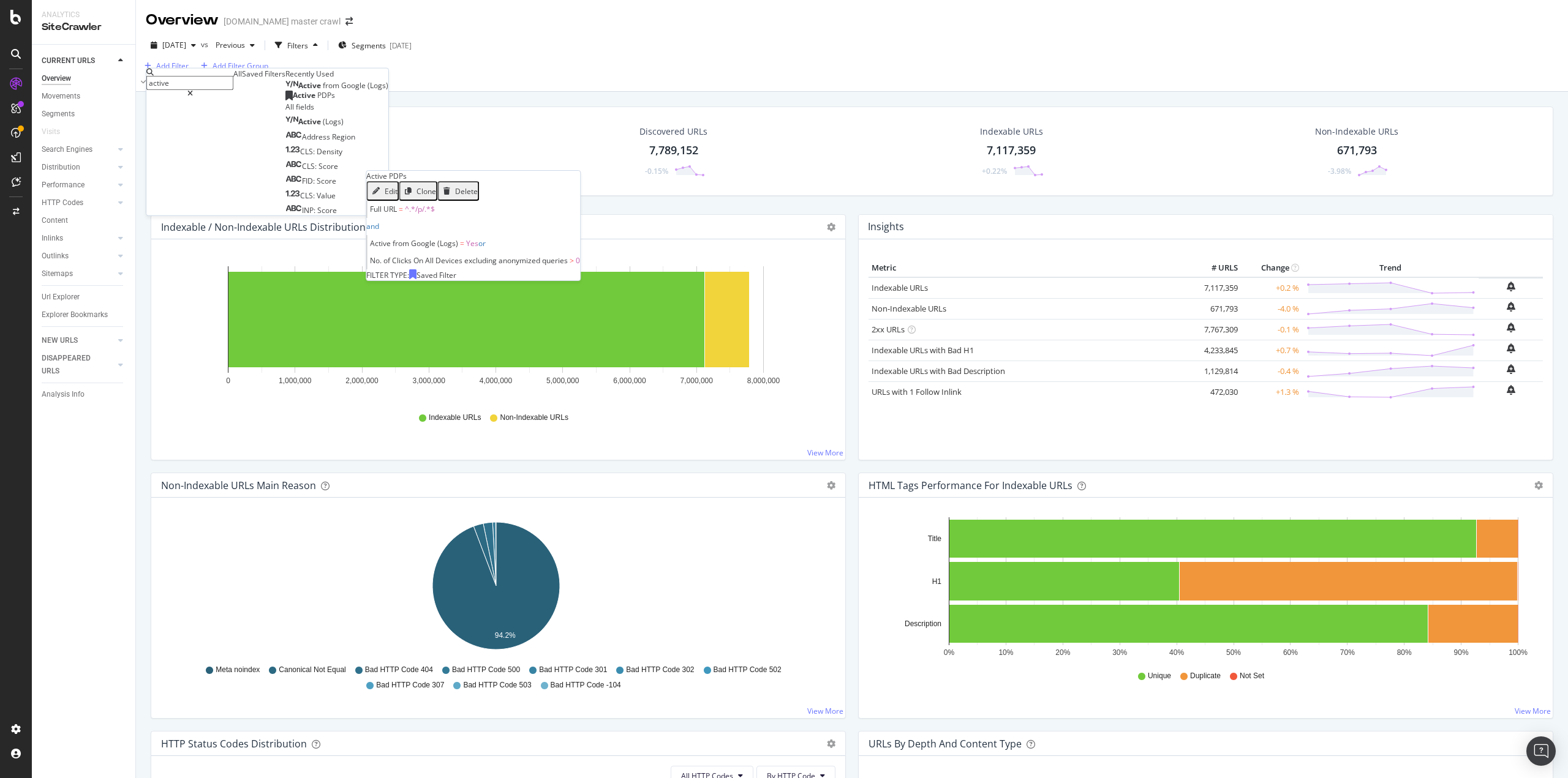
click at [317, 101] on span "PDPs" at bounding box center [326, 95] width 18 height 10
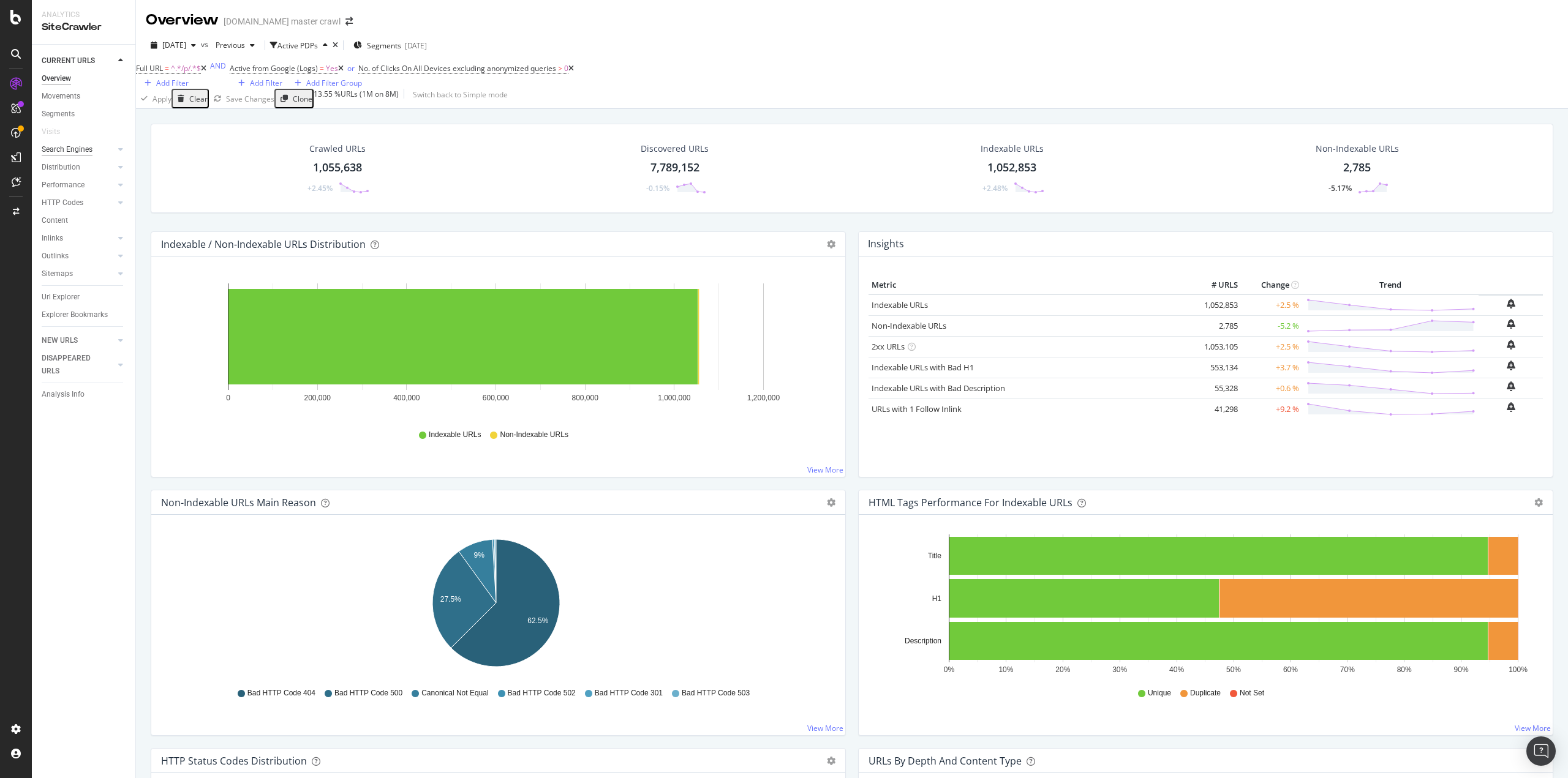
click at [76, 151] on div "Search Engines" at bounding box center [67, 150] width 51 height 13
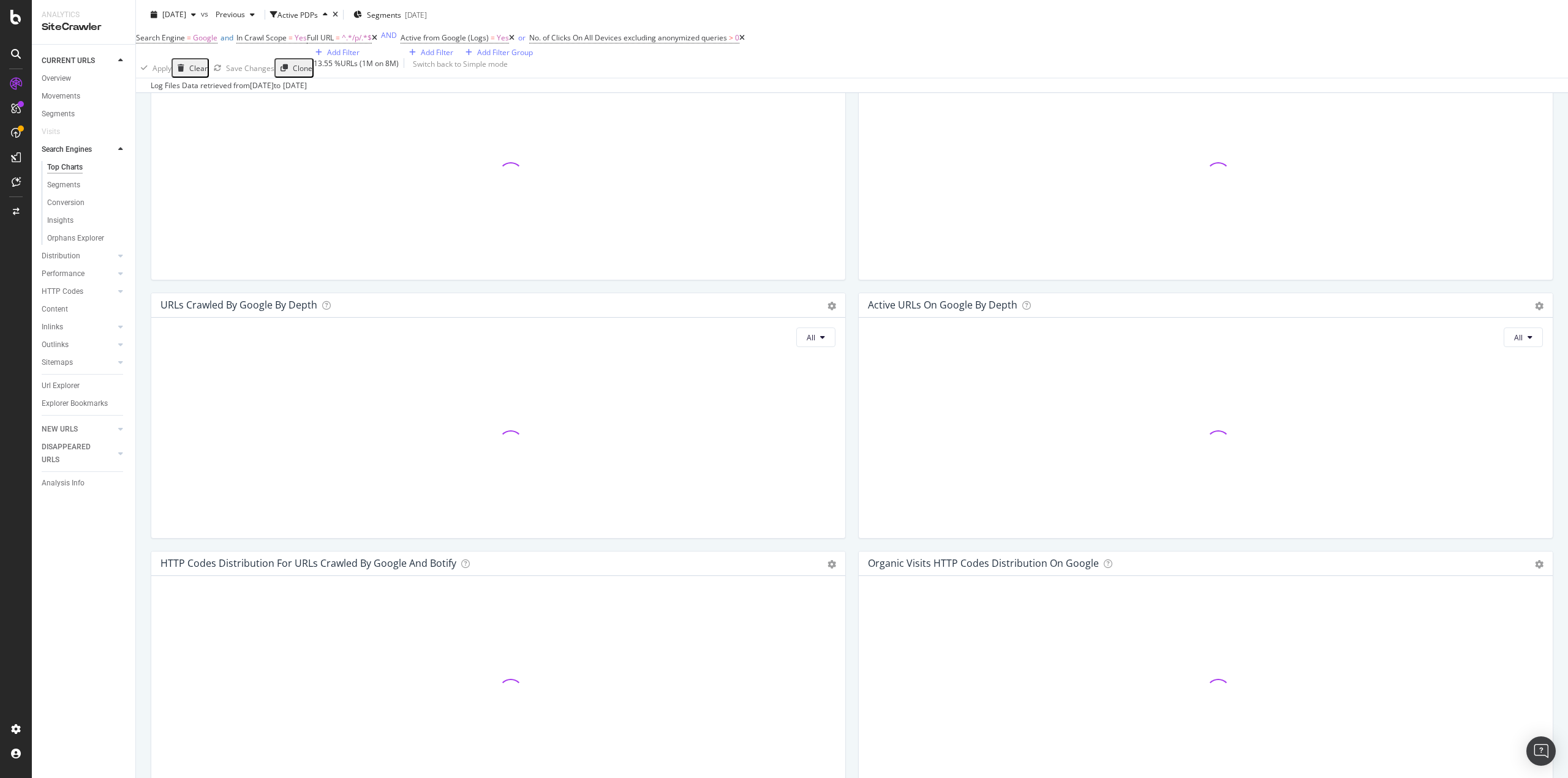
scroll to position [551, 0]
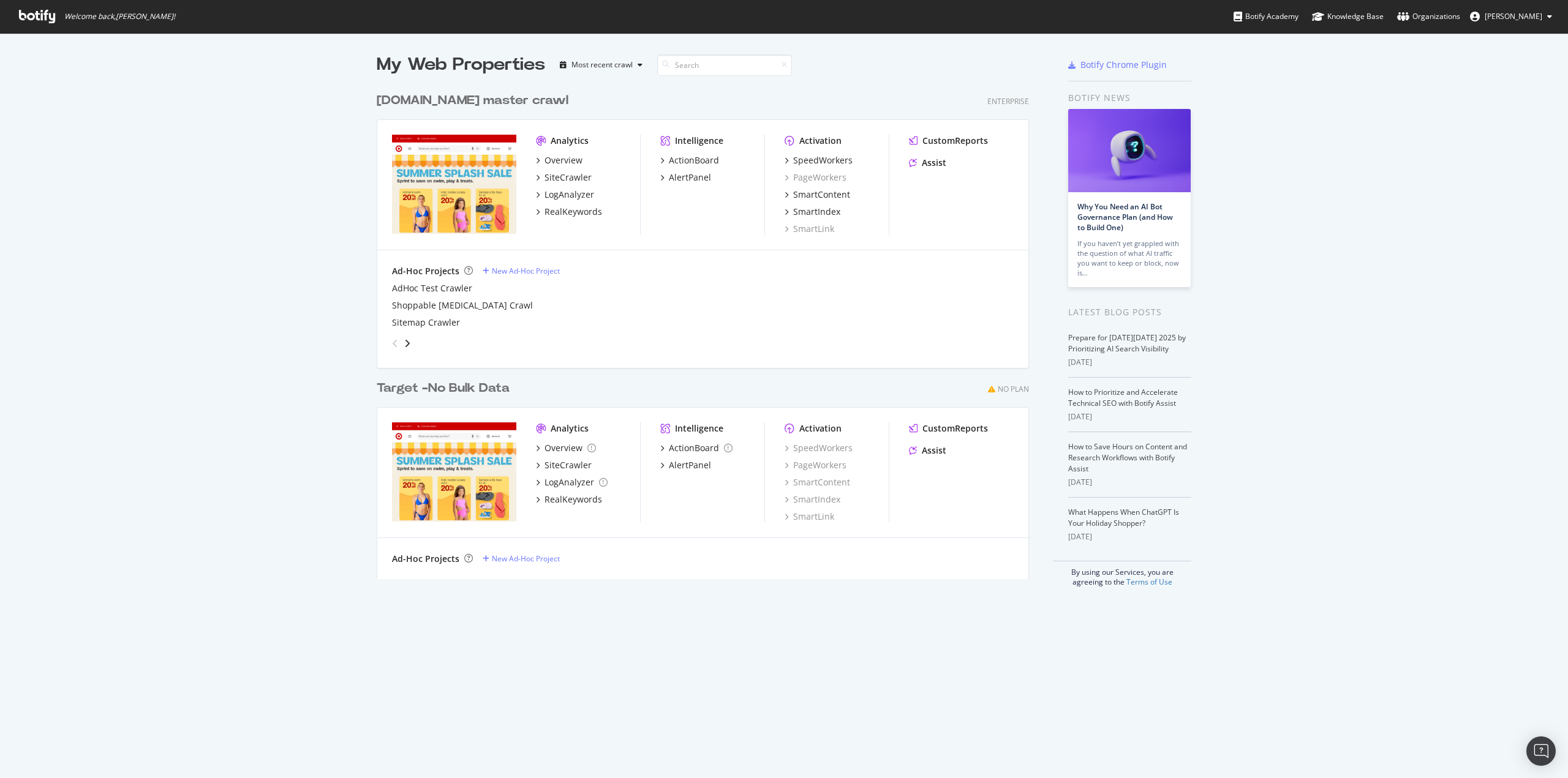
scroll to position [769, 1549]
click at [572, 216] on div "RealKeywords" at bounding box center [573, 211] width 58 height 12
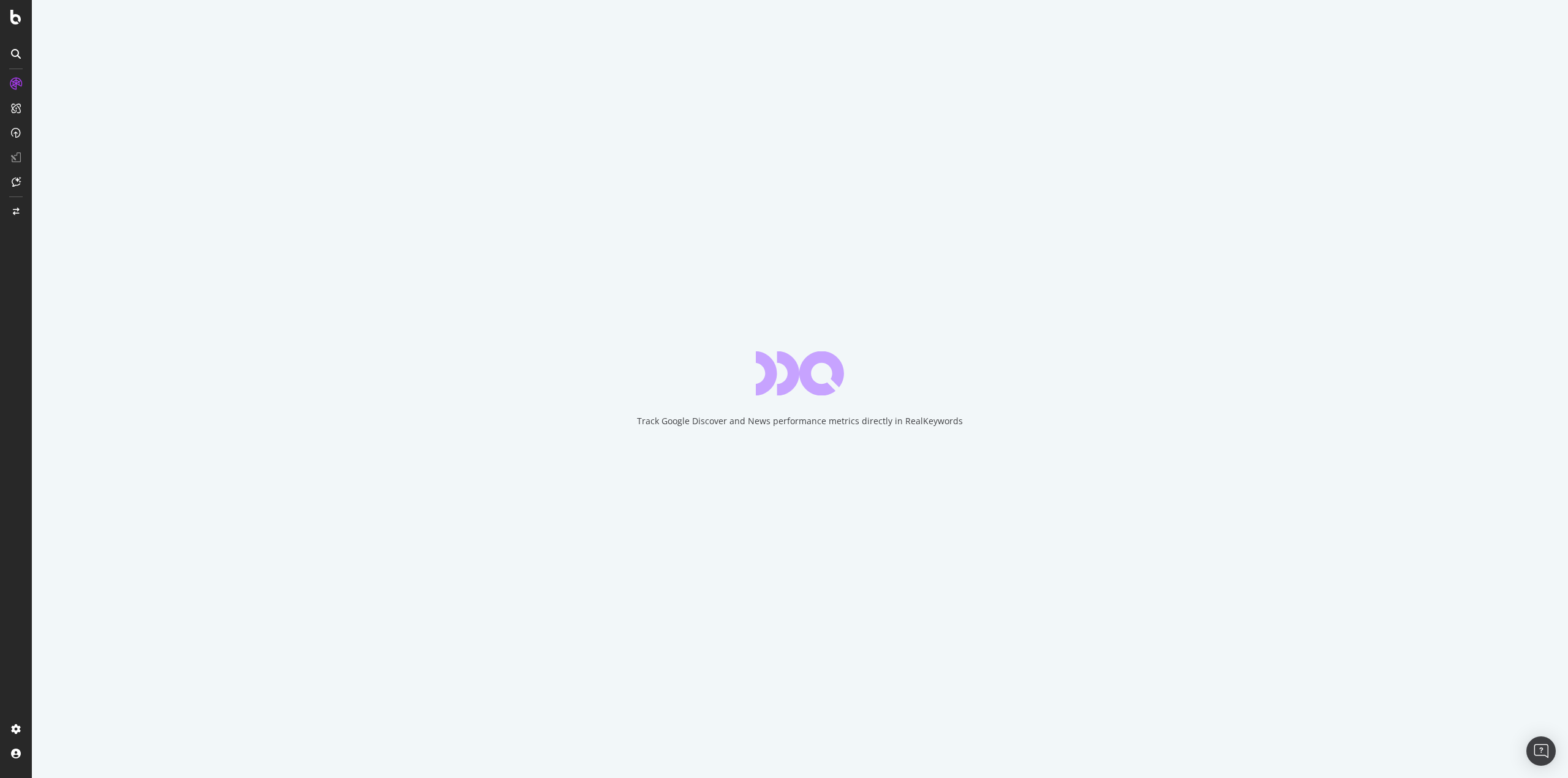
click at [399, 199] on div "Track Google Discover and News performance metrics directly in RealKeywords" at bounding box center [800, 389] width 1536 height 778
